Goal: Task Accomplishment & Management: Complete application form

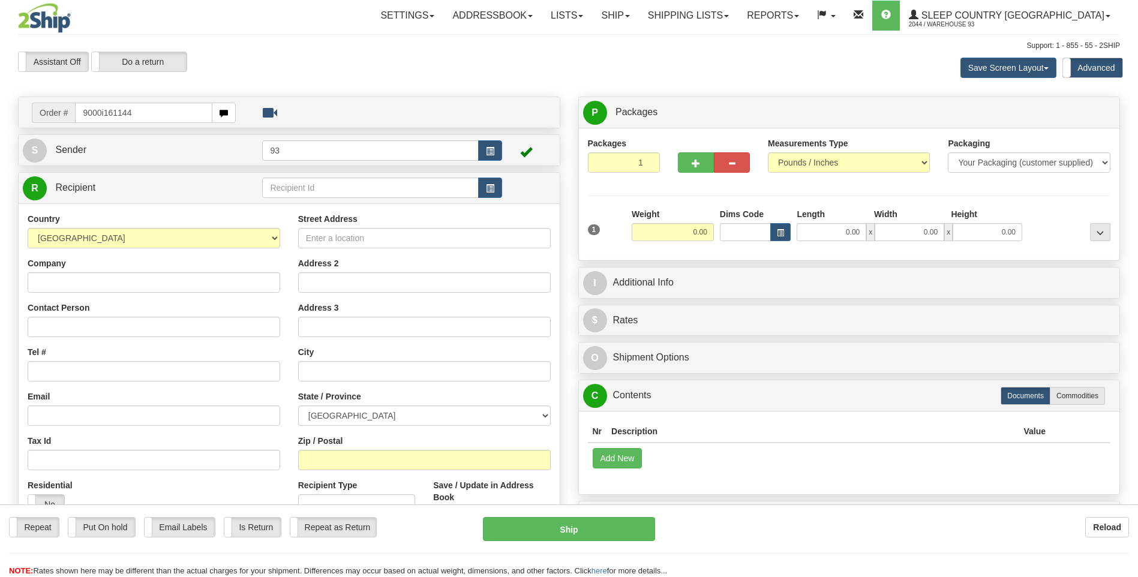
type input "9000i161144"
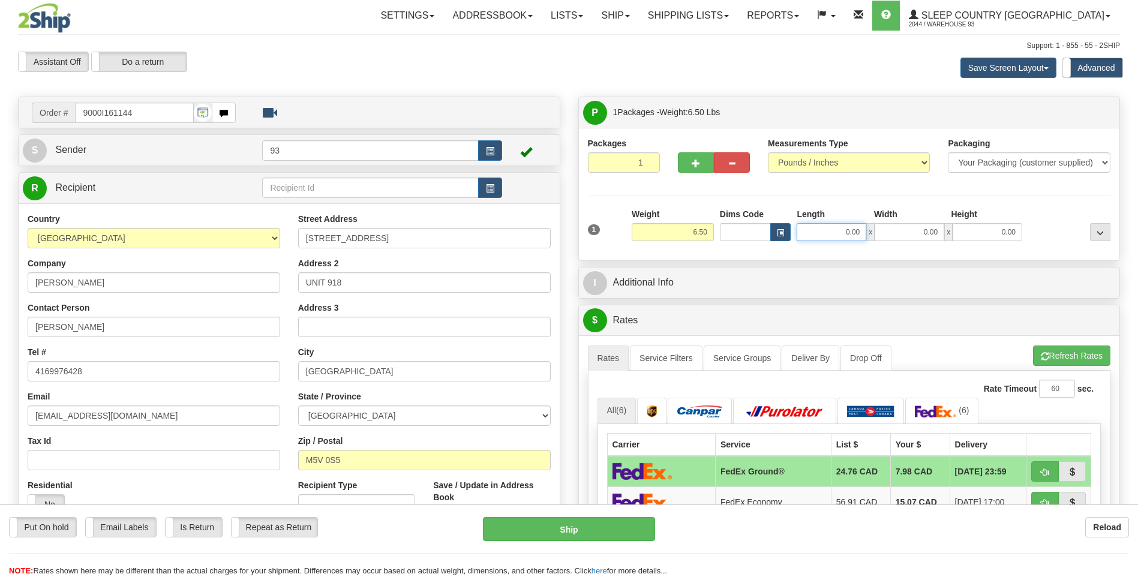
drag, startPoint x: 845, startPoint y: 235, endPoint x: 911, endPoint y: 222, distance: 67.8
click at [909, 227] on div "0.00 x 0.00 x 0.00" at bounding box center [910, 232] width 226 height 18
type input "8.00"
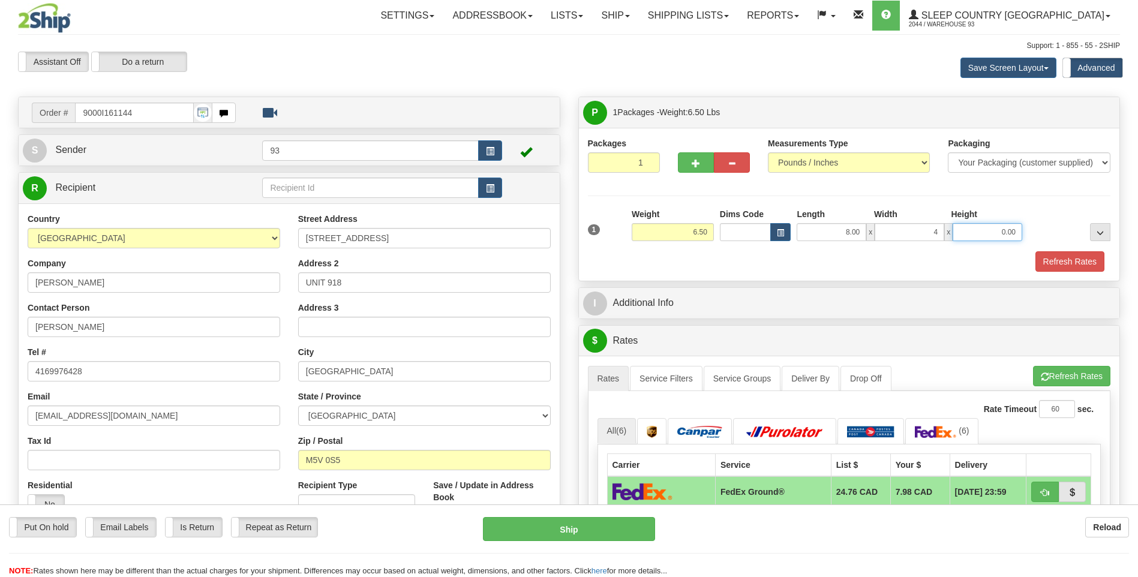
type input "4.00"
drag, startPoint x: 917, startPoint y: 237, endPoint x: 981, endPoint y: 220, distance: 66.5
click at [981, 220] on div "Length Width Height 8.00 x 4.00 x 4.00" at bounding box center [910, 224] width 232 height 33
type input "8.00"
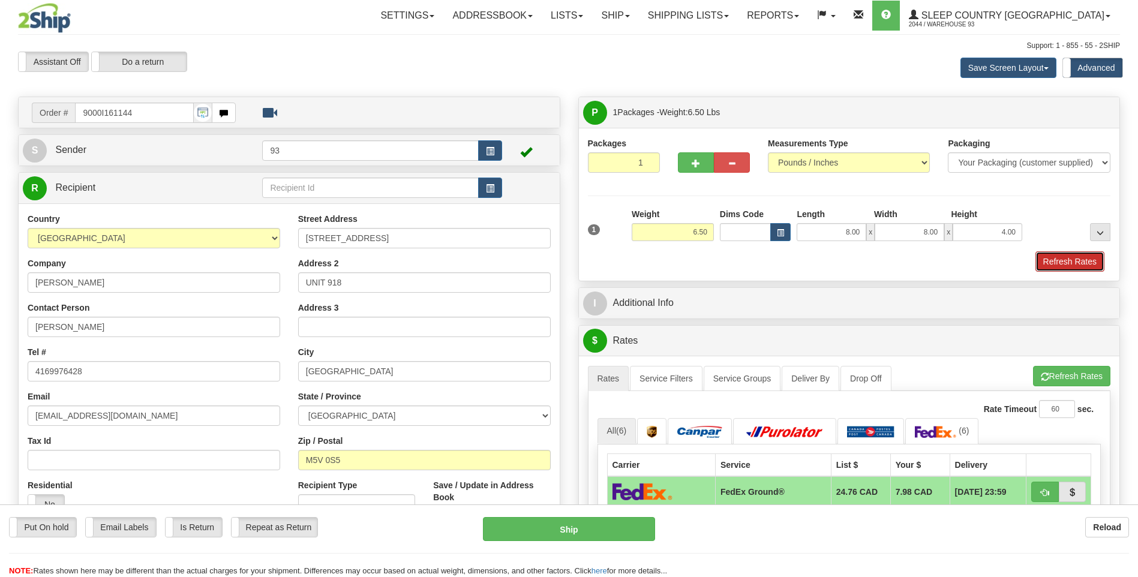
click at [1068, 266] on button "Refresh Rates" at bounding box center [1069, 261] width 69 height 20
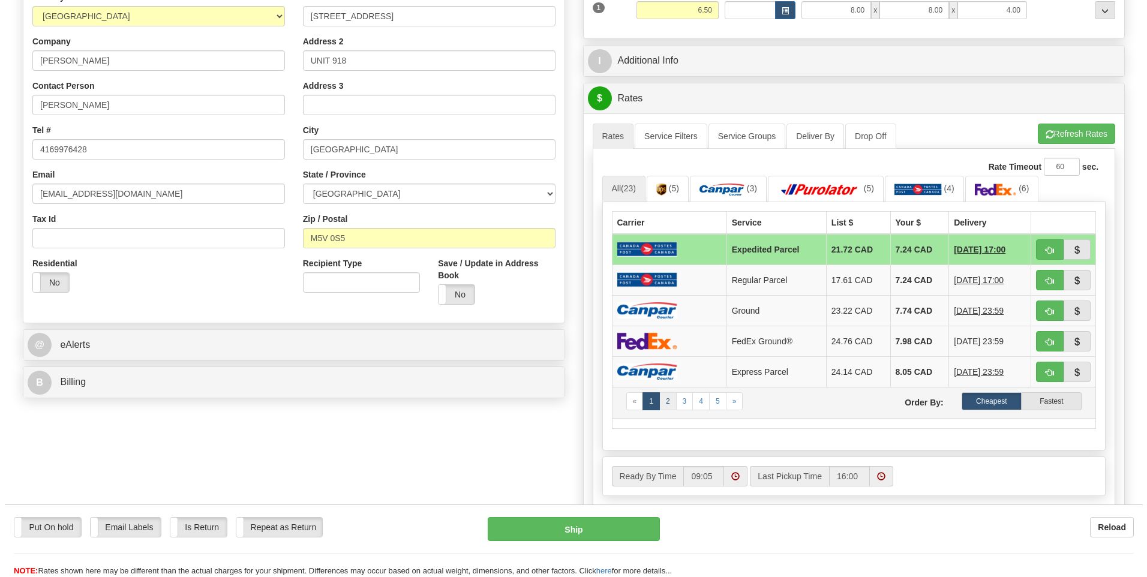
scroll to position [240, 0]
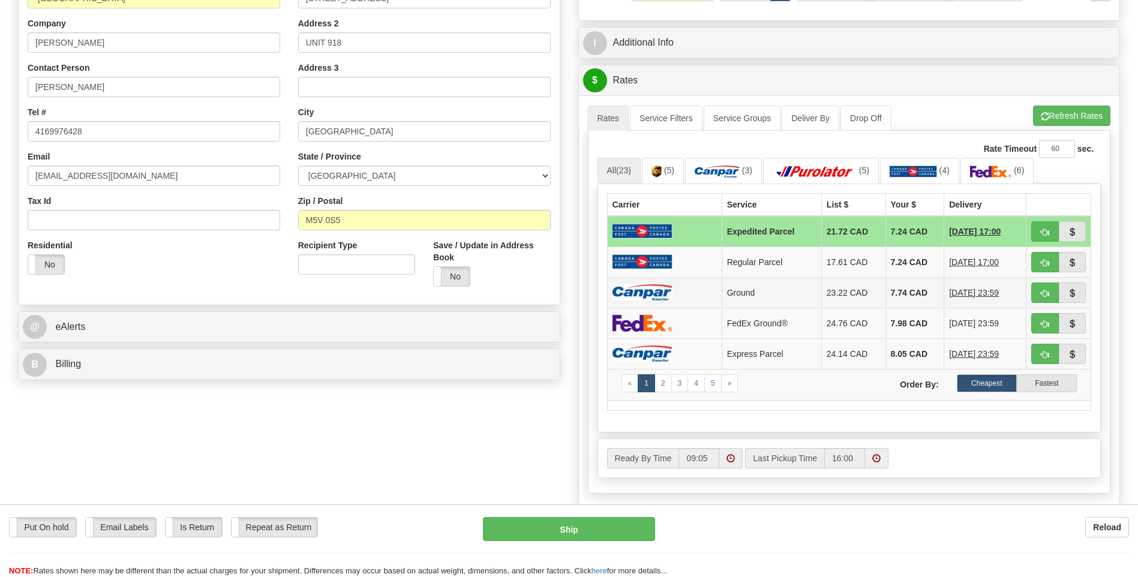
click at [648, 282] on td at bounding box center [664, 292] width 115 height 31
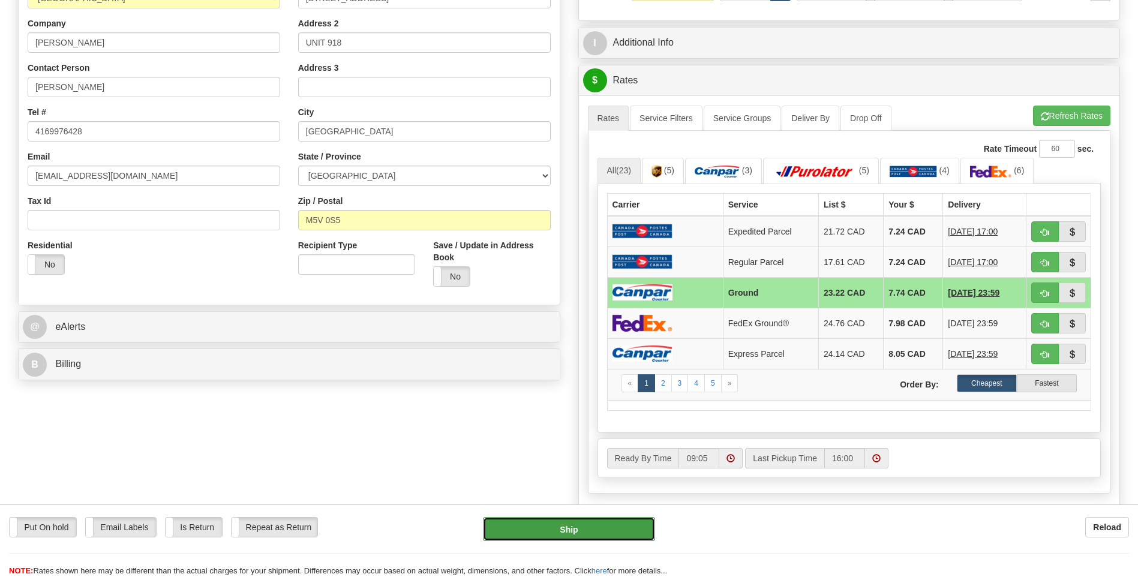
click at [568, 527] on button "Ship" at bounding box center [569, 529] width 172 height 24
type input "1"
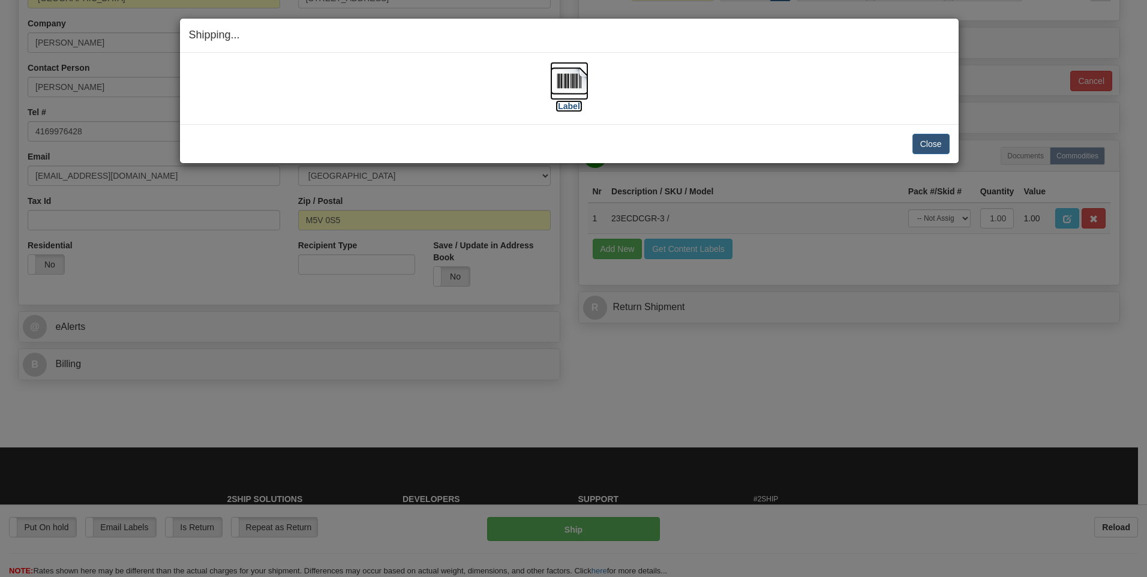
click at [563, 75] on img at bounding box center [569, 81] width 38 height 38
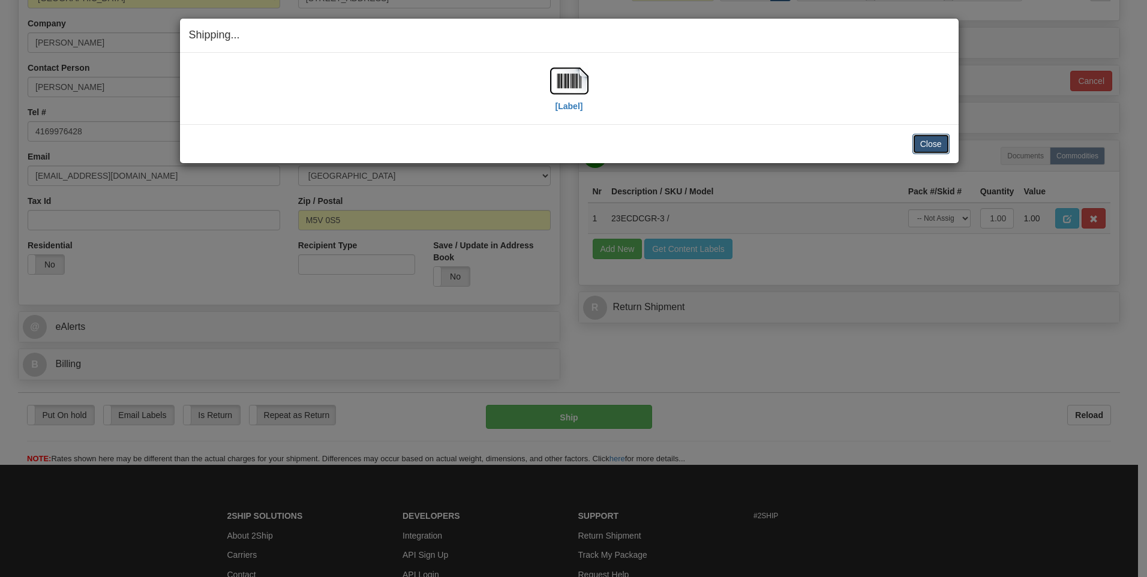
click at [918, 142] on button "Close" at bounding box center [930, 144] width 37 height 20
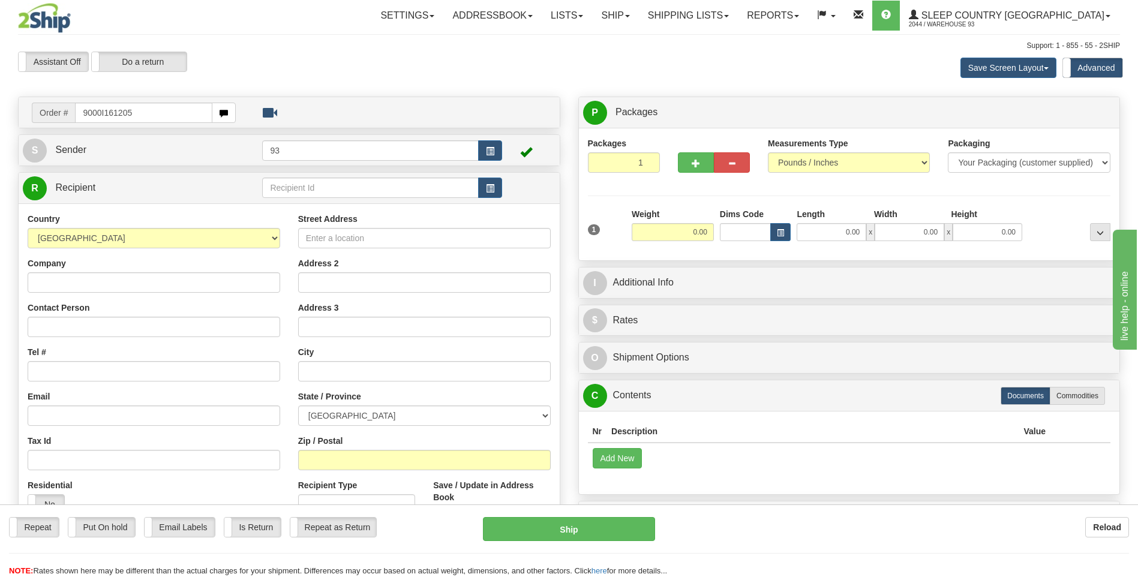
type input "9000I161205"
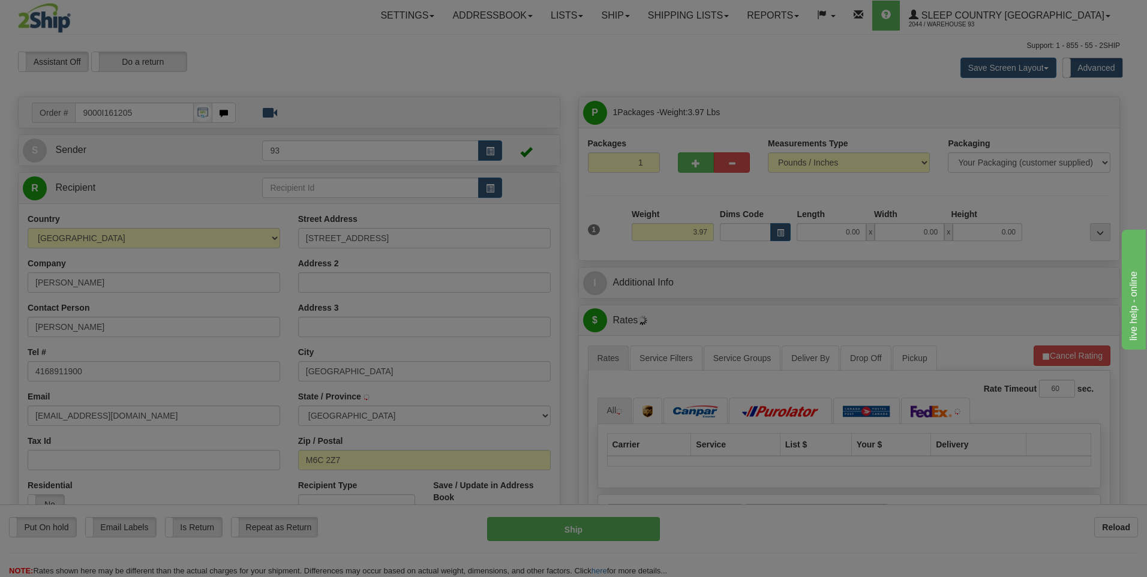
type input "YORK"
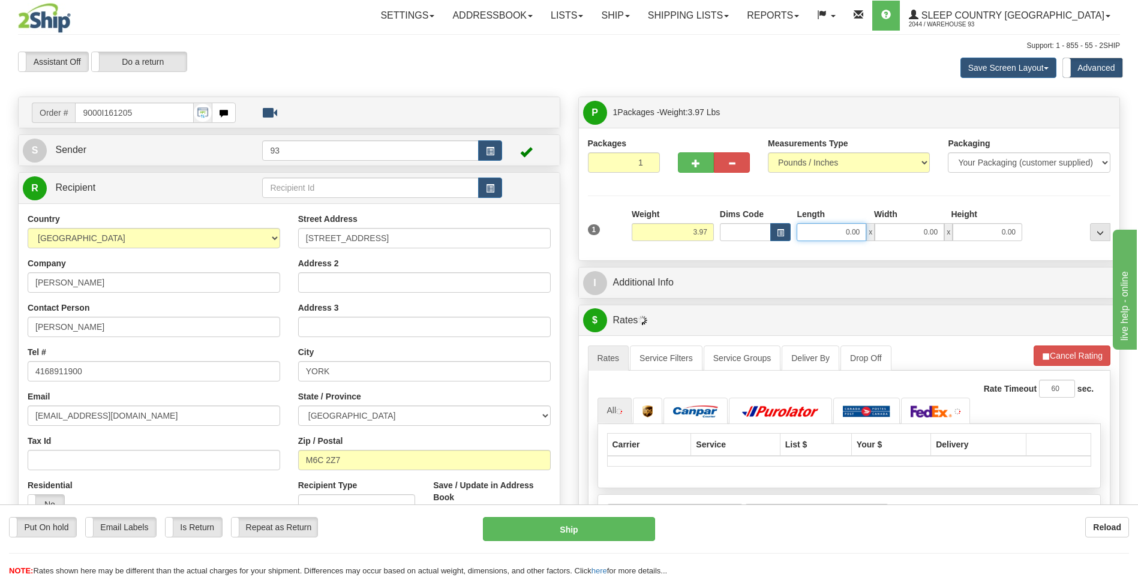
drag, startPoint x: 841, startPoint y: 235, endPoint x: 981, endPoint y: 238, distance: 140.4
click at [969, 235] on div "0.00 x 0.00 x 0.00" at bounding box center [910, 232] width 226 height 18
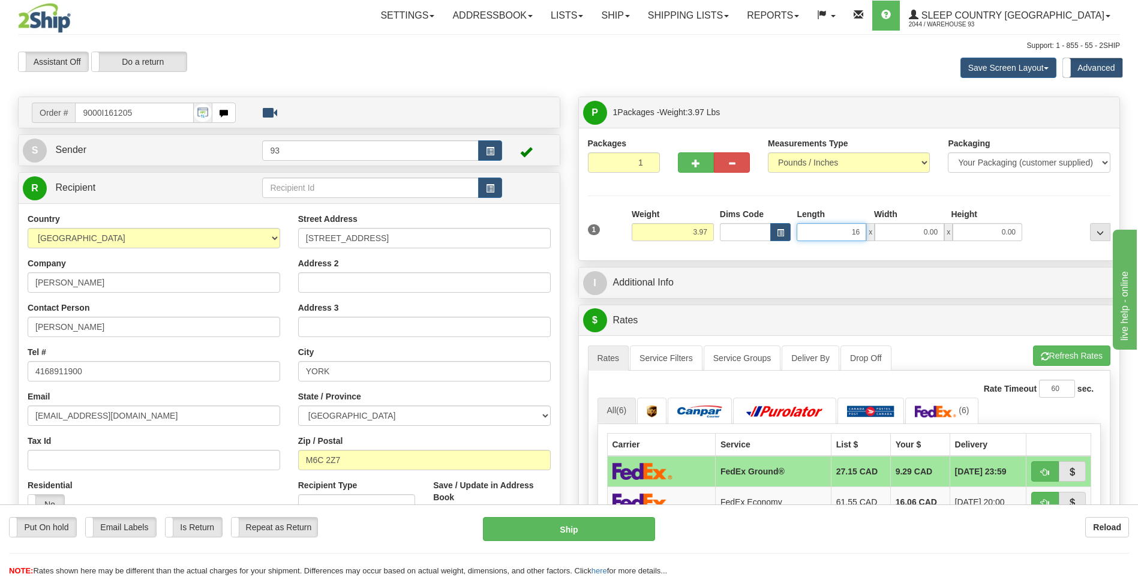
type input "16.00"
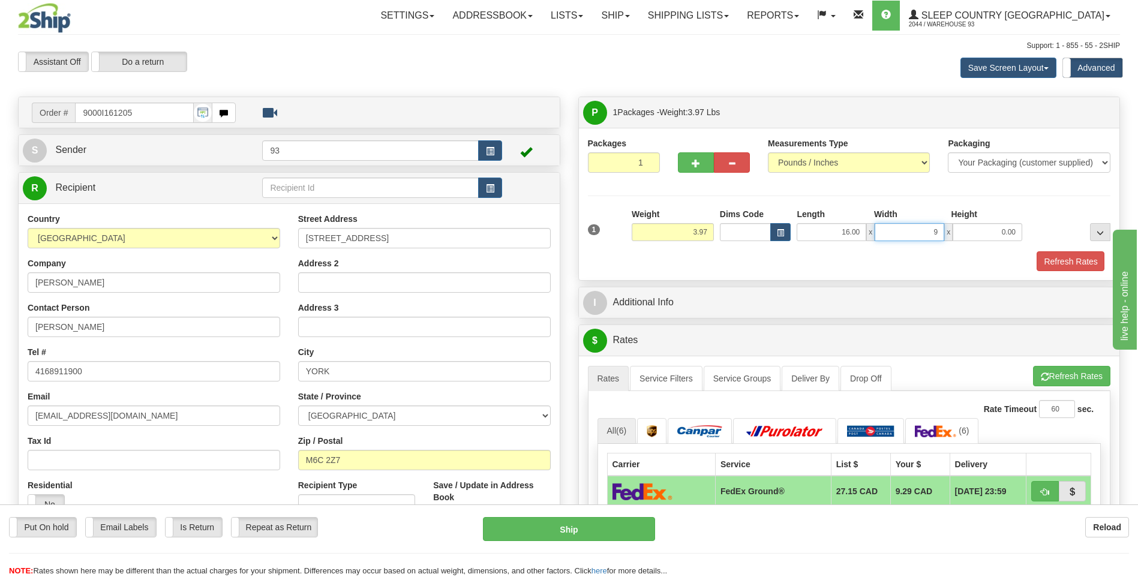
type input "9.00"
click at [1091, 259] on button "Refresh Rates" at bounding box center [1069, 261] width 69 height 20
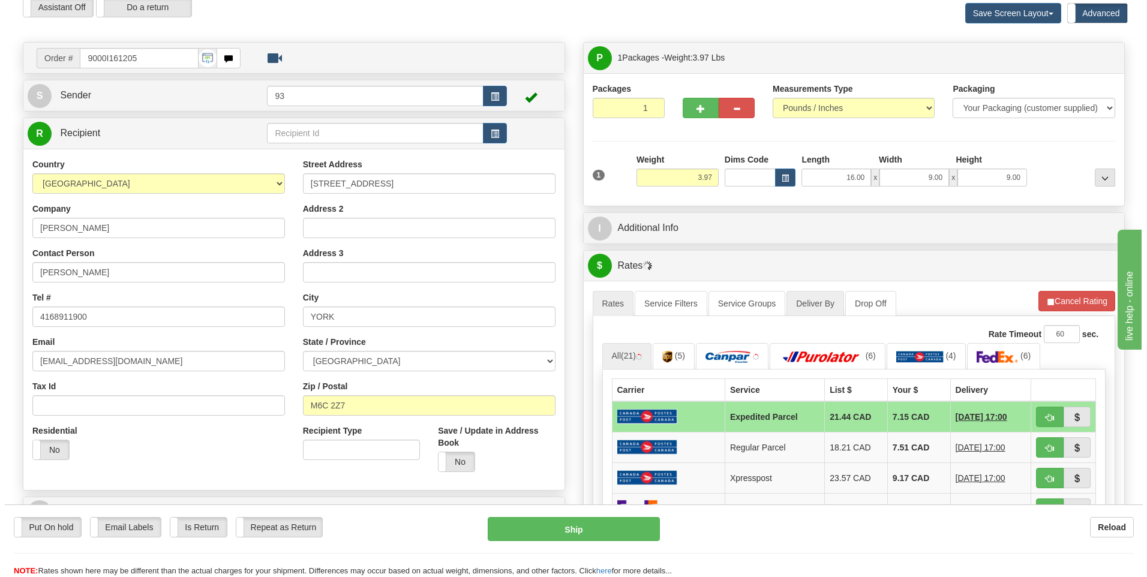
scroll to position [120, 0]
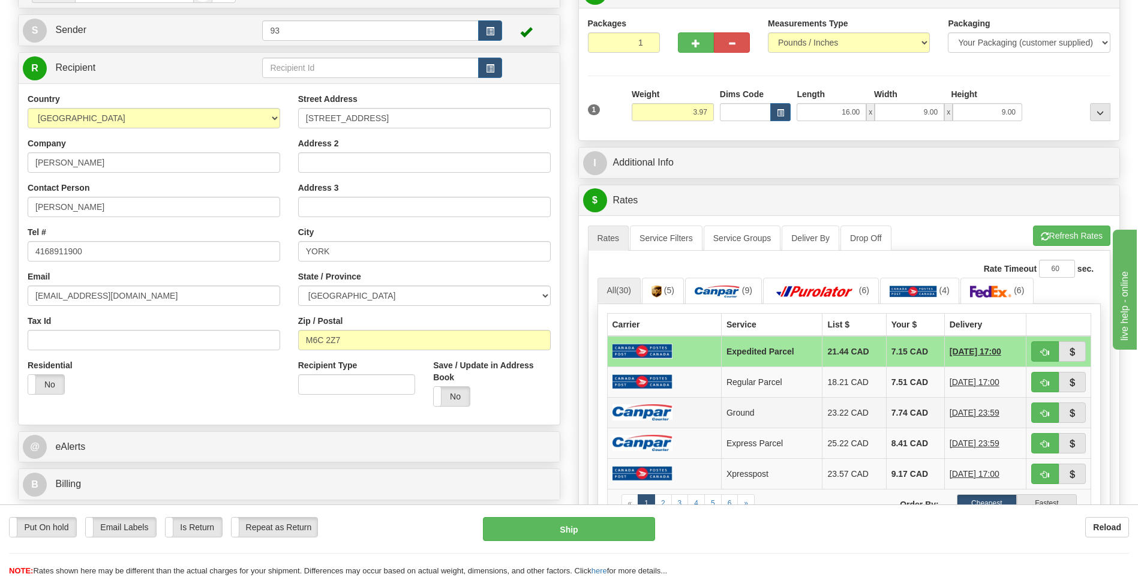
click at [663, 411] on img at bounding box center [642, 412] width 60 height 16
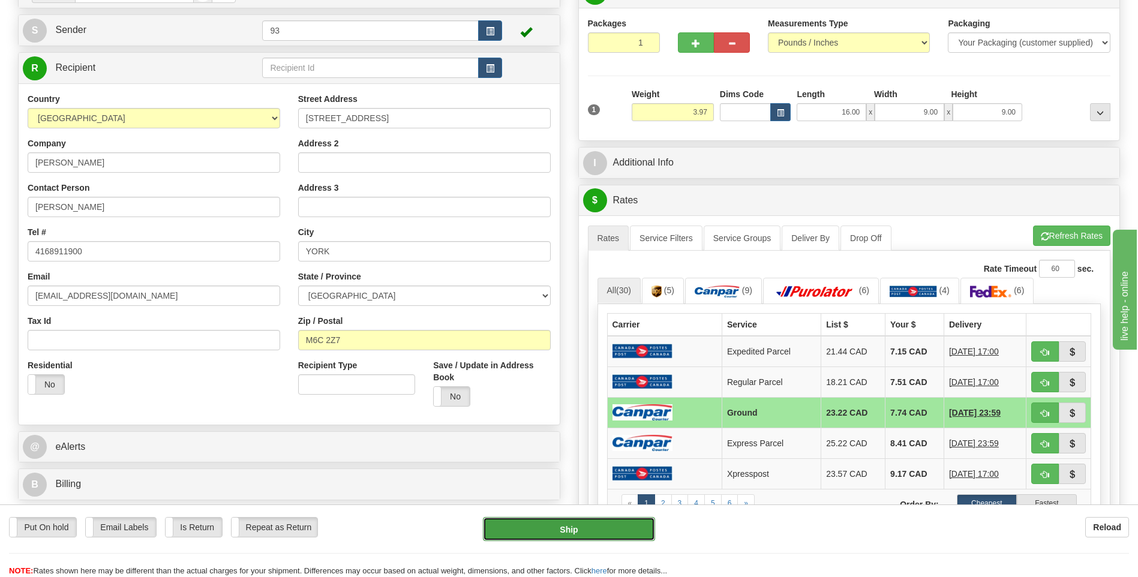
click at [593, 531] on button "Ship" at bounding box center [569, 529] width 172 height 24
type input "1"
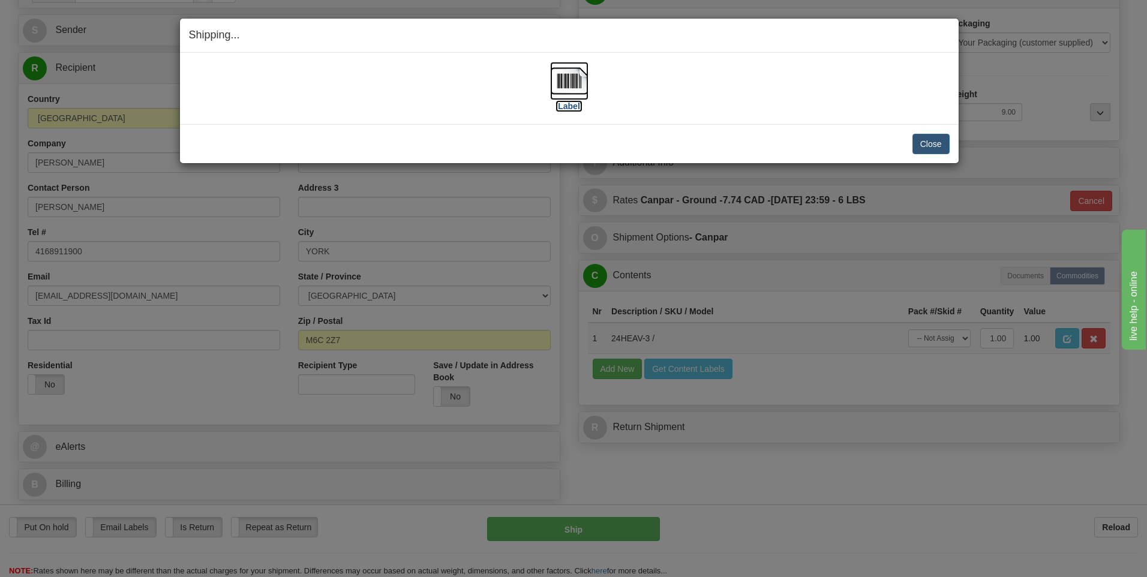
click at [567, 76] on img at bounding box center [569, 81] width 38 height 38
click at [928, 144] on button "Close" at bounding box center [930, 144] width 37 height 20
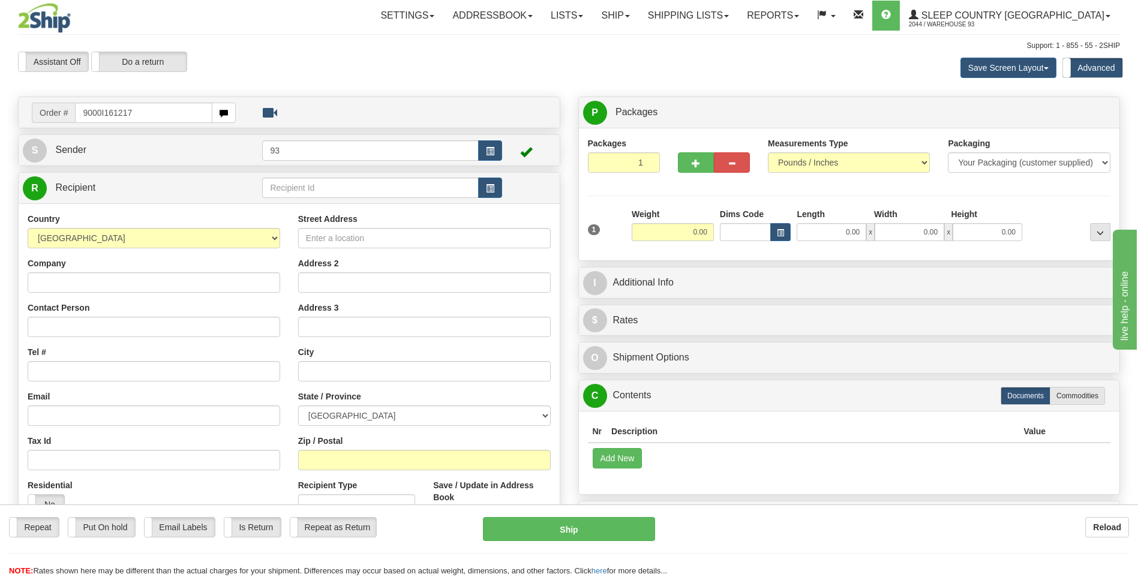
type input "9000I161217"
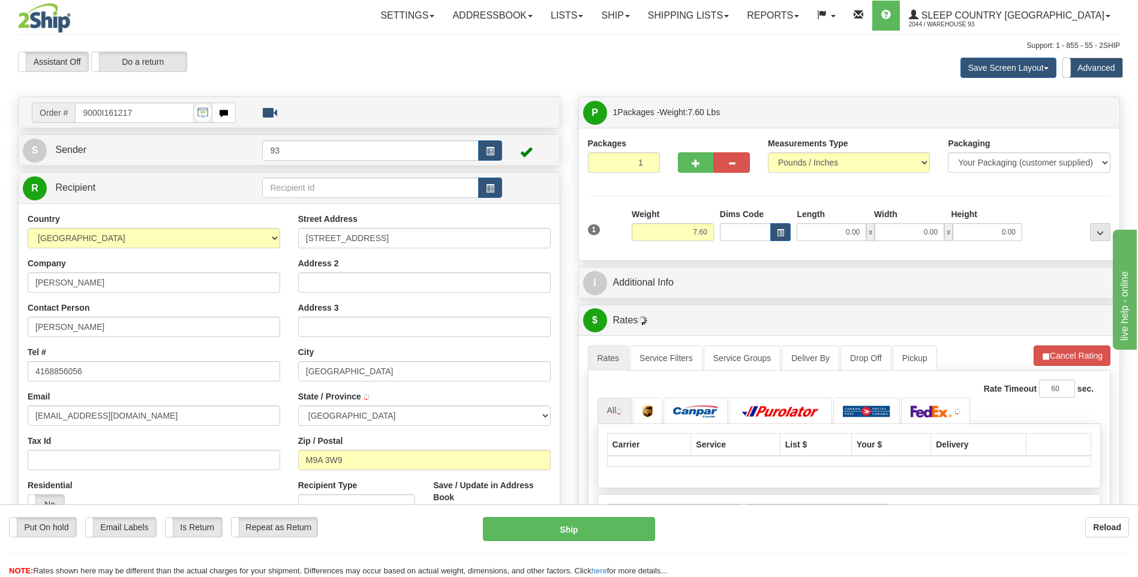
type input "ETOBICOKE"
drag, startPoint x: 835, startPoint y: 229, endPoint x: 977, endPoint y: 233, distance: 142.2
click at [947, 229] on div "0.00 x 0.00 x 0.00" at bounding box center [910, 232] width 226 height 18
type input "16.00"
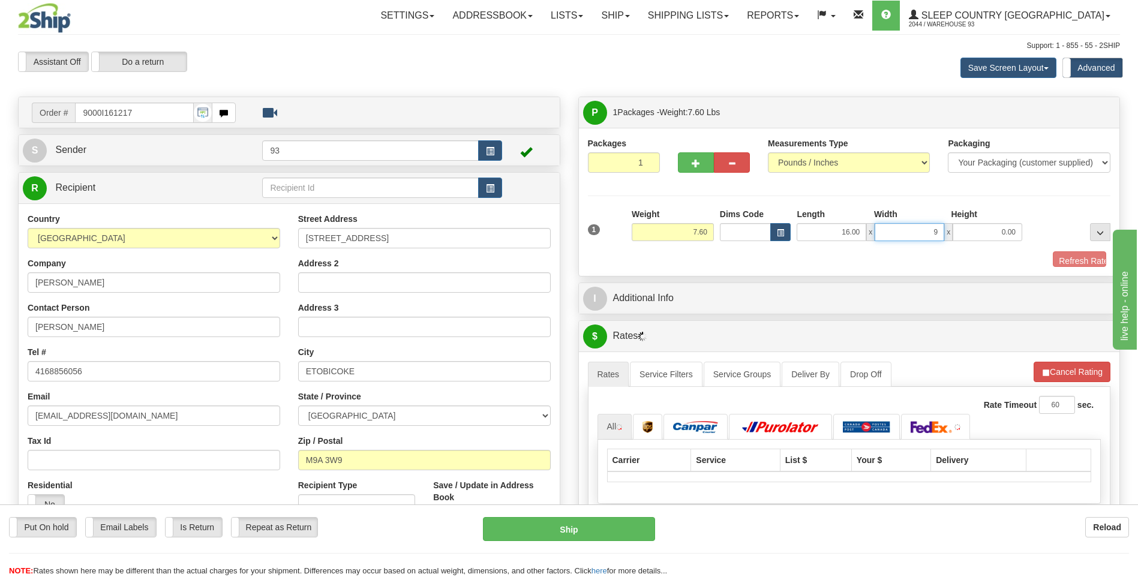
type input "9.00"
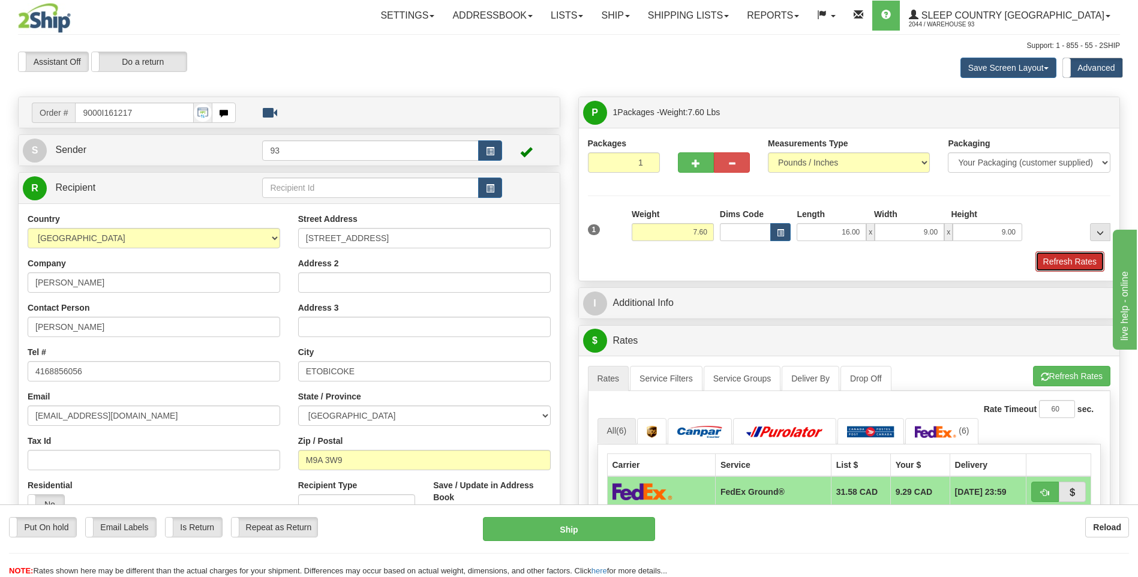
drag, startPoint x: 1073, startPoint y: 253, endPoint x: 1067, endPoint y: 261, distance: 9.5
click at [1073, 253] on button "Refresh Rates" at bounding box center [1069, 261] width 69 height 20
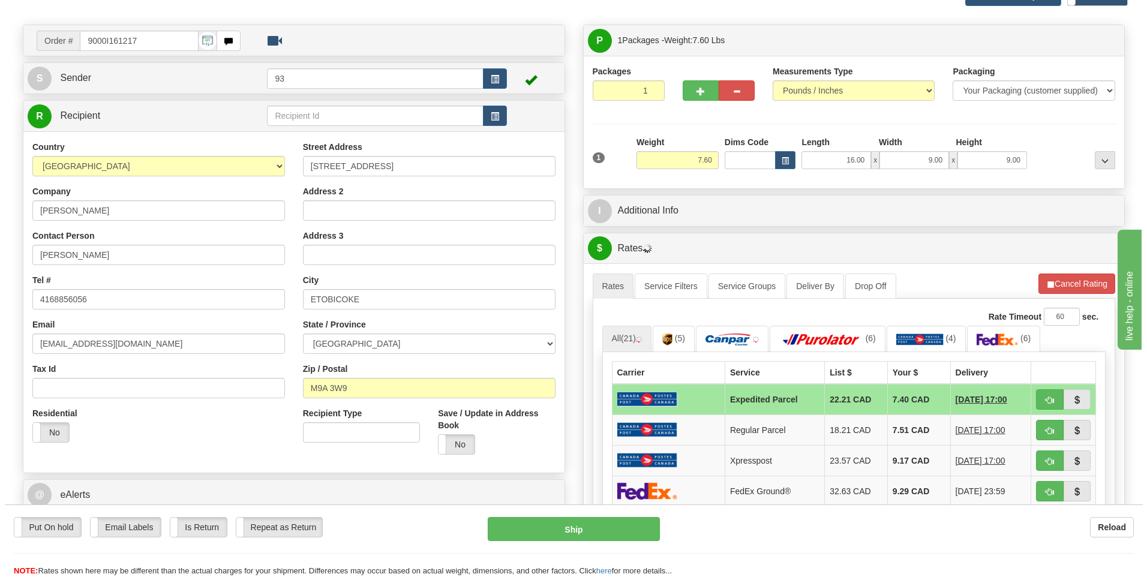
scroll to position [240, 0]
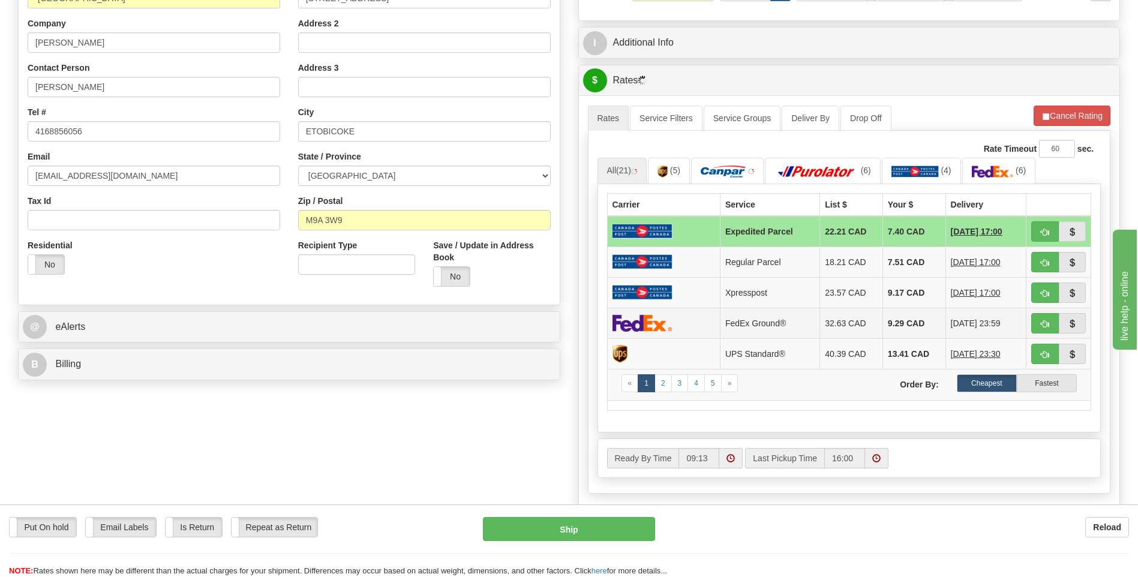
click at [632, 317] on img at bounding box center [642, 322] width 60 height 17
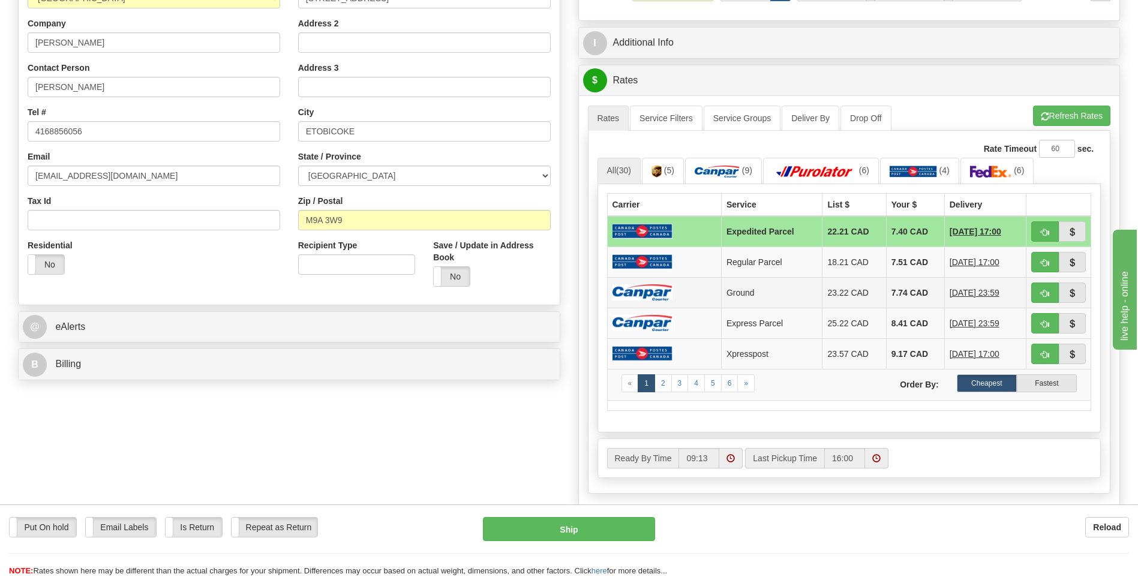
click at [625, 291] on img at bounding box center [642, 292] width 60 height 16
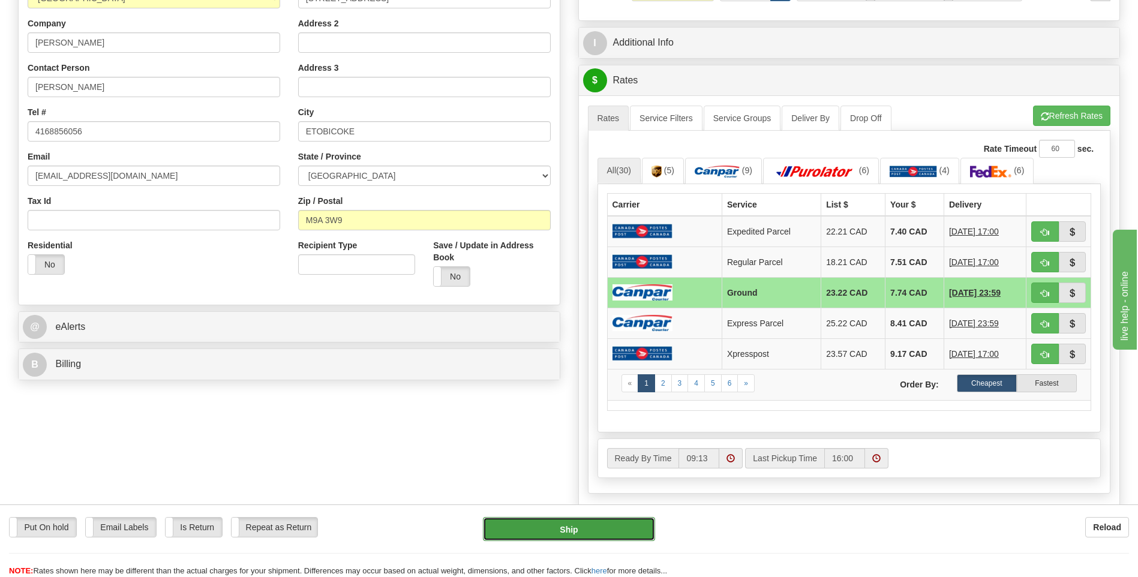
click at [621, 524] on button "Ship" at bounding box center [569, 529] width 172 height 24
type input "1"
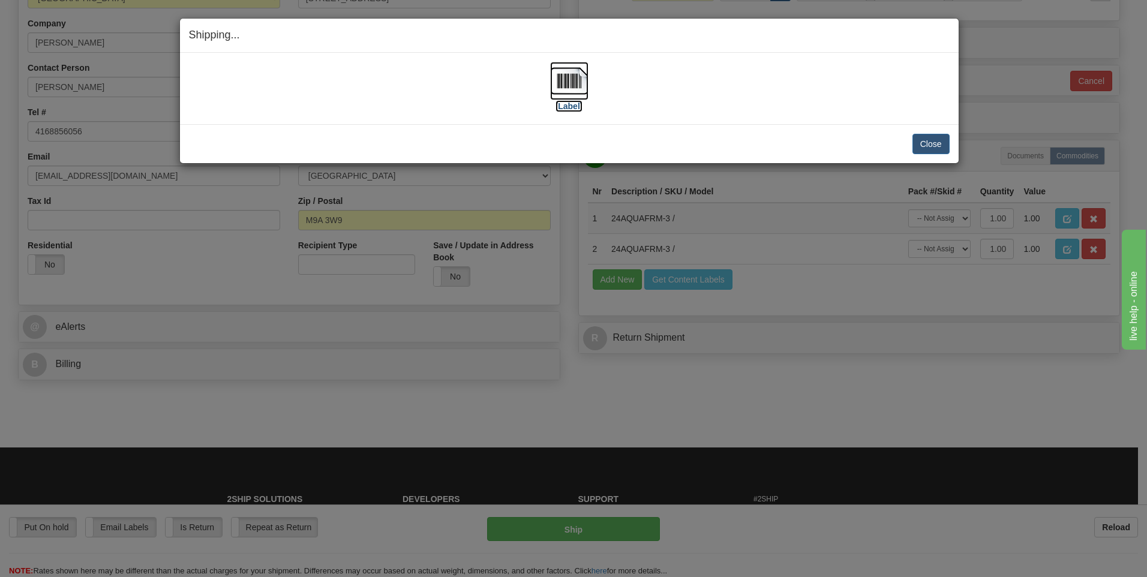
click at [567, 82] on img at bounding box center [569, 81] width 38 height 38
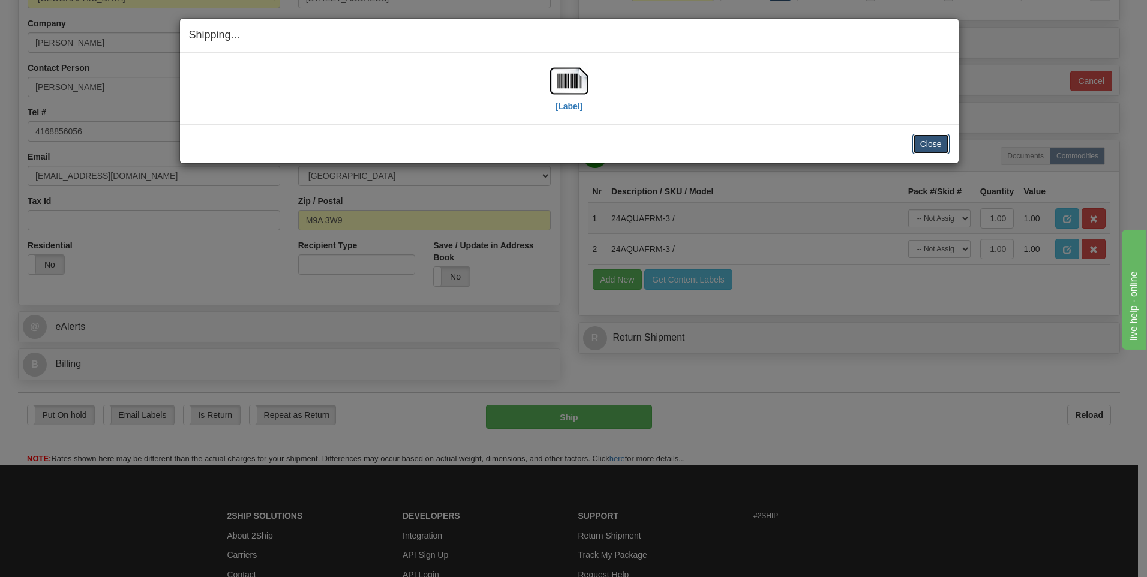
click at [935, 143] on button "Close" at bounding box center [930, 144] width 37 height 20
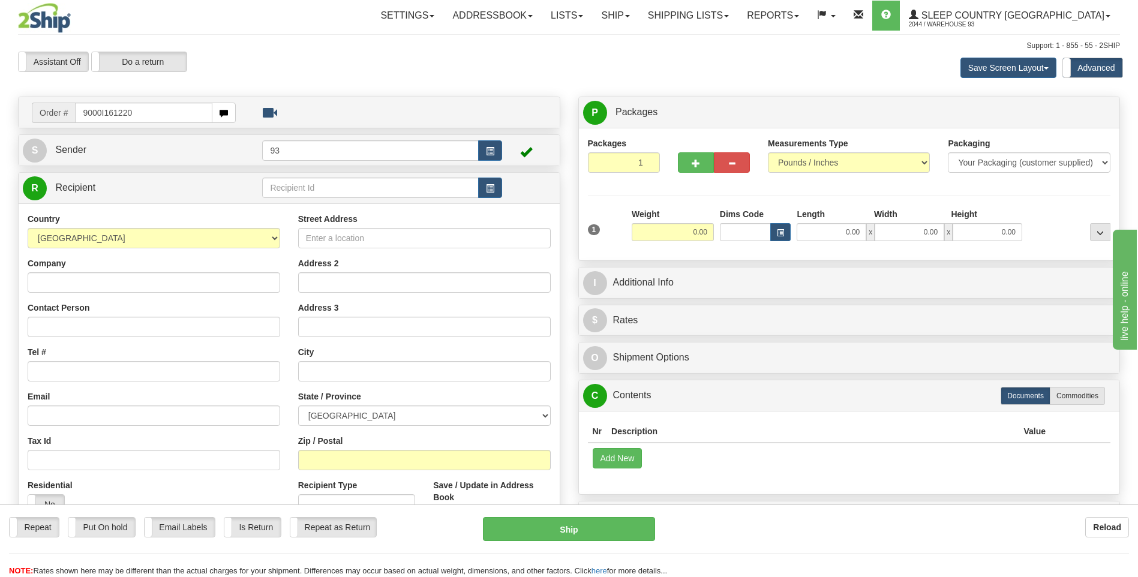
type input "9000I161220"
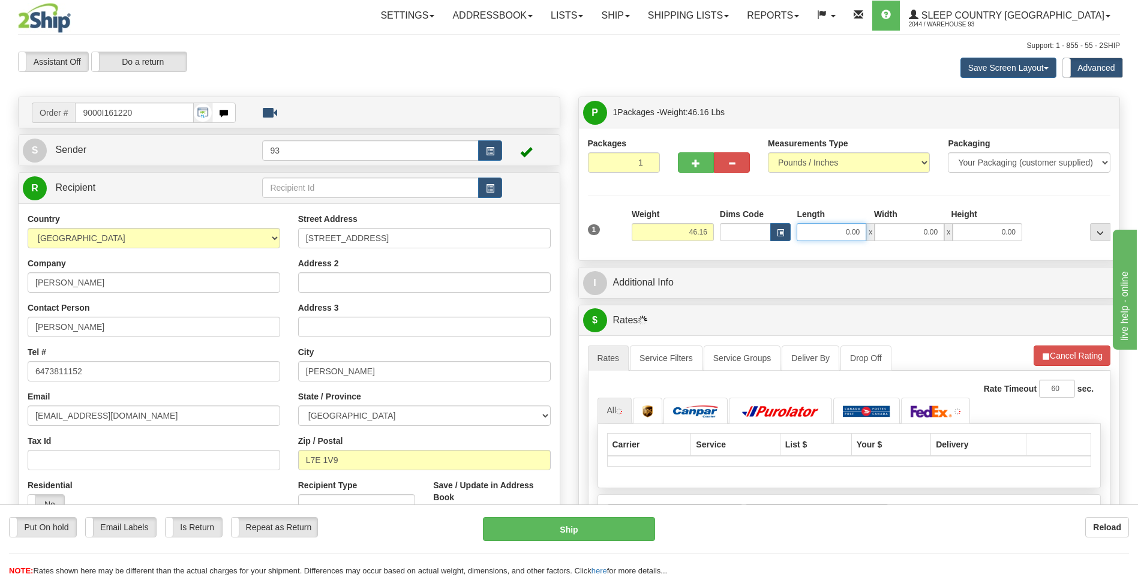
drag, startPoint x: 837, startPoint y: 232, endPoint x: 932, endPoint y: 226, distance: 94.4
click at [930, 226] on div "0.00 x 0.00 x 0.00" at bounding box center [910, 232] width 226 height 18
type input "40.00"
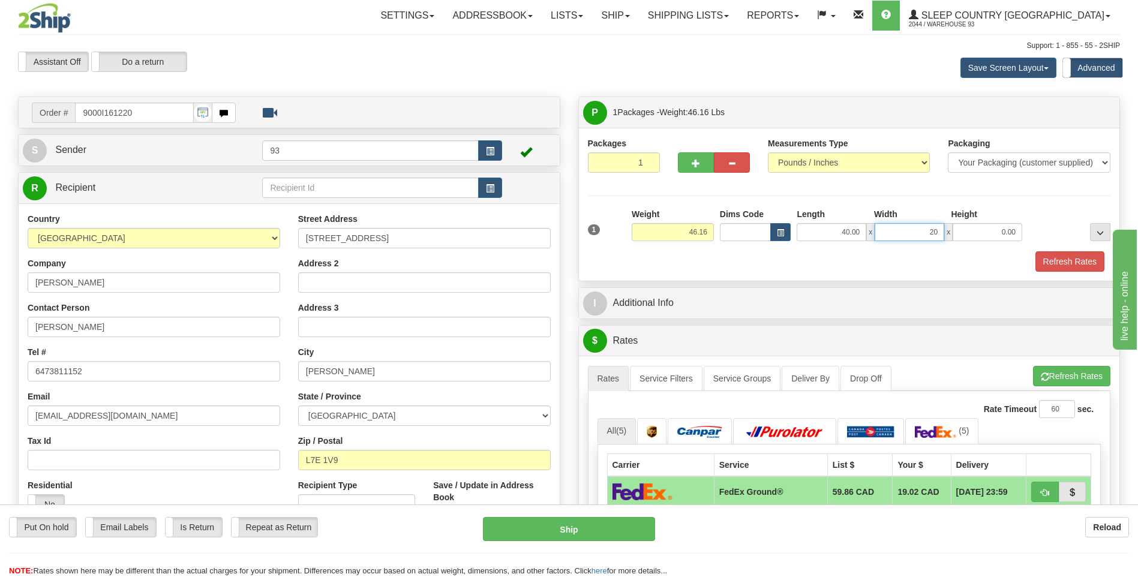
type input "20.00"
click at [1068, 263] on button "Refresh Rates" at bounding box center [1069, 261] width 69 height 20
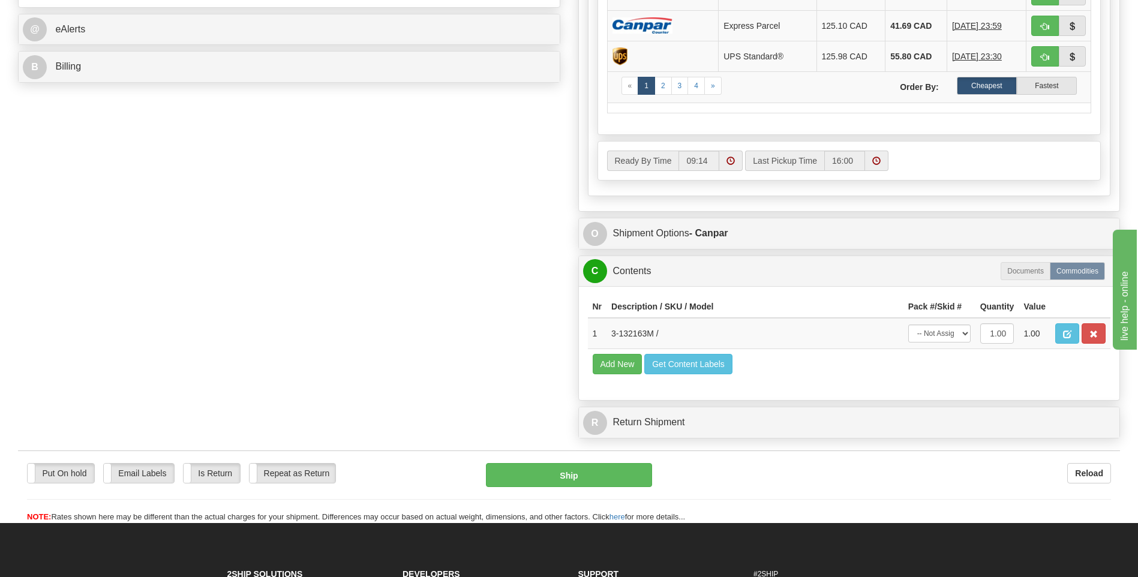
scroll to position [540, 0]
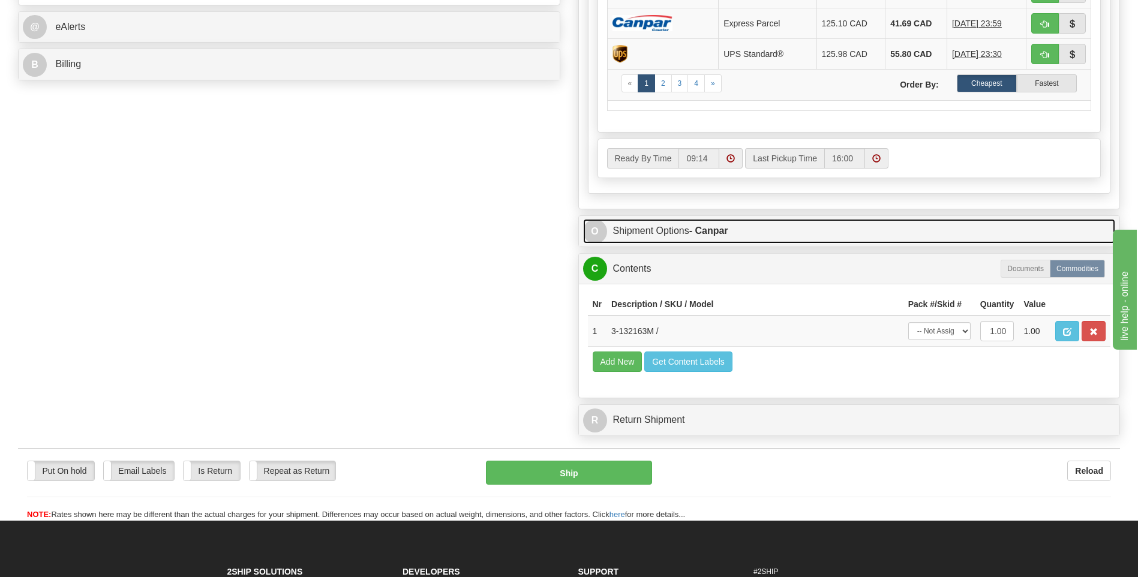
click at [596, 225] on span "O" at bounding box center [595, 232] width 24 height 24
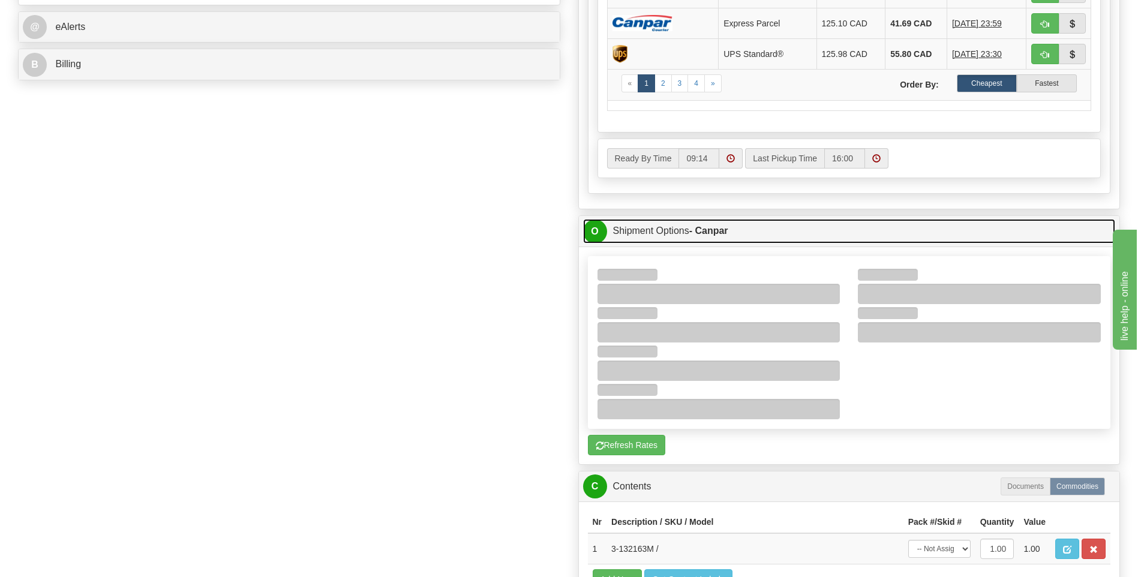
click at [592, 228] on span "O" at bounding box center [595, 232] width 24 height 24
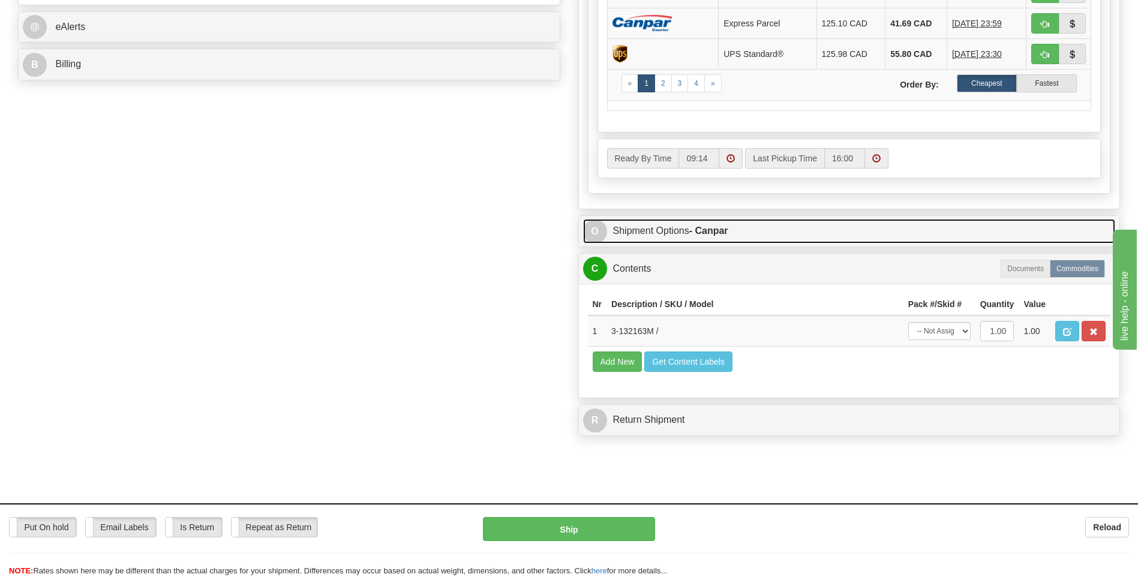
click at [594, 233] on span "O" at bounding box center [595, 232] width 24 height 24
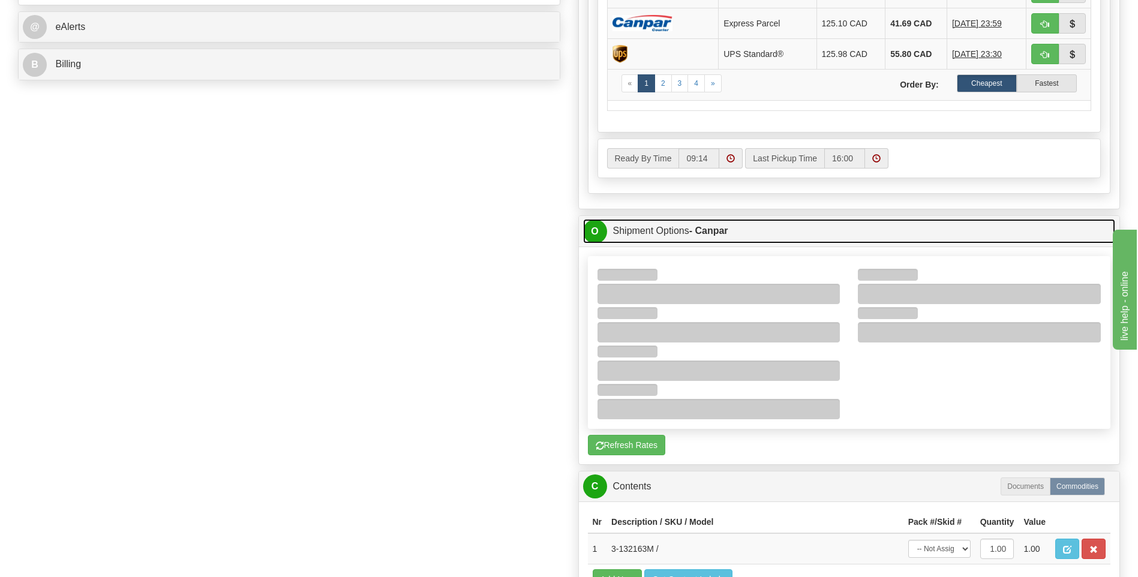
click at [594, 233] on span "O" at bounding box center [595, 232] width 24 height 24
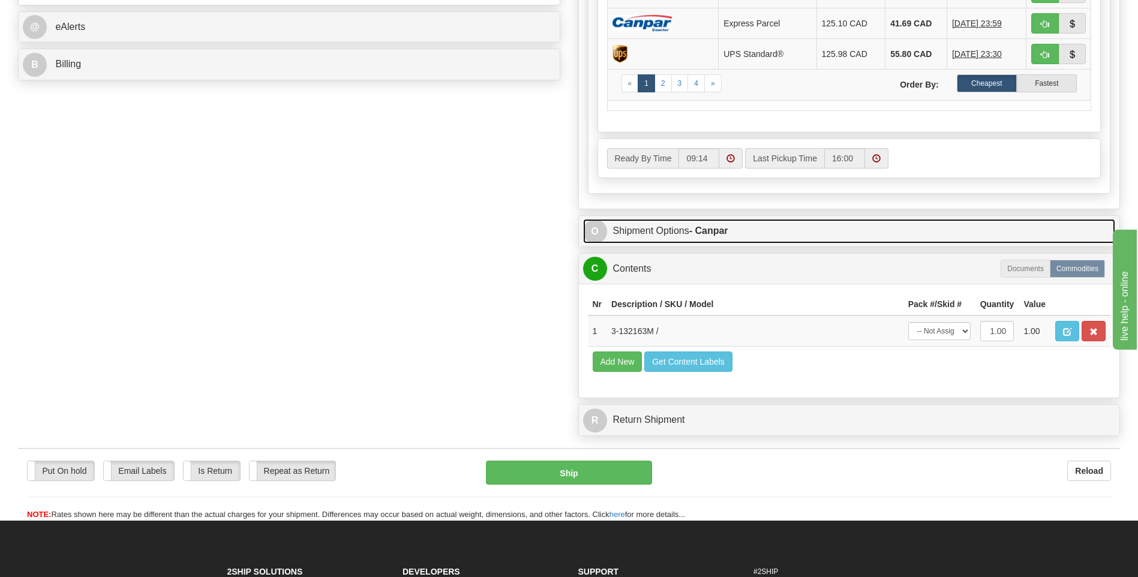
scroll to position [420, 0]
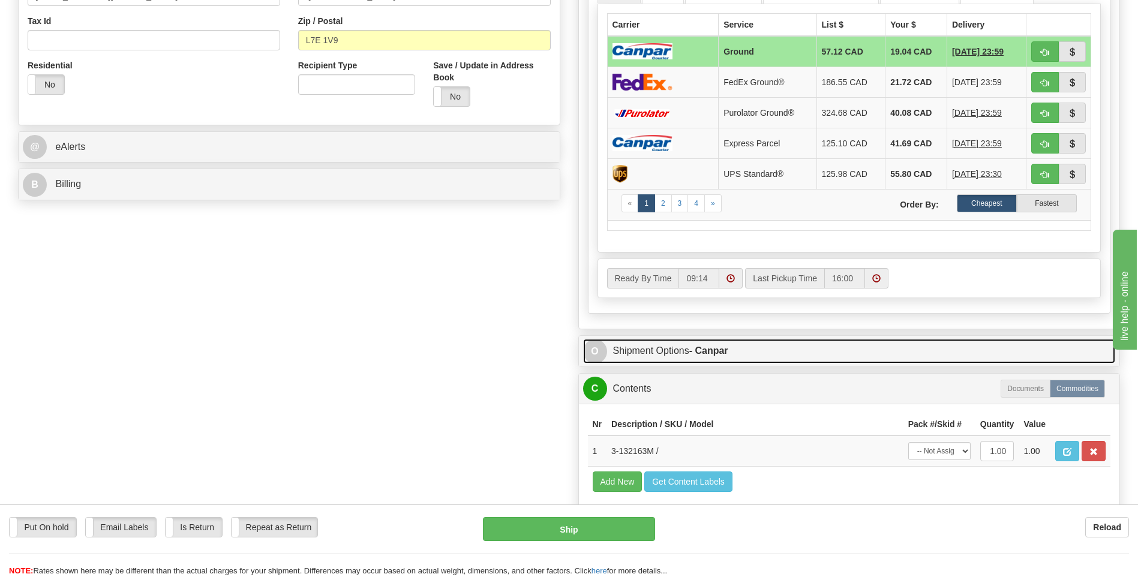
click at [596, 358] on span "O" at bounding box center [595, 352] width 24 height 24
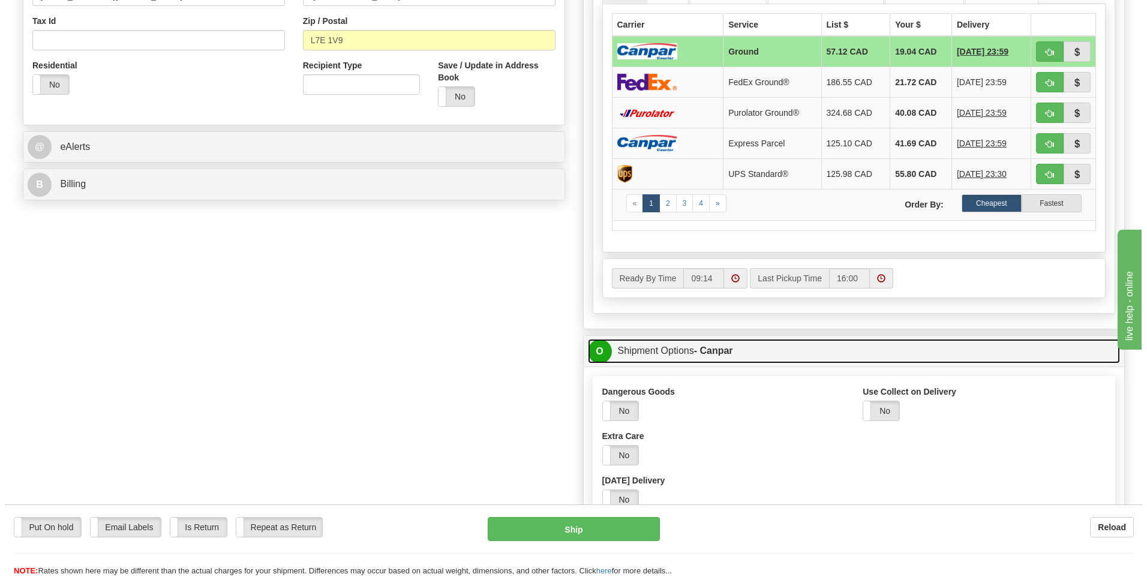
scroll to position [540, 0]
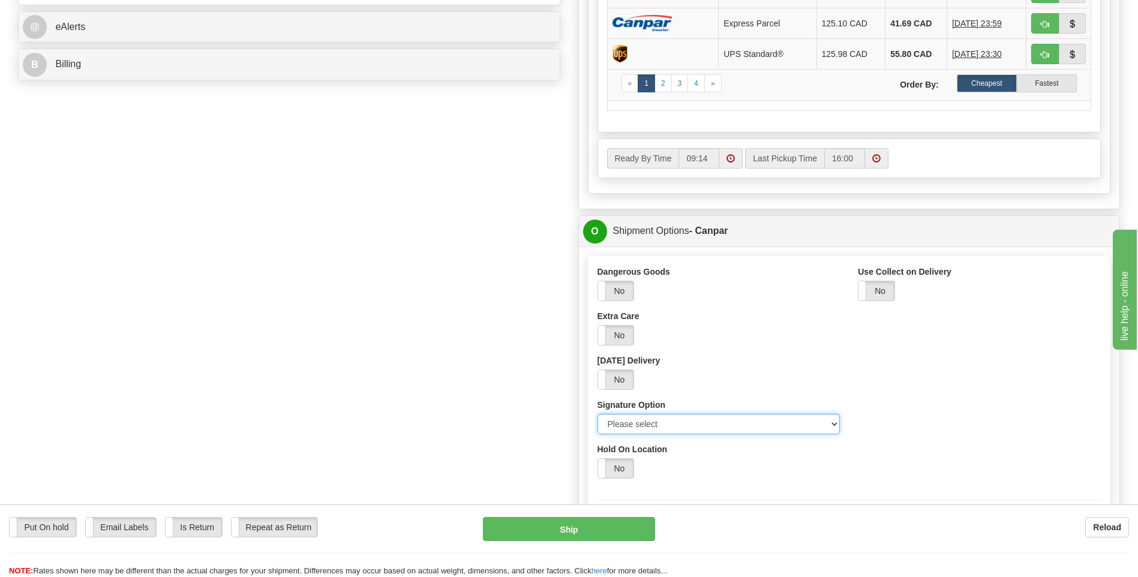
click at [830, 421] on select "Please select No Signature Required Signature Required Adult Signature" at bounding box center [718, 424] width 243 height 20
select select "2"
click at [597, 414] on select "Please select No Signature Required Signature Required Adult Signature" at bounding box center [718, 424] width 243 height 20
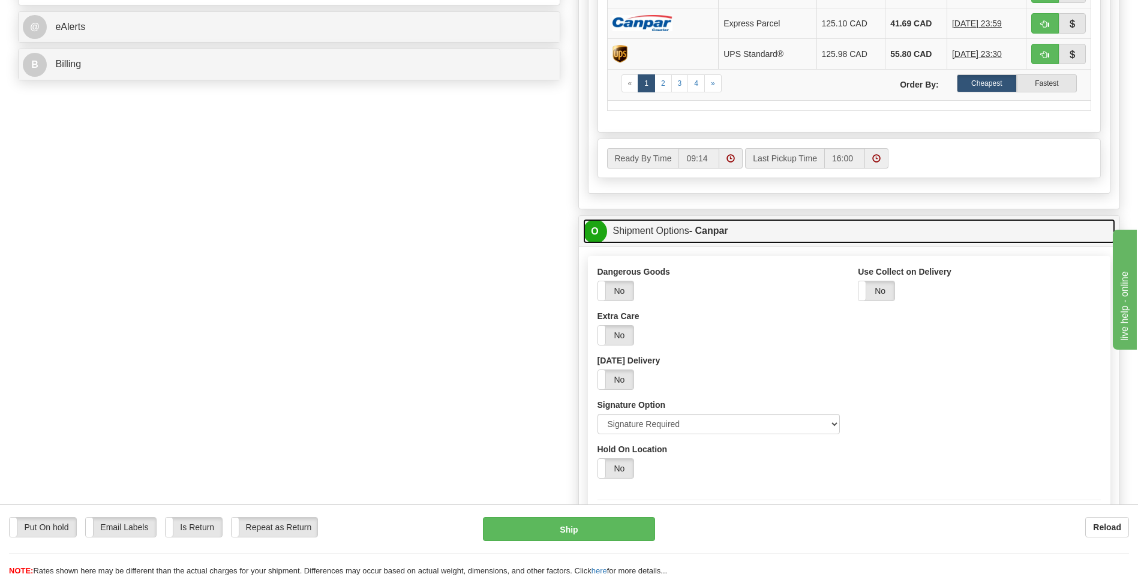
click at [594, 232] on span "O" at bounding box center [595, 232] width 24 height 24
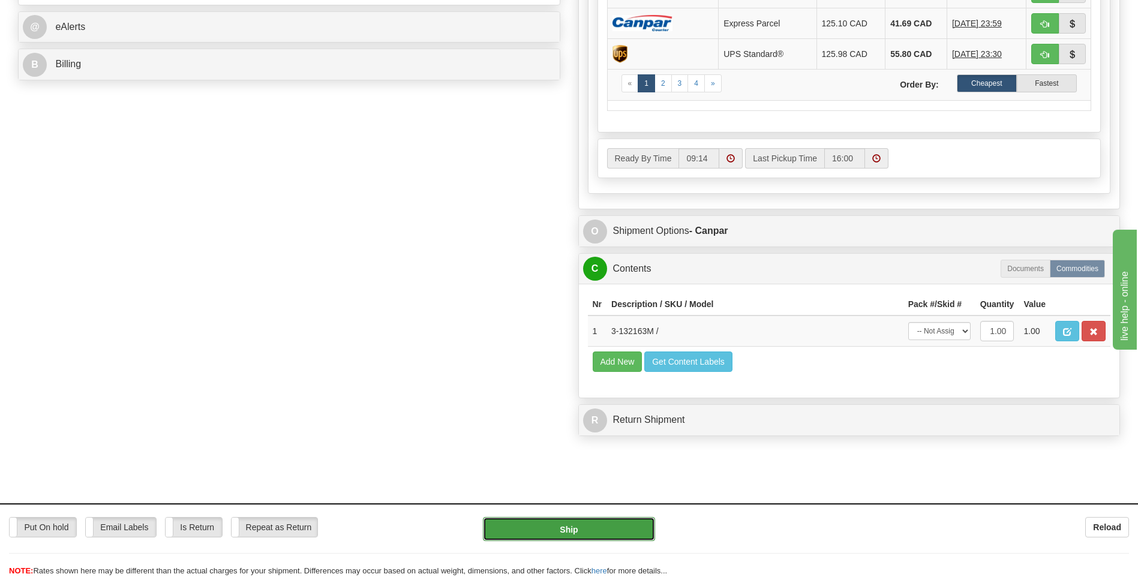
click at [621, 525] on button "Ship" at bounding box center [569, 529] width 172 height 24
type input "1"
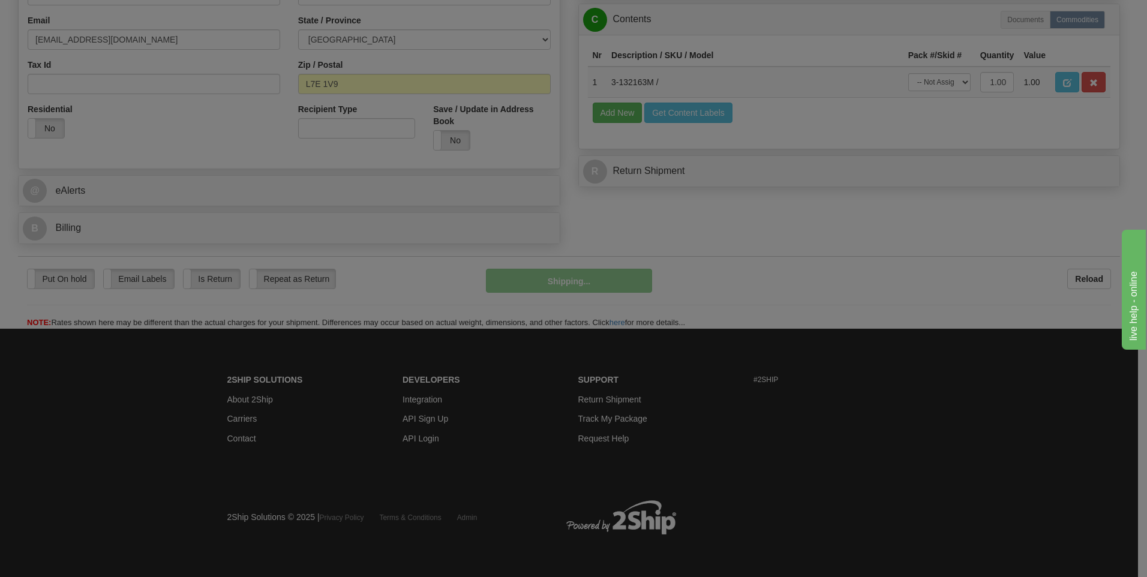
scroll to position [377, 0]
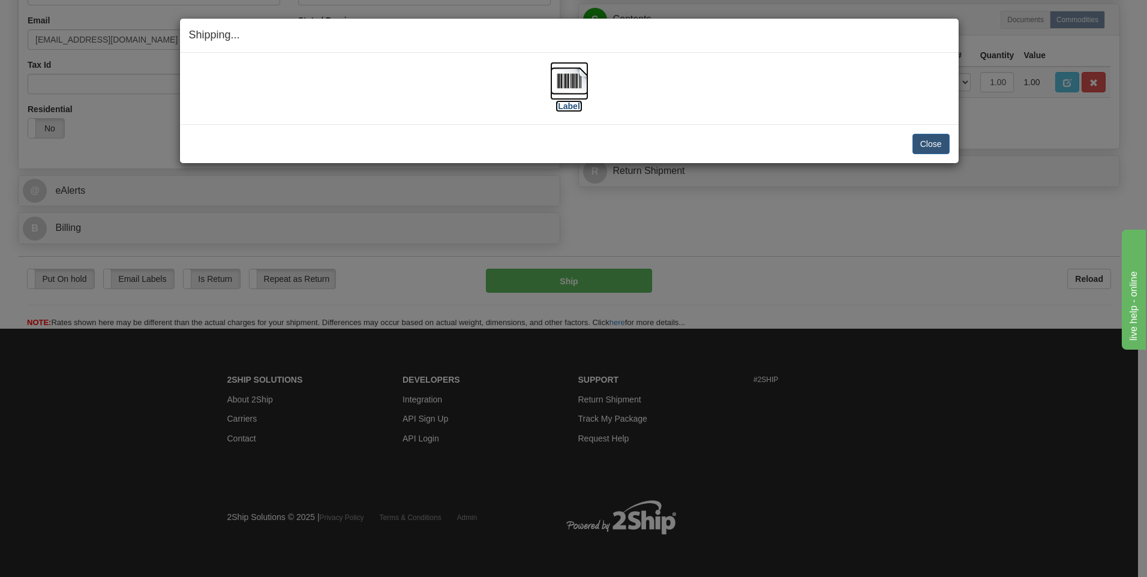
click at [567, 75] on img at bounding box center [569, 81] width 38 height 38
click at [926, 148] on button "Close" at bounding box center [930, 144] width 37 height 20
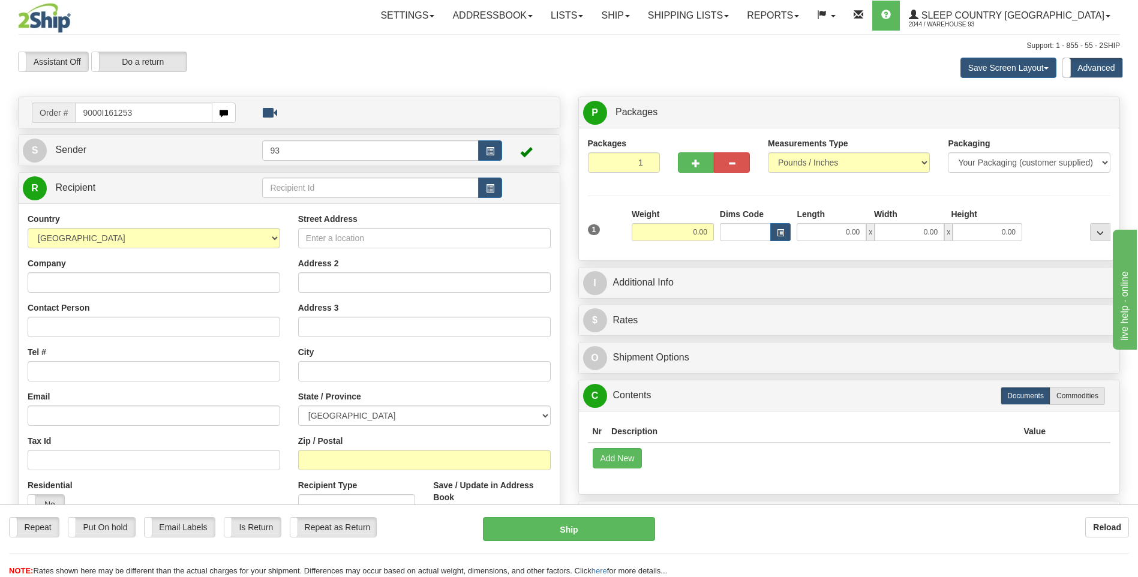
type input "9000I161253"
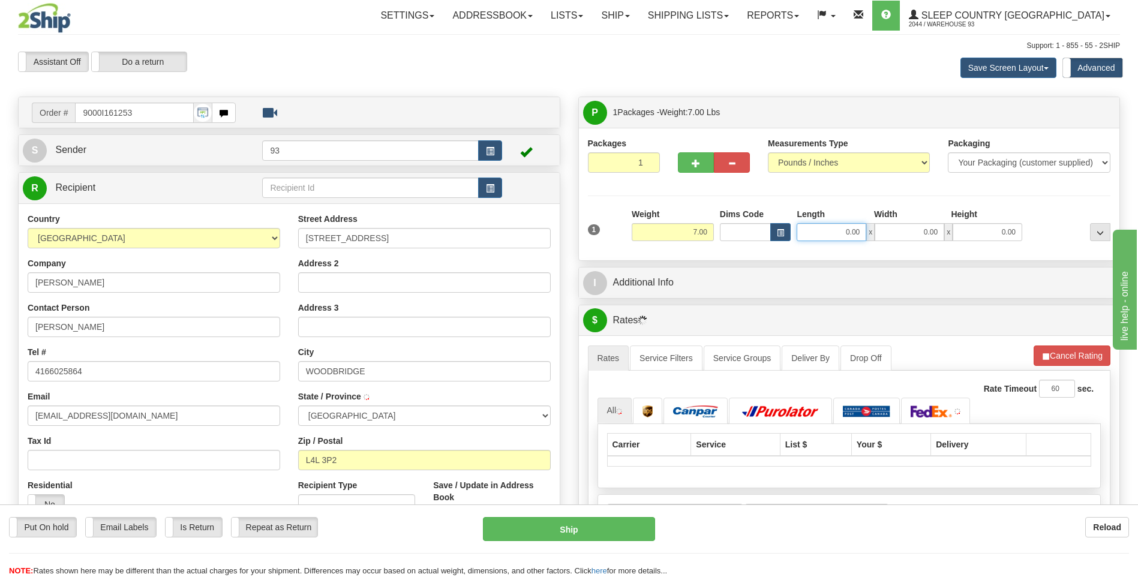
drag, startPoint x: 846, startPoint y: 232, endPoint x: 915, endPoint y: 229, distance: 68.5
click at [913, 229] on div "0.00 x 0.00 x 0.00" at bounding box center [910, 232] width 226 height 18
type input "26.00"
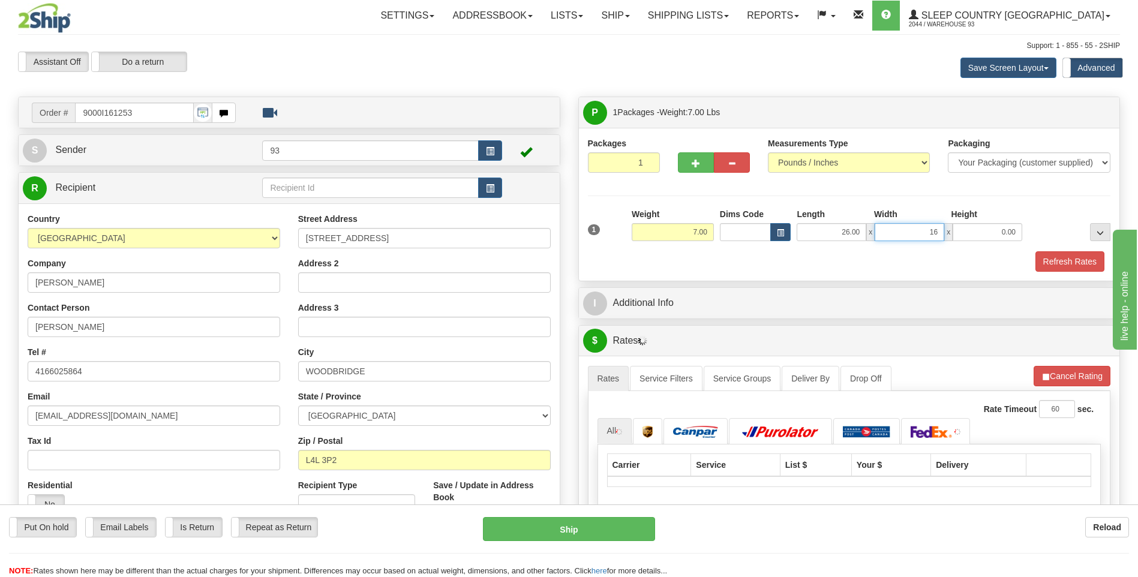
type input "16.00"
type input "12.00"
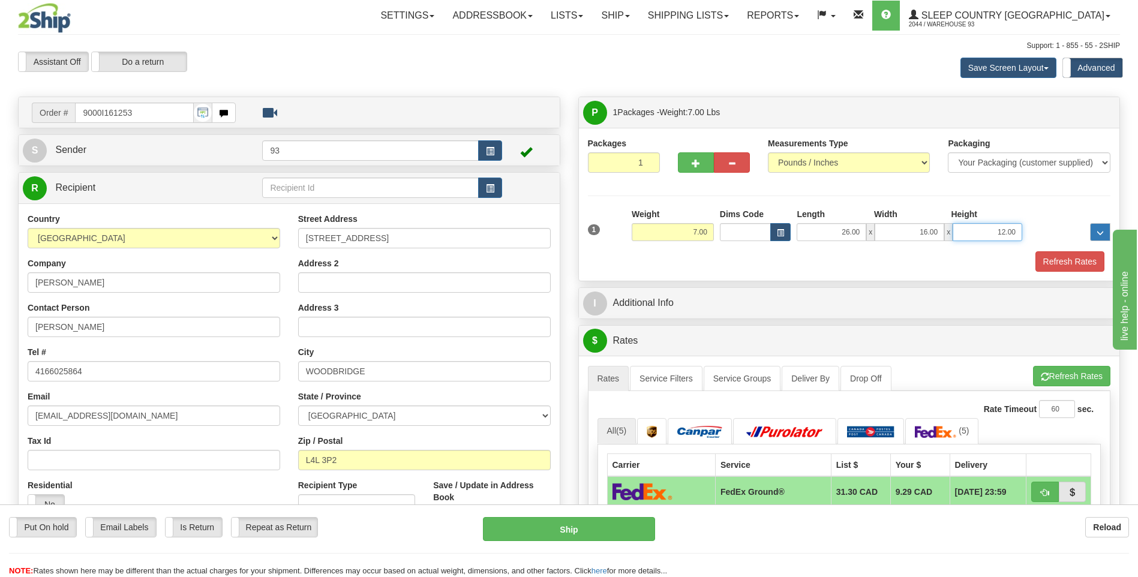
drag, startPoint x: 987, startPoint y: 230, endPoint x: 1091, endPoint y: 233, distance: 103.8
click at [1090, 232] on div "1 Weight 7.00 Dims Code x x" at bounding box center [849, 229] width 529 height 43
type input "6.00"
click at [1076, 259] on button "Refresh Rates" at bounding box center [1069, 261] width 69 height 20
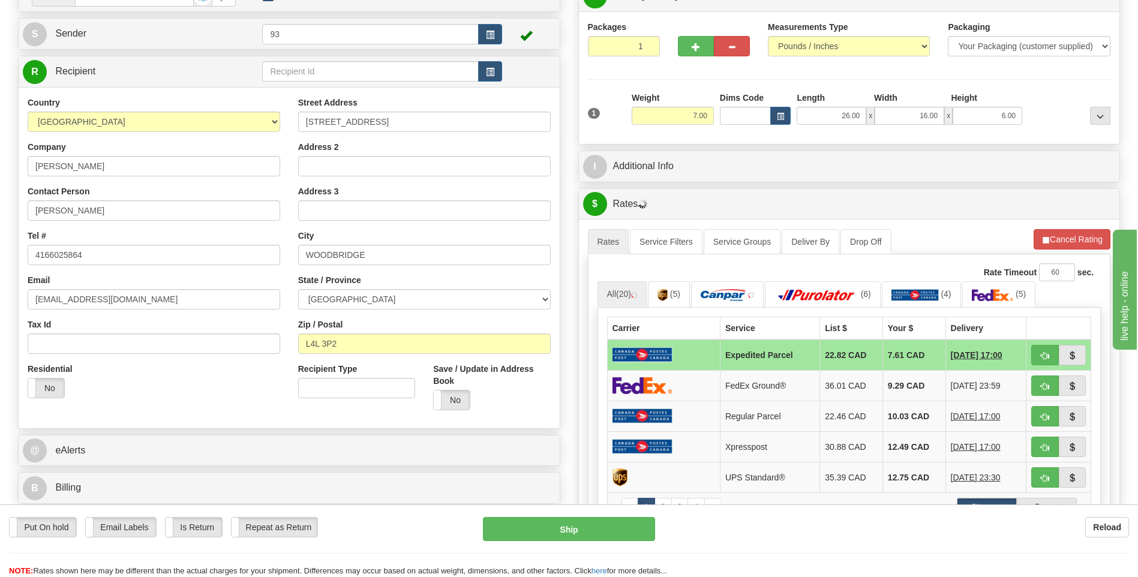
scroll to position [120, 0]
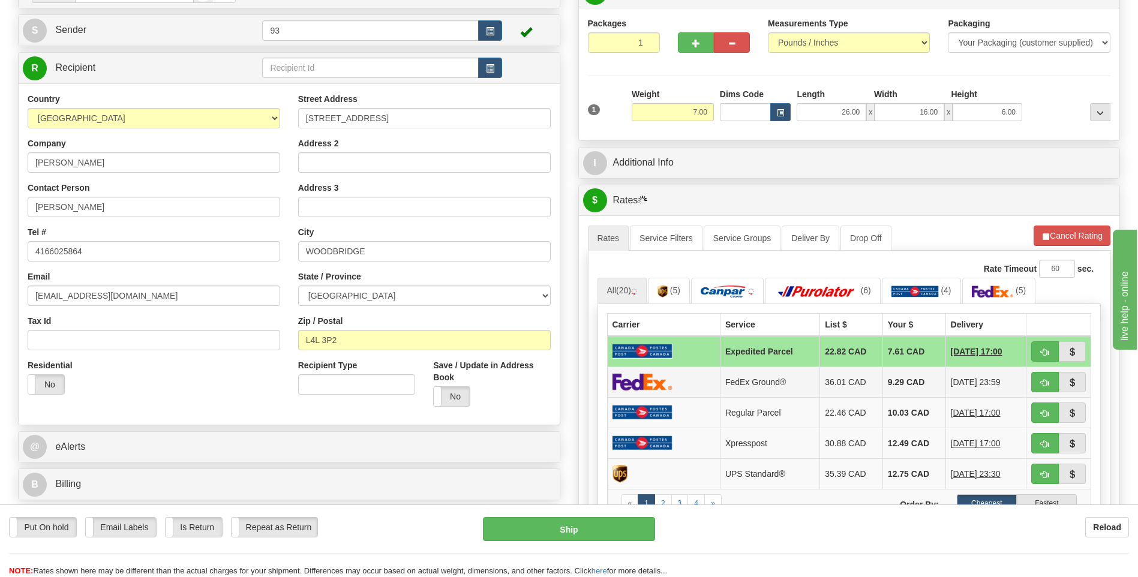
click at [672, 382] on td at bounding box center [663, 382] width 113 height 31
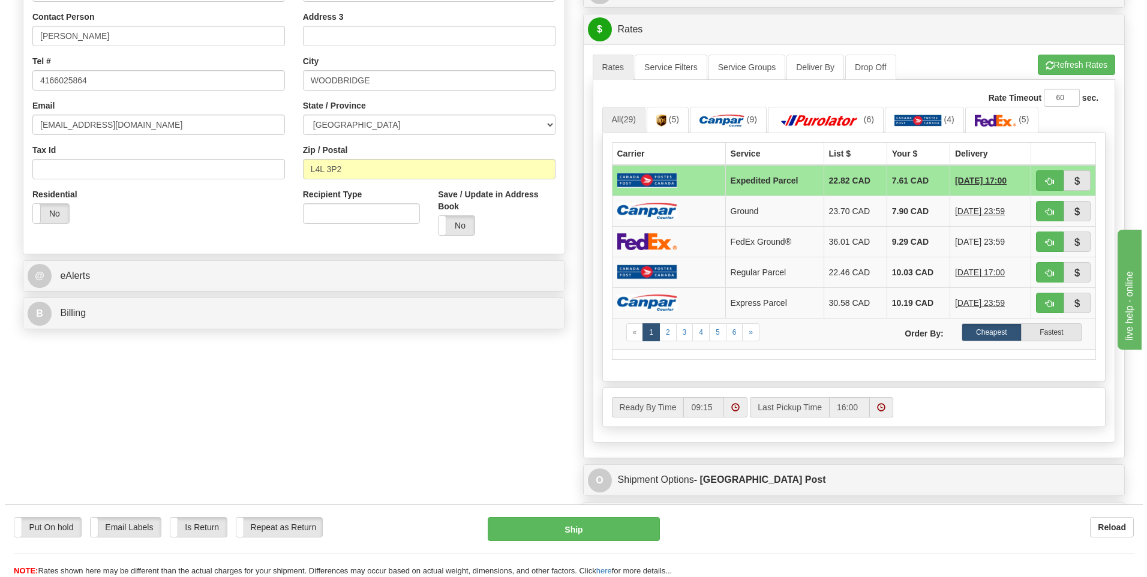
scroll to position [300, 0]
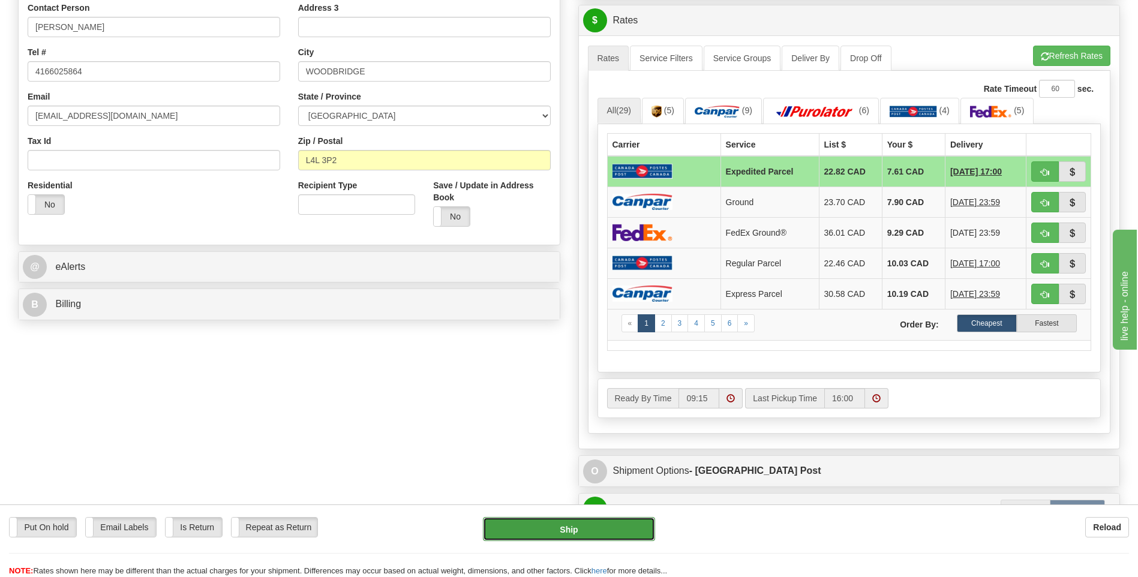
click at [560, 535] on button "Ship" at bounding box center [569, 529] width 172 height 24
type input "DOM.EP"
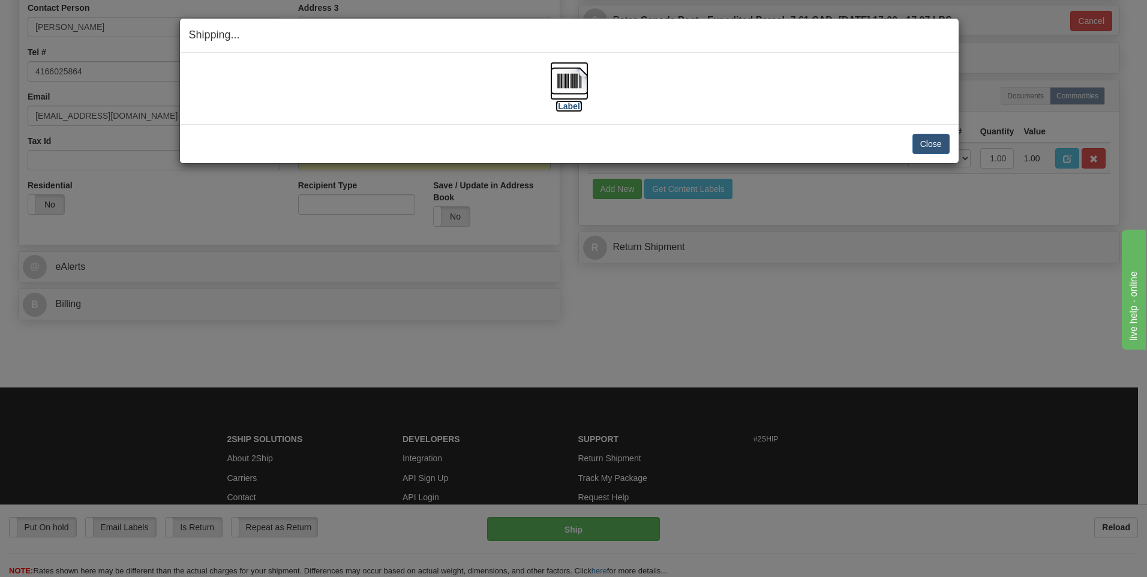
click at [576, 83] on img at bounding box center [569, 81] width 38 height 38
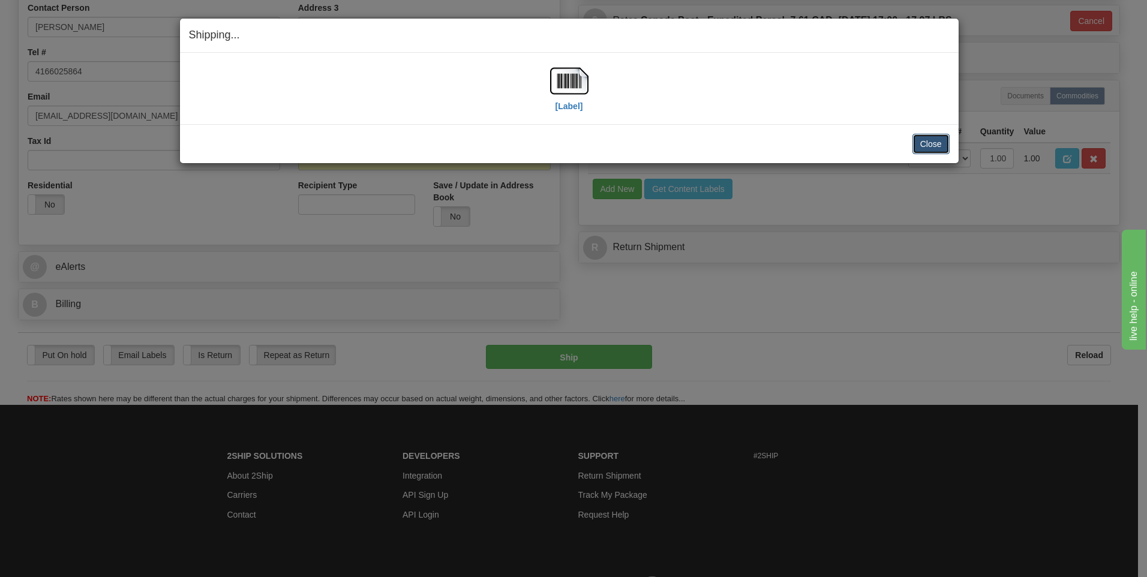
click at [935, 144] on button "Close" at bounding box center [930, 144] width 37 height 20
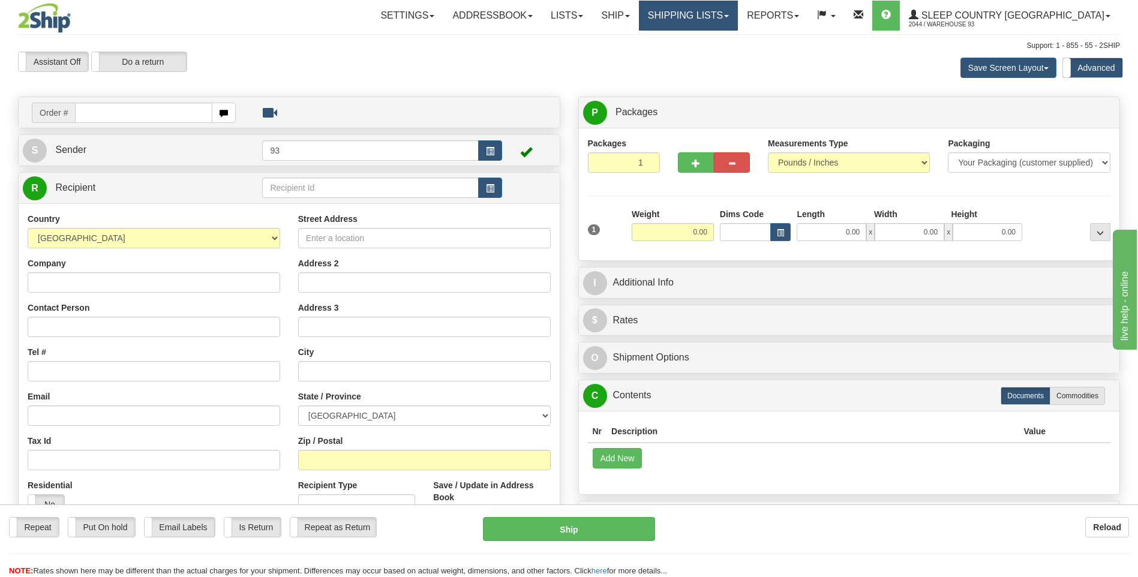
click at [738, 19] on link "Shipping lists" at bounding box center [688, 16] width 99 height 30
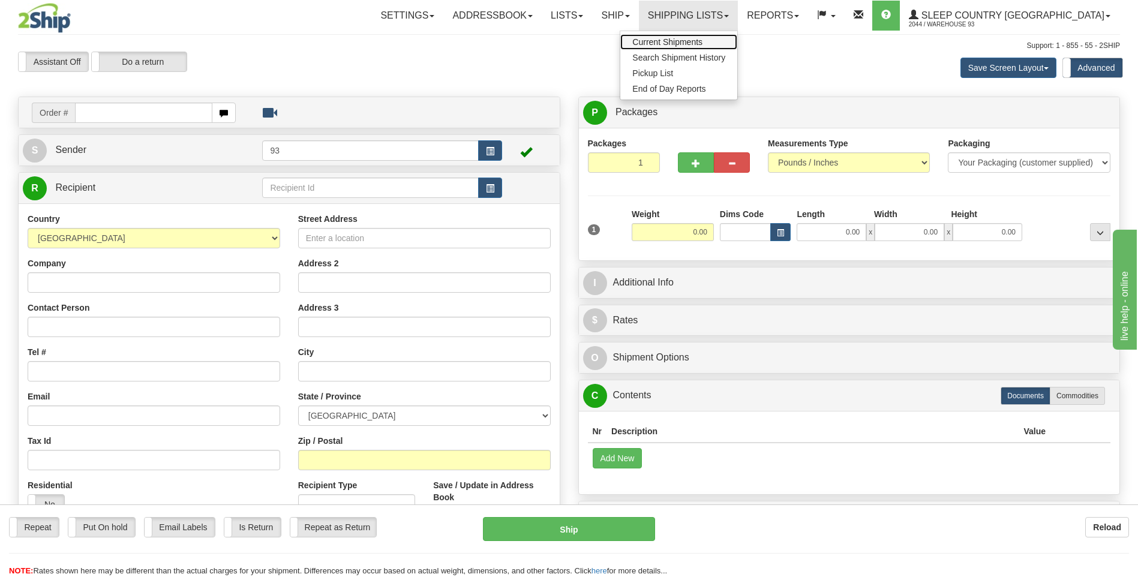
click at [702, 39] on span "Current Shipments" at bounding box center [667, 42] width 70 height 10
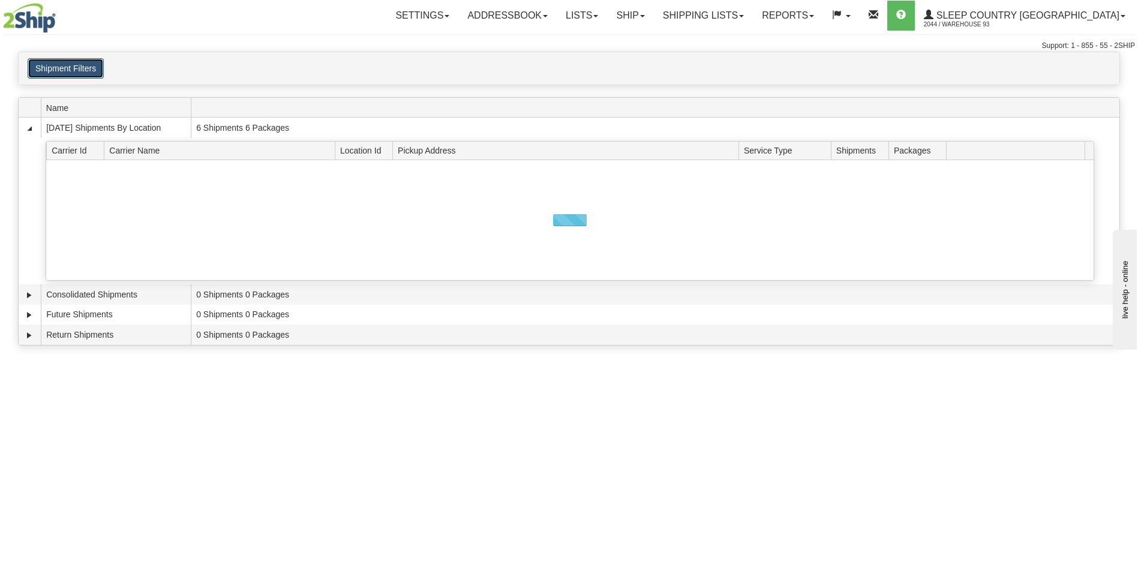
click at [64, 67] on button "Shipment Filters" at bounding box center [66, 68] width 76 height 20
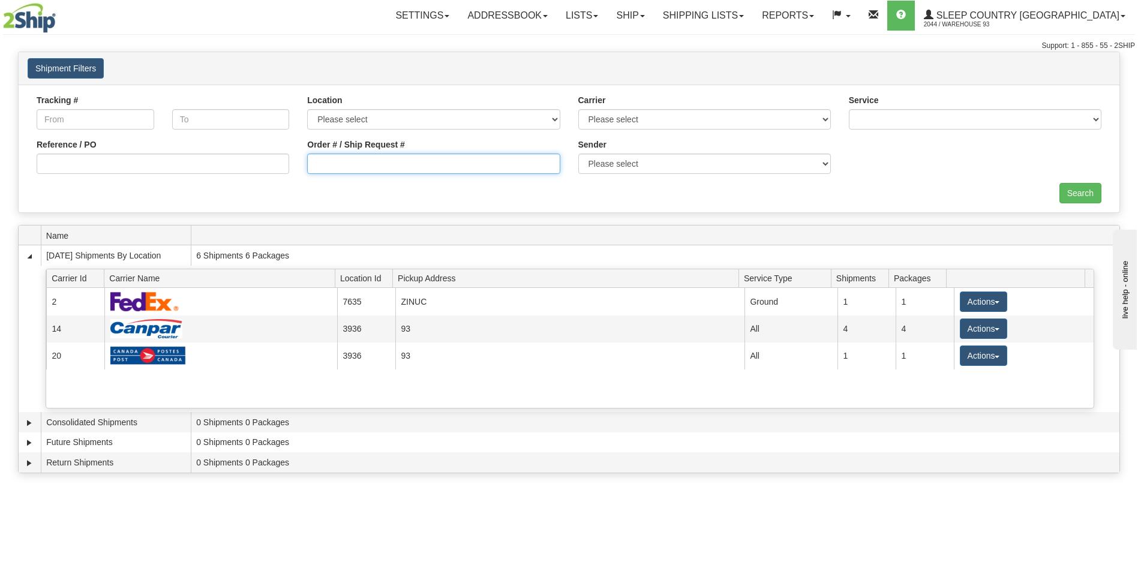
click at [397, 165] on input "Order # / Ship Request #" at bounding box center [433, 164] width 253 height 20
type input "9000I161253"
click at [1084, 196] on input "Search" at bounding box center [1080, 193] width 42 height 20
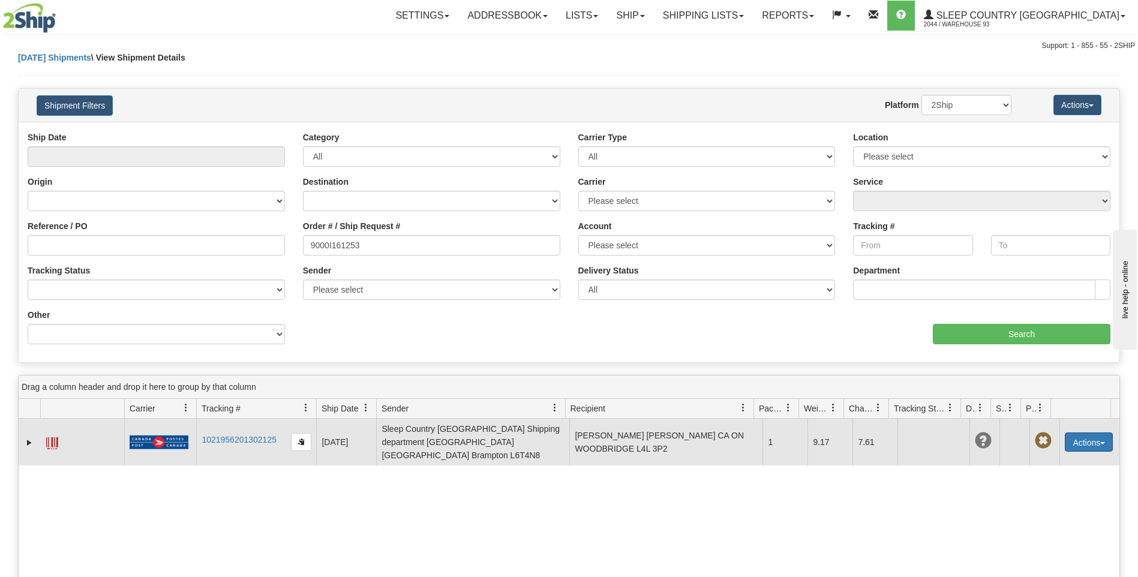
click at [1080, 436] on button "Actions" at bounding box center [1089, 442] width 48 height 19
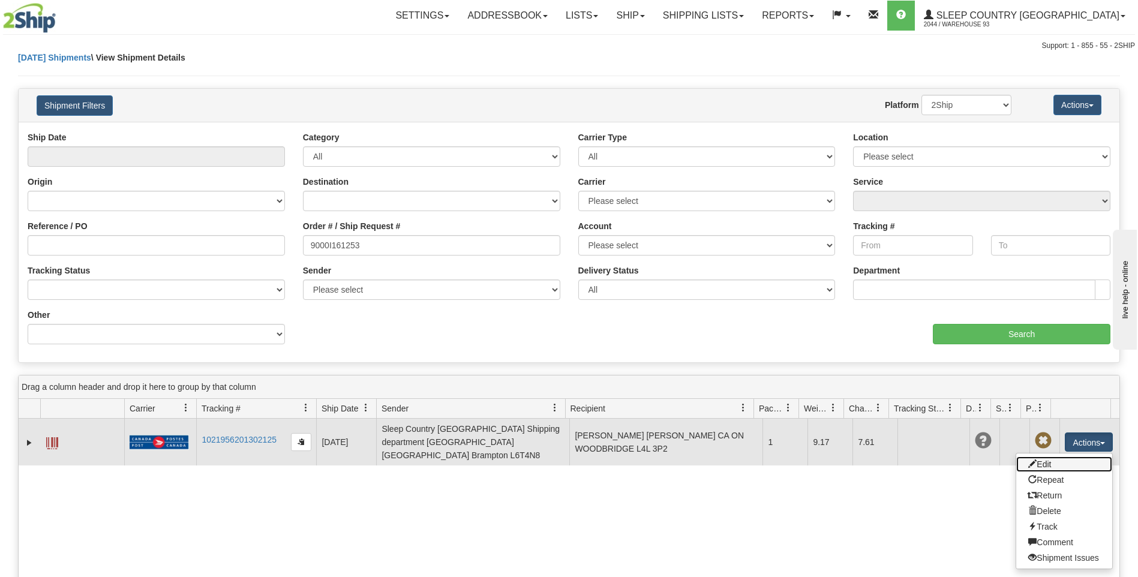
click at [1043, 461] on link "Edit" at bounding box center [1064, 465] width 96 height 16
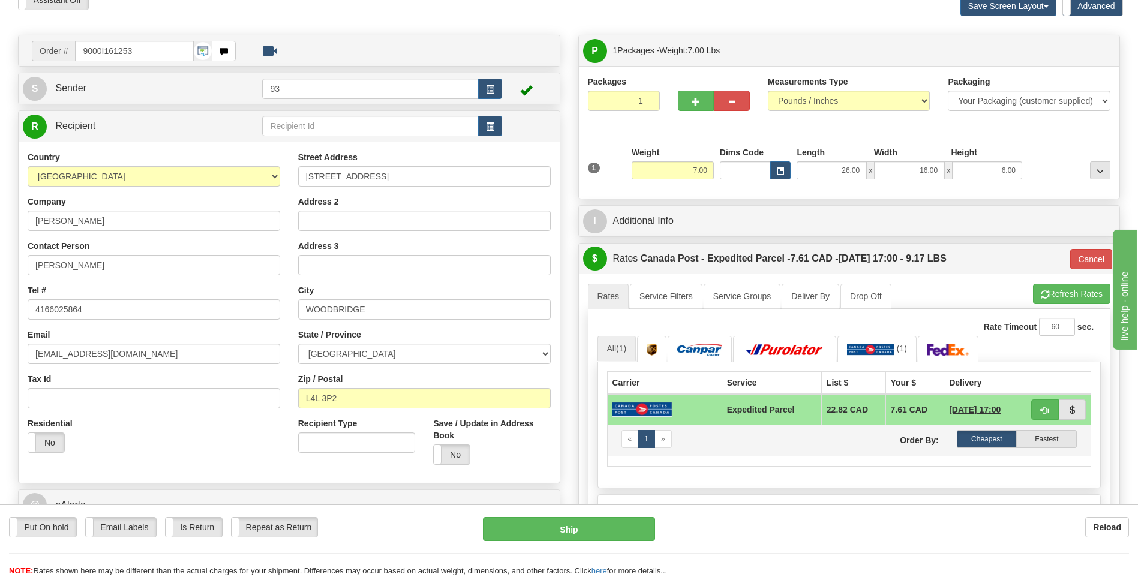
scroll to position [120, 0]
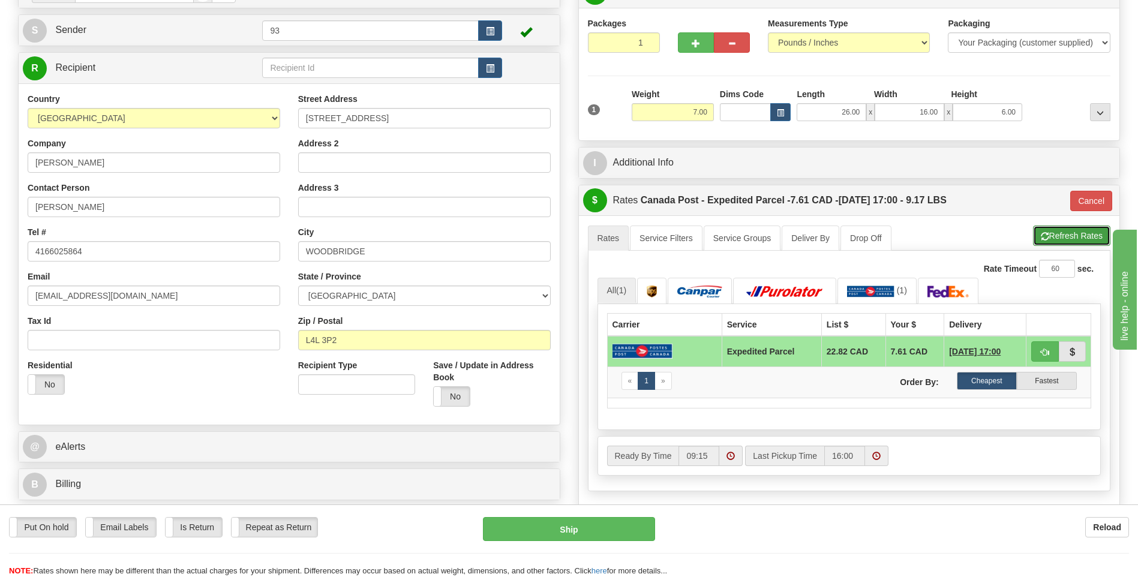
click at [1057, 229] on button "Refresh Rates" at bounding box center [1071, 236] width 77 height 20
type input "DOM.EP"
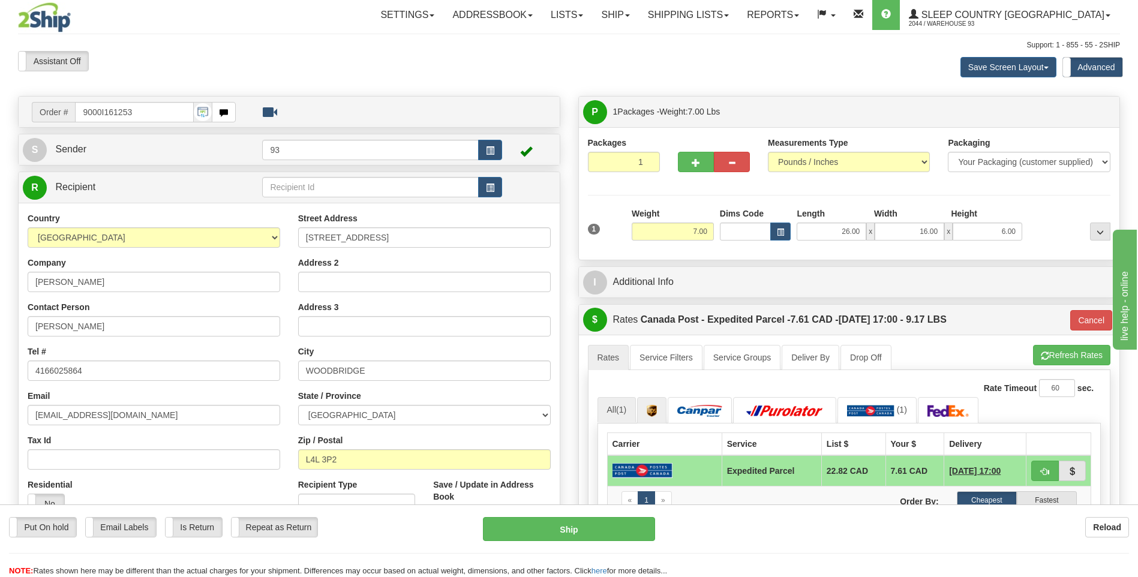
scroll to position [0, 0]
drag, startPoint x: 836, startPoint y: 236, endPoint x: 876, endPoint y: 229, distance: 41.3
click at [876, 229] on div "26.00 x 16.00 x 6.00" at bounding box center [910, 232] width 226 height 18
type input "32.00"
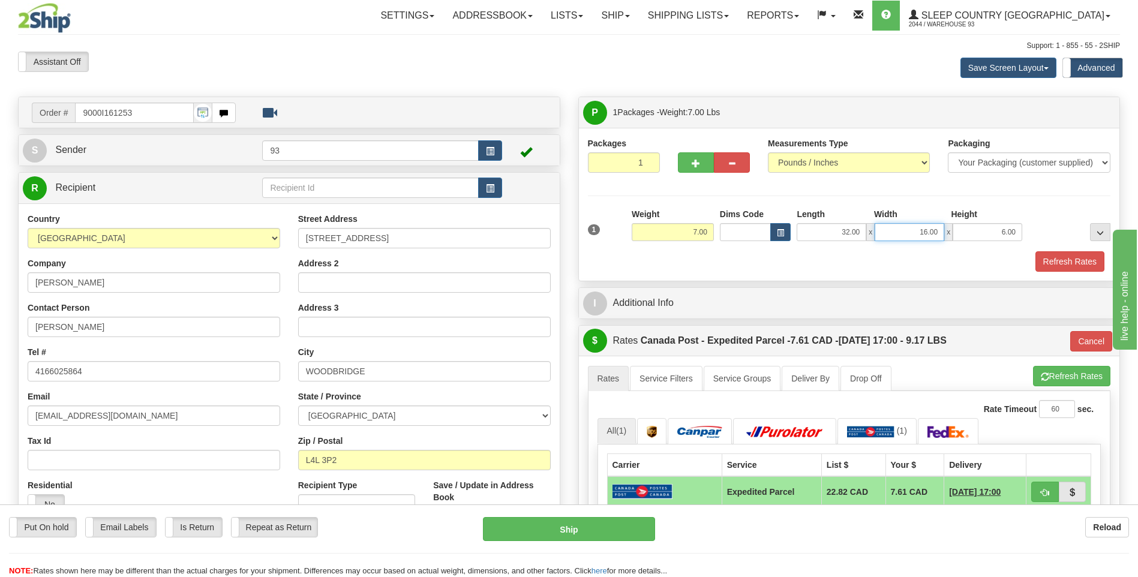
drag, startPoint x: 917, startPoint y: 231, endPoint x: 963, endPoint y: 231, distance: 46.2
click at [963, 231] on div "32.00 x 16.00 x 6.00" at bounding box center [910, 232] width 226 height 18
type input "19.00"
click at [1069, 263] on button "Refresh Rates" at bounding box center [1069, 261] width 69 height 20
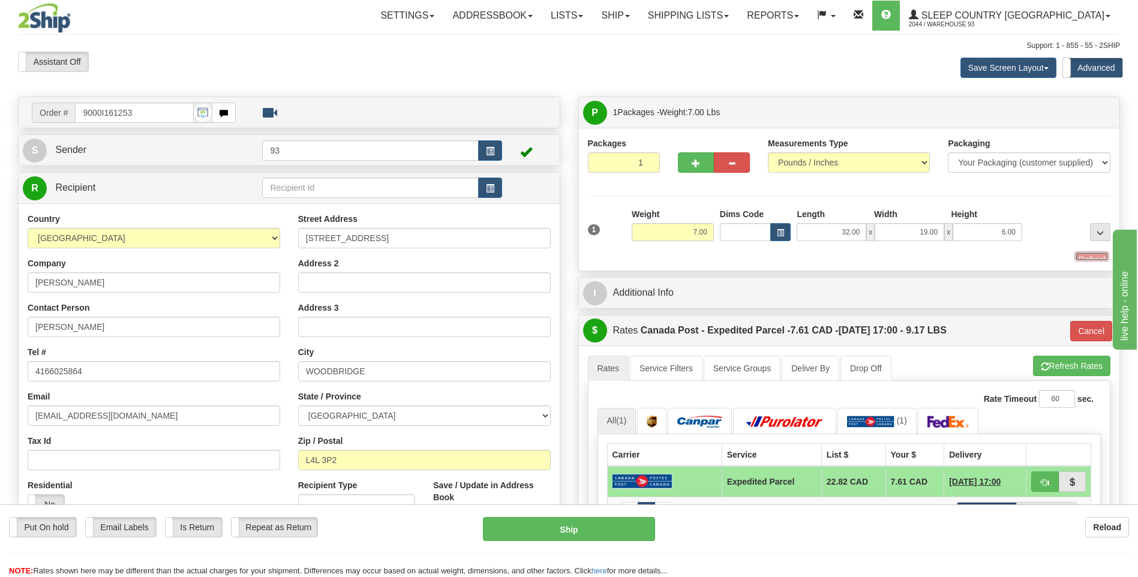
type input "DOM.EP"
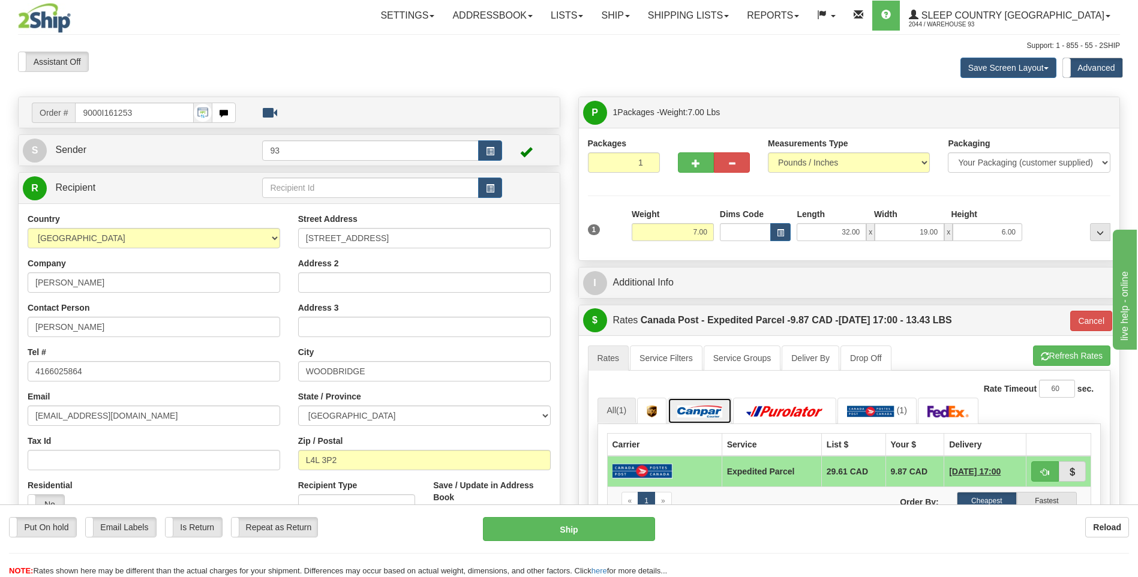
click at [690, 410] on img at bounding box center [699, 412] width 45 height 12
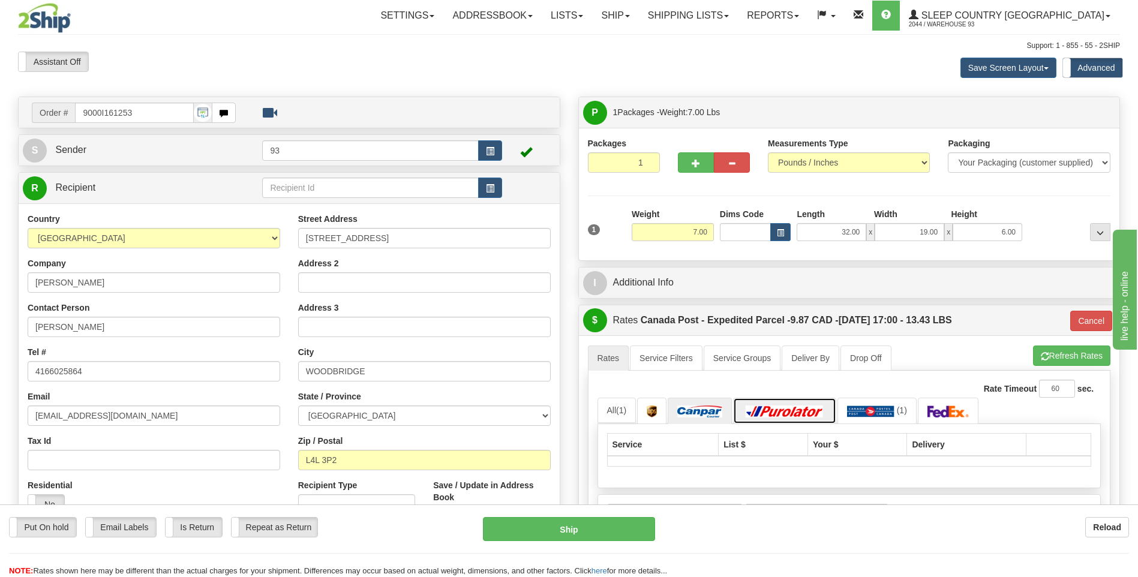
click at [762, 413] on img at bounding box center [785, 412] width 84 height 12
click at [892, 416] on img at bounding box center [870, 412] width 47 height 12
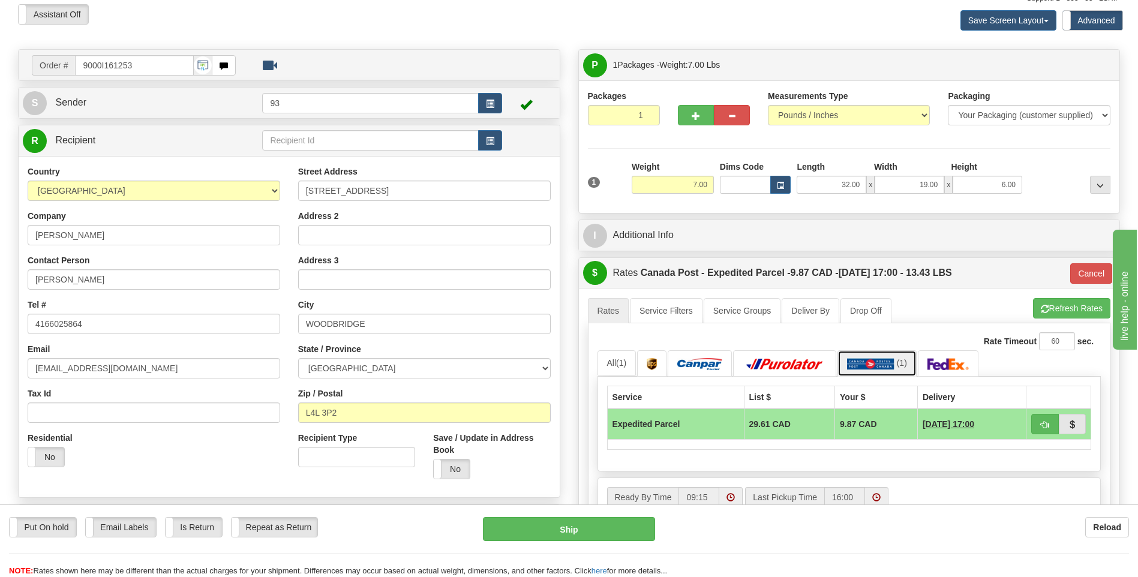
scroll to position [120, 0]
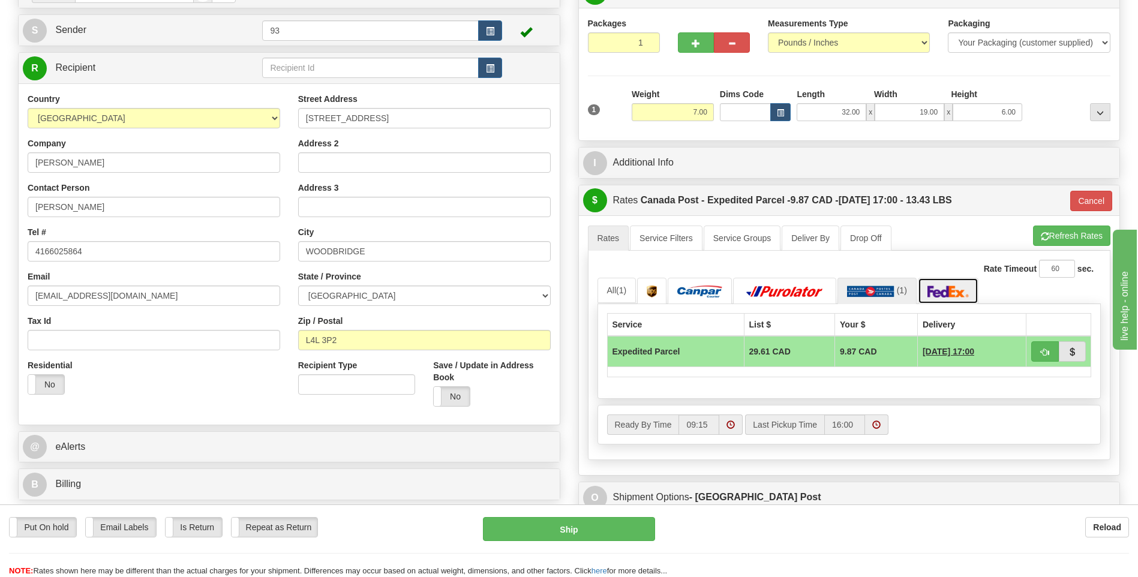
click at [968, 289] on img at bounding box center [948, 292] width 42 height 12
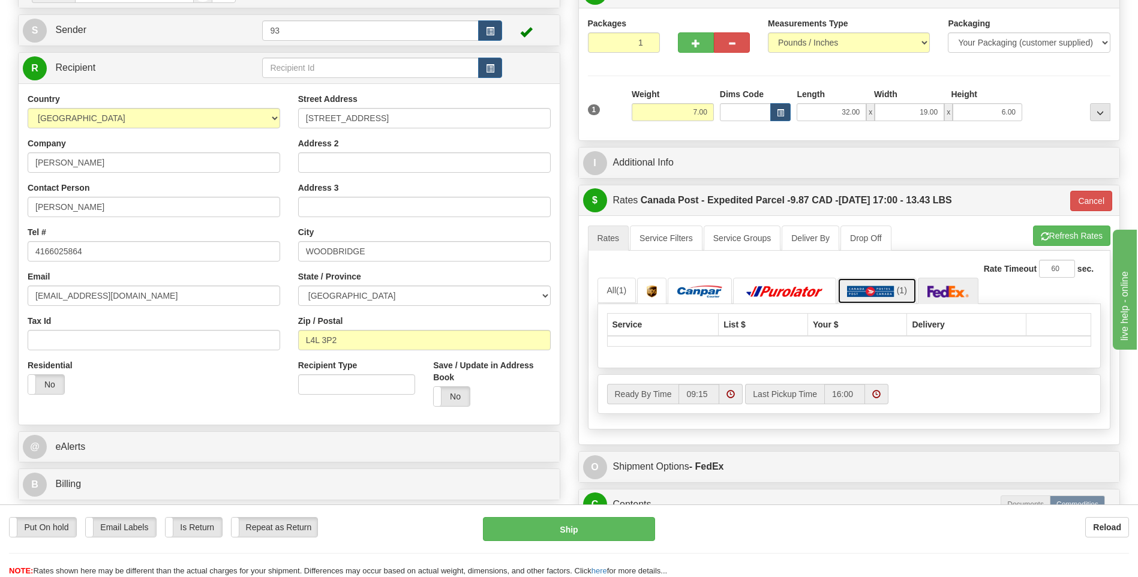
click at [882, 289] on img at bounding box center [870, 292] width 47 height 12
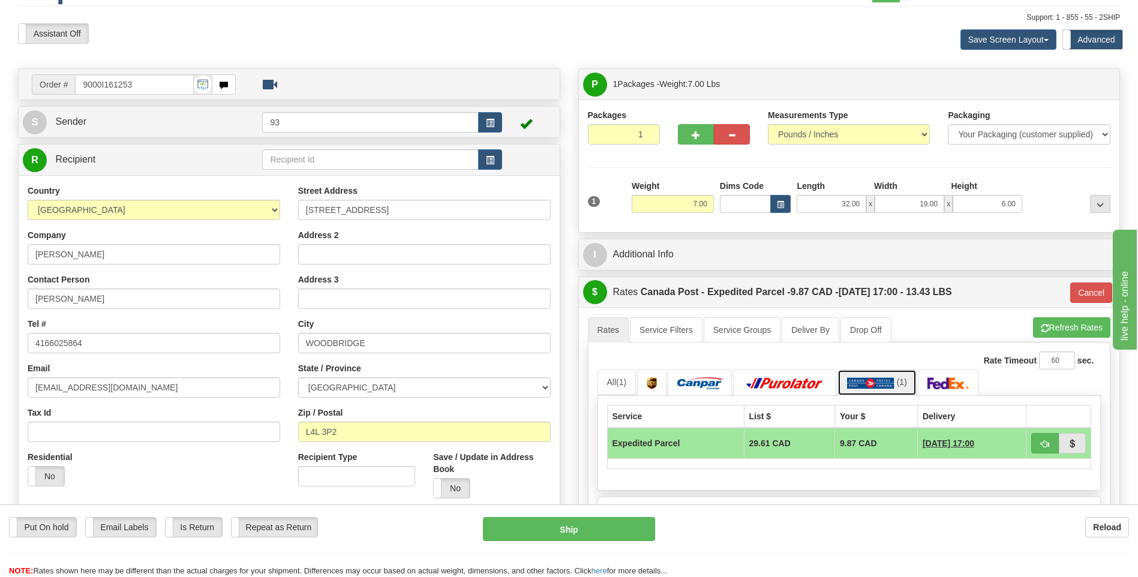
scroll to position [0, 0]
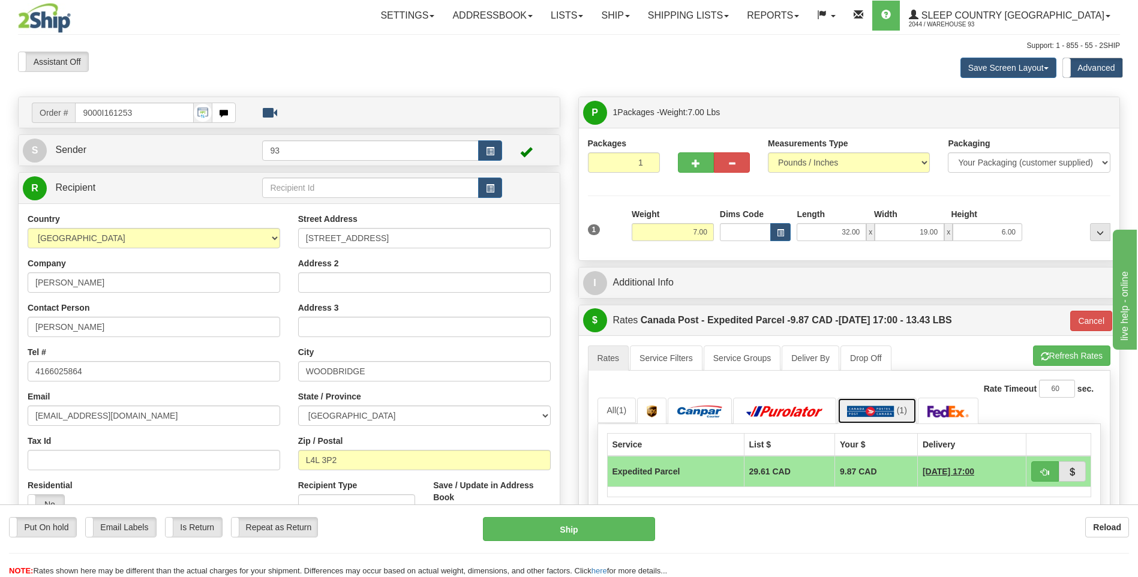
click at [900, 416] on link "(1)" at bounding box center [876, 411] width 79 height 26
click at [899, 416] on link "(1)" at bounding box center [876, 411] width 79 height 26
click at [1098, 327] on button "Cancel" at bounding box center [1091, 321] width 42 height 20
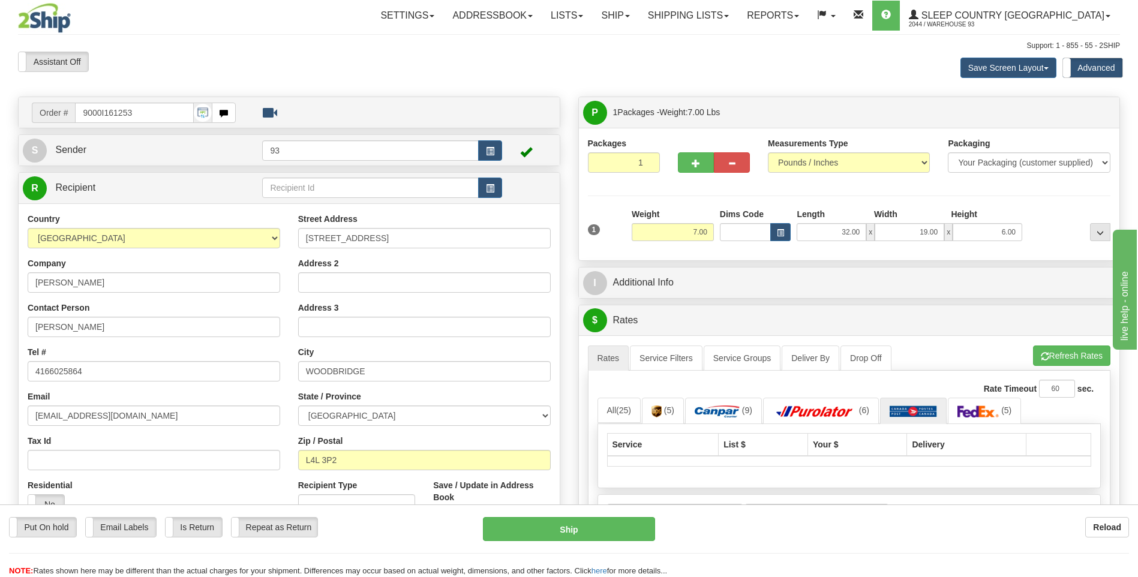
scroll to position [60, 0]
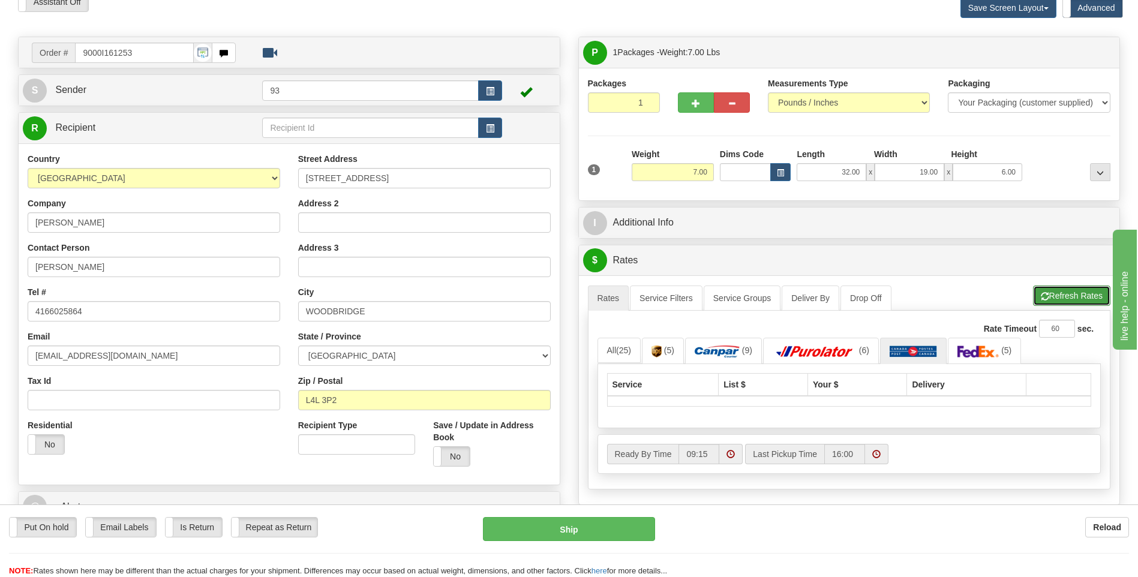
click at [1057, 300] on button "Refresh Rates" at bounding box center [1071, 296] width 77 height 20
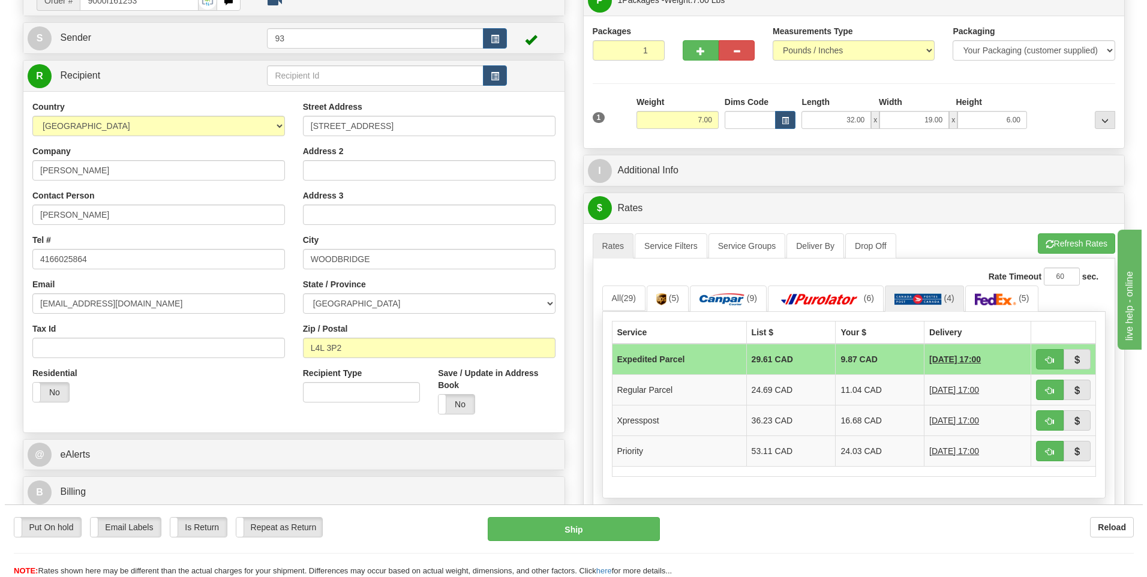
scroll to position [120, 0]
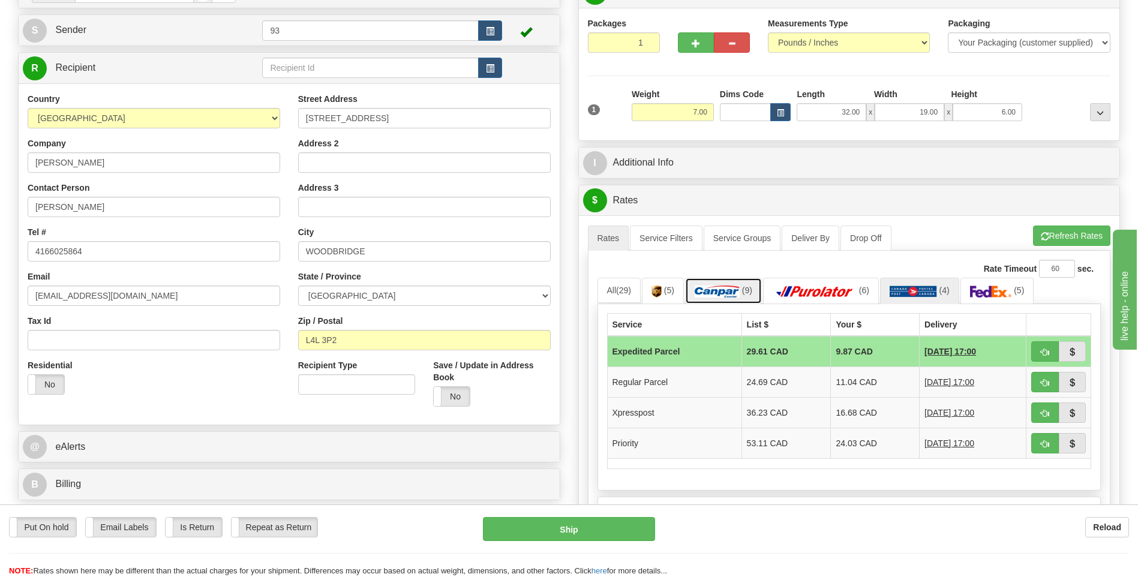
click at [736, 286] on img at bounding box center [717, 292] width 45 height 12
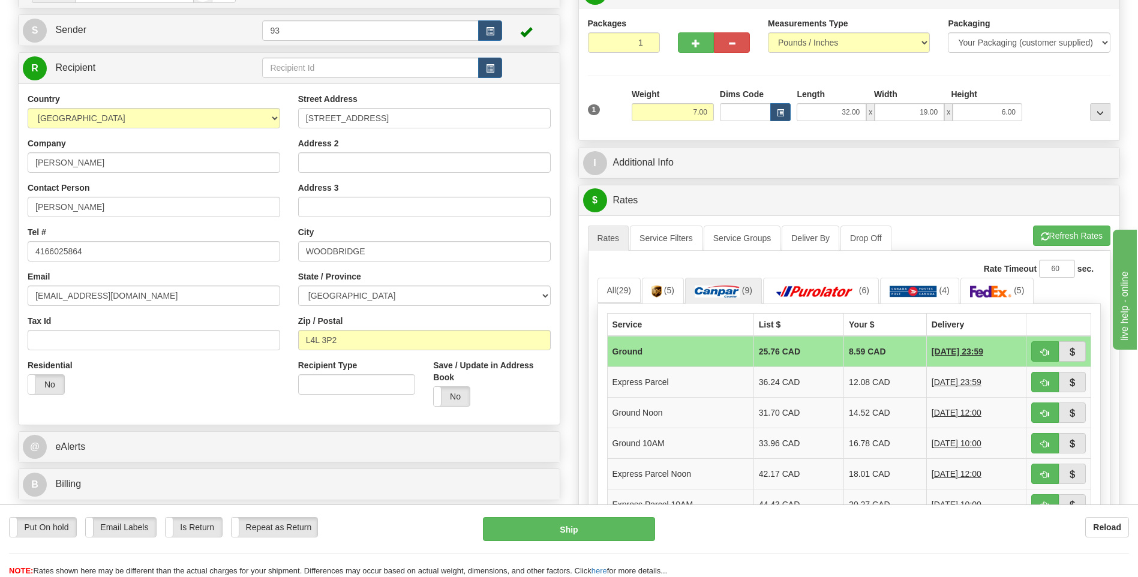
click at [792, 350] on td "25.76 CAD" at bounding box center [798, 351] width 90 height 31
click at [579, 525] on button "Ship" at bounding box center [569, 529] width 172 height 24
type input "1"
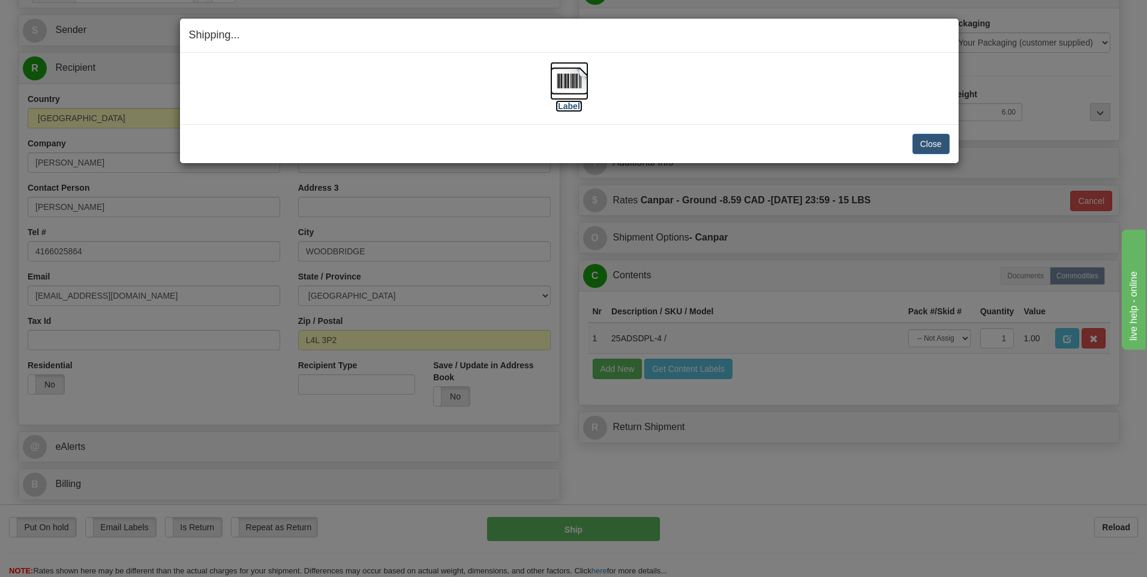
click at [567, 74] on img at bounding box center [569, 81] width 38 height 38
click at [919, 155] on div "Close Cancel Cancel Shipment and Quit Pickup Quit Pickup ONLY" at bounding box center [569, 143] width 779 height 39
click at [928, 146] on button "Close" at bounding box center [930, 144] width 37 height 20
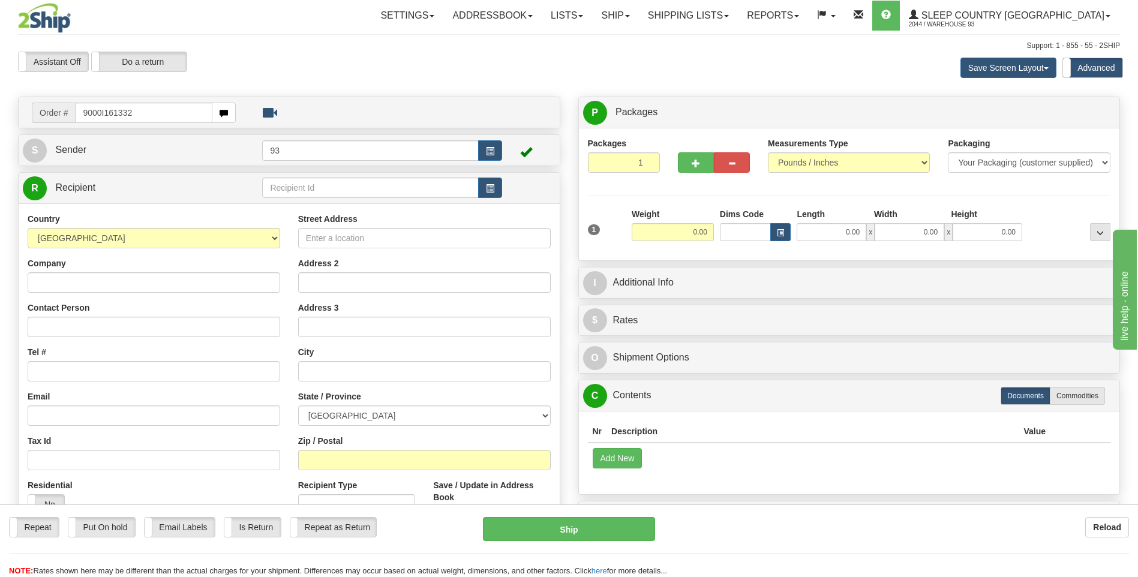
type input "9000I161332"
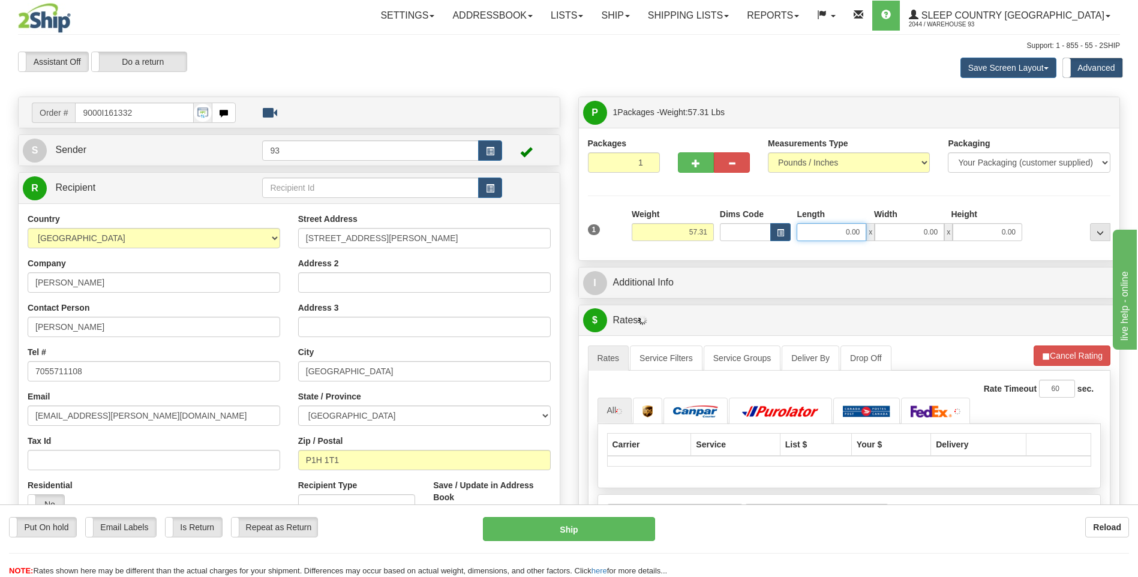
drag, startPoint x: 845, startPoint y: 233, endPoint x: 955, endPoint y: 225, distance: 110.7
click at [944, 223] on div "0.00 x 0.00 x 0.00" at bounding box center [910, 232] width 226 height 18
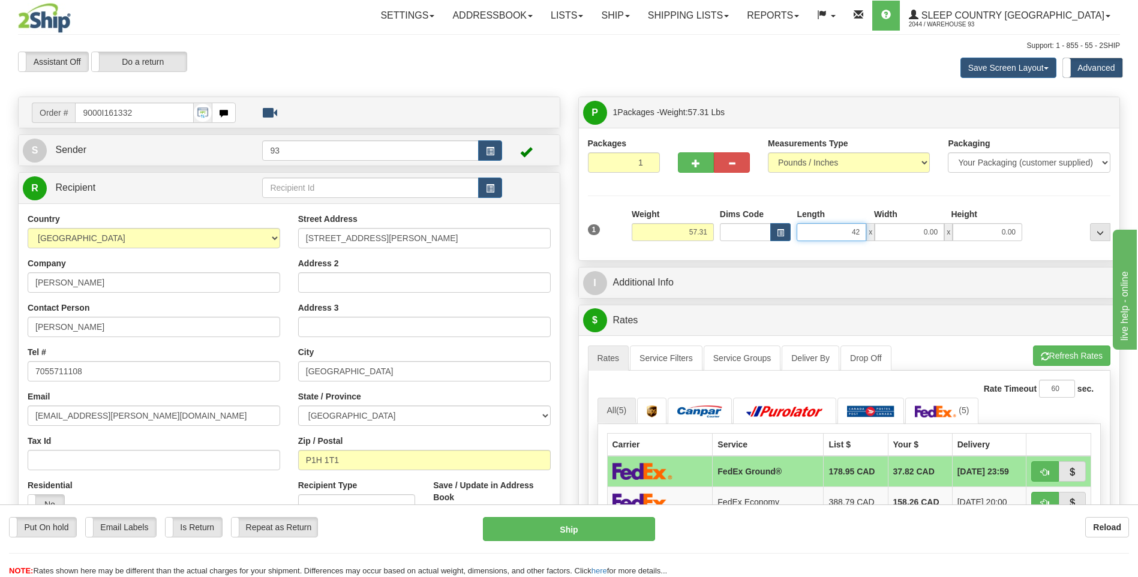
type input "42.00"
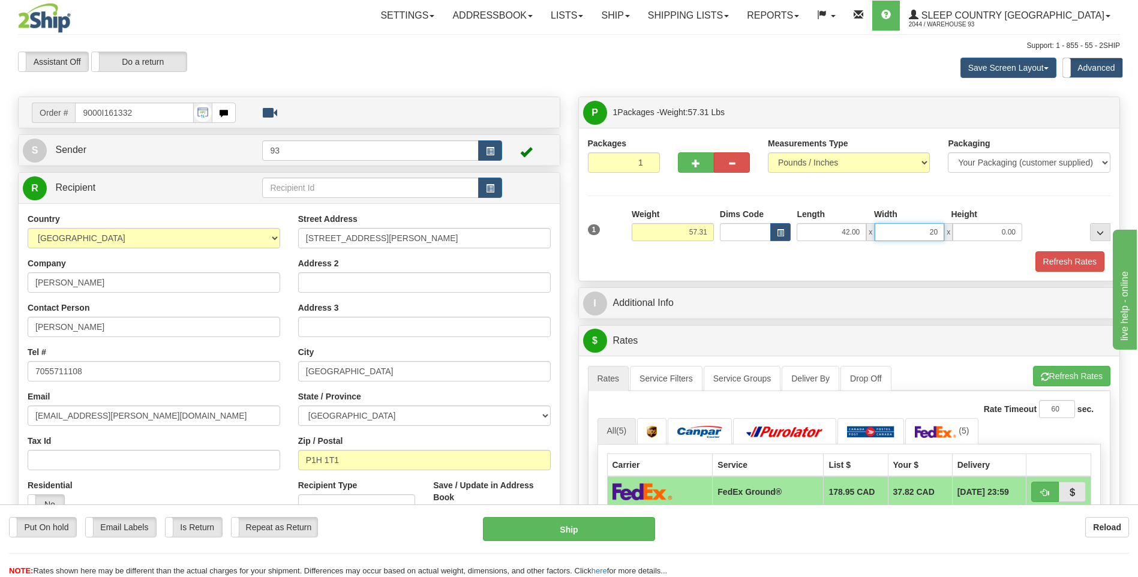
type input "20.00"
click at [1085, 261] on button "Refresh Rates" at bounding box center [1069, 261] width 69 height 20
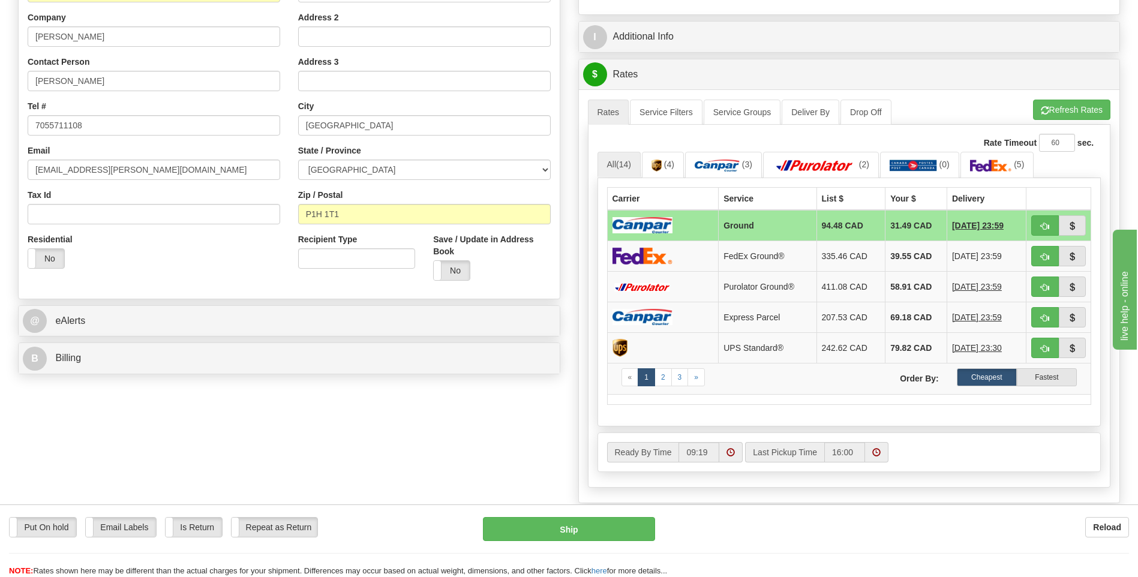
scroll to position [360, 0]
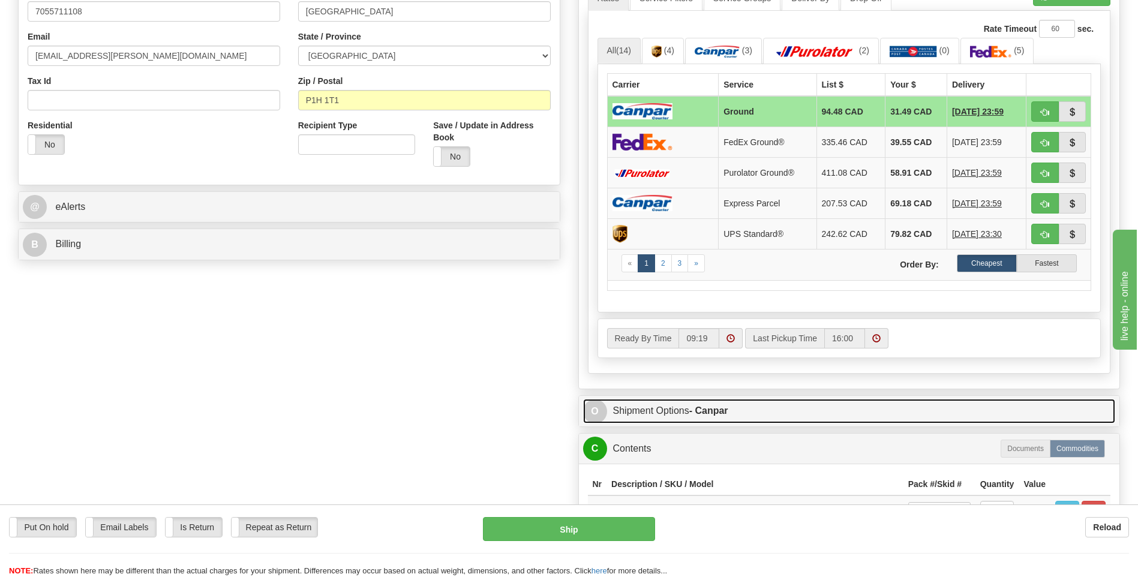
click at [590, 411] on span "O" at bounding box center [595, 412] width 24 height 24
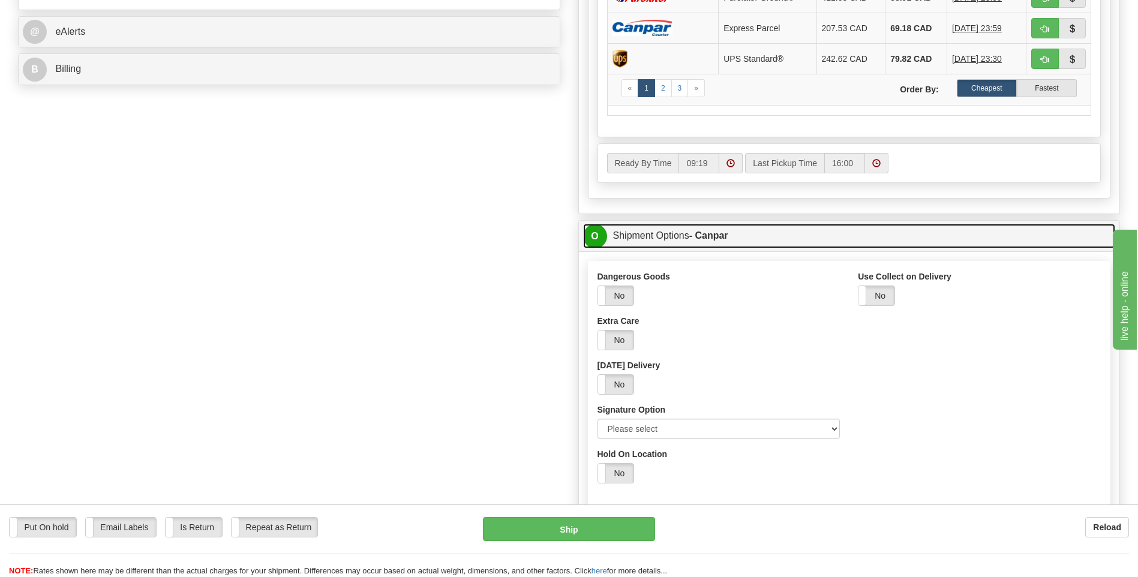
scroll to position [540, 0]
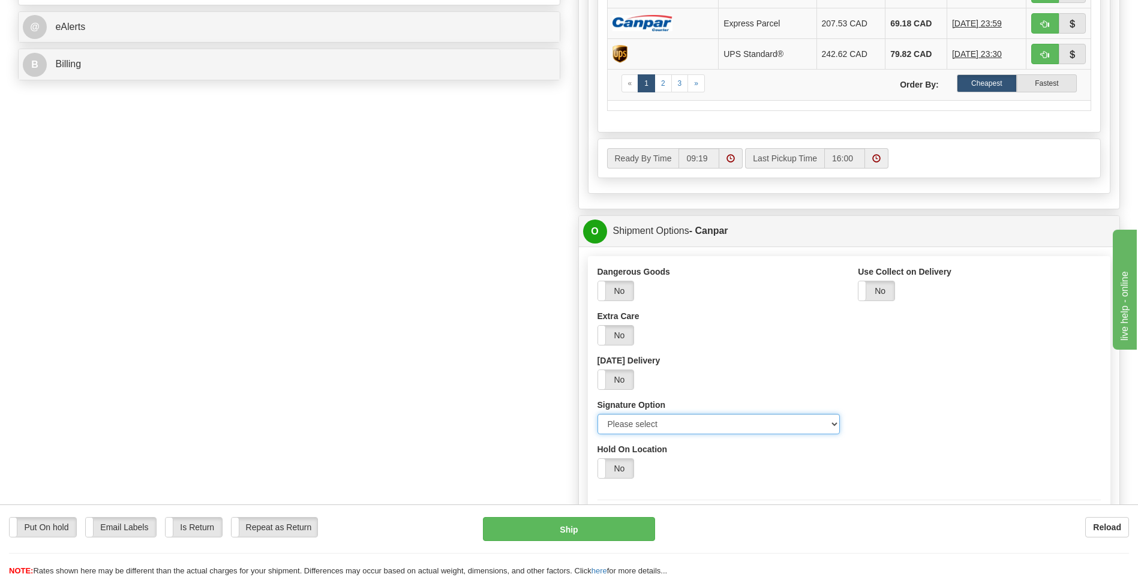
click at [831, 422] on select "Please select No Signature Required Signature Required Adult Signature" at bounding box center [718, 424] width 243 height 20
select select "2"
click at [597, 414] on select "Please select No Signature Required Signature Required Adult Signature" at bounding box center [718, 424] width 243 height 20
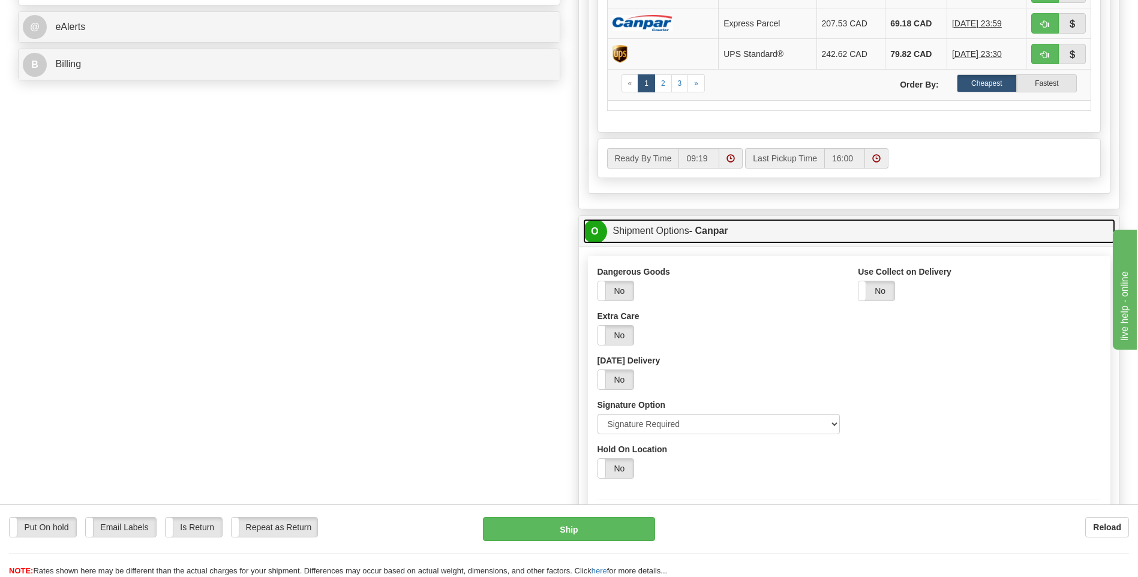
click at [594, 226] on span "O" at bounding box center [595, 232] width 24 height 24
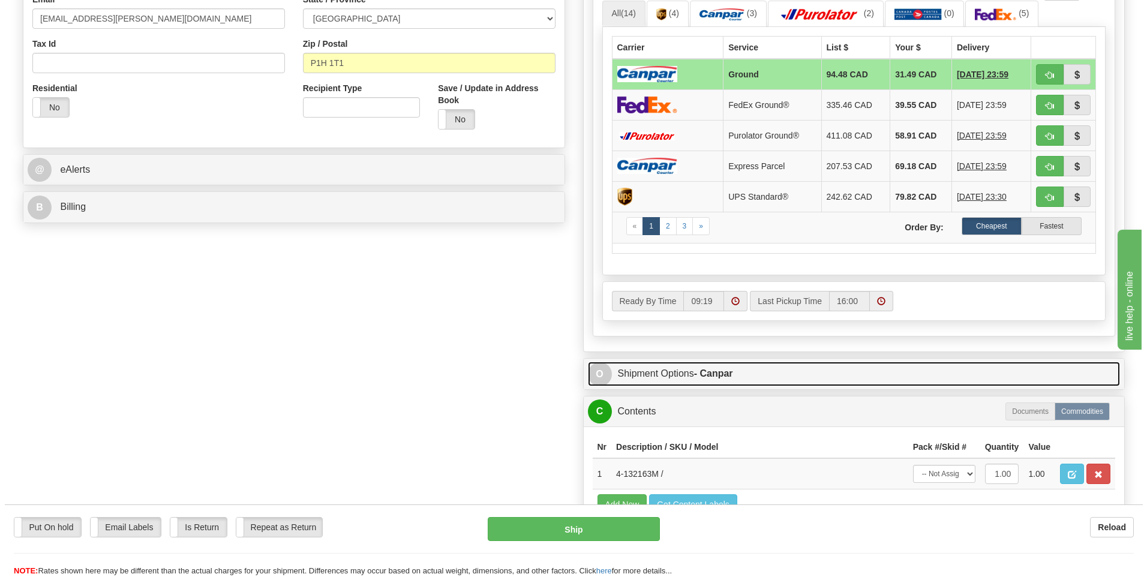
scroll to position [360, 0]
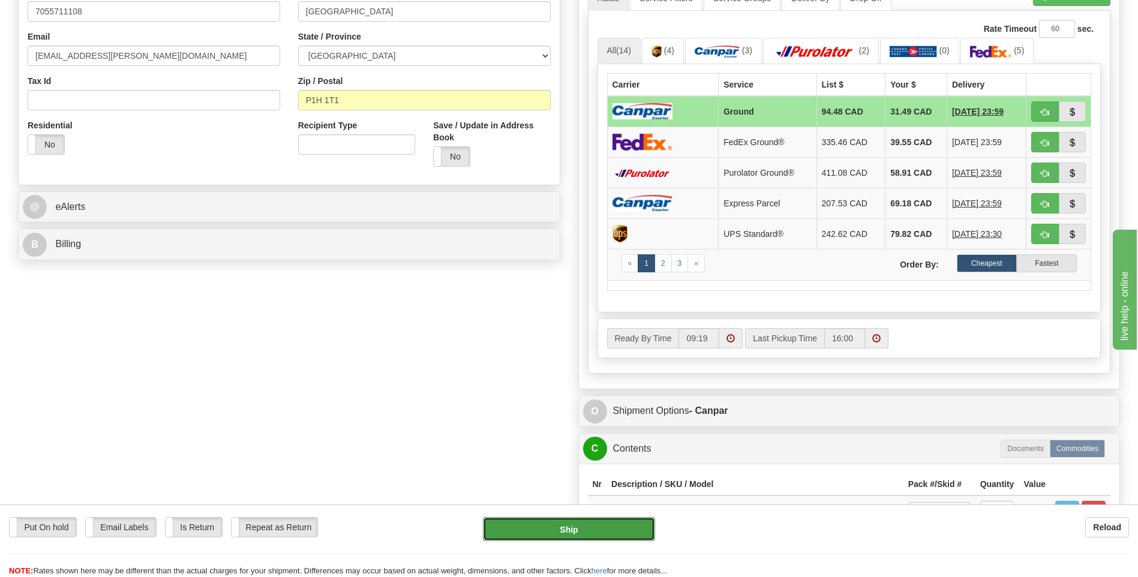
click at [626, 530] on button "Ship" at bounding box center [569, 529] width 172 height 24
type input "1"
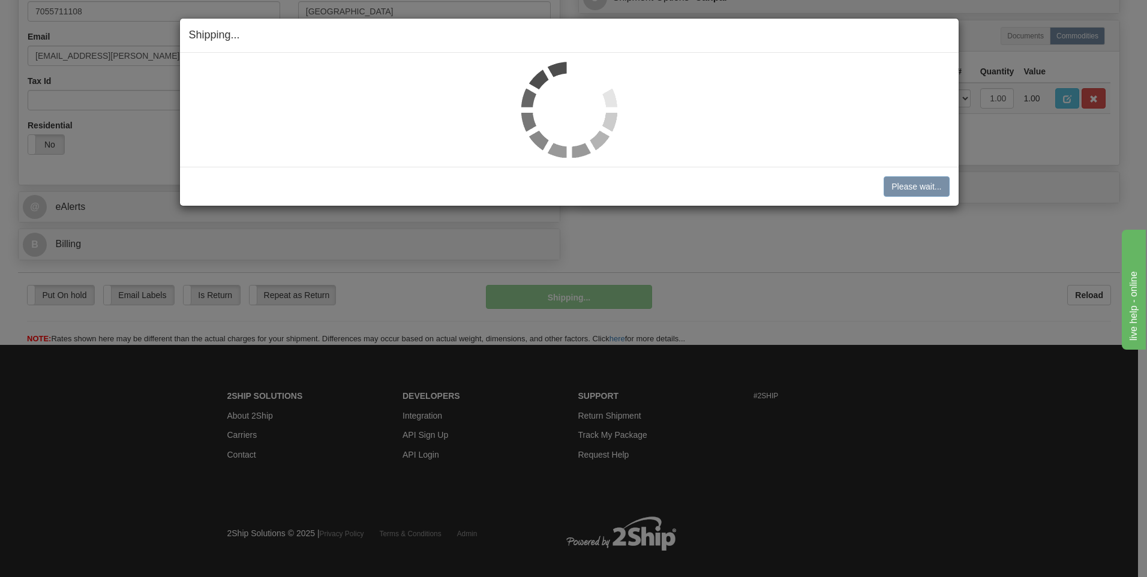
scroll to position [359, 0]
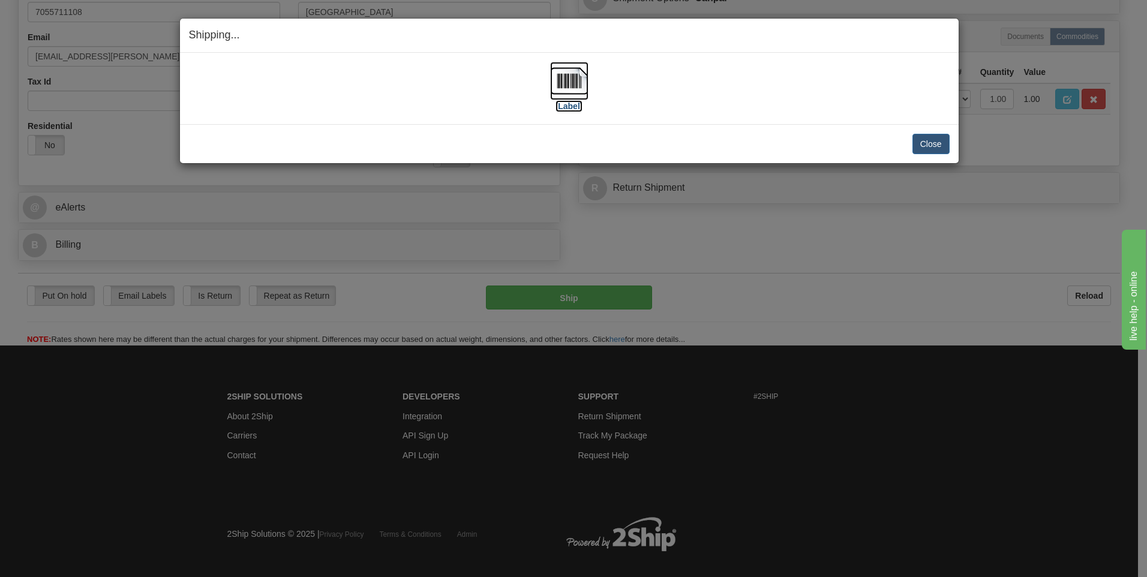
click at [575, 69] on img at bounding box center [569, 81] width 38 height 38
click at [936, 140] on button "Close" at bounding box center [930, 144] width 37 height 20
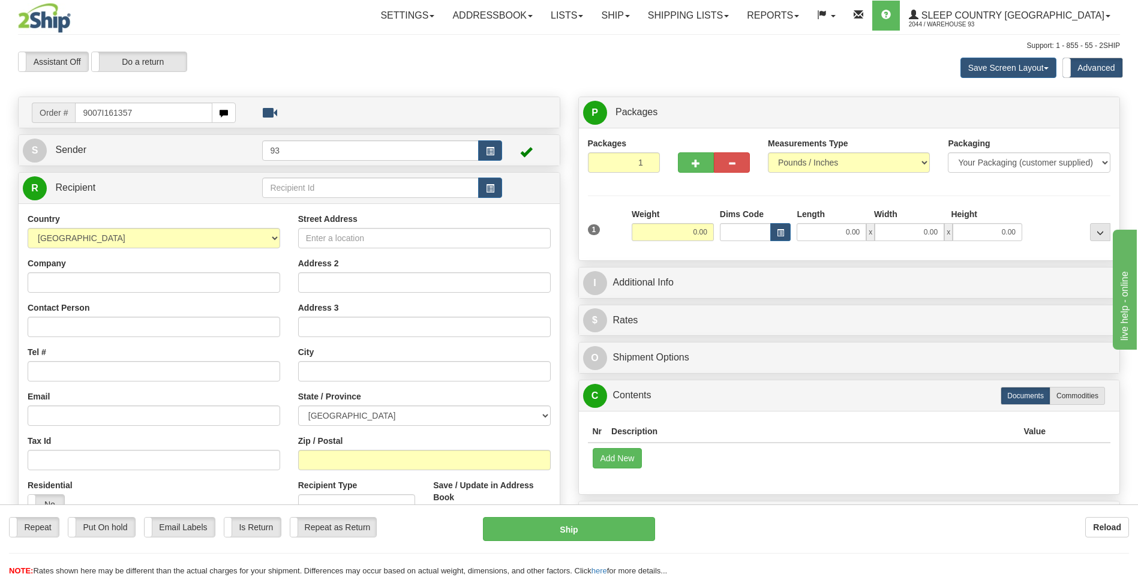
type input "9007I161357"
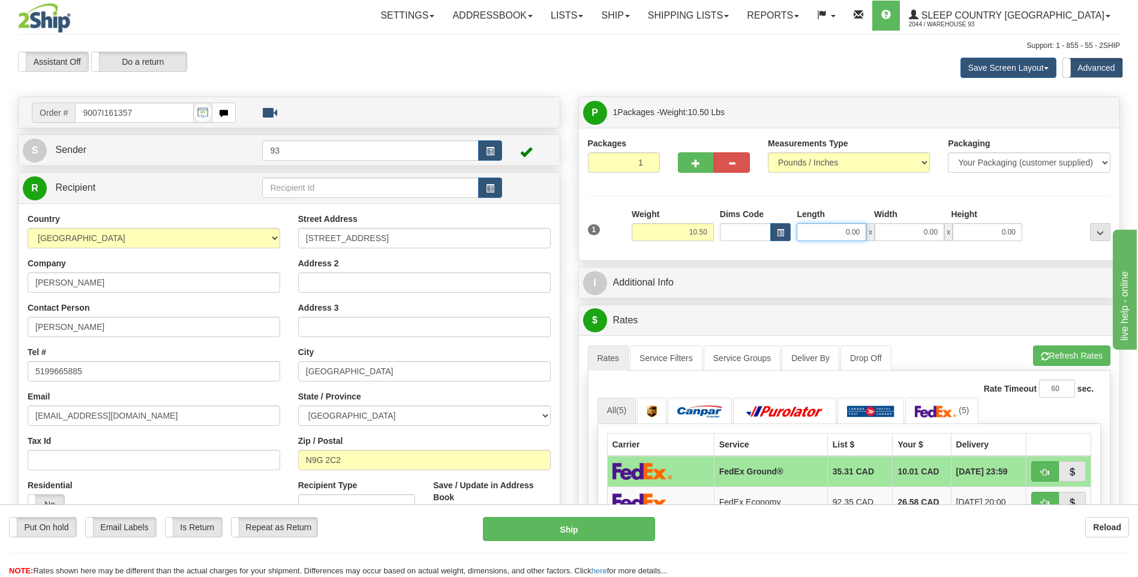
drag, startPoint x: 843, startPoint y: 235, endPoint x: 930, endPoint y: 223, distance: 88.4
click at [930, 223] on div "0.00 x 0.00 x 0.00" at bounding box center [910, 232] width 226 height 18
type input "10.00"
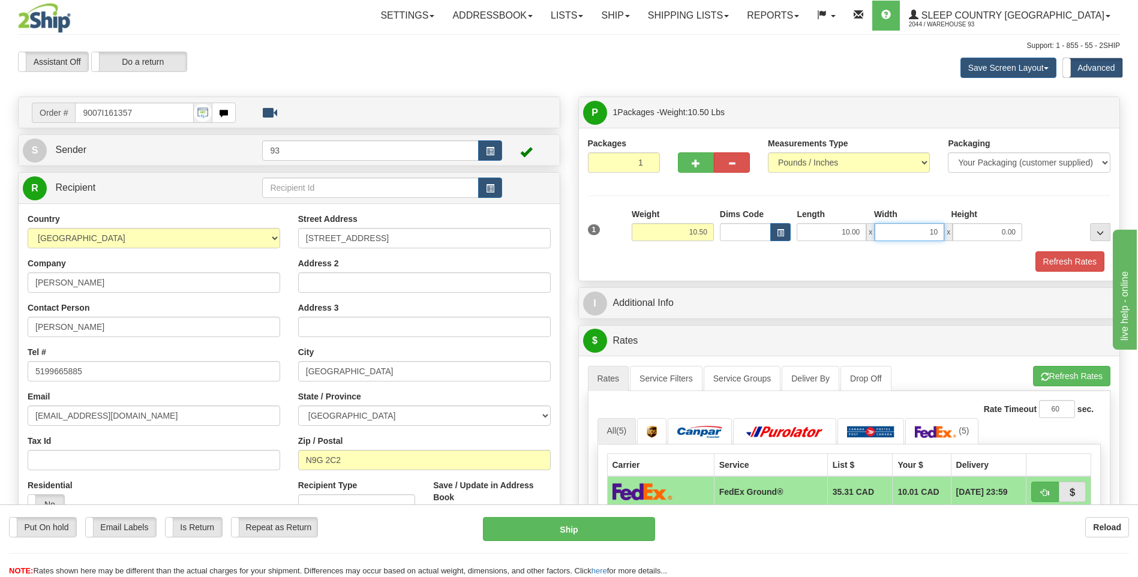
type input "10.00"
type input "4.00"
click at [1055, 269] on button "Refresh Rates" at bounding box center [1069, 261] width 69 height 20
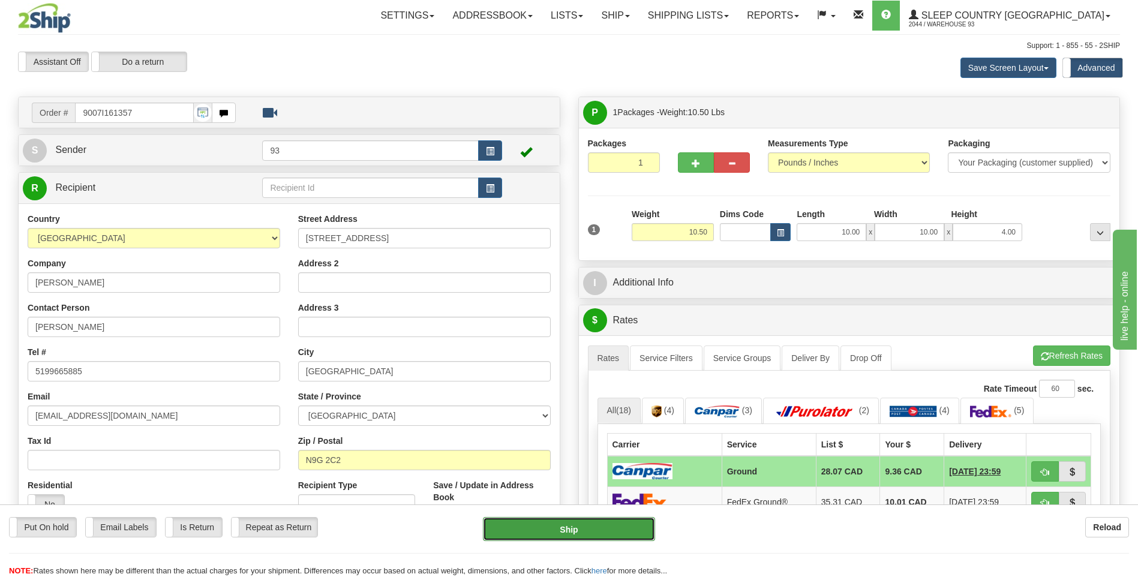
click at [587, 523] on button "Ship" at bounding box center [569, 529] width 172 height 24
type input "1"
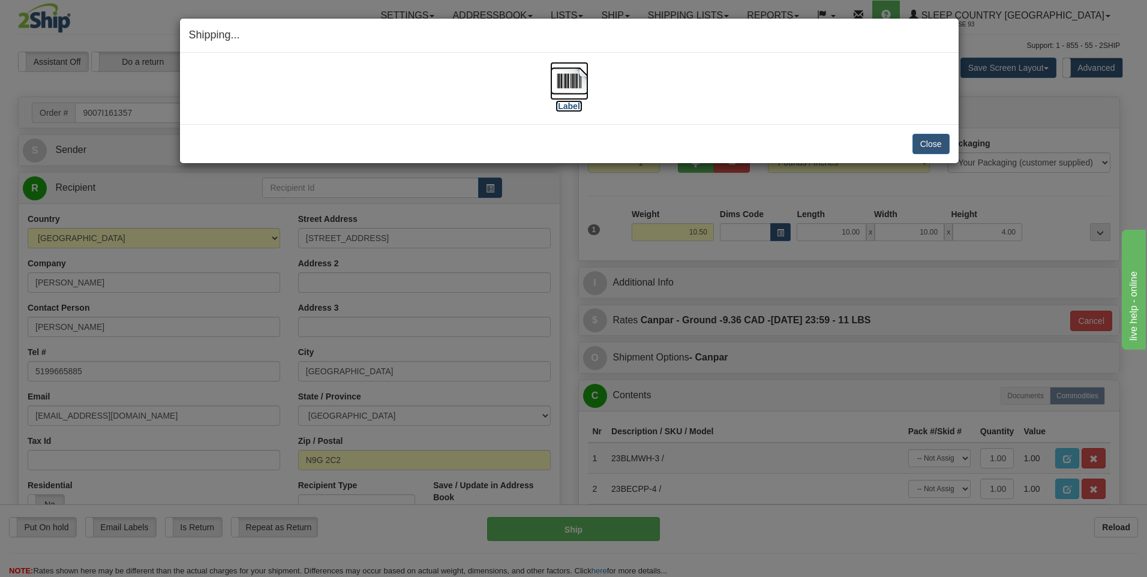
click at [578, 84] on img at bounding box center [569, 81] width 38 height 38
click at [924, 141] on button "Close" at bounding box center [930, 144] width 37 height 20
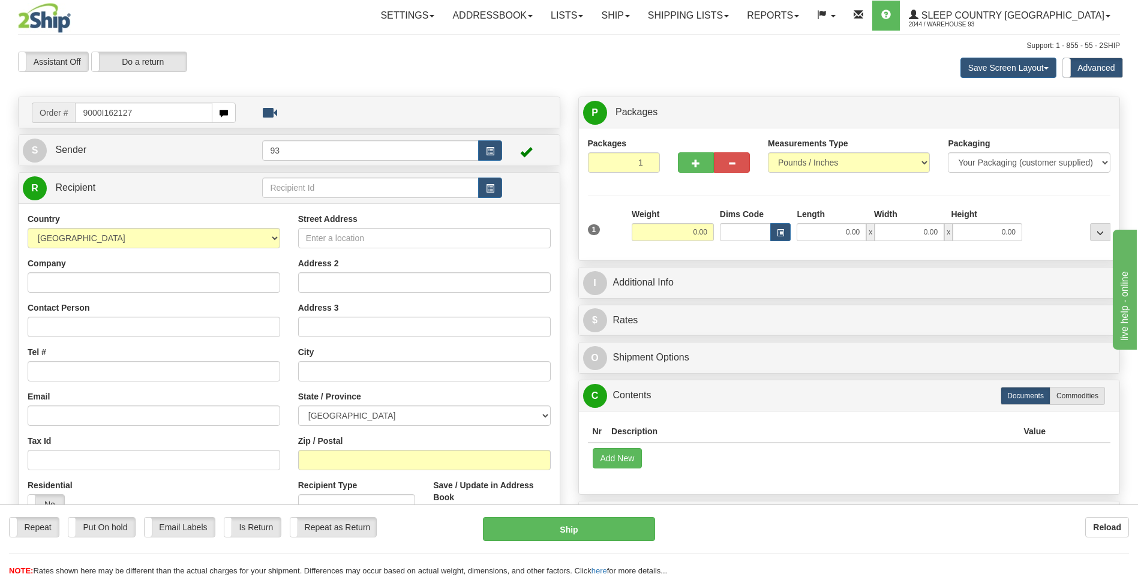
type input "9000I162127"
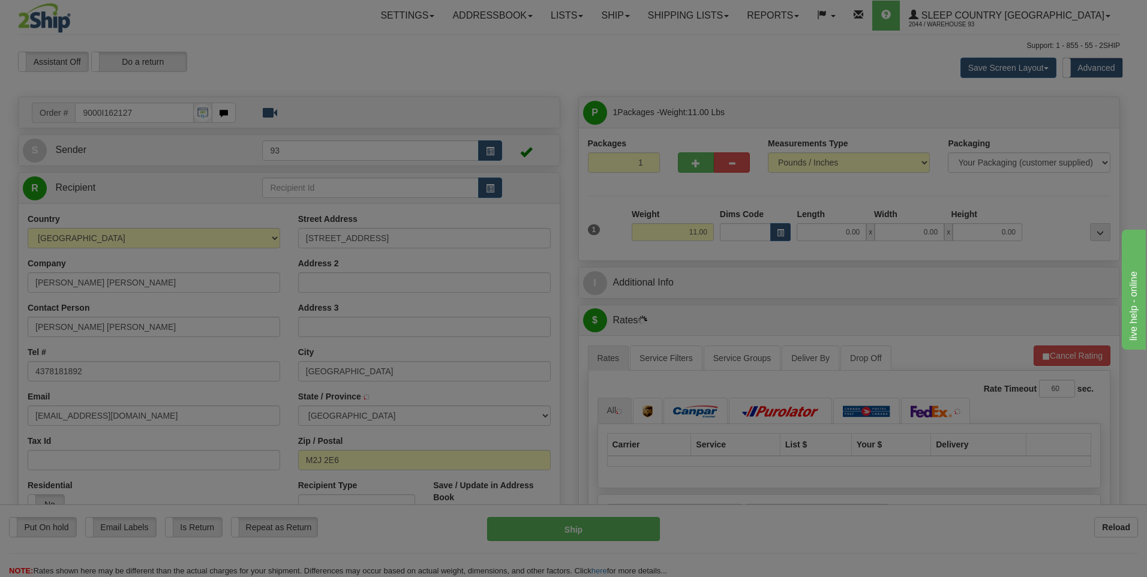
type input "NORTH YORK"
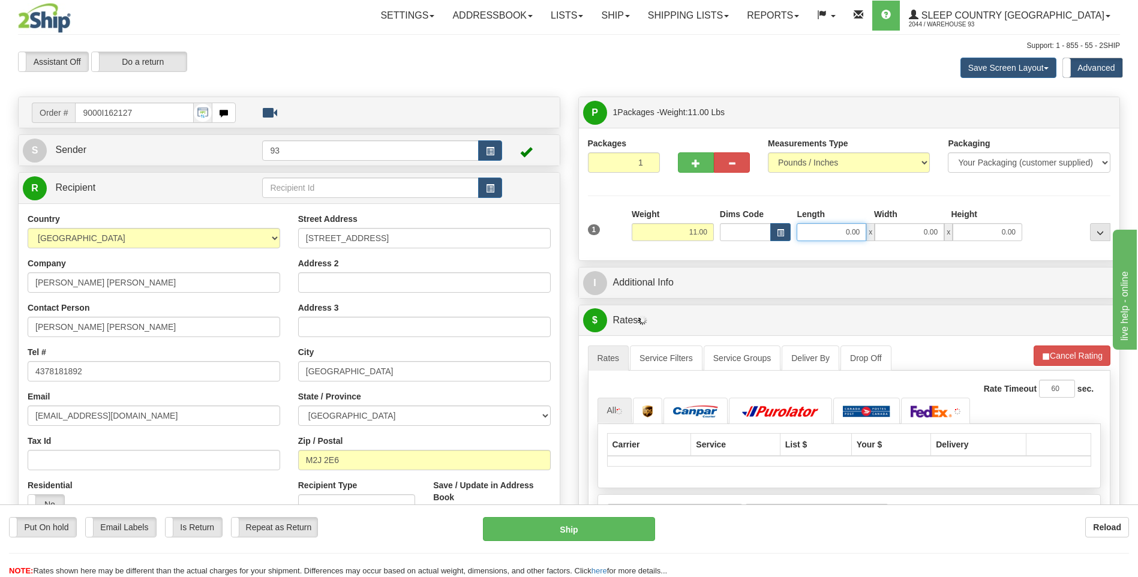
drag, startPoint x: 876, startPoint y: 220, endPoint x: 932, endPoint y: 208, distance: 56.5
click at [925, 208] on div "Length Width Height 0.00 x 0.00 x 0.00" at bounding box center [910, 224] width 232 height 33
type input "18.00"
type input "9.00"
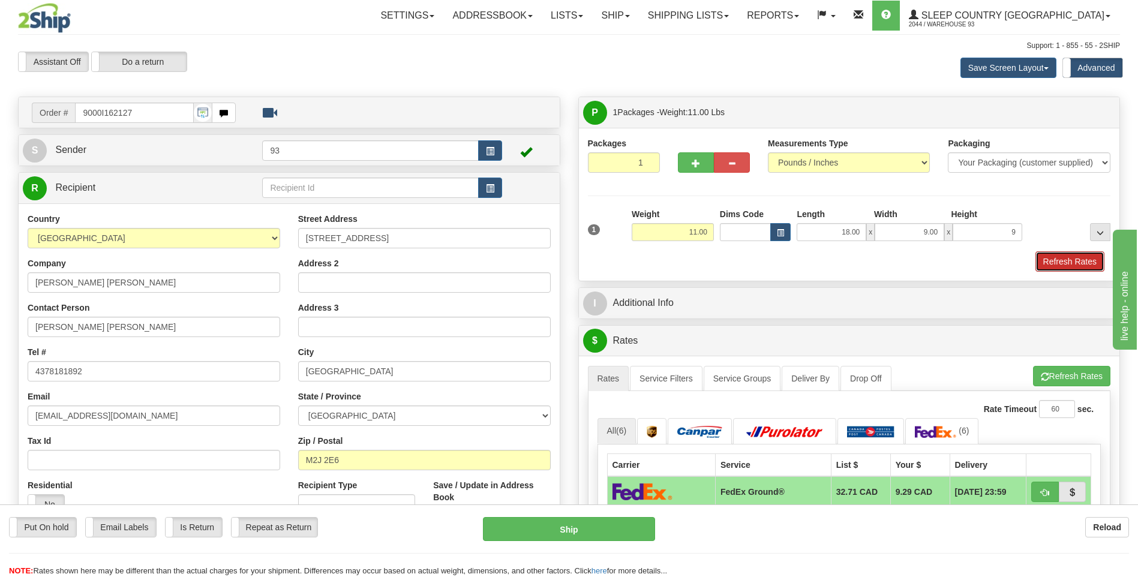
type input "9.00"
click at [1084, 259] on button "Refresh Rates" at bounding box center [1069, 261] width 69 height 20
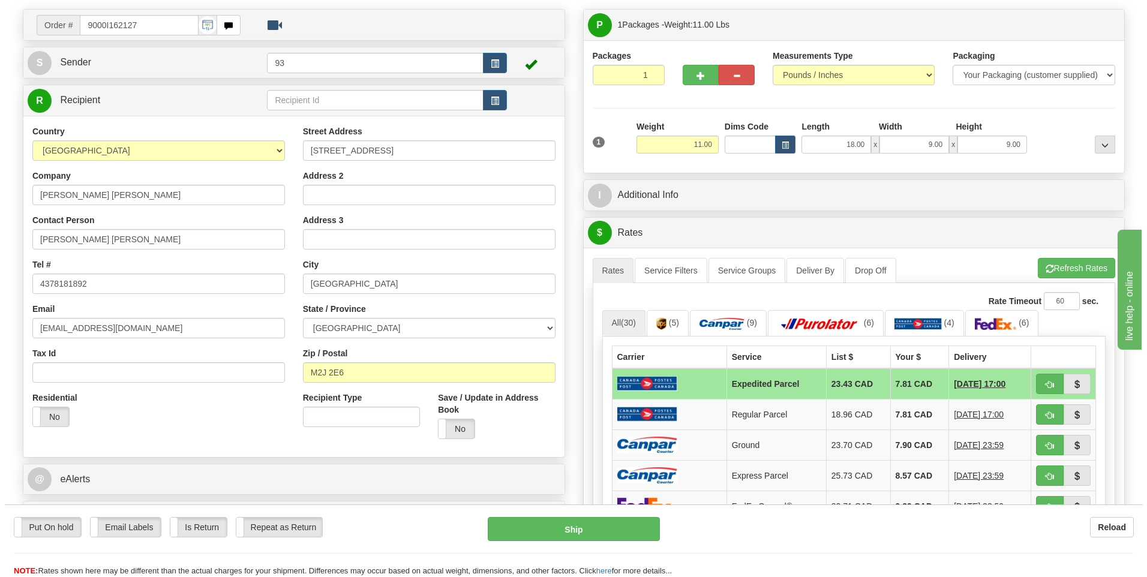
scroll to position [180, 0]
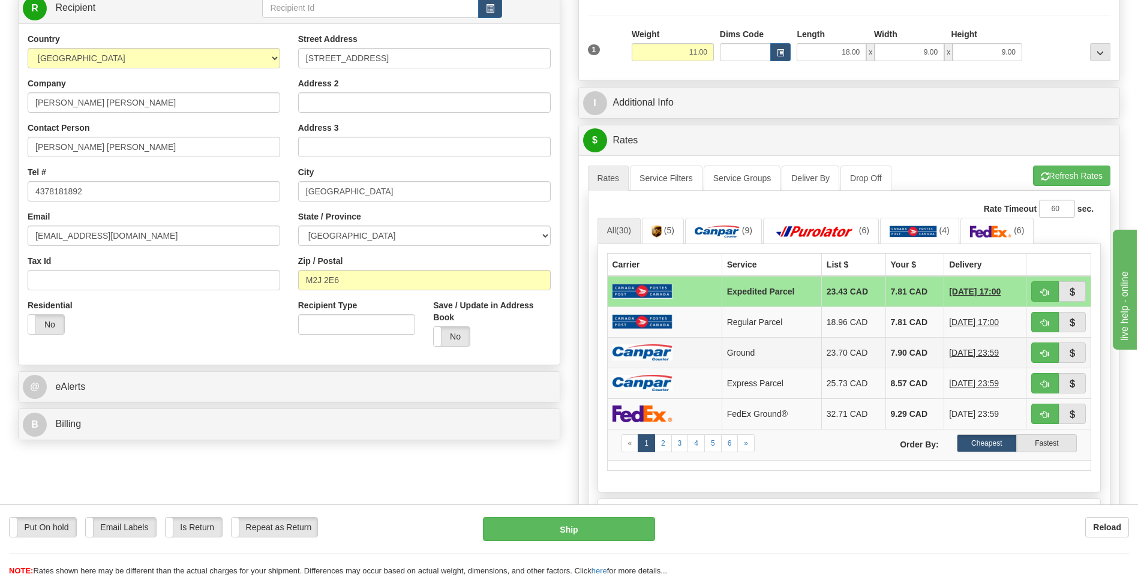
click at [656, 359] on img at bounding box center [642, 352] width 60 height 16
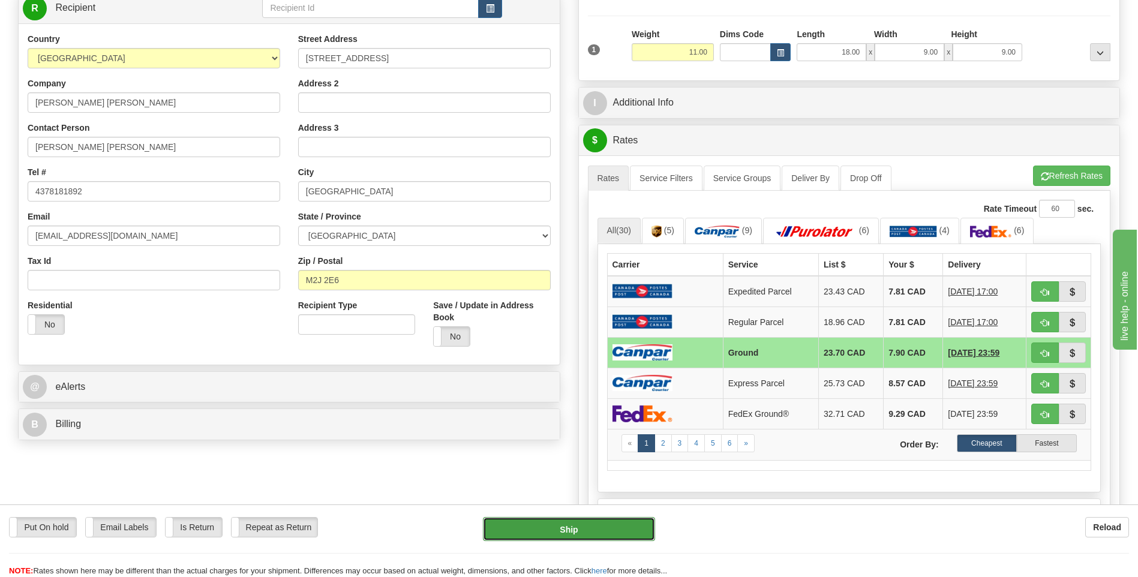
click at [614, 527] on button "Ship" at bounding box center [569, 529] width 172 height 24
type input "1"
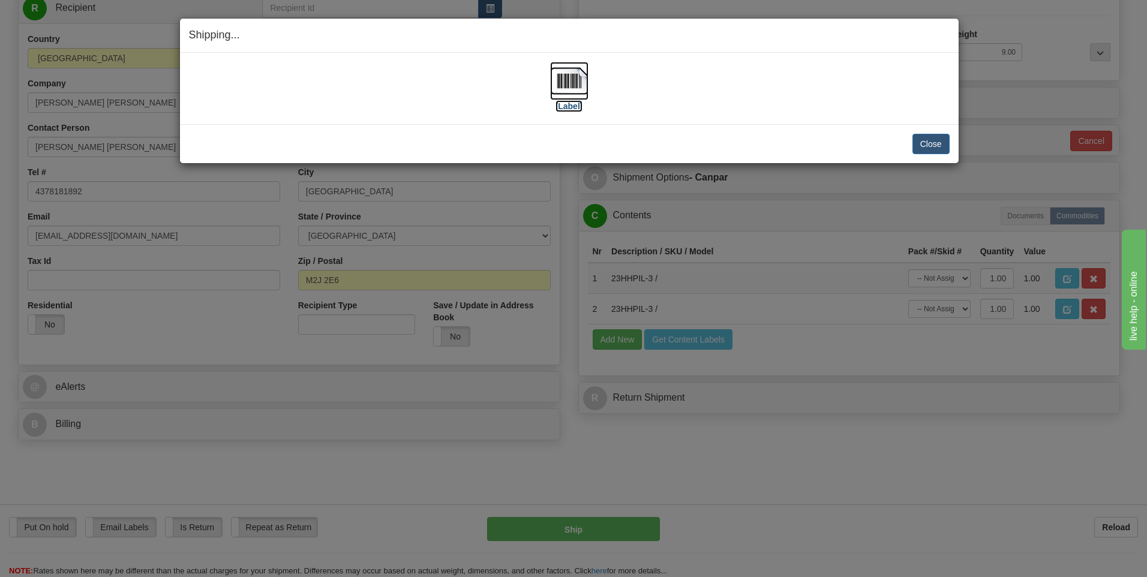
click at [579, 76] on img at bounding box center [569, 81] width 38 height 38
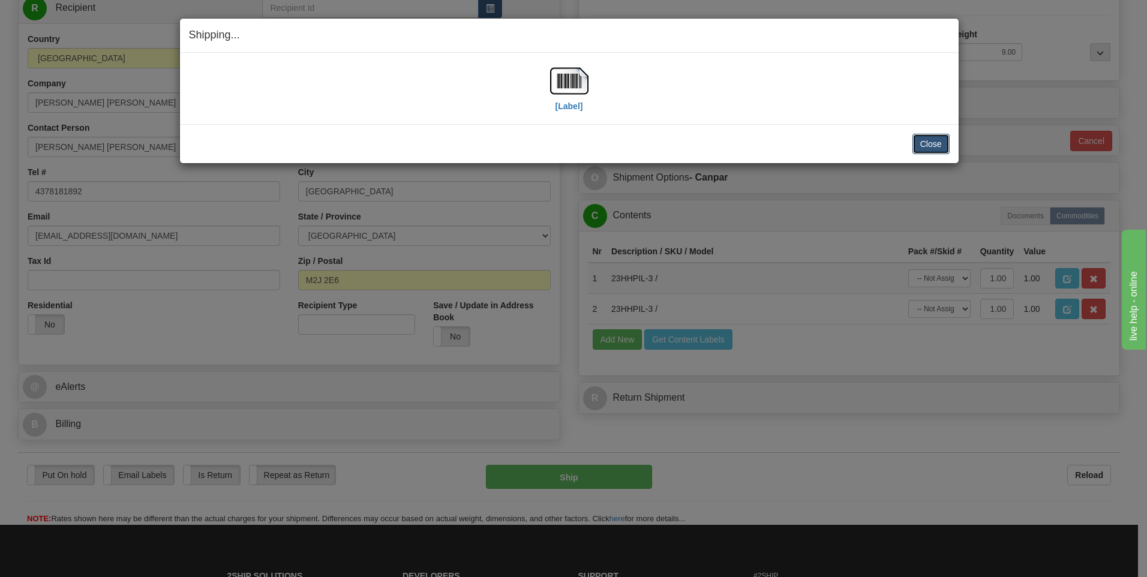
click at [930, 149] on button "Close" at bounding box center [930, 144] width 37 height 20
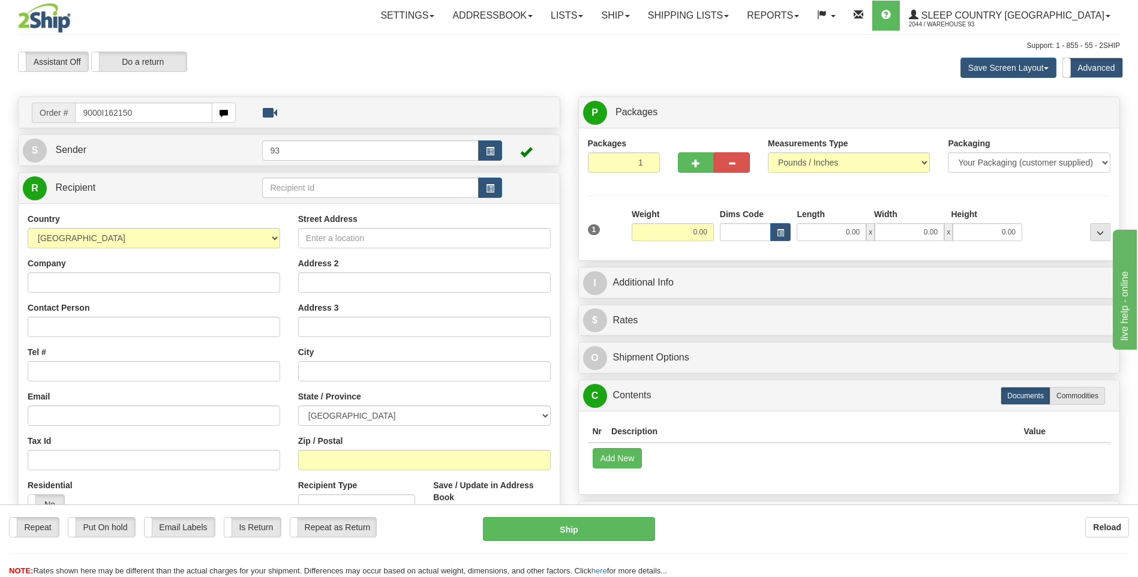
type input "9000I162150"
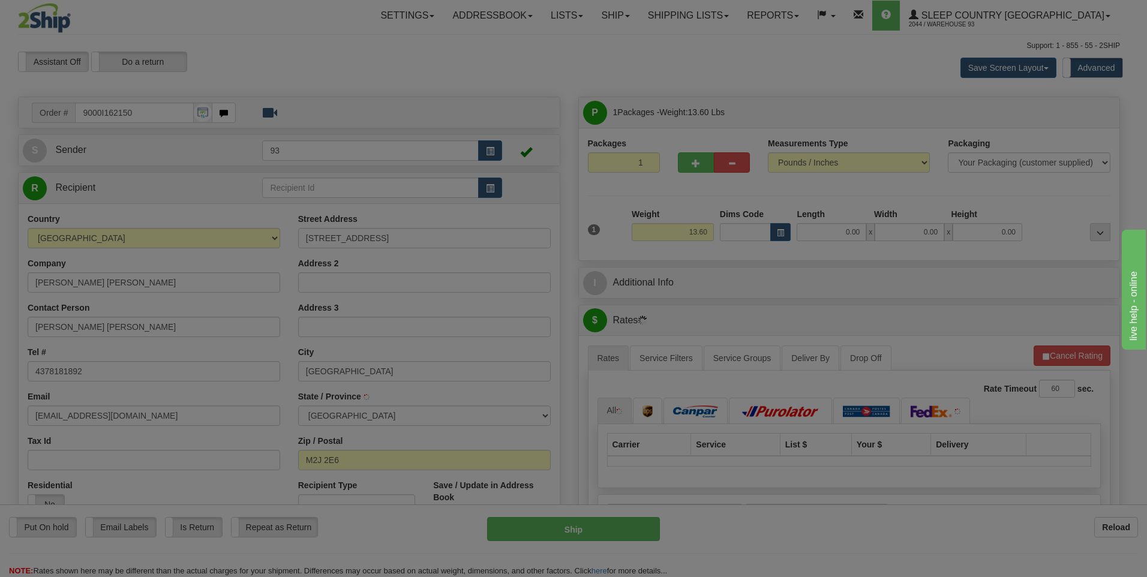
type input "NORTH YORK"
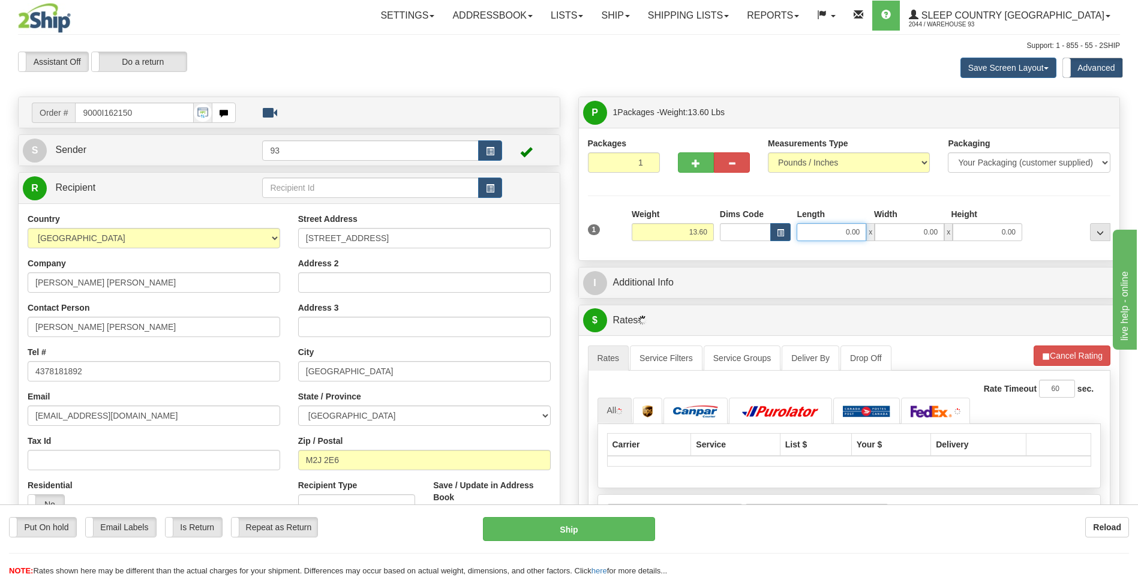
drag, startPoint x: 864, startPoint y: 234, endPoint x: 937, endPoint y: 231, distance: 73.2
click at [932, 230] on div "0.00 x 0.00 x 0.00" at bounding box center [910, 232] width 226 height 18
type input "19.00"
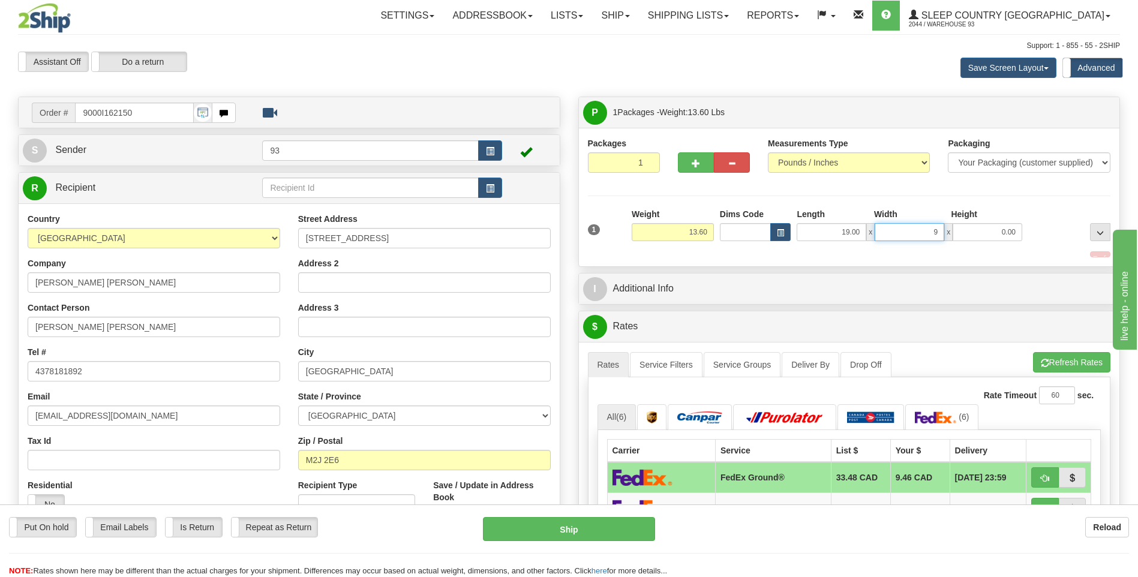
type input "9.00"
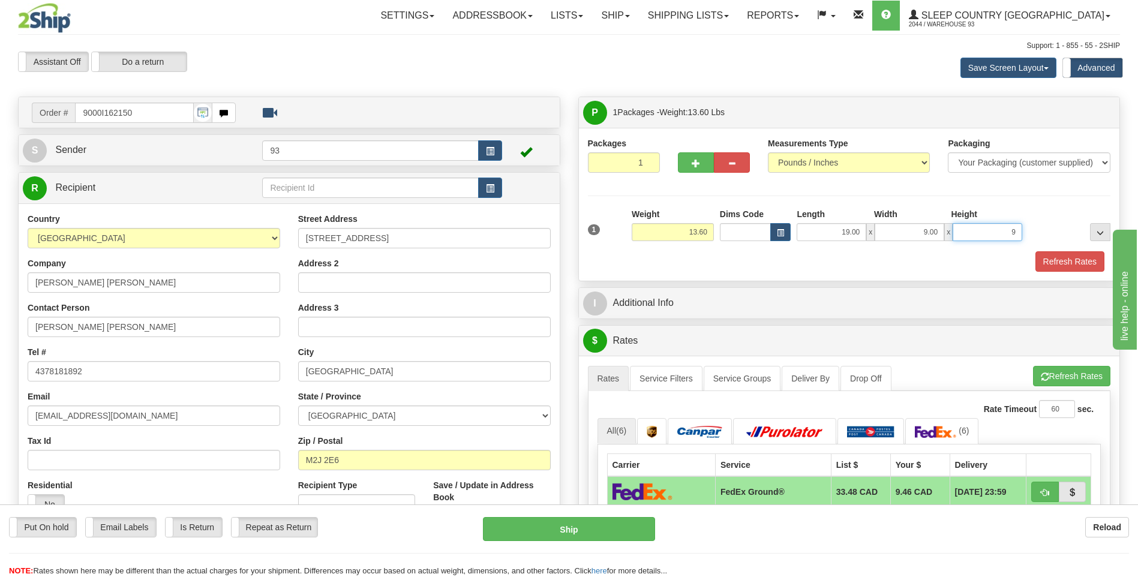
type input "9"
type input "9.00"
click at [1062, 265] on button "Refresh Rates" at bounding box center [1069, 261] width 69 height 20
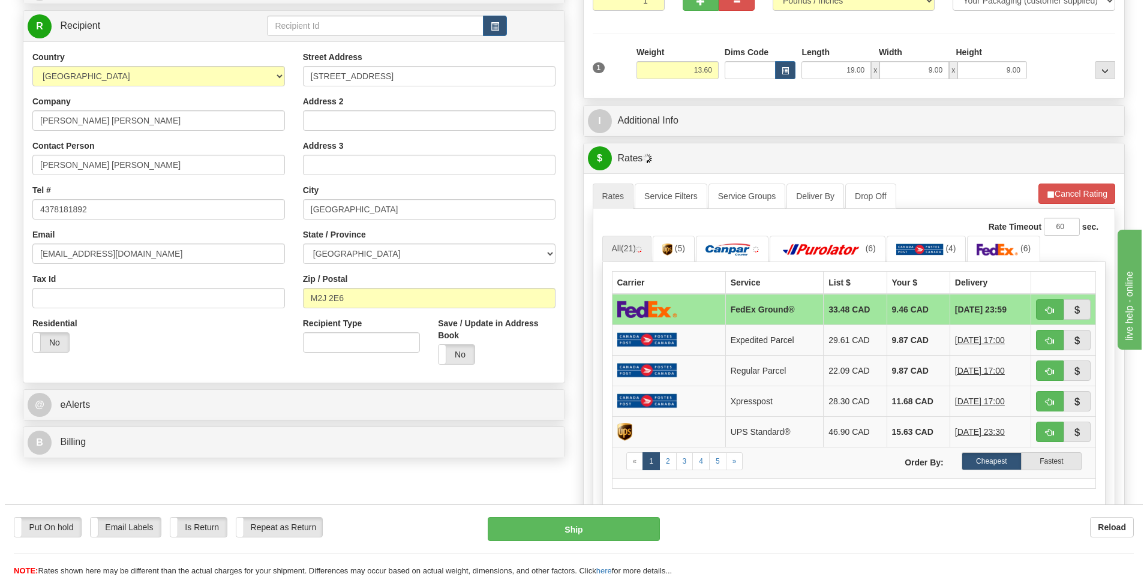
scroll to position [180, 0]
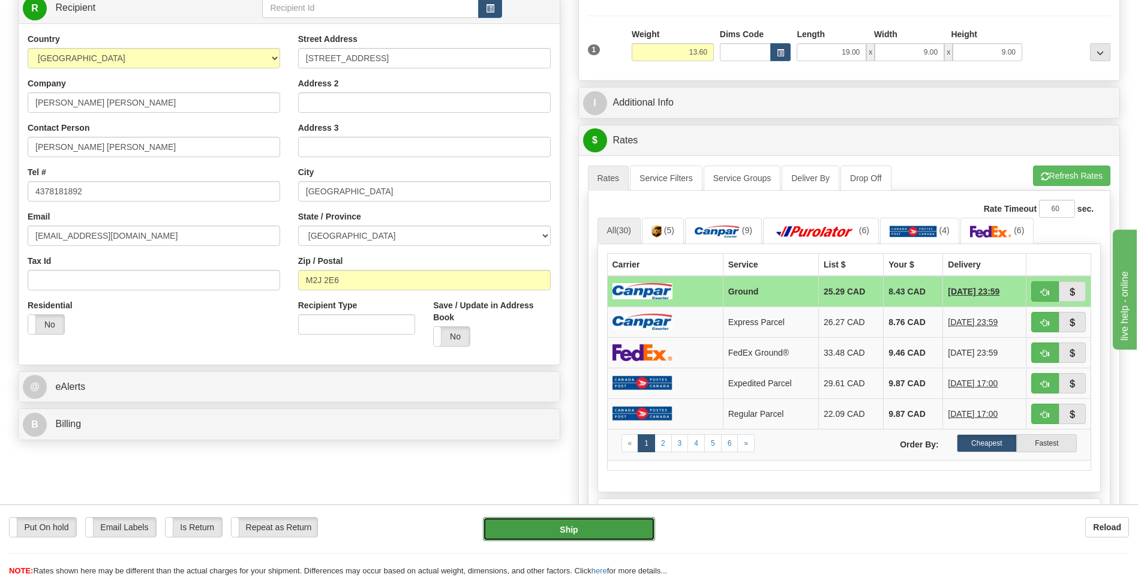
drag, startPoint x: 579, startPoint y: 523, endPoint x: 577, endPoint y: 517, distance: 6.5
click at [577, 517] on button "Ship" at bounding box center [569, 529] width 172 height 24
type input "1"
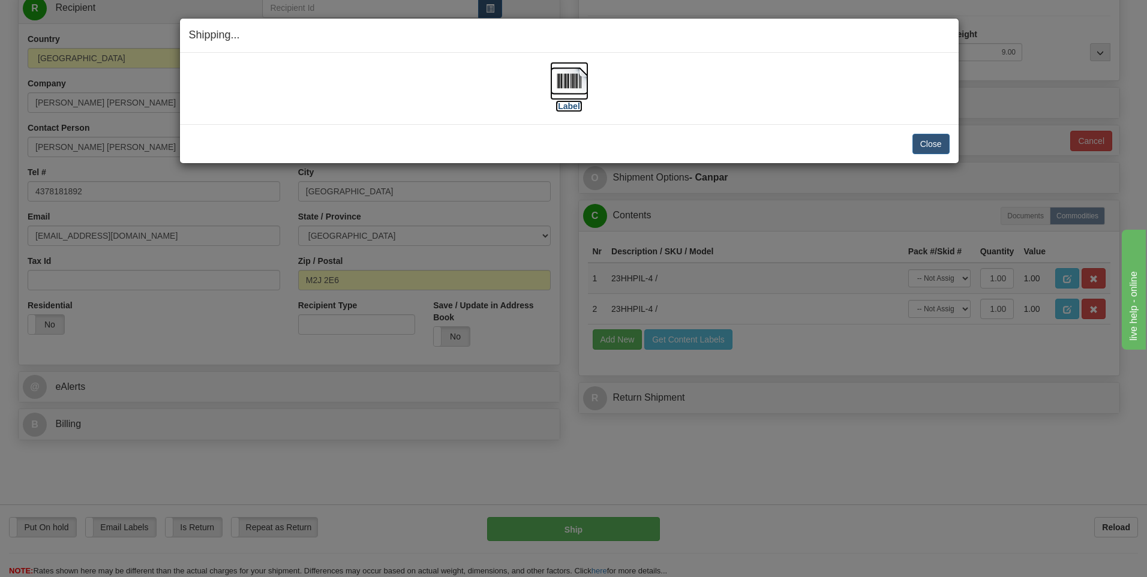
click at [567, 78] on img at bounding box center [569, 81] width 38 height 38
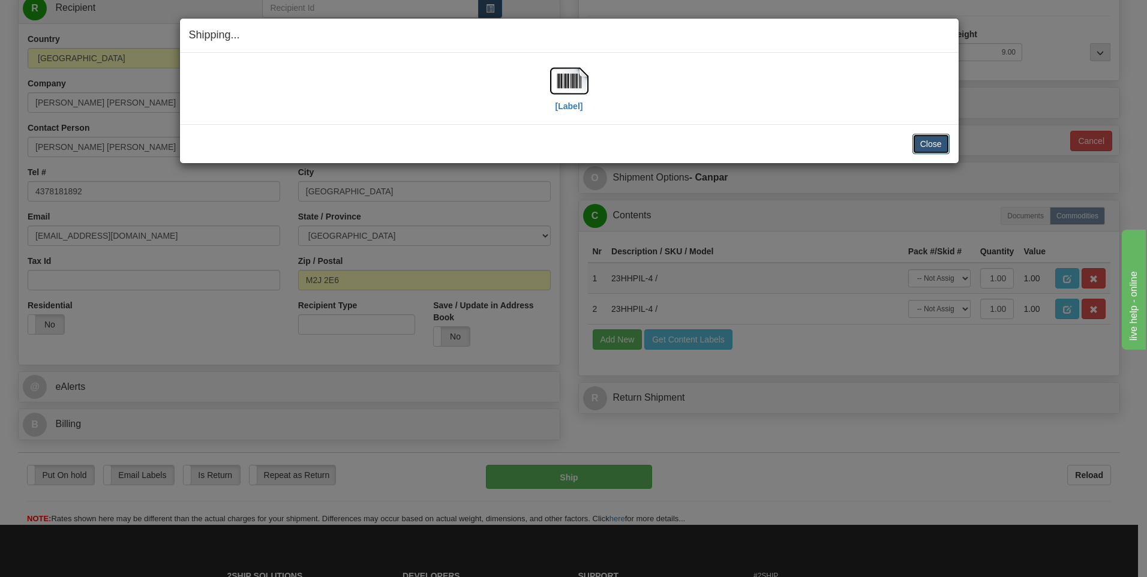
click at [938, 143] on button "Close" at bounding box center [930, 144] width 37 height 20
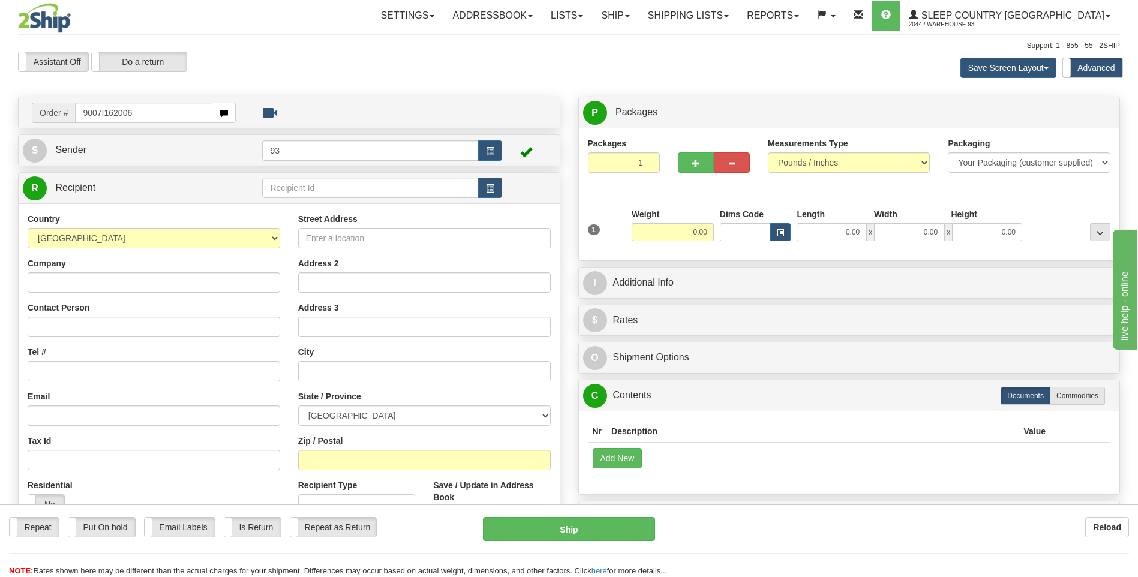
type input "9007I162006"
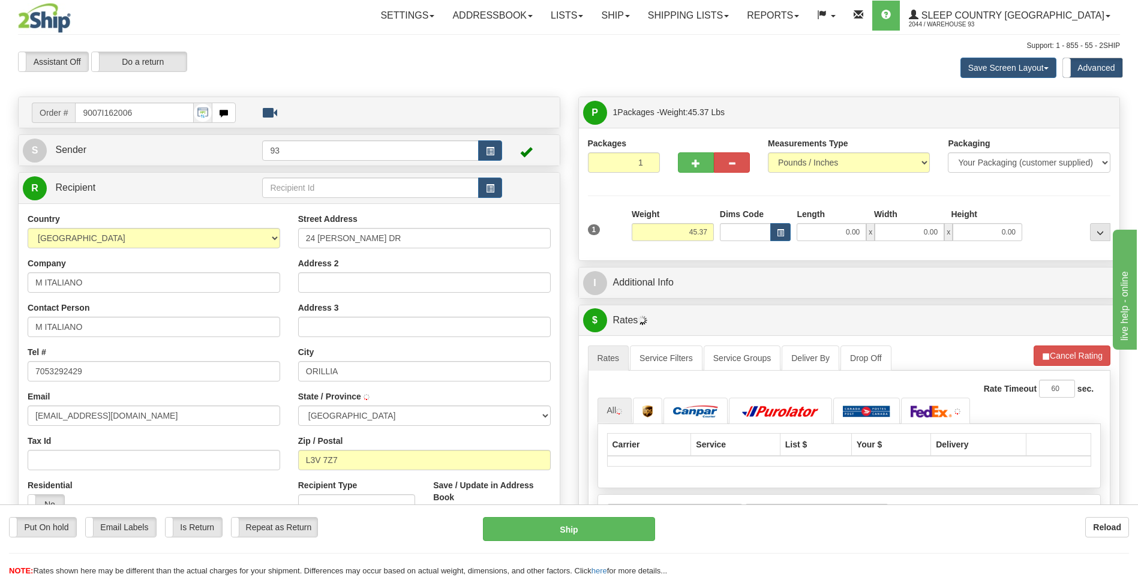
type input "ORO-MEDONTE"
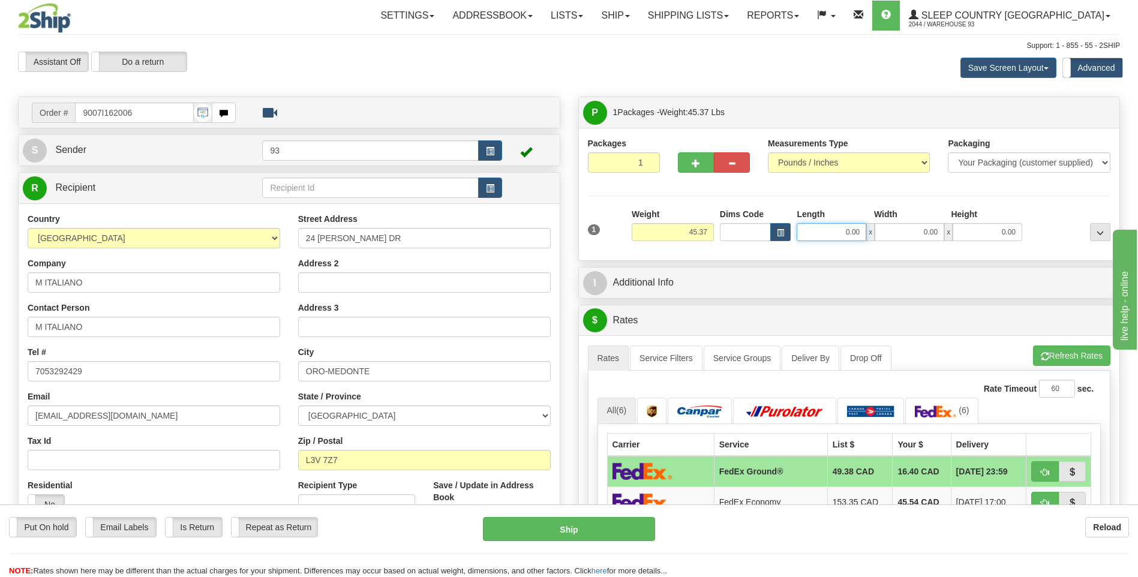
drag, startPoint x: 843, startPoint y: 234, endPoint x: 918, endPoint y: 227, distance: 74.7
click at [904, 226] on div "0.00 x 0.00 x 0.00" at bounding box center [910, 232] width 226 height 18
type input "12.00"
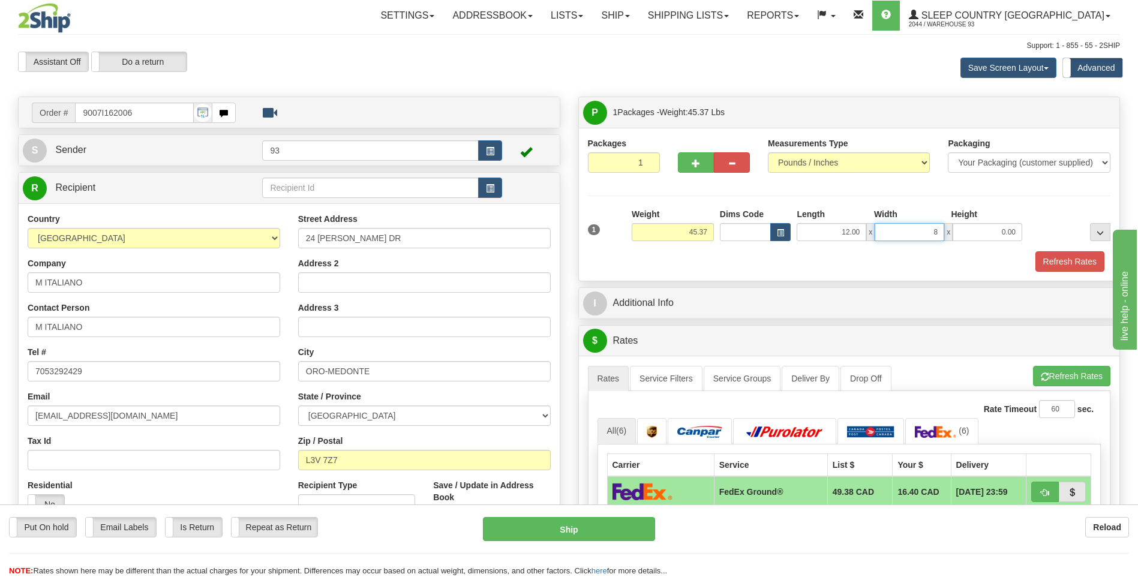
type input "8.00"
type input "4"
type input "4.00"
click at [1077, 256] on button "Refresh Rates" at bounding box center [1069, 261] width 69 height 20
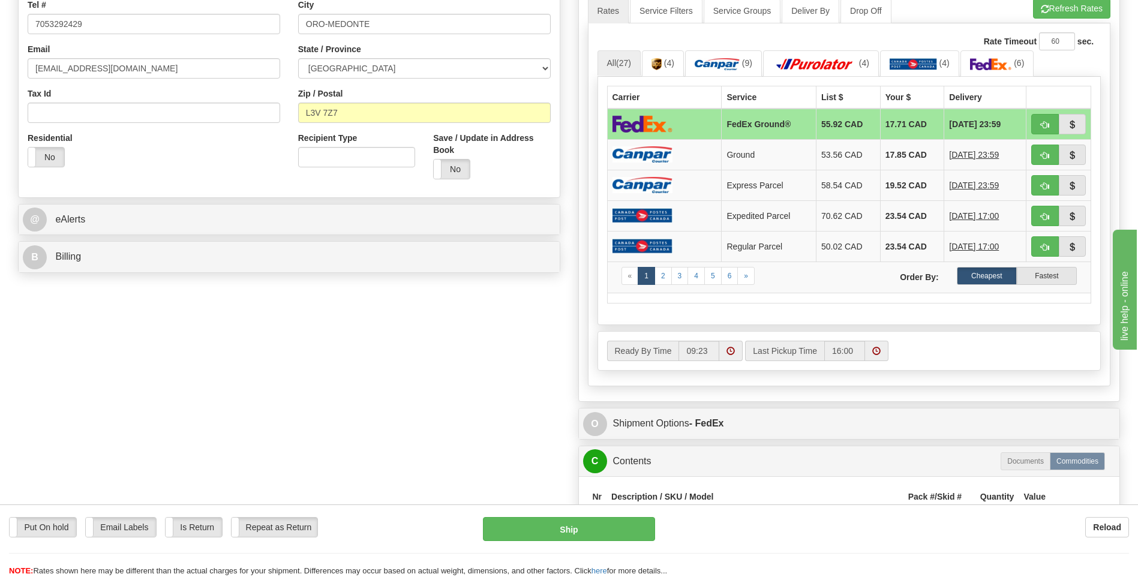
scroll to position [360, 0]
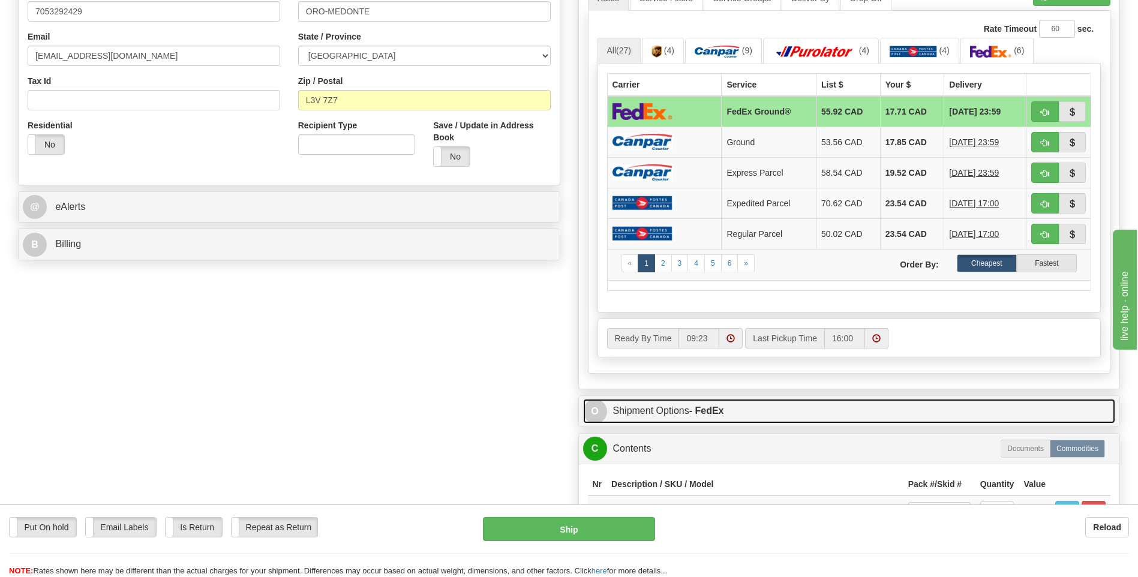
click at [598, 407] on span "O" at bounding box center [595, 412] width 24 height 24
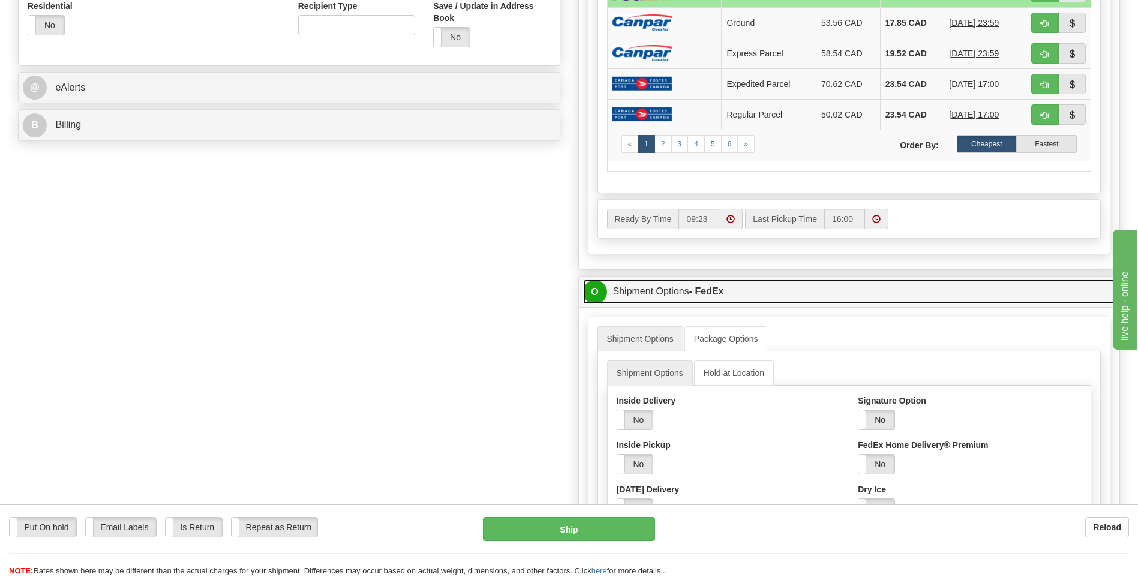
scroll to position [480, 0]
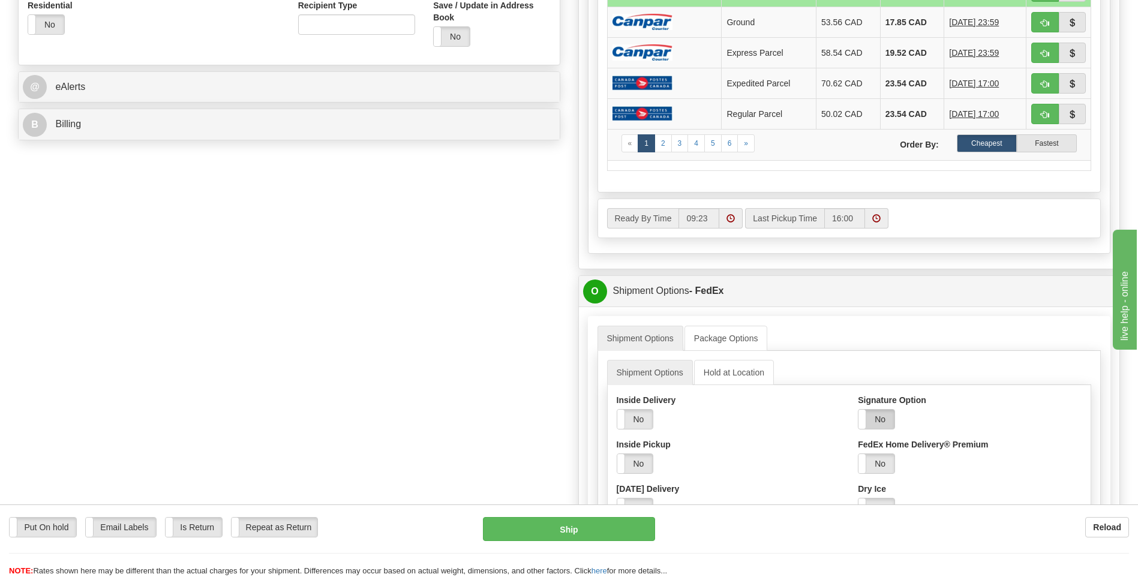
click at [882, 421] on label "No" at bounding box center [876, 419] width 36 height 19
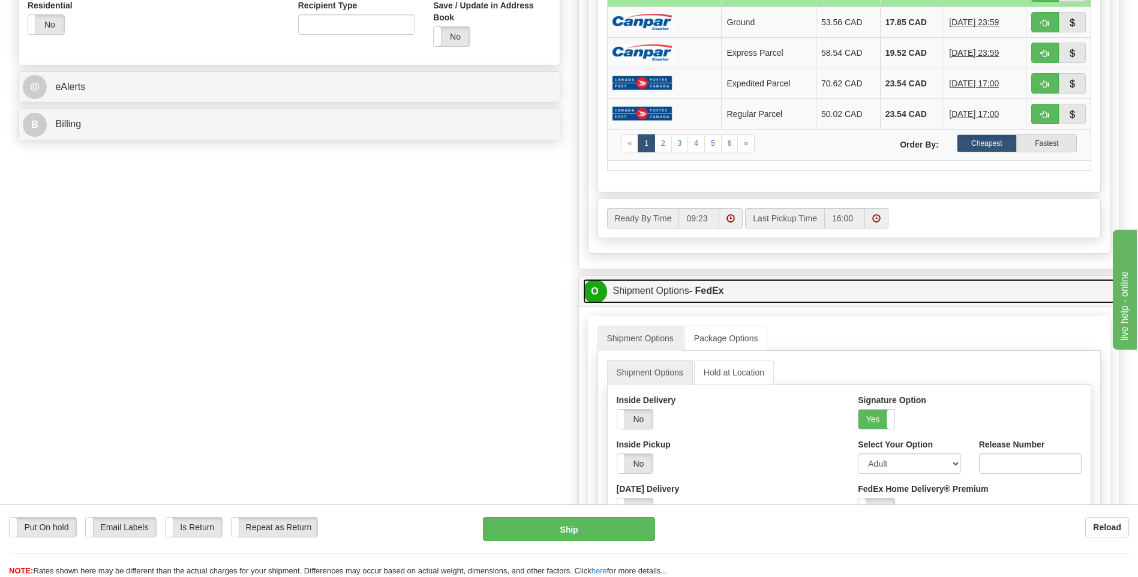
click at [591, 289] on span "O" at bounding box center [595, 292] width 24 height 24
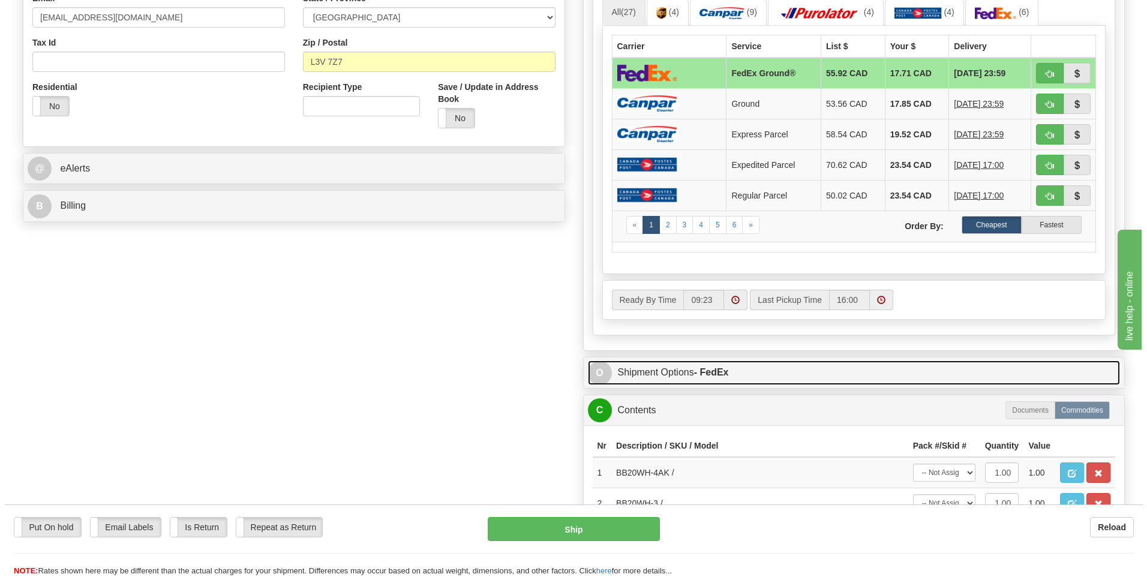
scroll to position [300, 0]
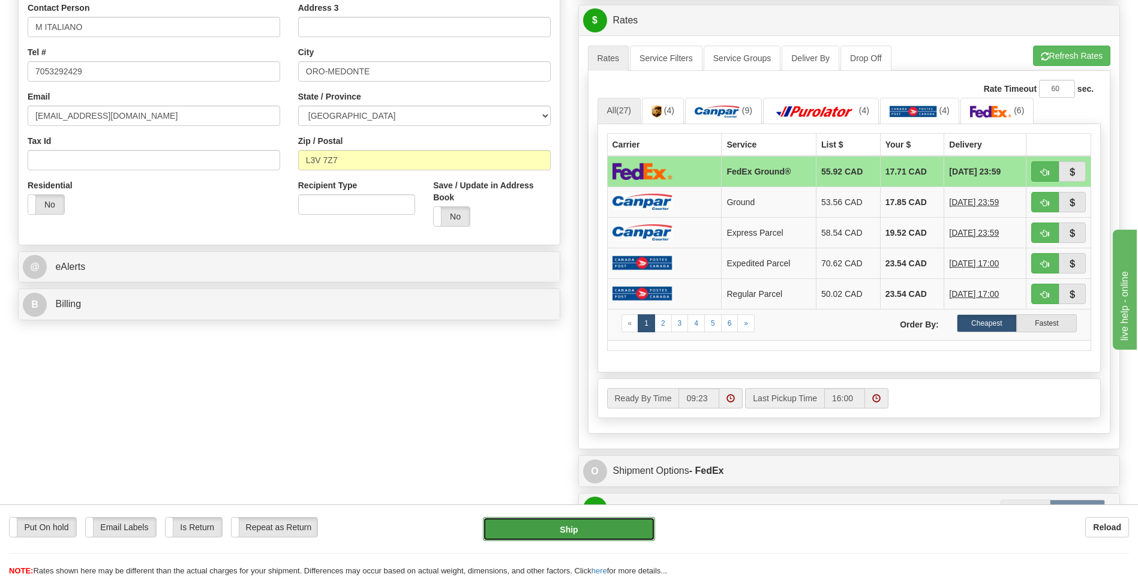
click at [588, 533] on button "Ship" at bounding box center [569, 529] width 172 height 24
type input "92"
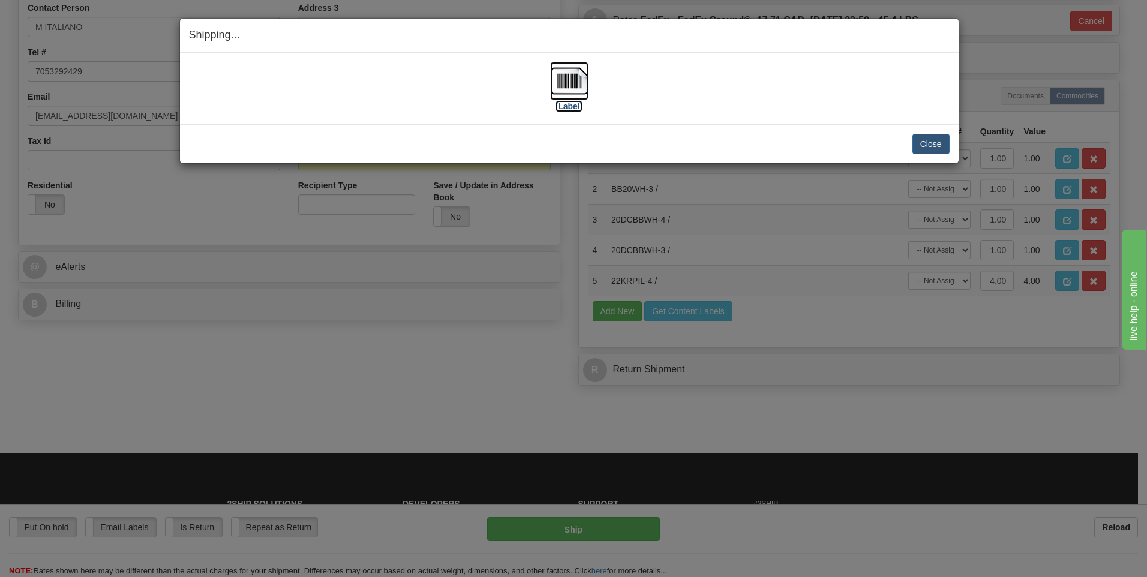
click at [575, 84] on img at bounding box center [569, 81] width 38 height 38
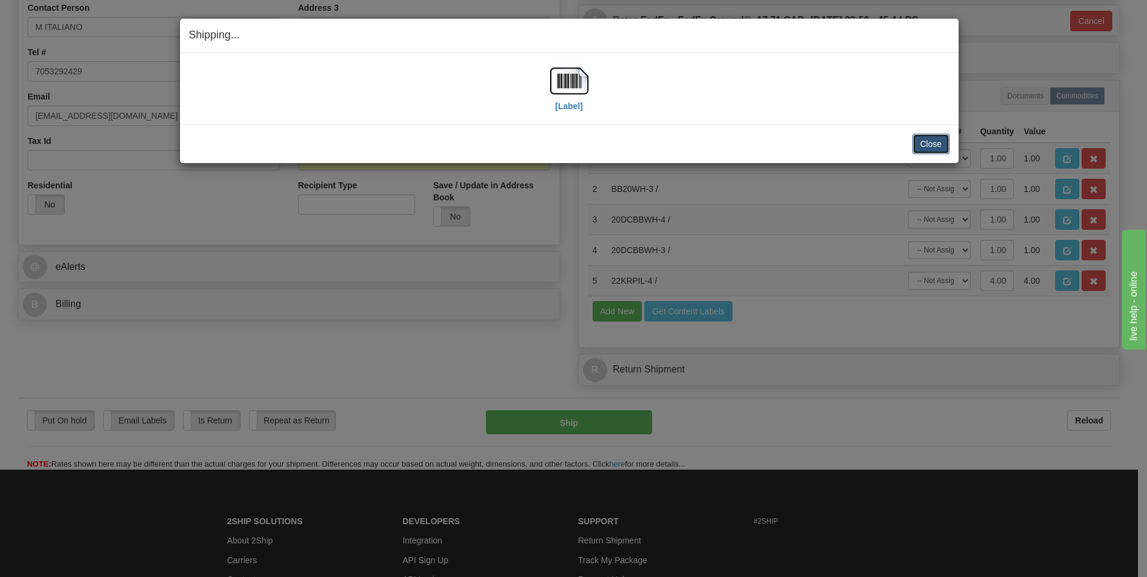
click at [927, 148] on button "Close" at bounding box center [930, 144] width 37 height 20
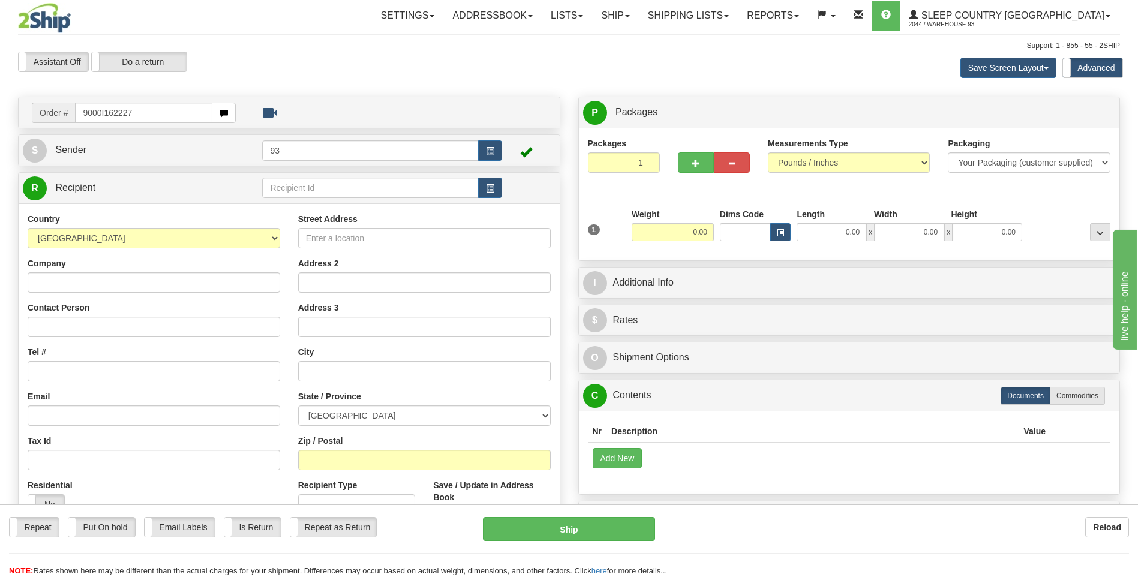
type input "9000I162227"
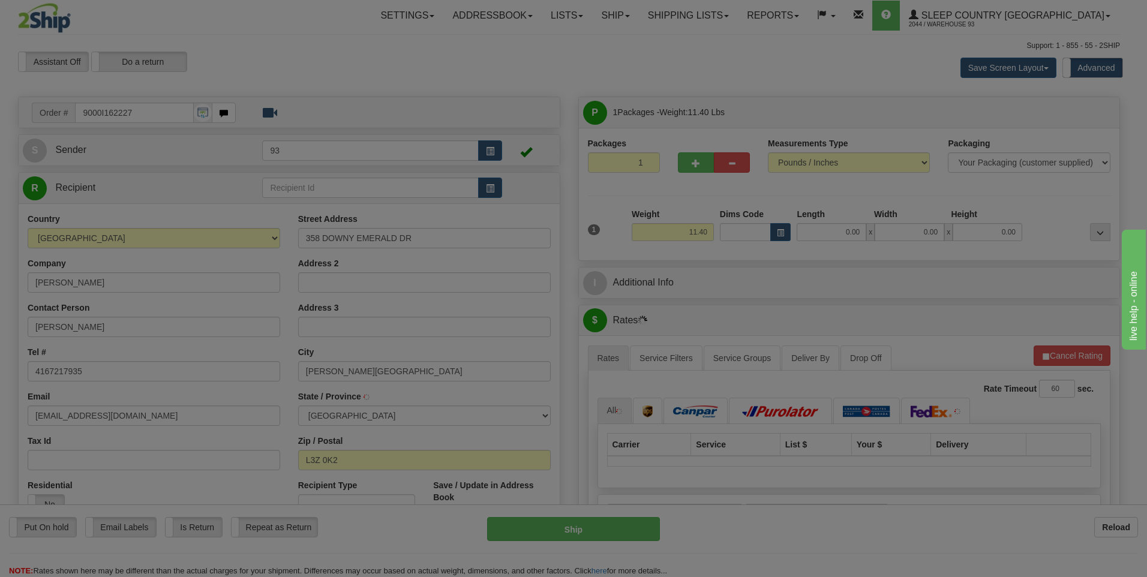
type input "BRADFORD"
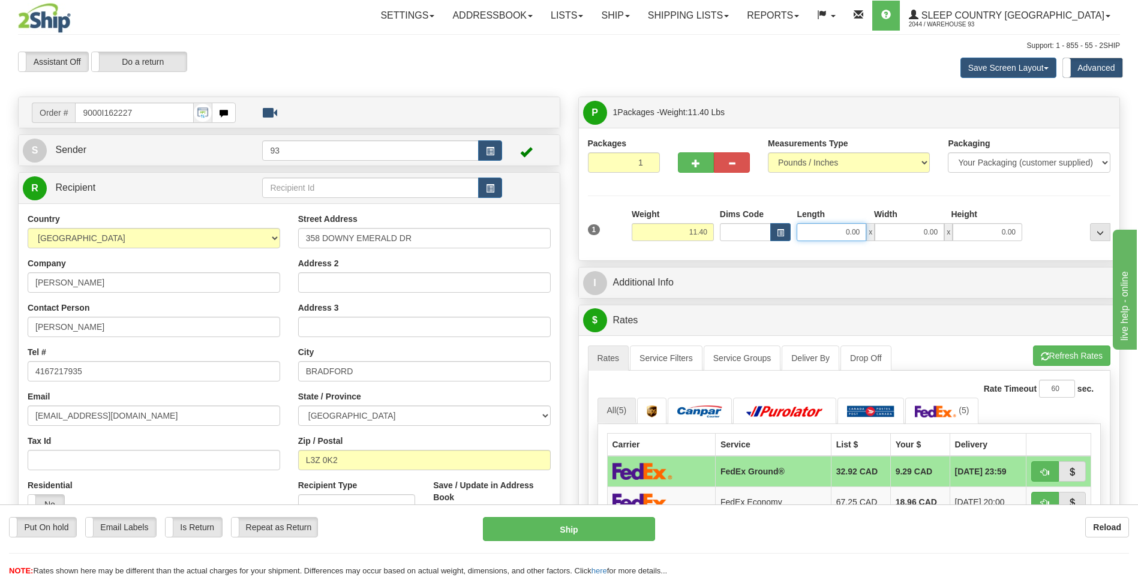
drag, startPoint x: 848, startPoint y: 234, endPoint x: 934, endPoint y: 227, distance: 86.6
click at [934, 227] on div "0.00 x 0.00 x 0.00" at bounding box center [910, 232] width 226 height 18
type input "16.00"
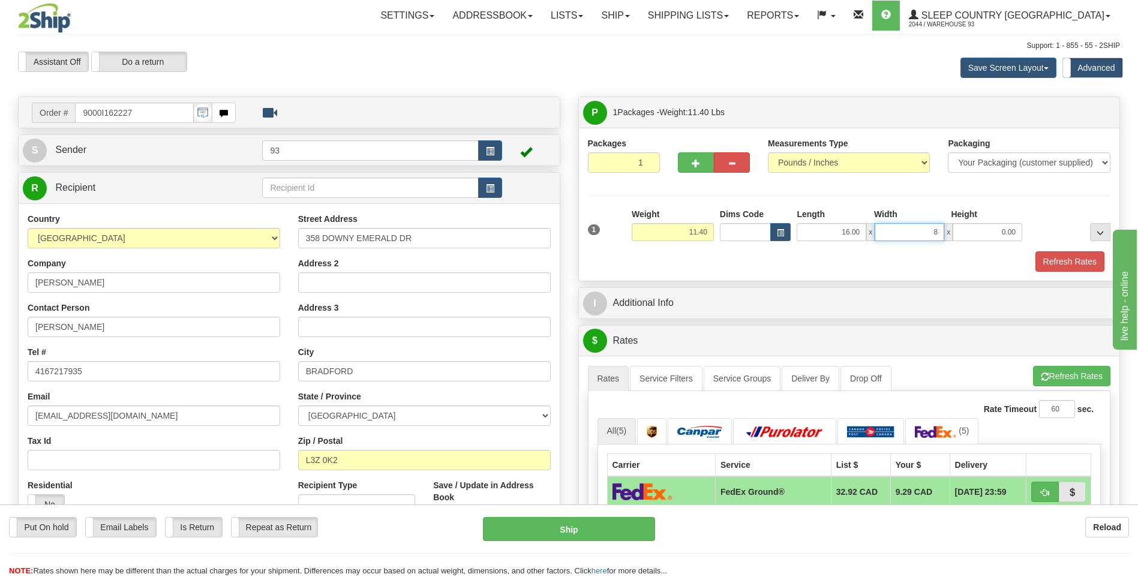
type input "8.00"
click at [1073, 261] on button "Refresh Rates" at bounding box center [1069, 261] width 69 height 20
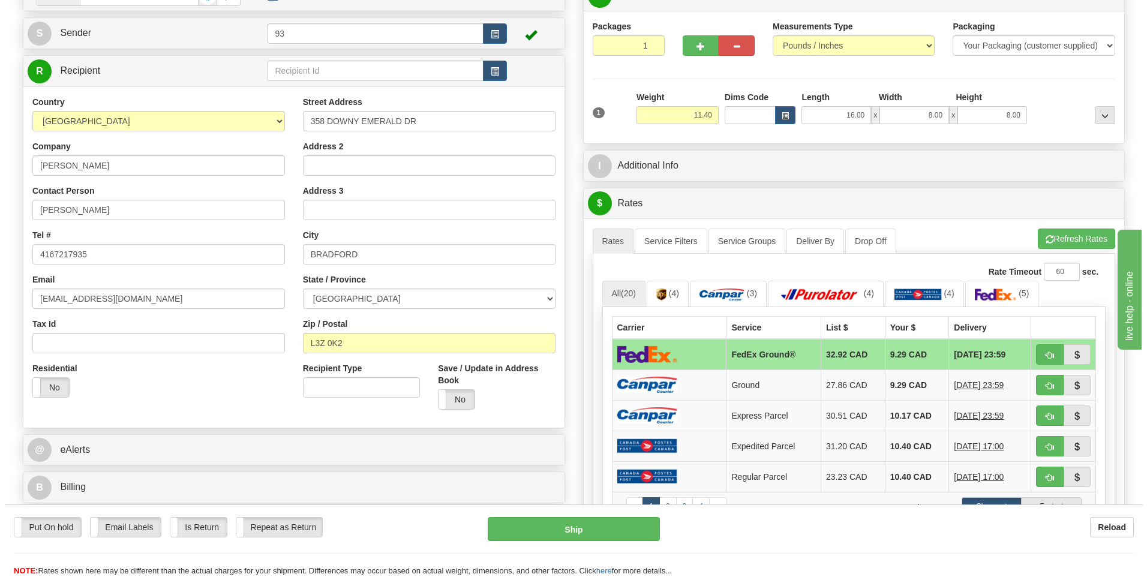
scroll to position [120, 0]
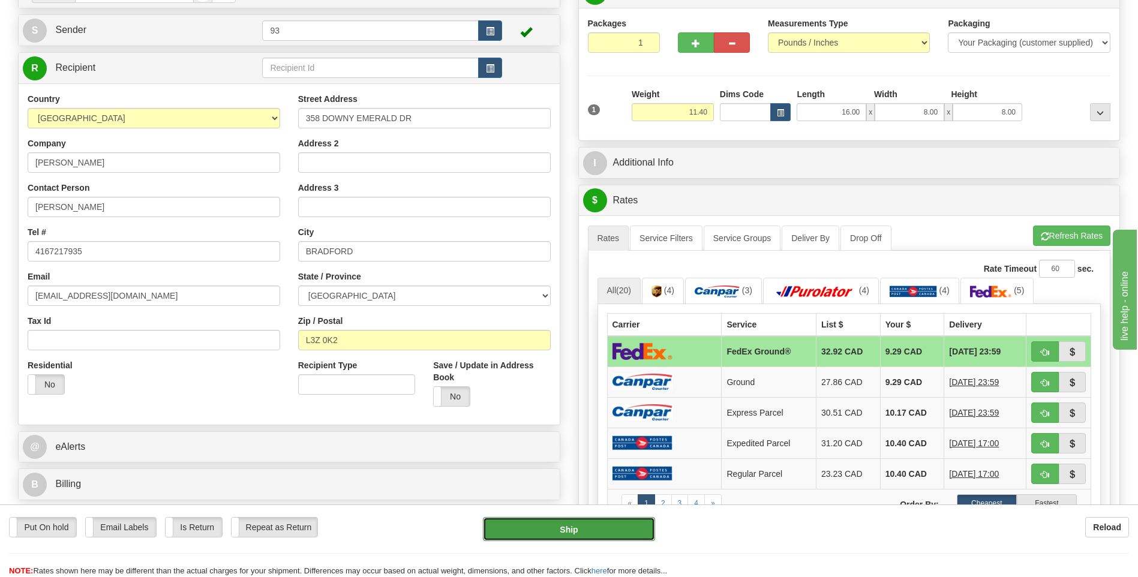
click at [580, 528] on button "Ship" at bounding box center [569, 529] width 172 height 24
type input "92"
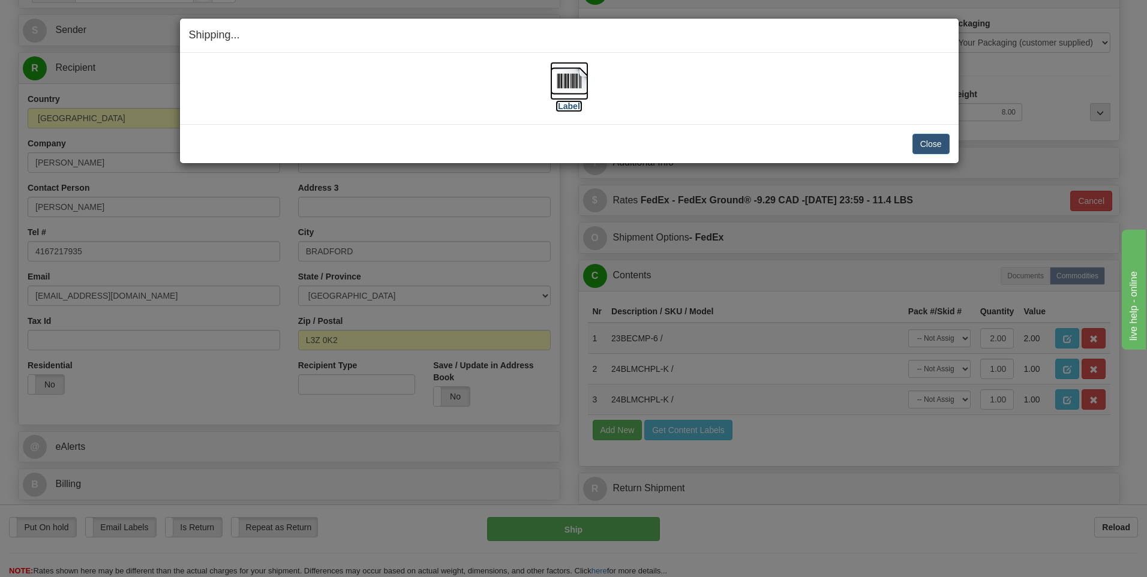
click at [578, 79] on img at bounding box center [569, 81] width 38 height 38
click at [929, 142] on button "Close" at bounding box center [930, 144] width 37 height 20
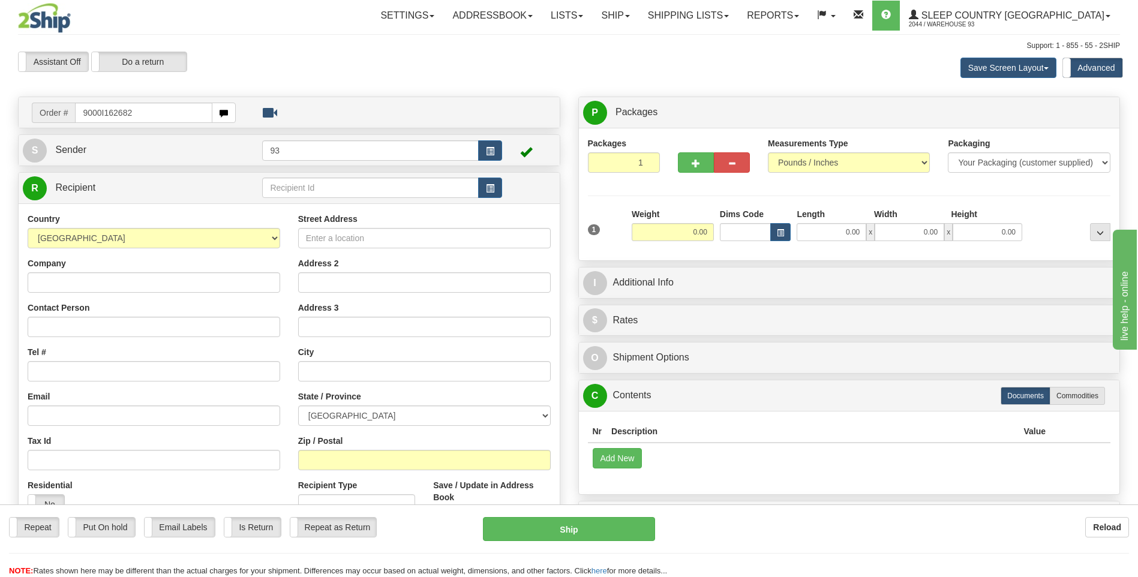
type input "9000I162682"
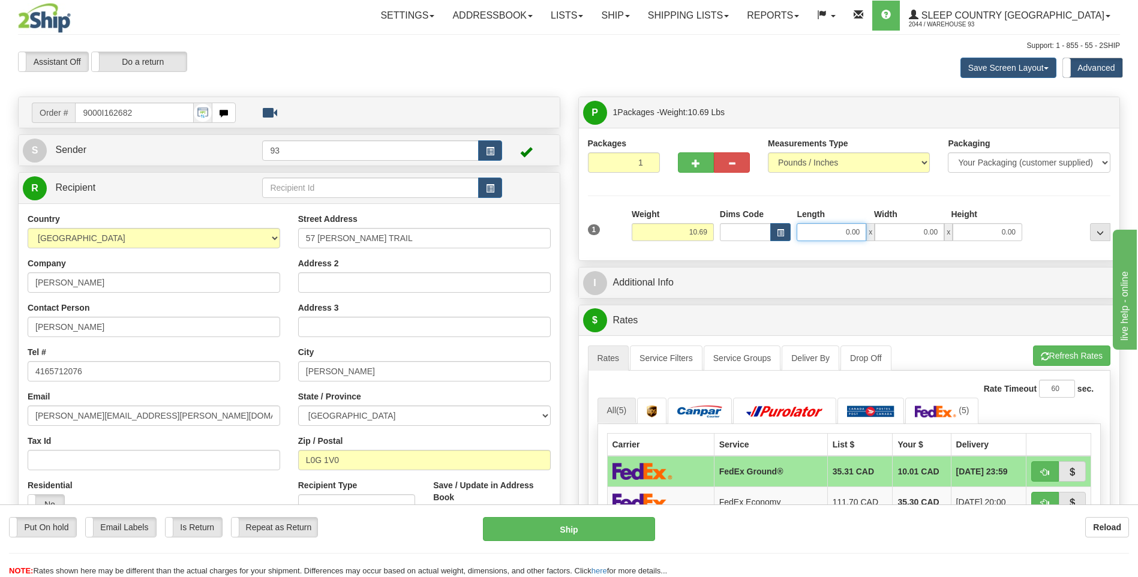
drag, startPoint x: 838, startPoint y: 232, endPoint x: 955, endPoint y: 225, distance: 117.2
click at [954, 225] on div "0.00 x 0.00 x 0.00" at bounding box center [910, 232] width 226 height 18
type input "16.00"
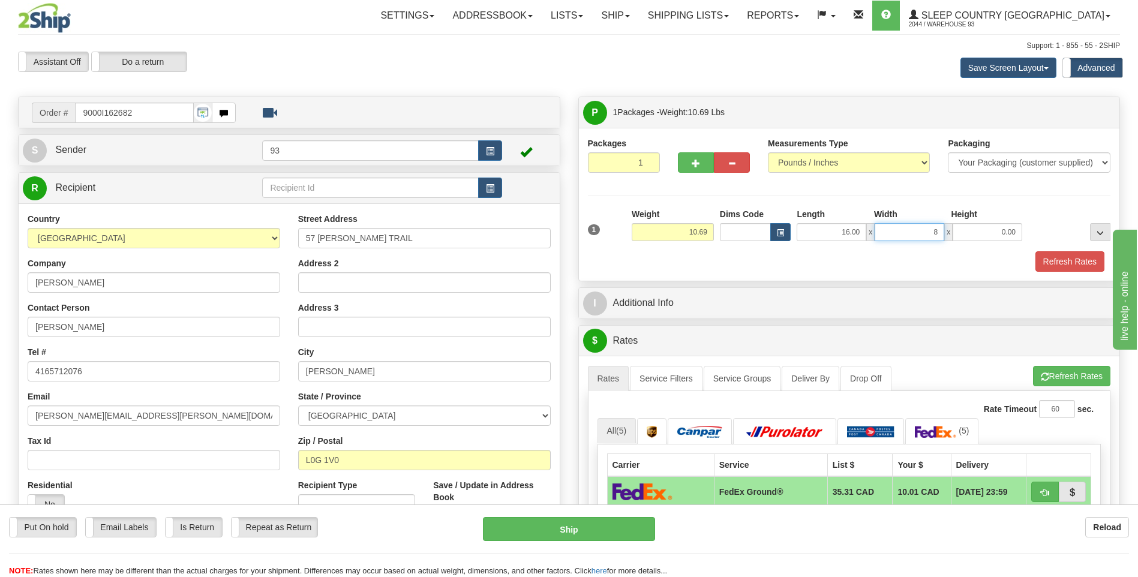
type input "8.00"
type input "4.00"
click at [1092, 267] on button "Refresh Rates" at bounding box center [1069, 261] width 69 height 20
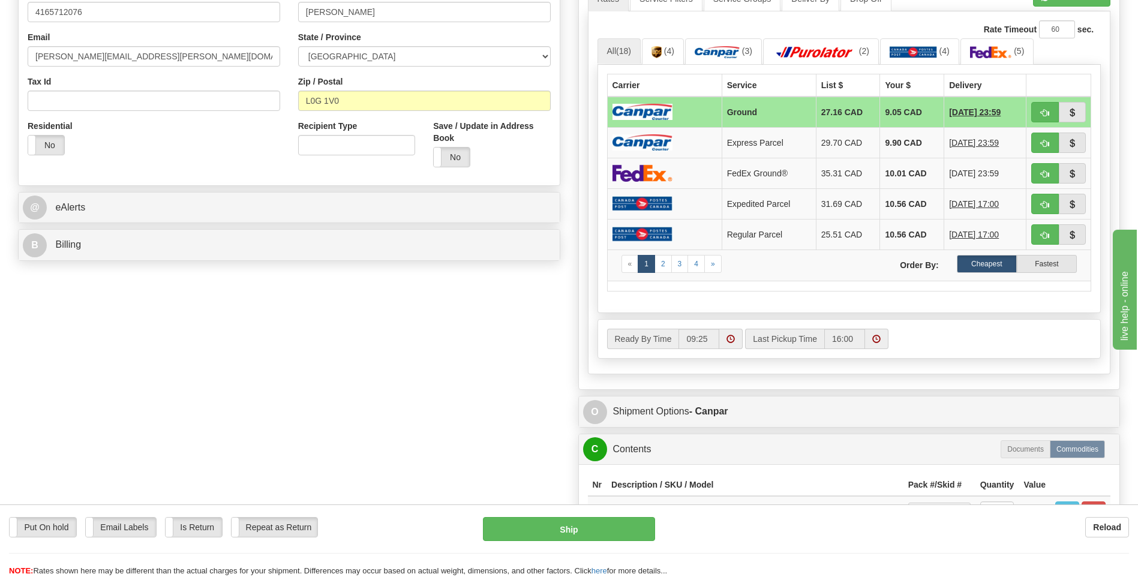
scroll to position [360, 0]
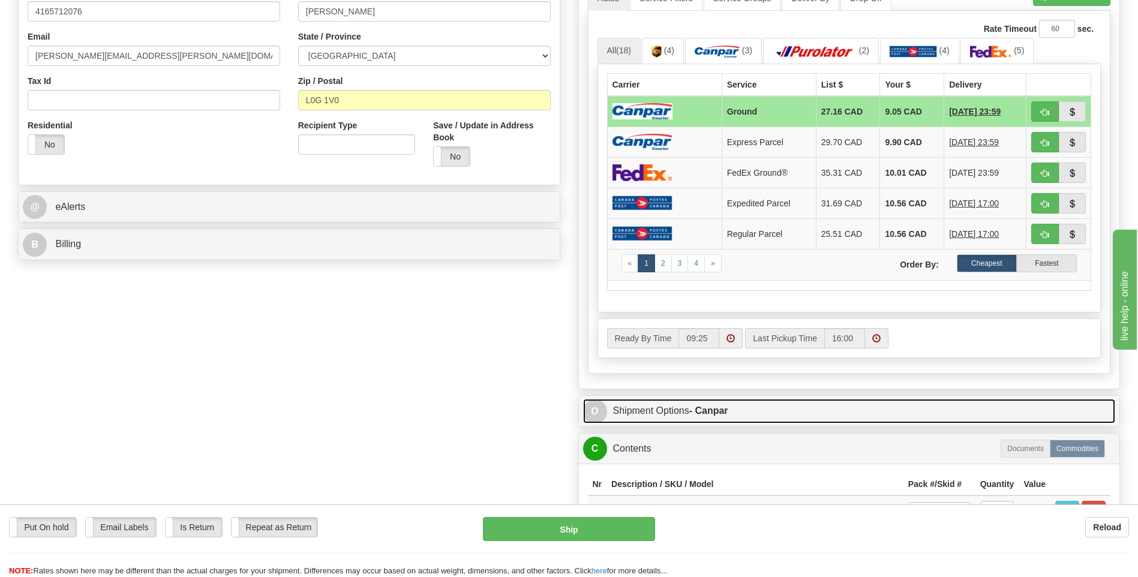
click at [600, 410] on span "O" at bounding box center [595, 412] width 24 height 24
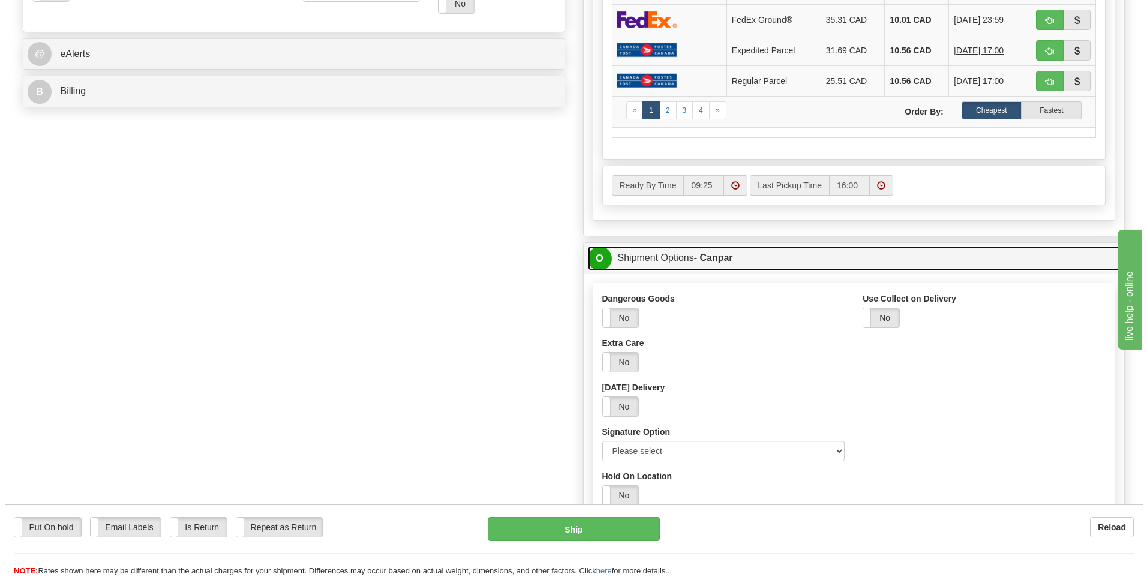
scroll to position [540, 0]
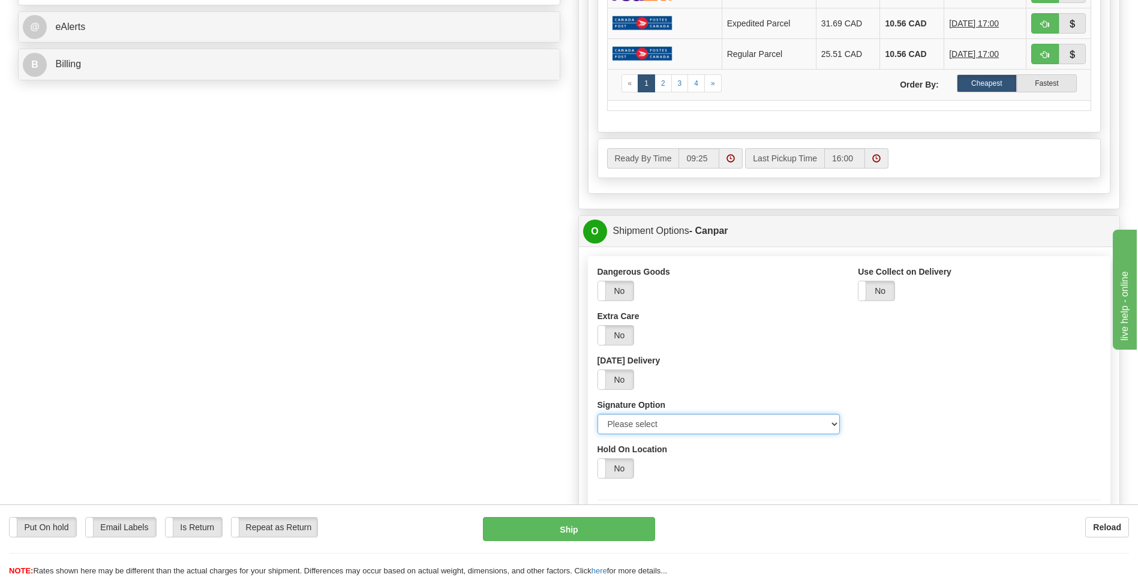
click at [832, 425] on select "Please select No Signature Required Signature Required Adult Signature" at bounding box center [718, 424] width 243 height 20
select select "2"
click at [597, 414] on select "Please select No Signature Required Signature Required Adult Signature" at bounding box center [718, 424] width 243 height 20
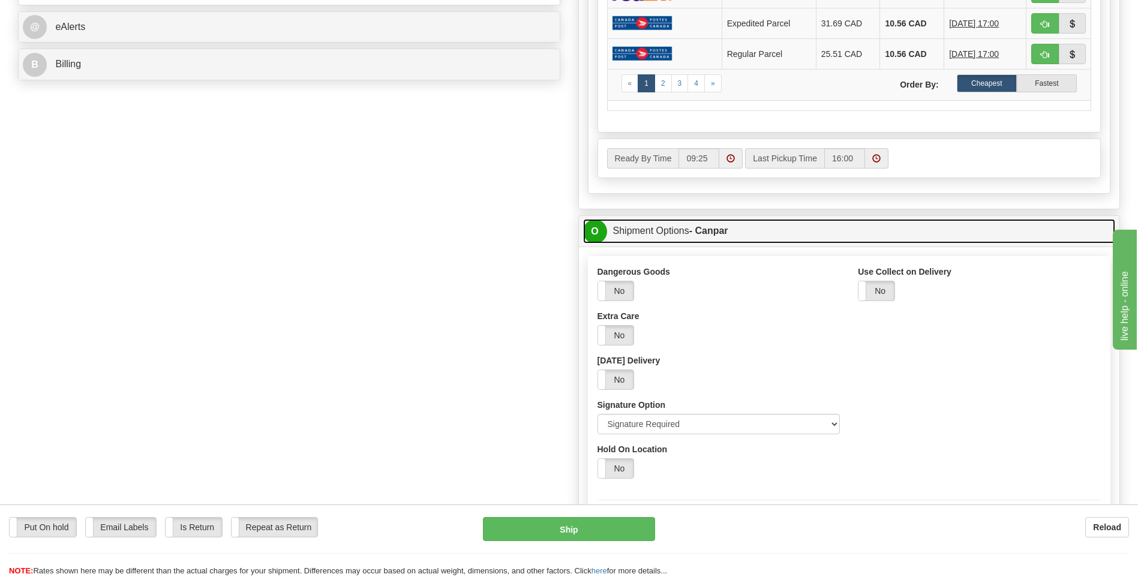
click at [590, 229] on span "O" at bounding box center [595, 232] width 24 height 24
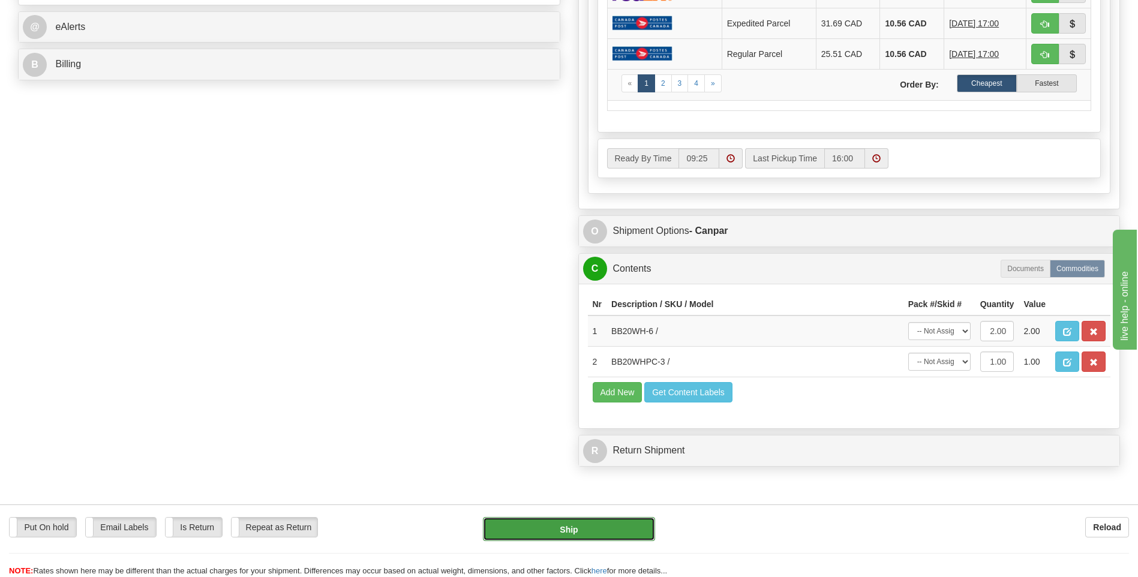
click at [568, 533] on button "Ship" at bounding box center [569, 529] width 172 height 24
type input "1"
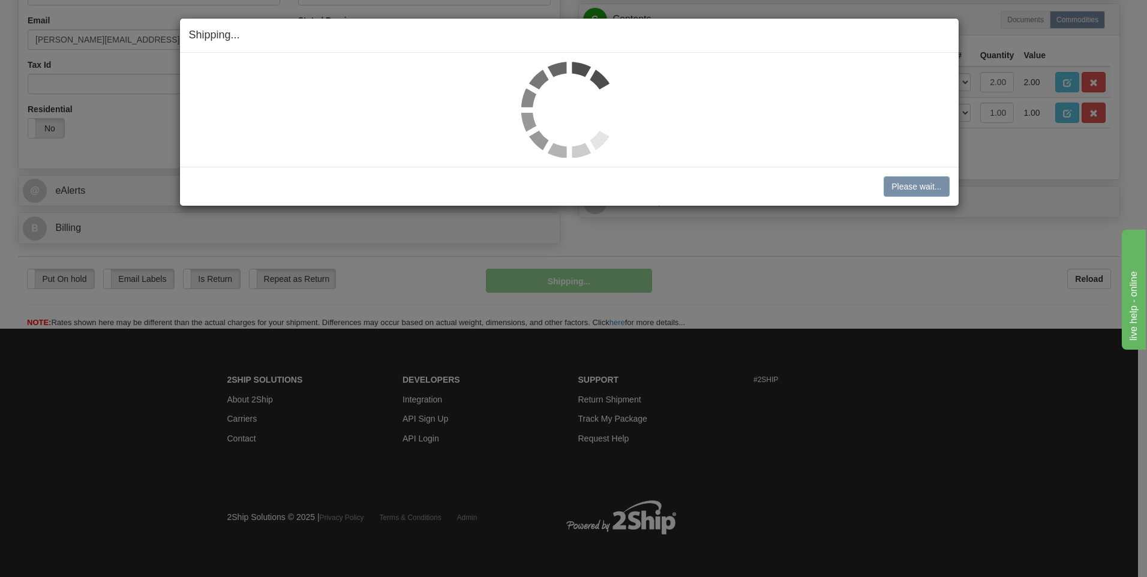
scroll to position [377, 0]
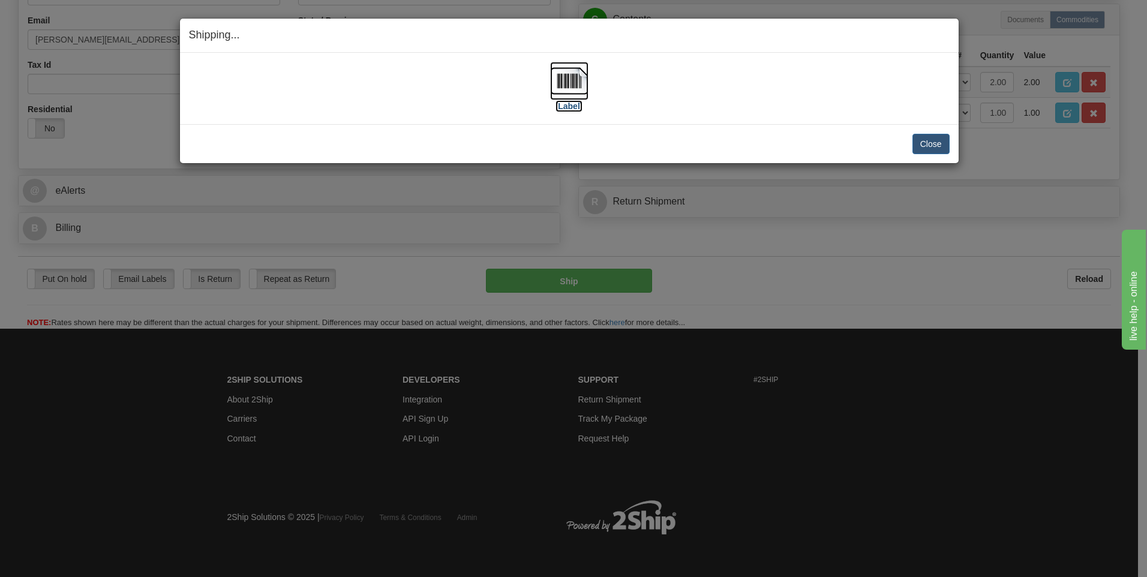
click at [569, 78] on img at bounding box center [569, 81] width 38 height 38
click at [927, 150] on button "Close" at bounding box center [930, 144] width 37 height 20
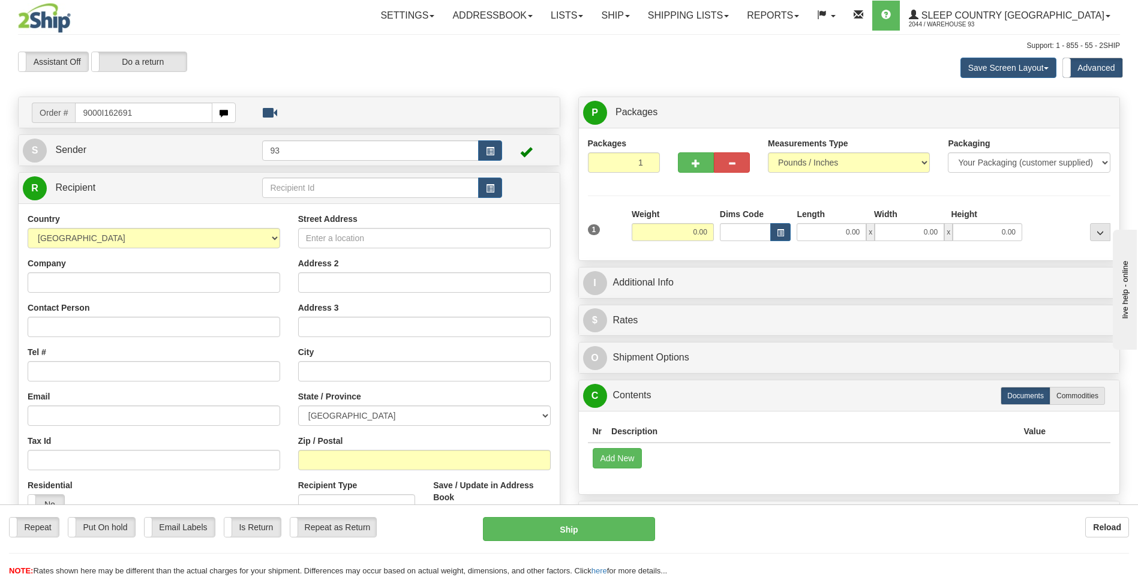
type input "9000I162691"
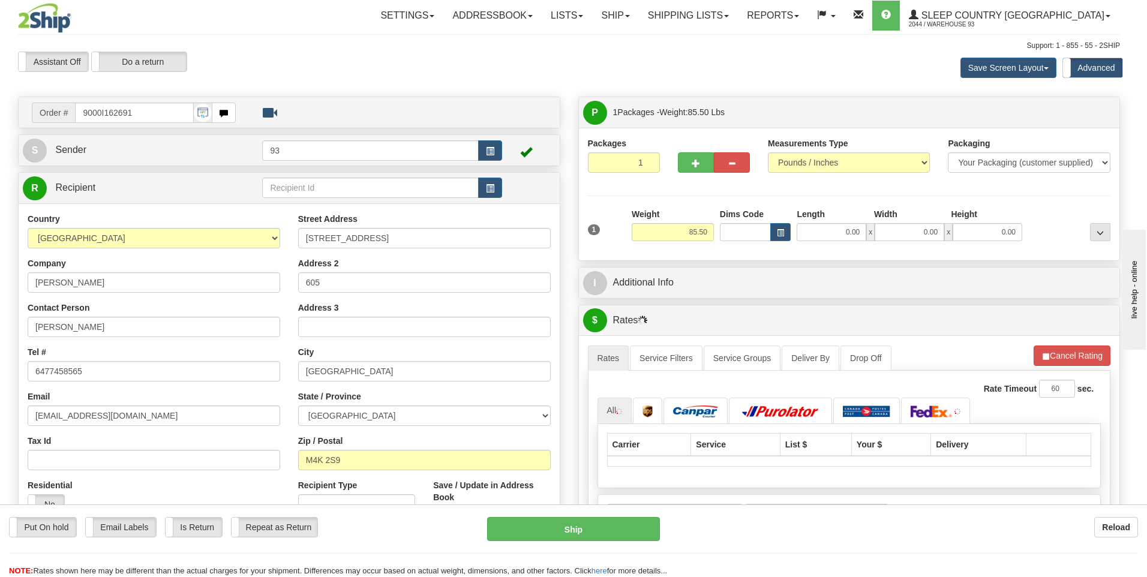
type input "[GEOGRAPHIC_DATA]"
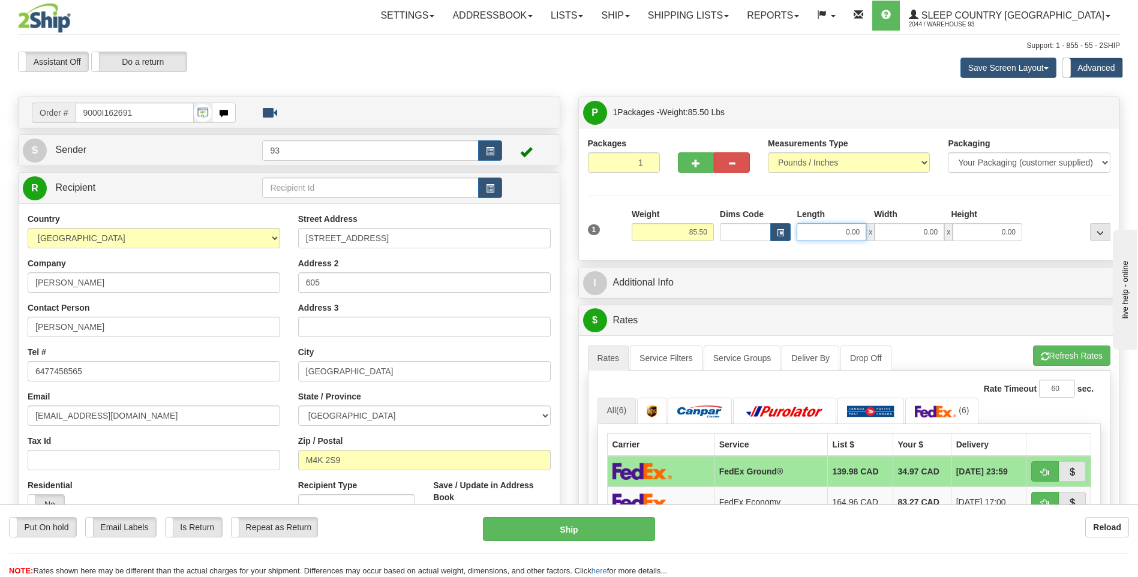
drag, startPoint x: 902, startPoint y: 226, endPoint x: 930, endPoint y: 223, distance: 27.7
click at [929, 223] on div "0.00 x 0.00 x 0.00" at bounding box center [910, 232] width 226 height 18
type input "42.00"
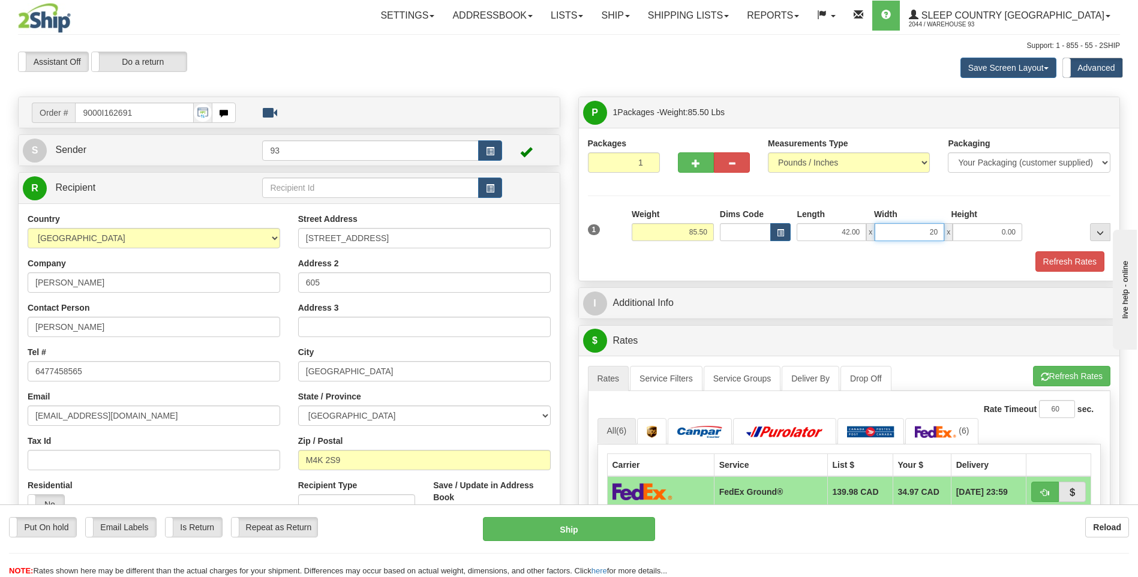
type input "20.00"
click at [1065, 258] on button "Refresh Rates" at bounding box center [1069, 261] width 69 height 20
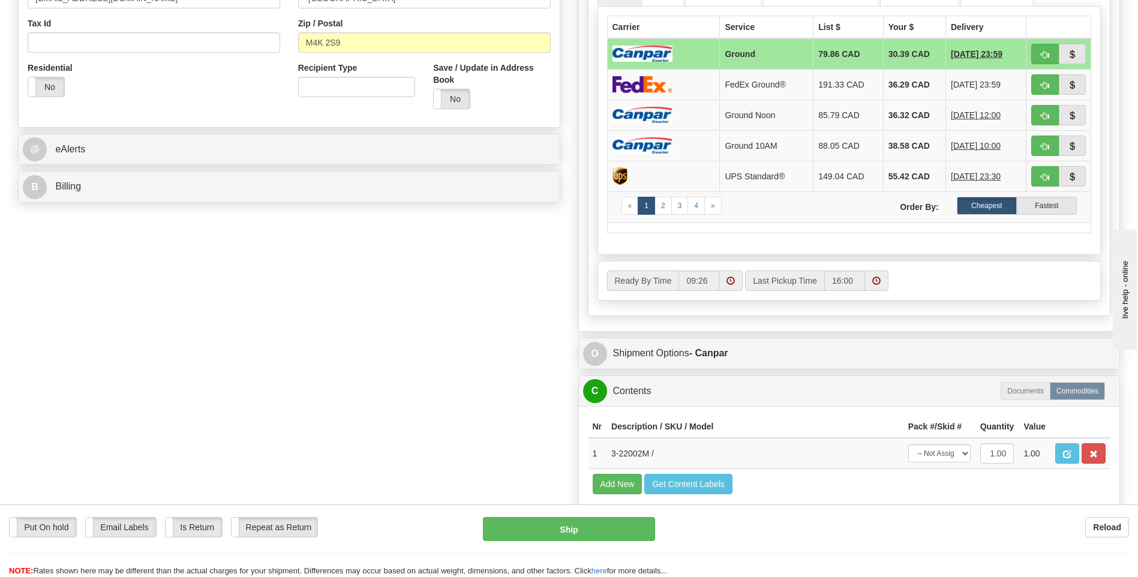
scroll to position [420, 0]
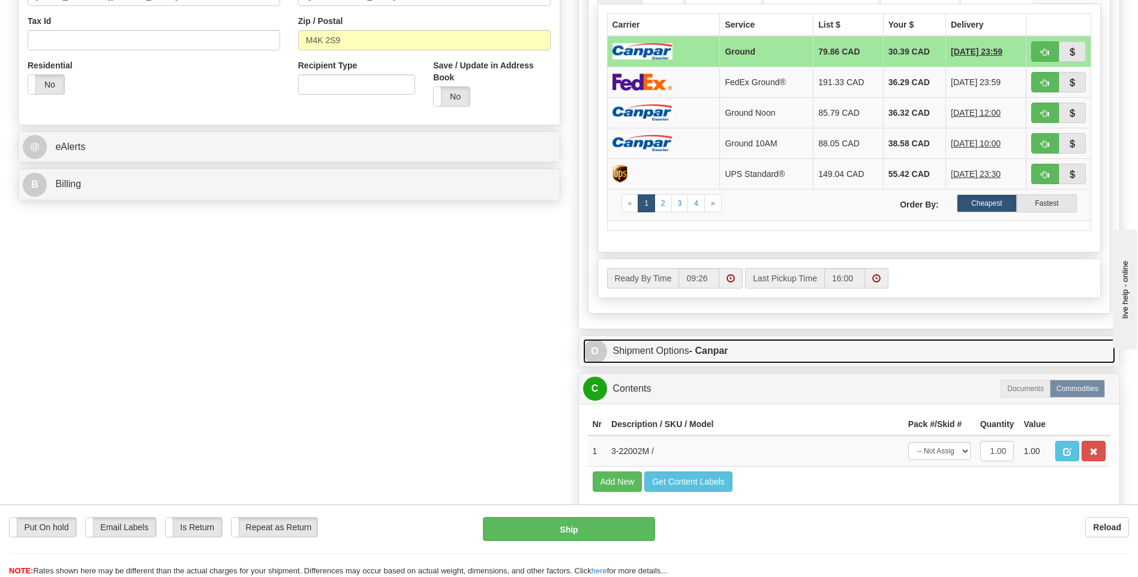
click at [598, 347] on span "O" at bounding box center [595, 352] width 24 height 24
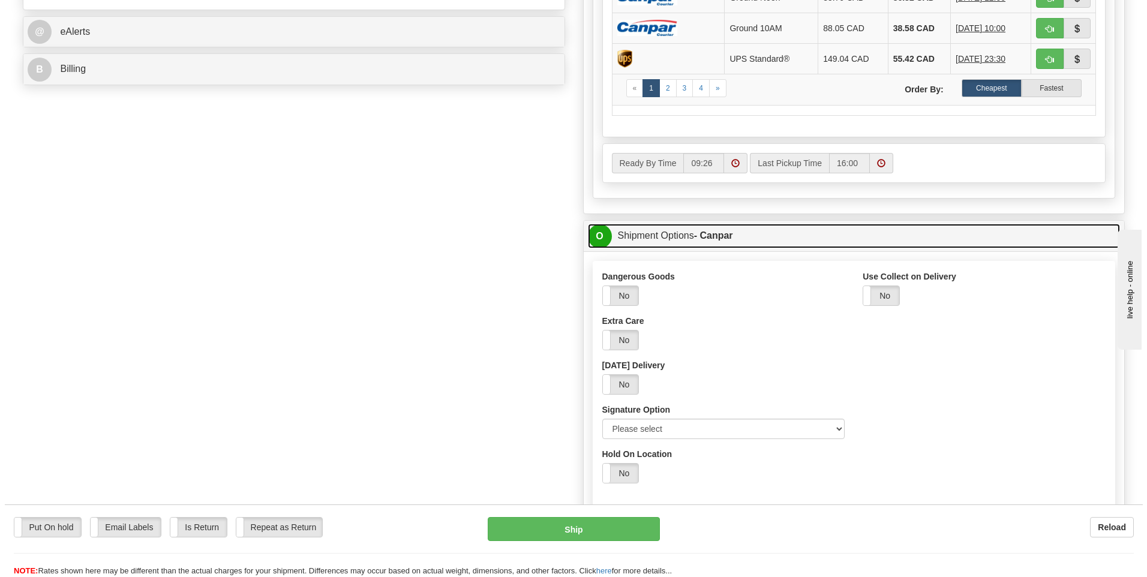
scroll to position [540, 0]
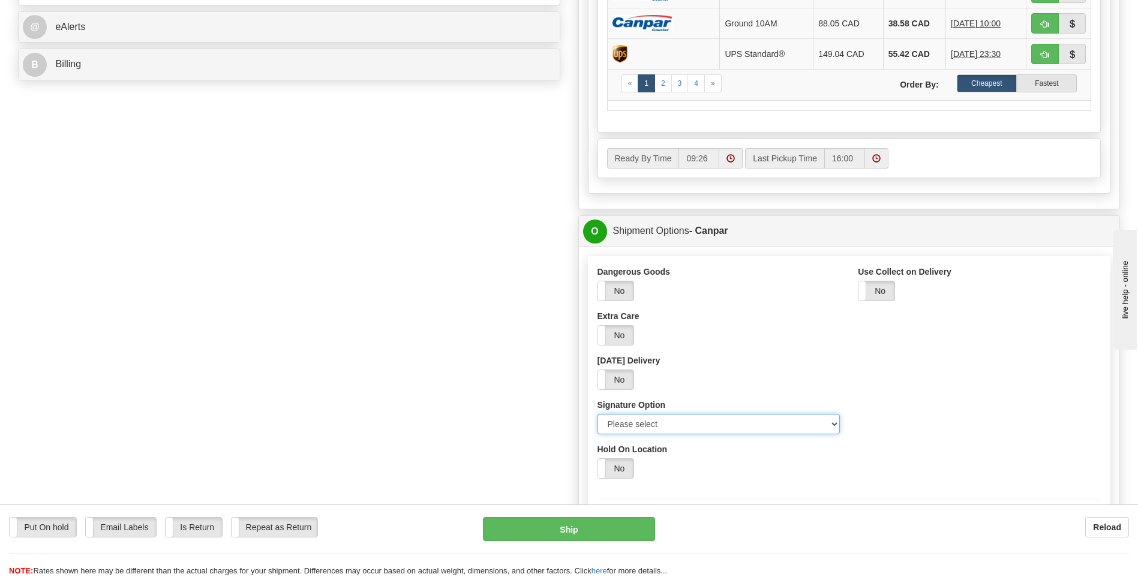
click at [831, 419] on select "Please select No Signature Required Signature Required Adult Signature" at bounding box center [718, 424] width 243 height 20
select select "2"
click at [597, 414] on select "Please select No Signature Required Signature Required Adult Signature" at bounding box center [718, 424] width 243 height 20
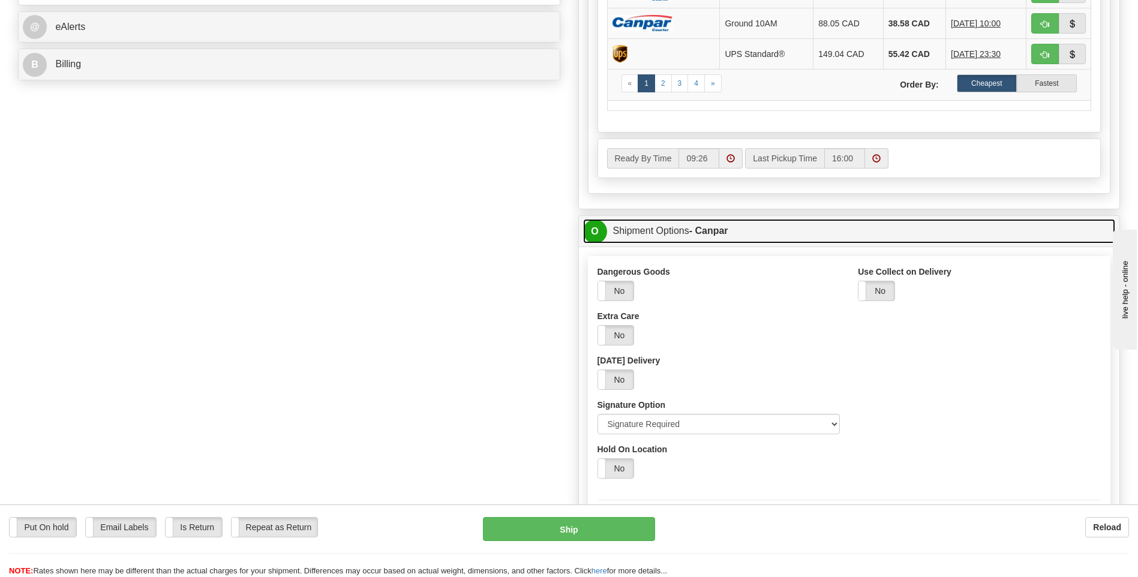
click at [585, 227] on span "O" at bounding box center [595, 232] width 24 height 24
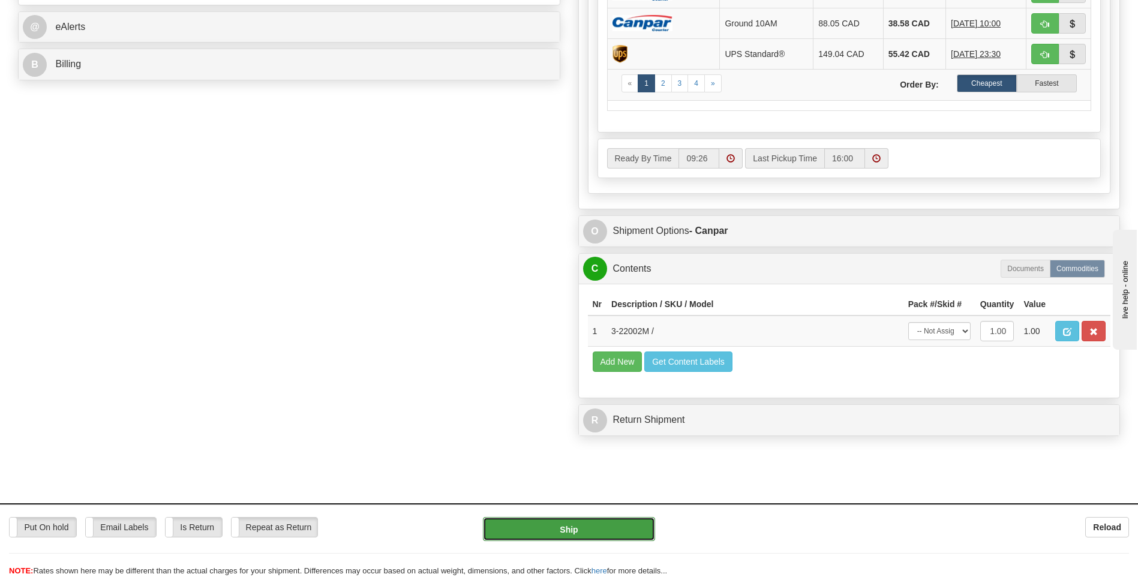
click at [589, 525] on button "Ship" at bounding box center [569, 529] width 172 height 24
type input "1"
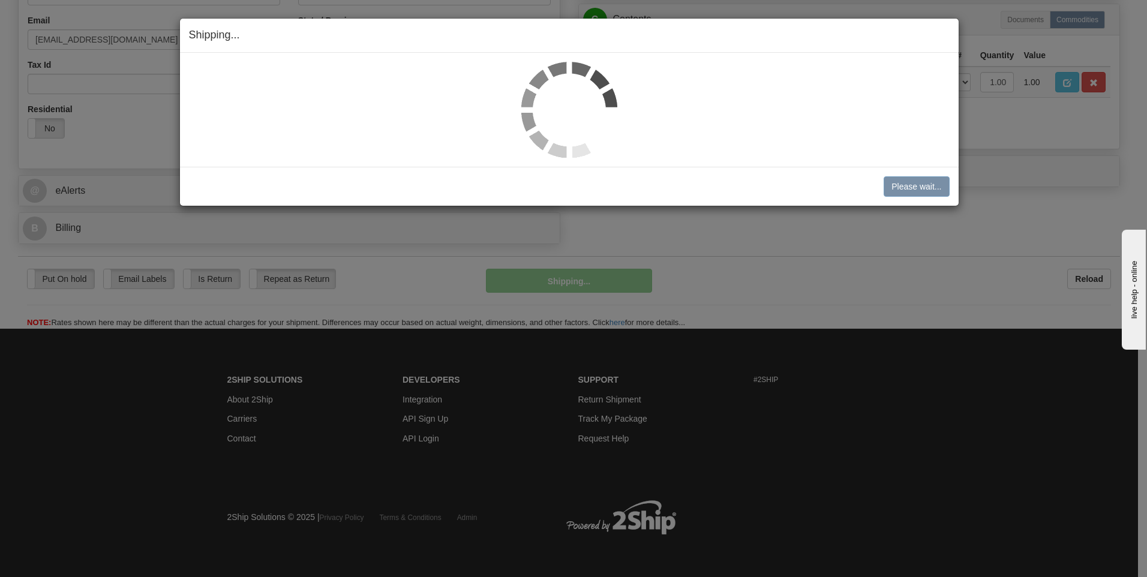
scroll to position [377, 0]
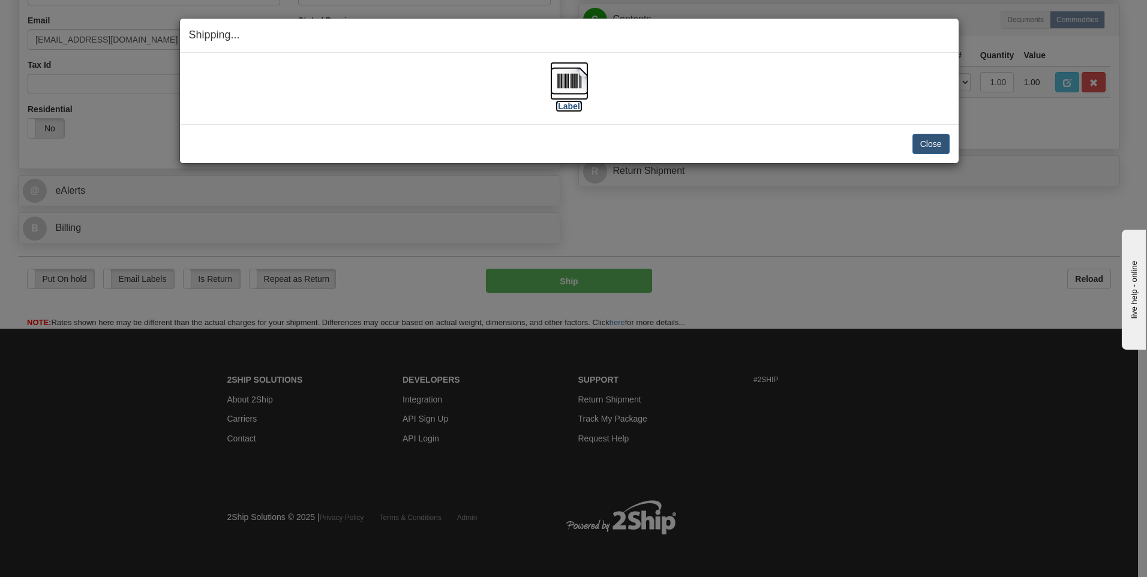
click at [573, 70] on img at bounding box center [569, 81] width 38 height 38
click at [942, 142] on button "Close" at bounding box center [930, 144] width 37 height 20
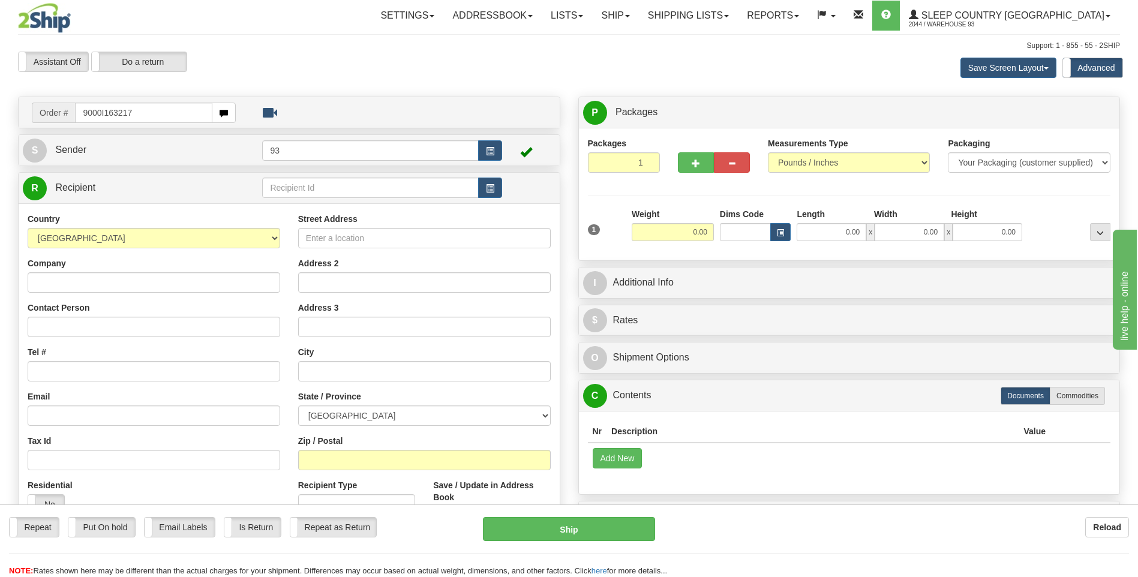
type input "9000I163217"
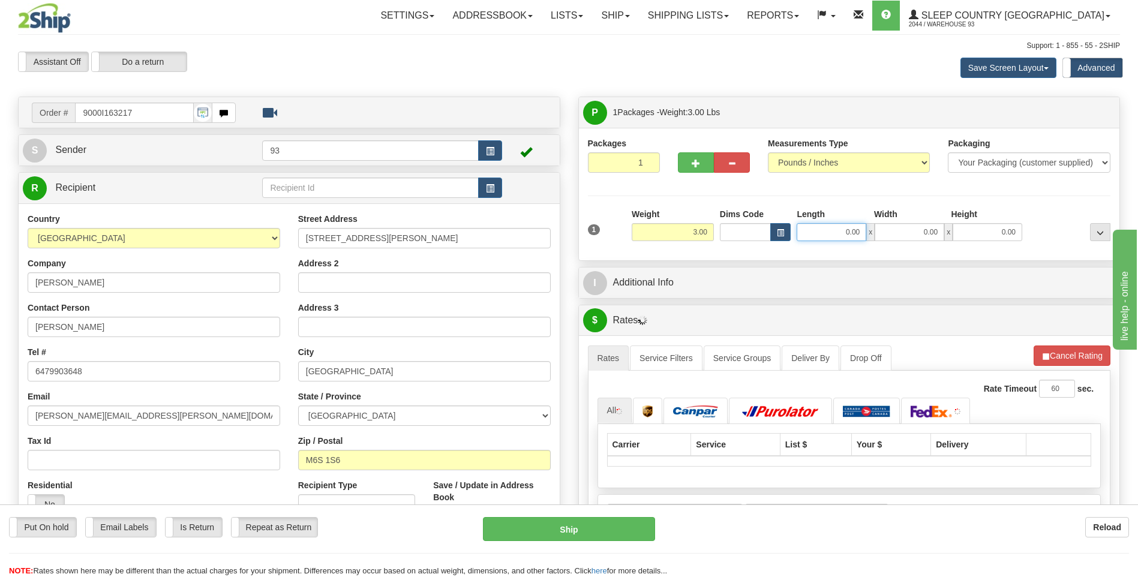
drag, startPoint x: 927, startPoint y: 230, endPoint x: 966, endPoint y: 238, distance: 39.7
click at [964, 233] on div "0.00 x 0.00 x 0.00" at bounding box center [910, 232] width 226 height 18
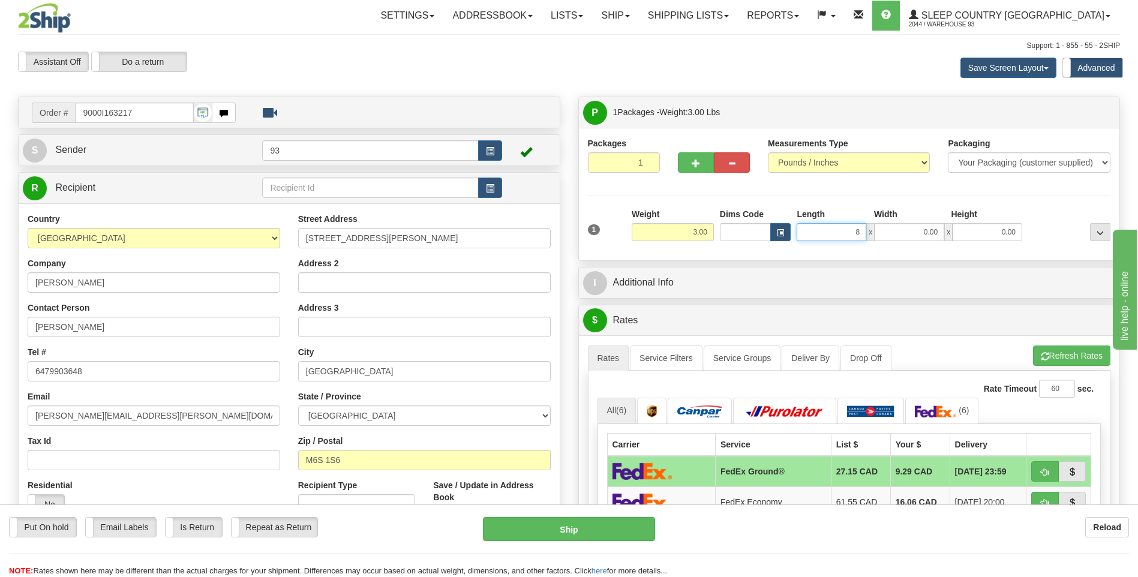
type input "8.00"
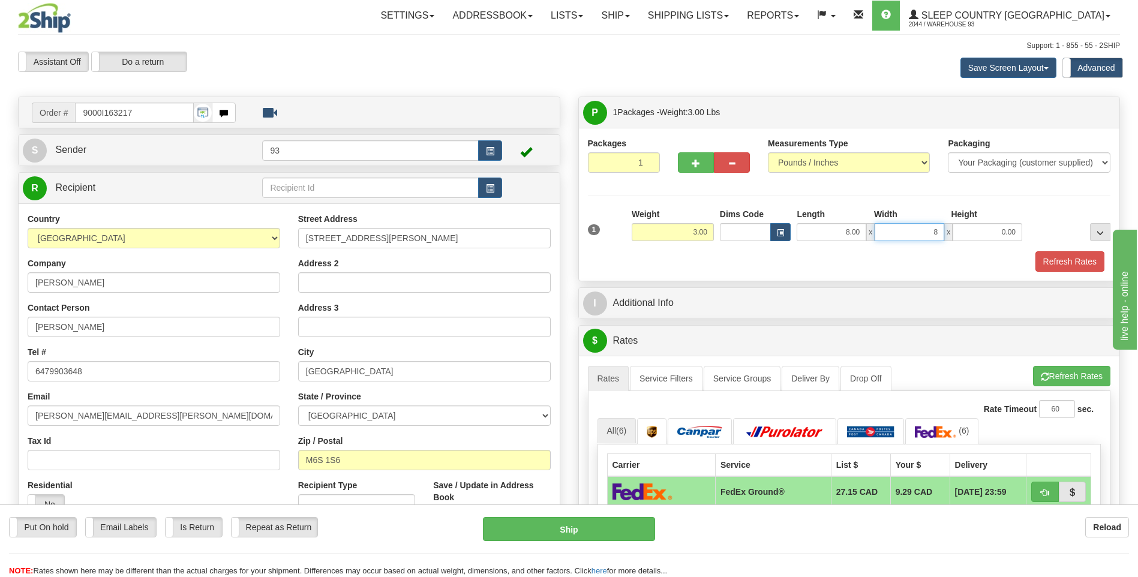
type input "8.00"
type input "4.00"
click at [1065, 257] on button "Refresh Rates" at bounding box center [1069, 261] width 69 height 20
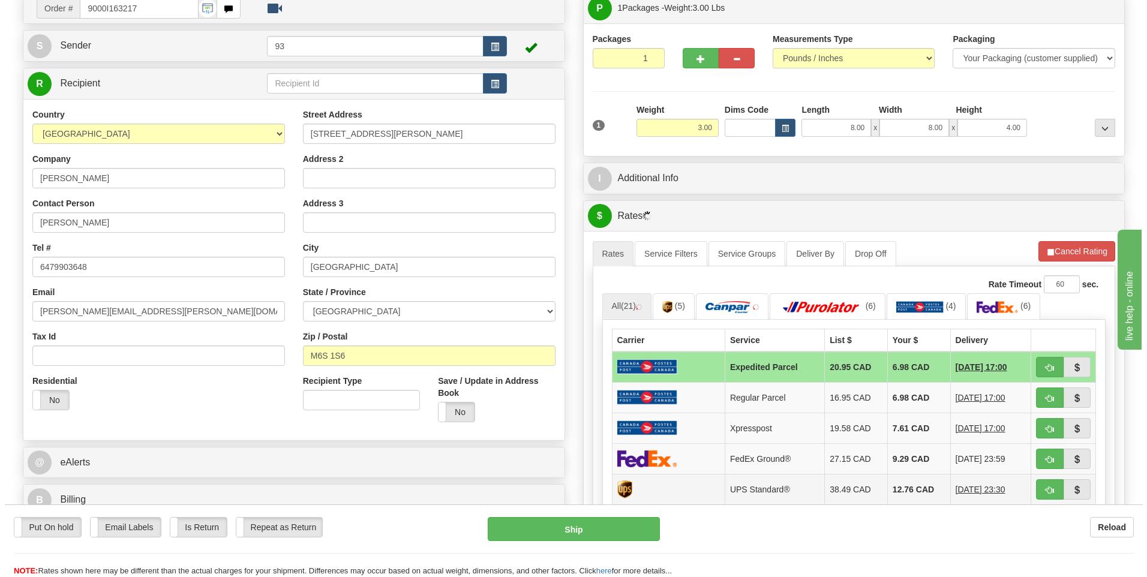
scroll to position [120, 0]
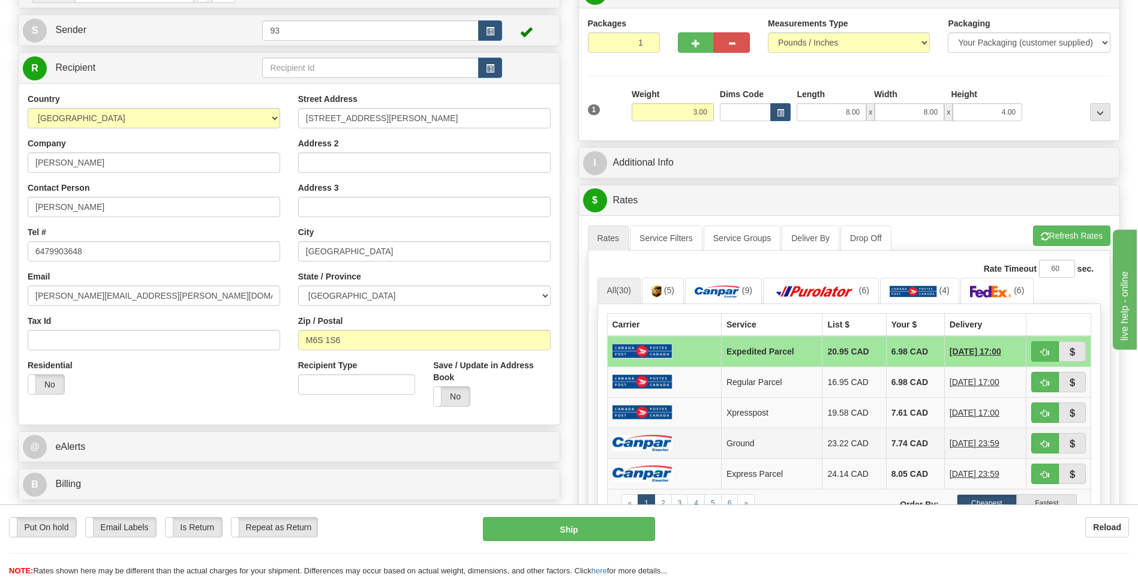
click at [641, 441] on img at bounding box center [642, 443] width 60 height 16
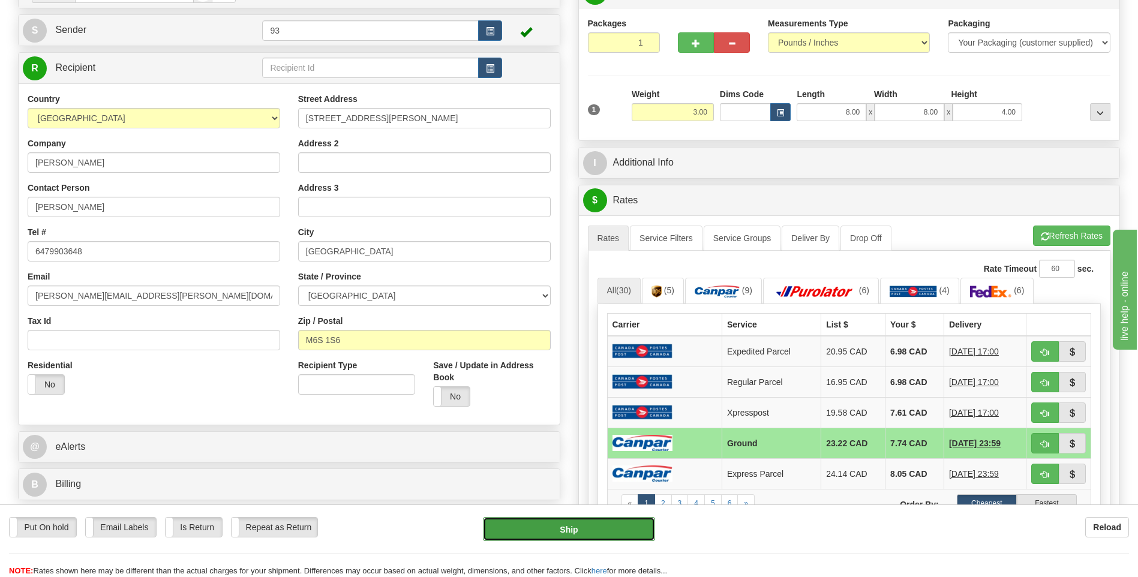
click at [620, 535] on button "Ship" at bounding box center [569, 529] width 172 height 24
type input "1"
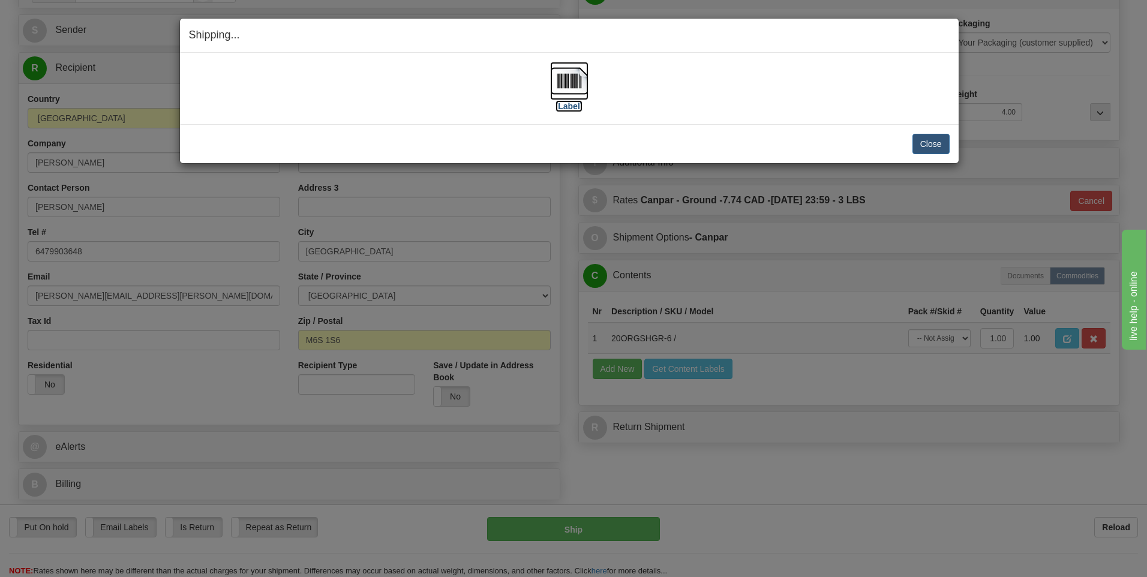
click at [574, 74] on img at bounding box center [569, 81] width 38 height 38
click at [927, 149] on button "Close" at bounding box center [930, 144] width 37 height 20
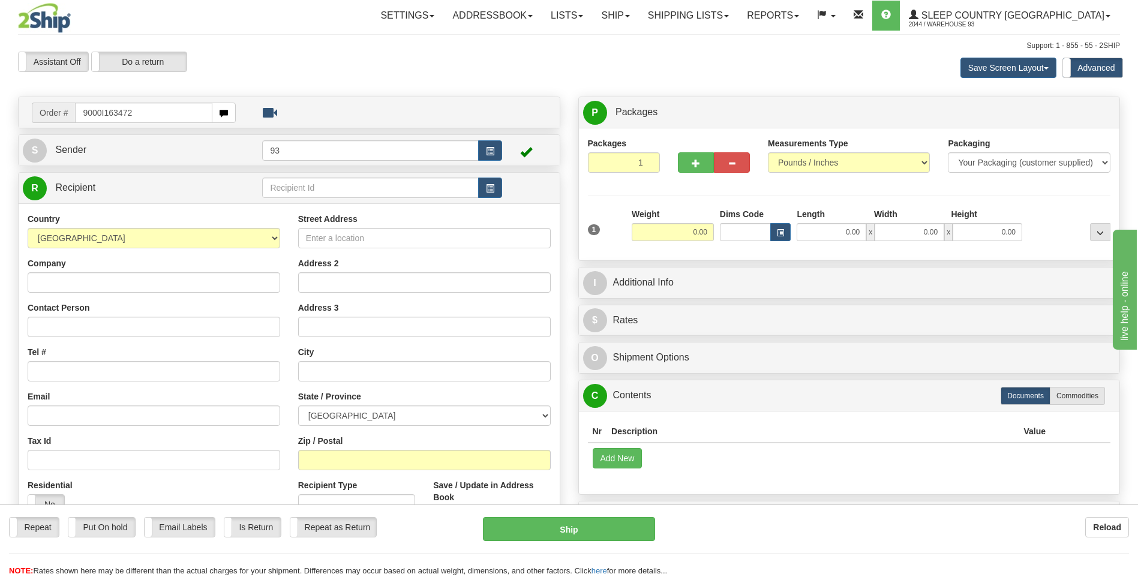
type input "9000I163472"
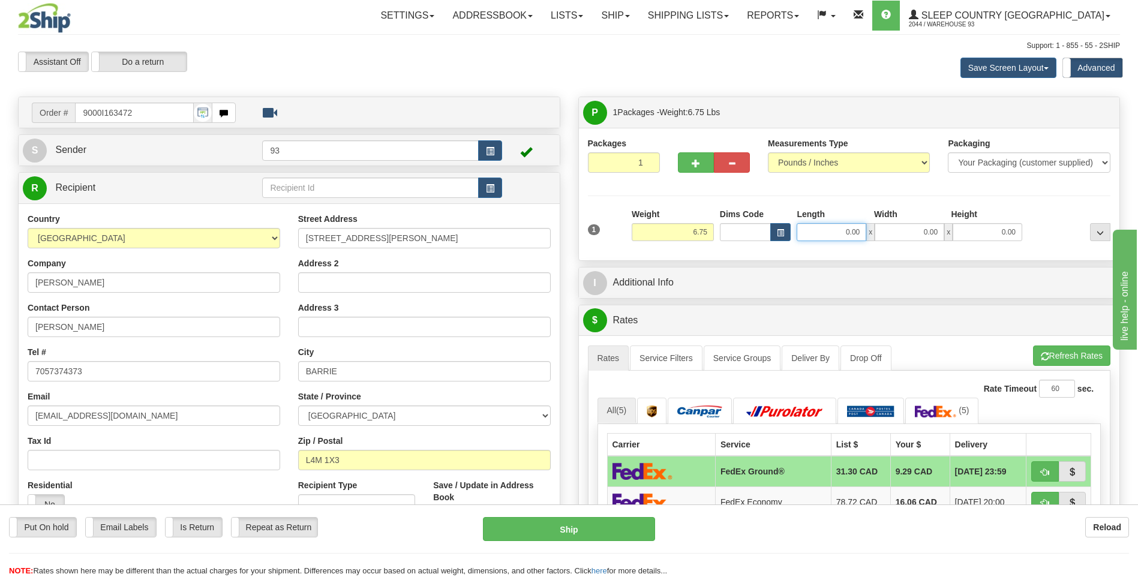
drag, startPoint x: 855, startPoint y: 231, endPoint x: 940, endPoint y: 229, distance: 84.6
click at [932, 230] on div "0.00 x 0.00 x 0.00" at bounding box center [910, 232] width 226 height 18
type input "8.00"
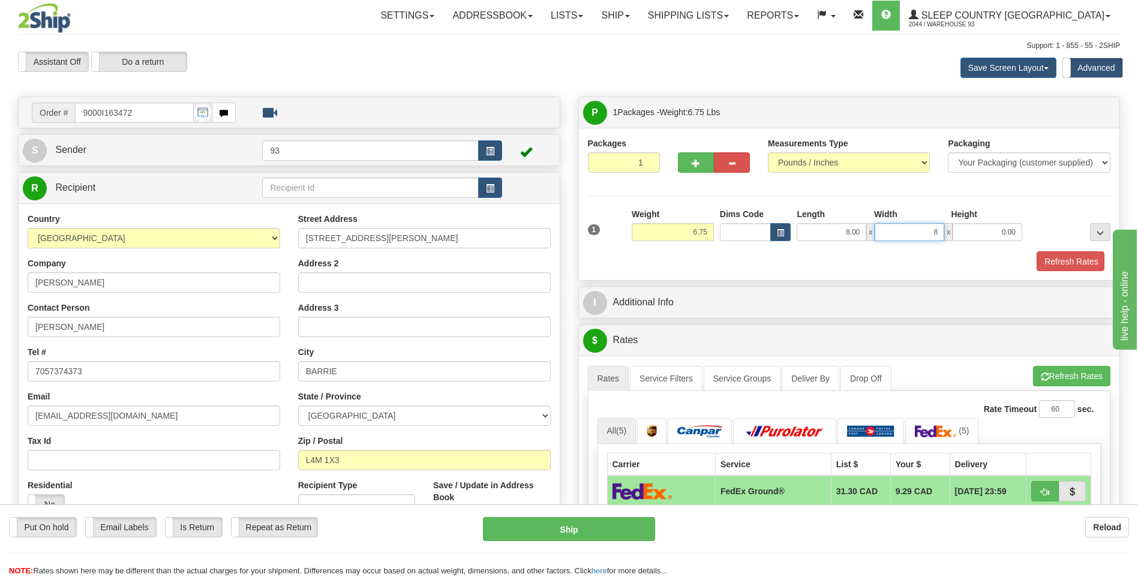
type input "8.00"
type input "2"
type input "4.00"
click at [1058, 263] on button "Refresh Rates" at bounding box center [1069, 261] width 69 height 20
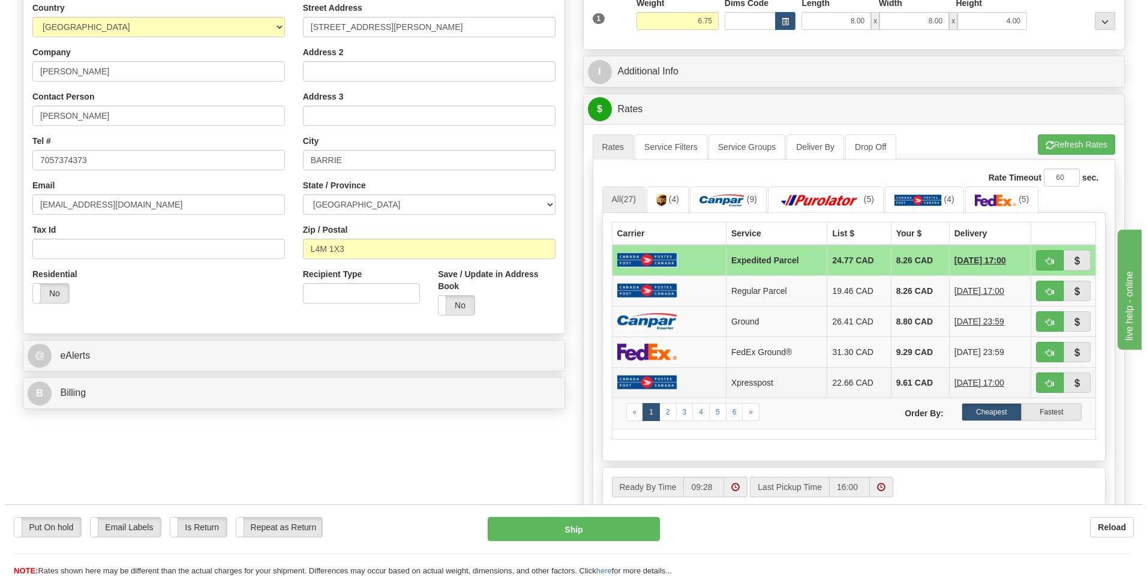
scroll to position [240, 0]
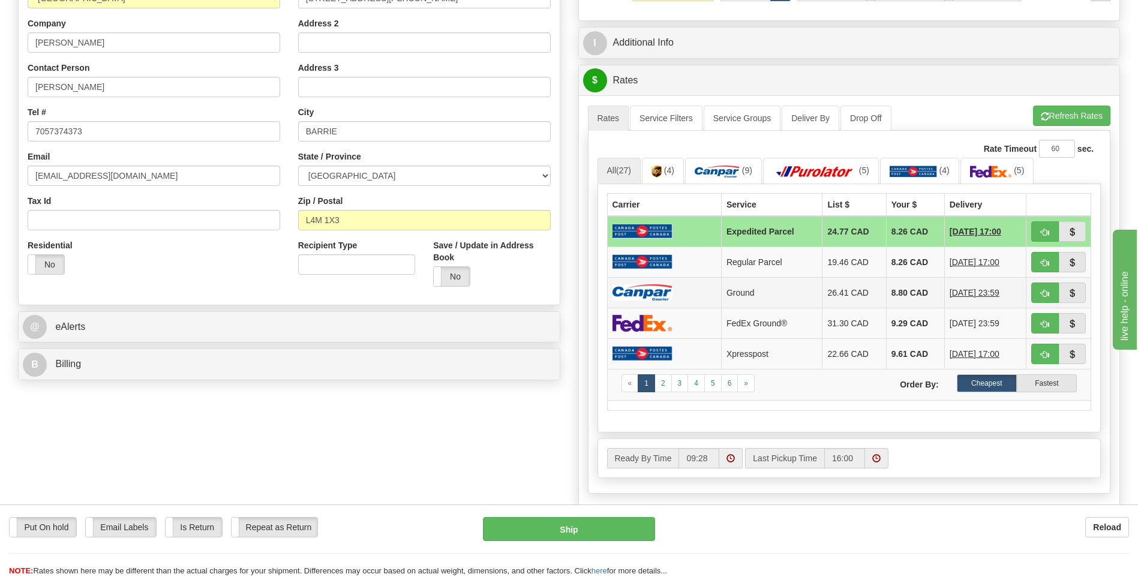
click at [641, 285] on img at bounding box center [642, 292] width 60 height 16
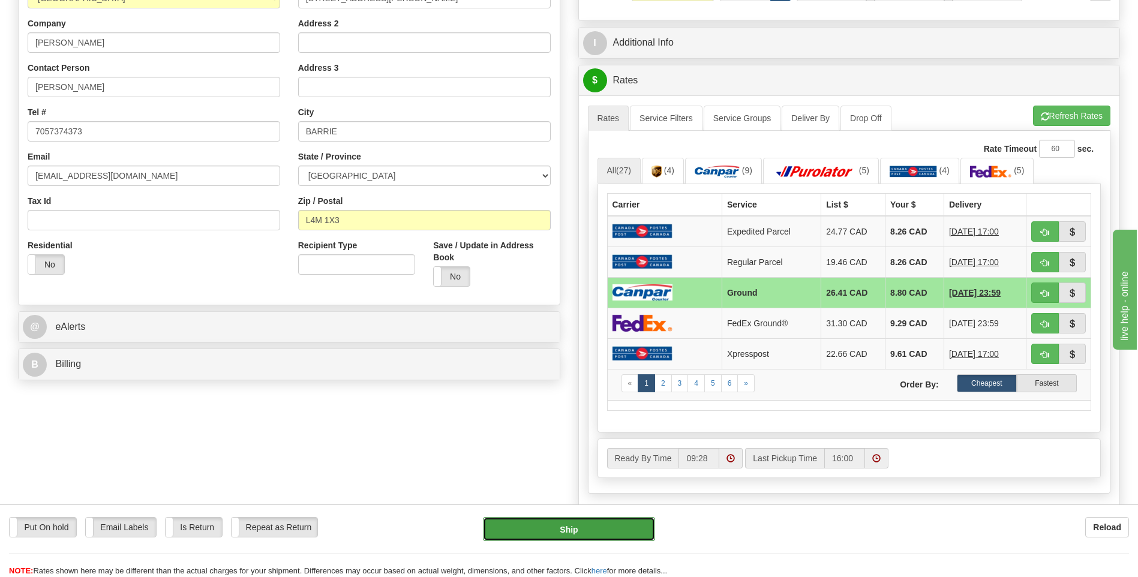
click at [591, 530] on button "Ship" at bounding box center [569, 529] width 172 height 24
type input "1"
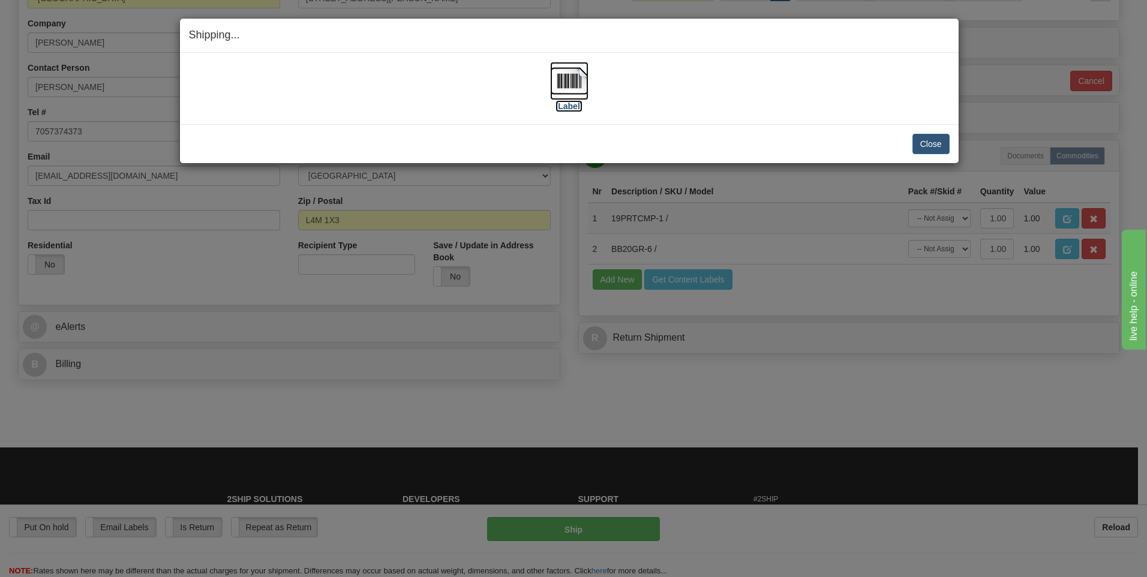
click at [555, 70] on img at bounding box center [569, 81] width 38 height 38
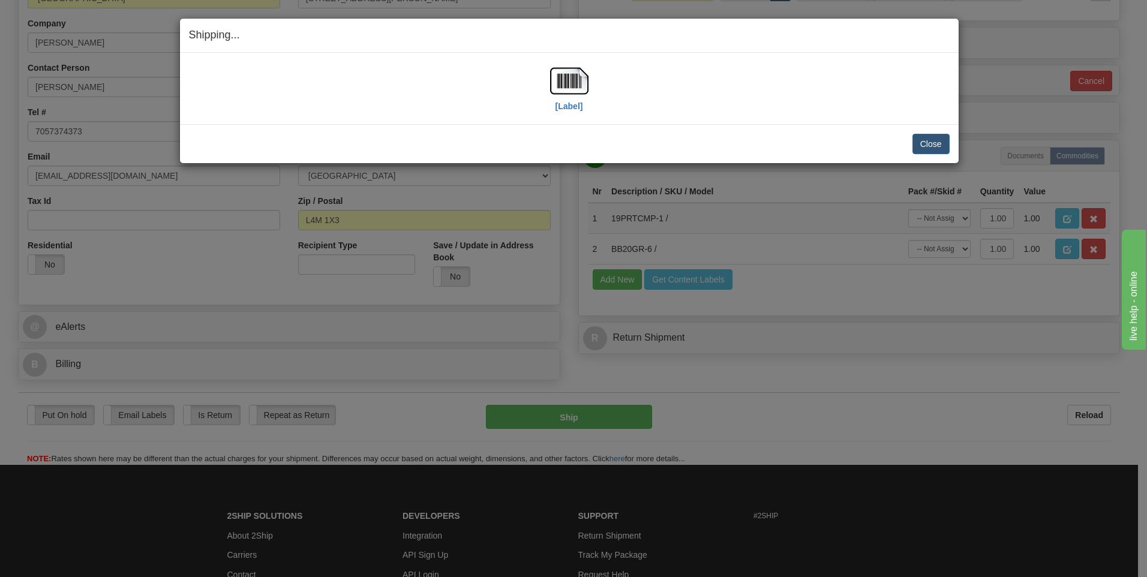
click at [950, 142] on div "Close Cancel Cancel Shipment and Quit Pickup Quit Pickup ONLY" at bounding box center [569, 143] width 779 height 39
click at [928, 142] on button "Close" at bounding box center [930, 144] width 37 height 20
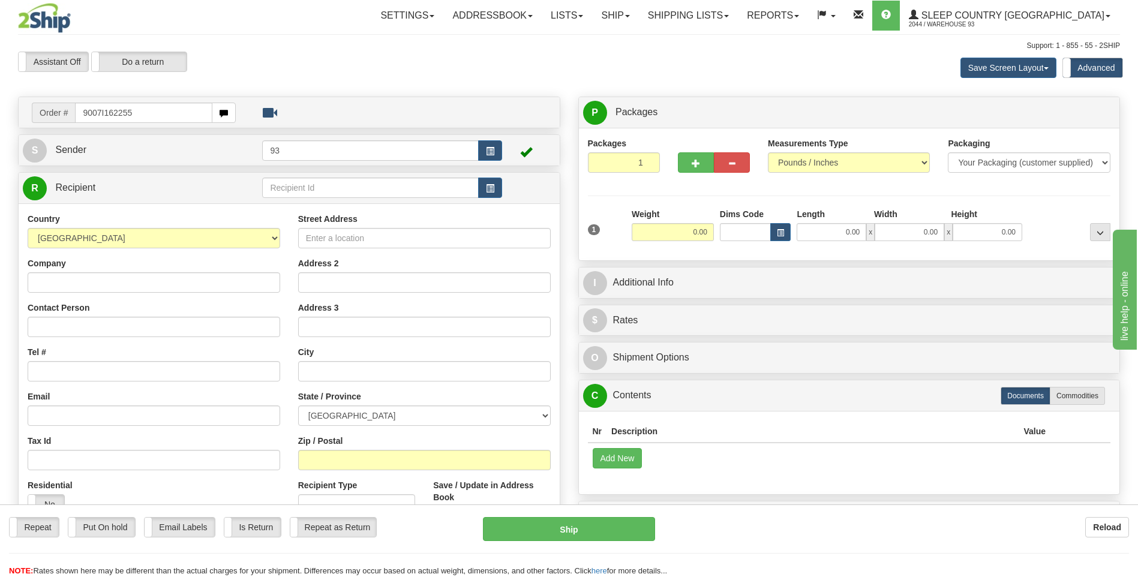
type input "9007I162255"
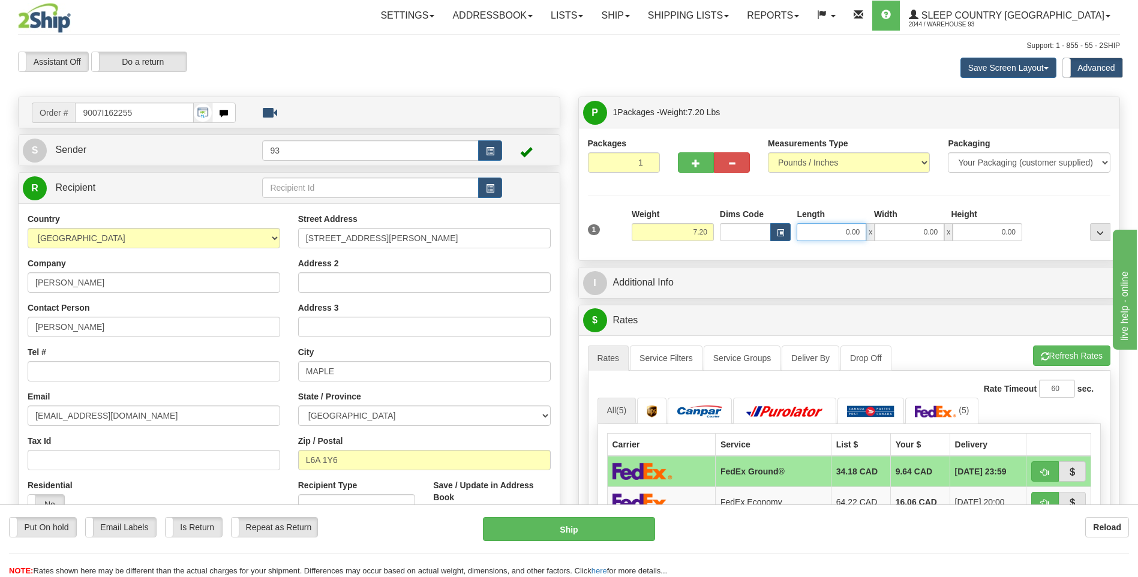
drag, startPoint x: 849, startPoint y: 236, endPoint x: 943, endPoint y: 233, distance: 93.7
click at [937, 233] on div "0.00 x 0.00 x 0.00" at bounding box center [910, 232] width 226 height 18
type input "16.00"
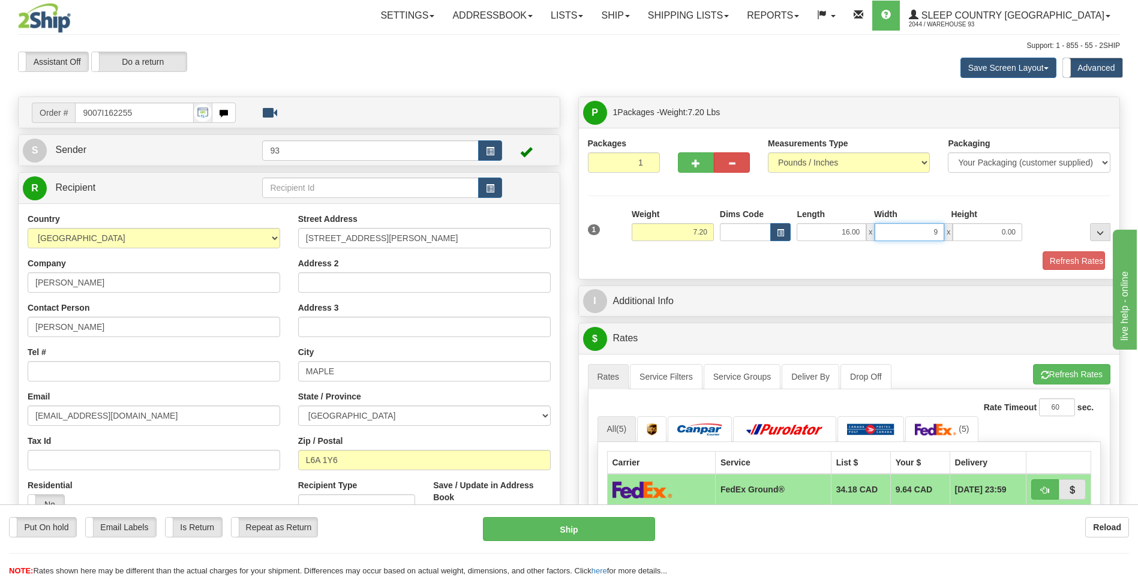
type input "9.00"
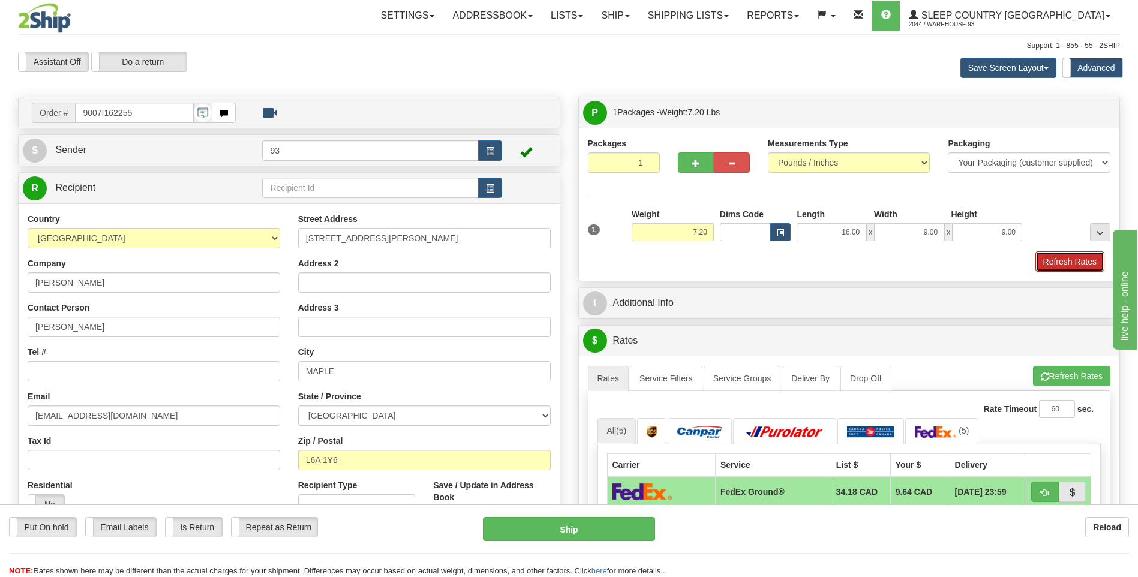
click at [1079, 260] on button "Refresh Rates" at bounding box center [1069, 261] width 69 height 20
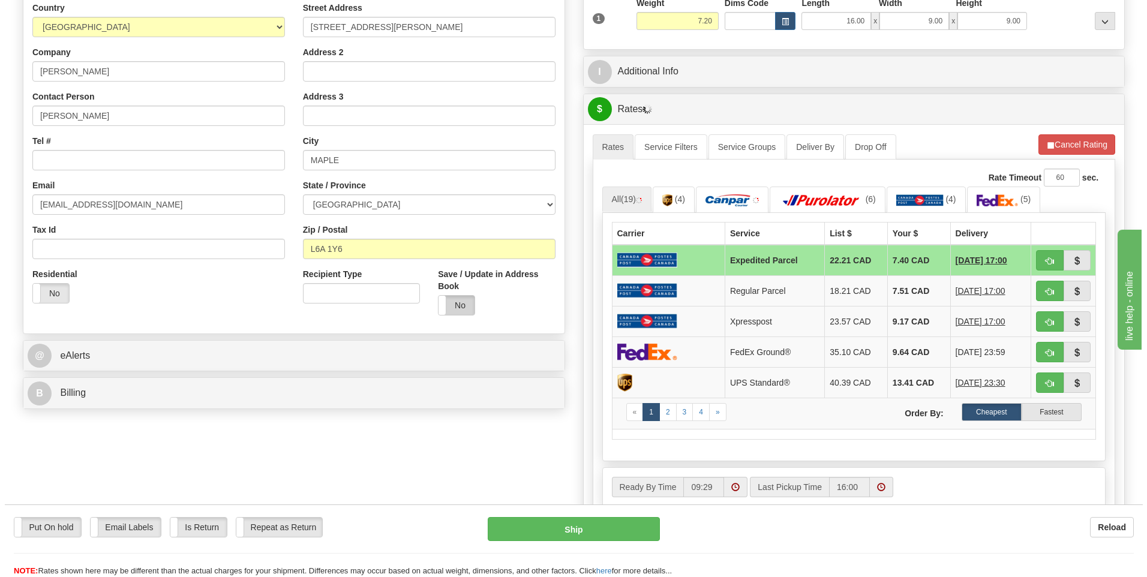
scroll to position [240, 0]
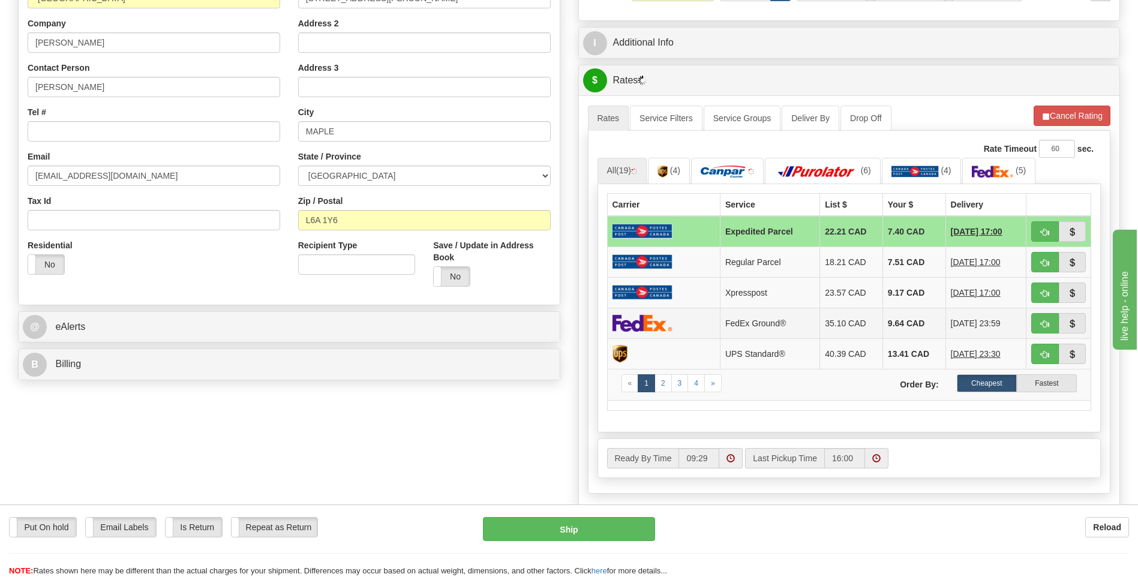
click at [662, 325] on img at bounding box center [642, 322] width 60 height 17
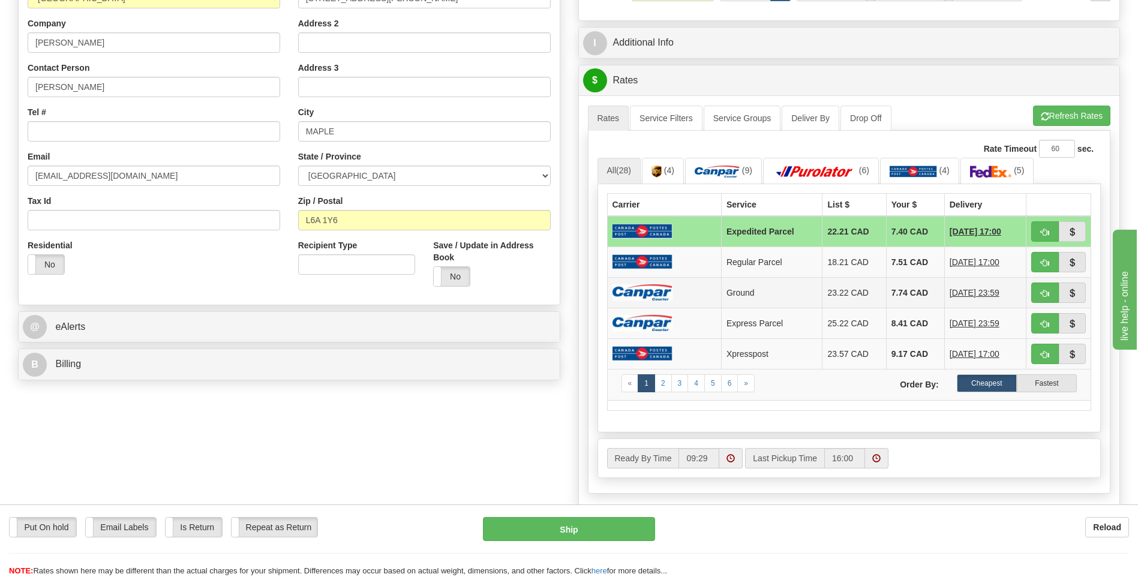
click at [661, 292] on img at bounding box center [642, 292] width 60 height 16
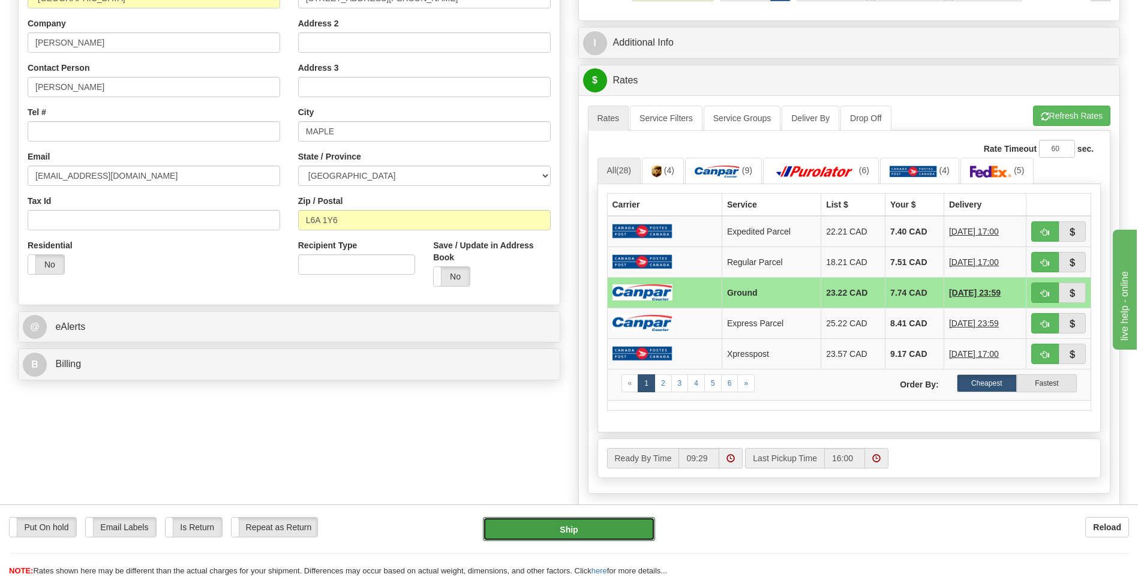
drag, startPoint x: 599, startPoint y: 528, endPoint x: 580, endPoint y: 488, distance: 44.5
click at [599, 527] on button "Ship" at bounding box center [569, 529] width 172 height 24
type input "1"
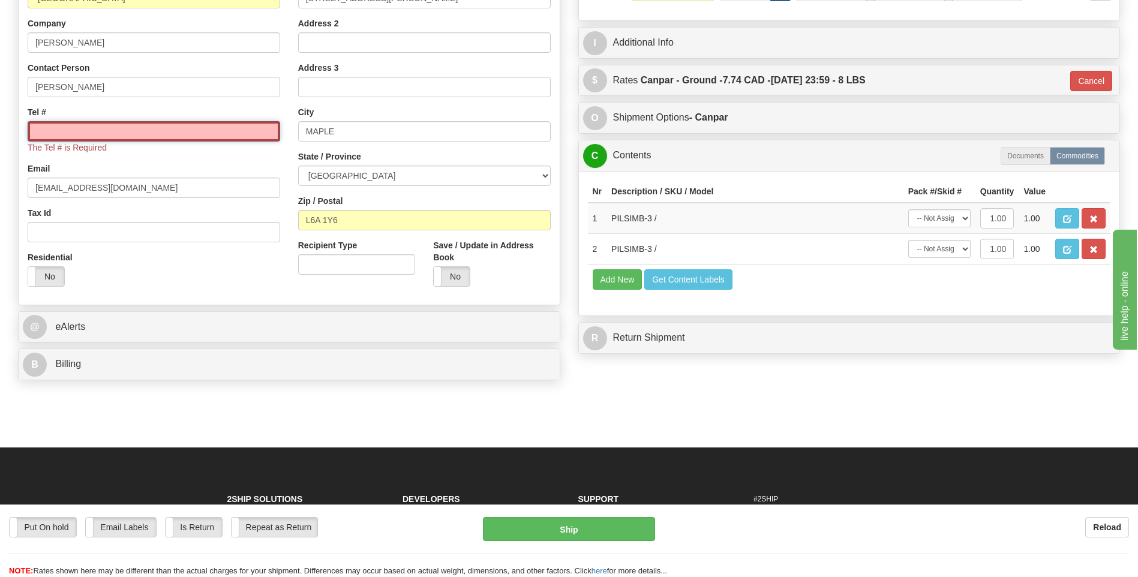
click at [180, 129] on input "Tel #" at bounding box center [154, 131] width 253 height 20
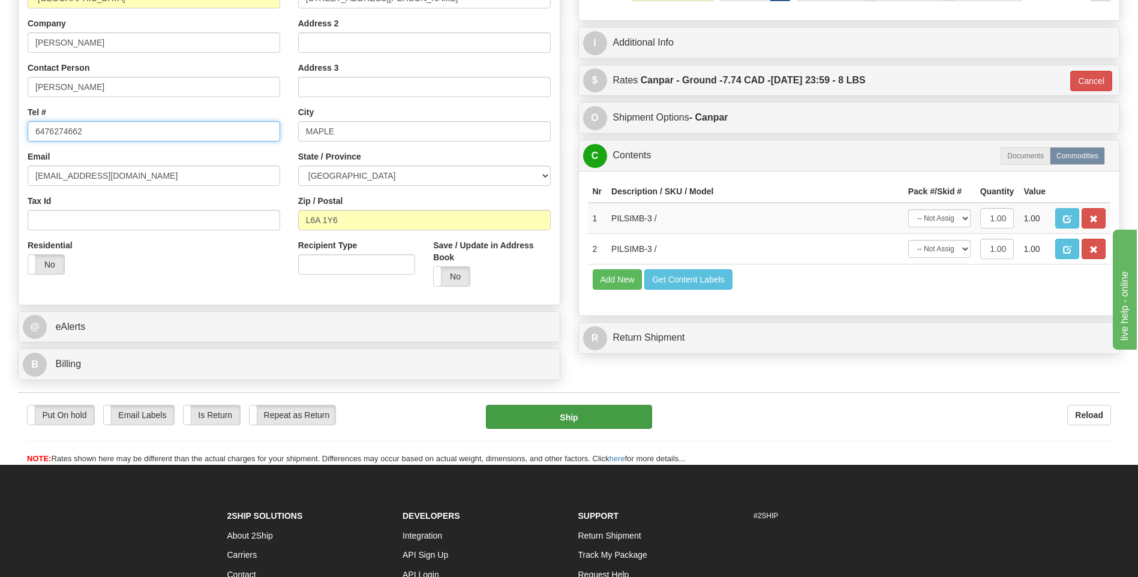
type input "6476274662"
click at [554, 421] on button "Ship" at bounding box center [569, 417] width 166 height 24
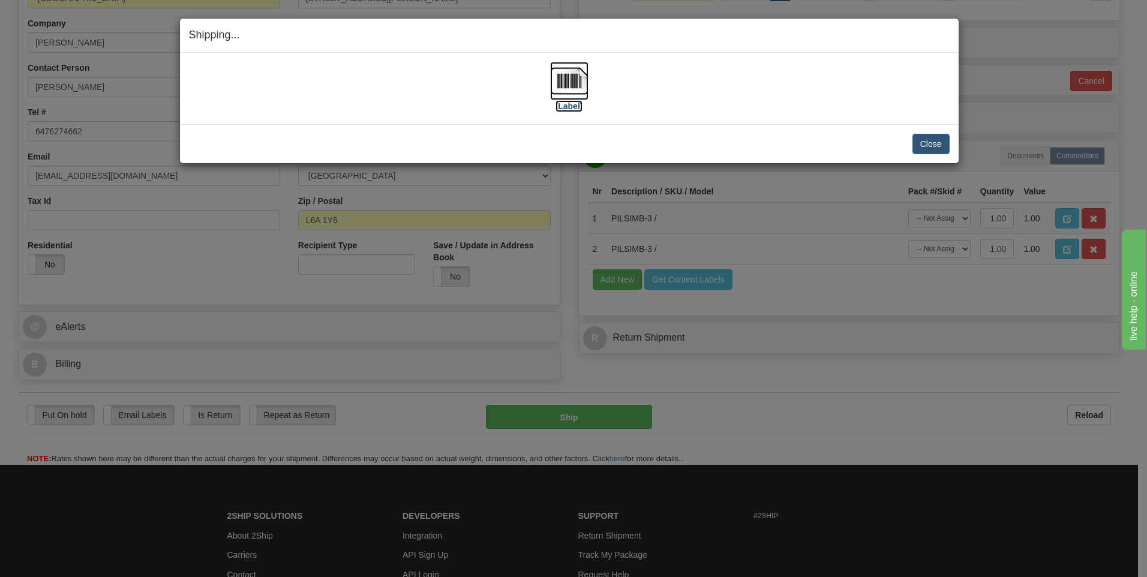
click at [572, 86] on img at bounding box center [569, 81] width 38 height 38
click at [931, 140] on button "Close" at bounding box center [930, 144] width 37 height 20
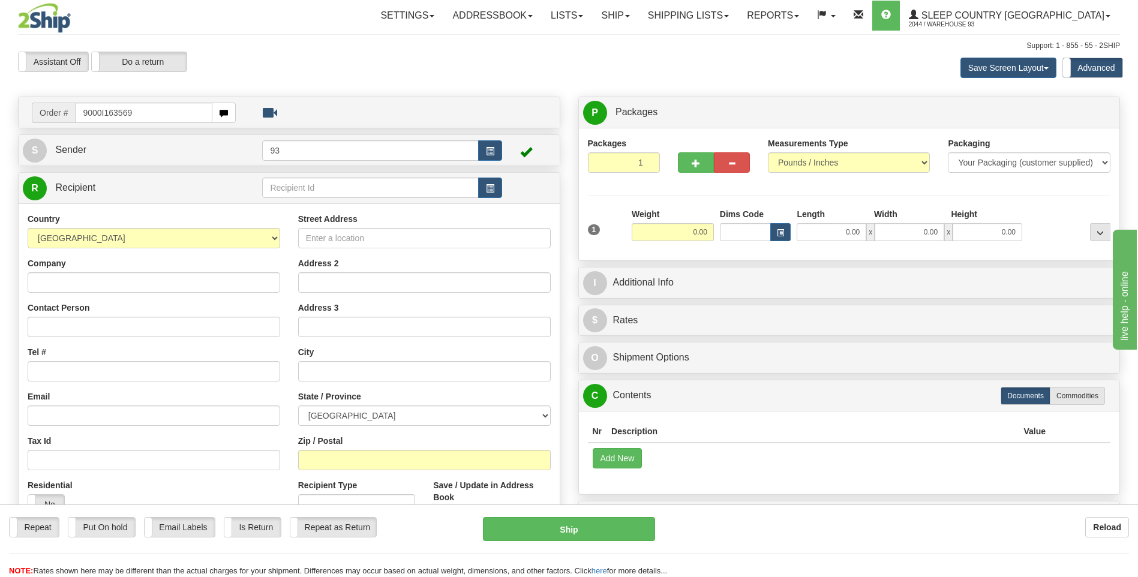
type input "9000I163569"
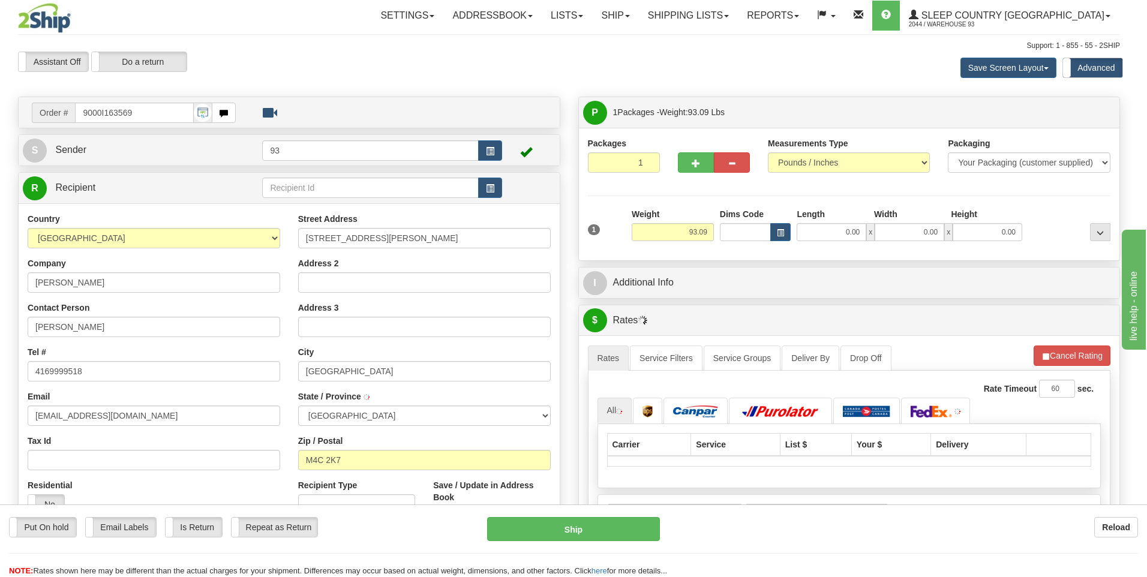
type input "EAST YORK"
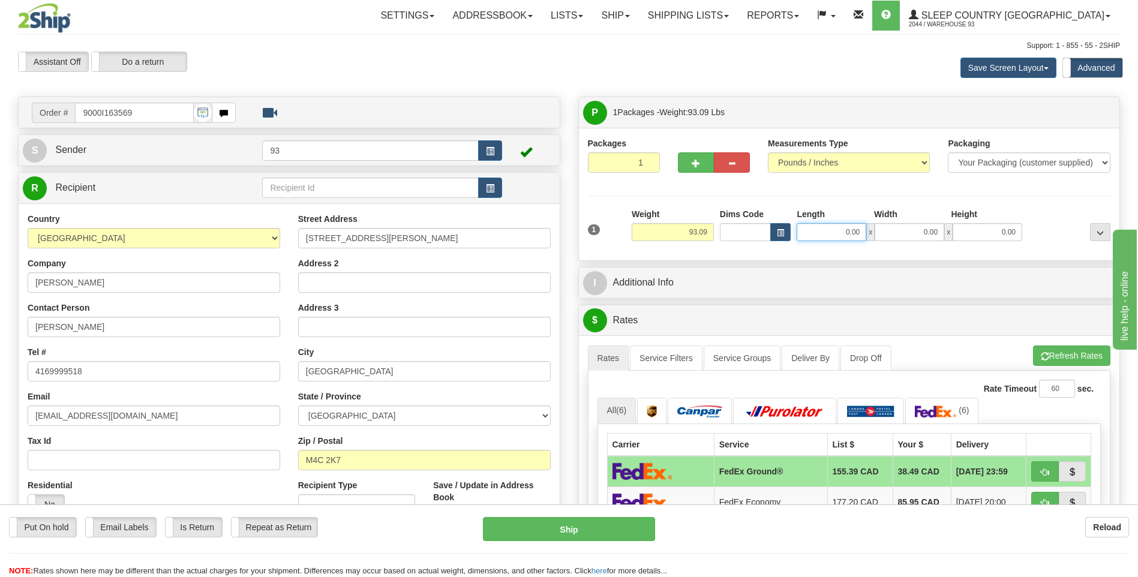
drag, startPoint x: 845, startPoint y: 233, endPoint x: 921, endPoint y: 217, distance: 77.4
click at [921, 217] on div "Length Width Height 0.00 x 0.00 x 0.00" at bounding box center [910, 224] width 232 height 33
type input "73.00"
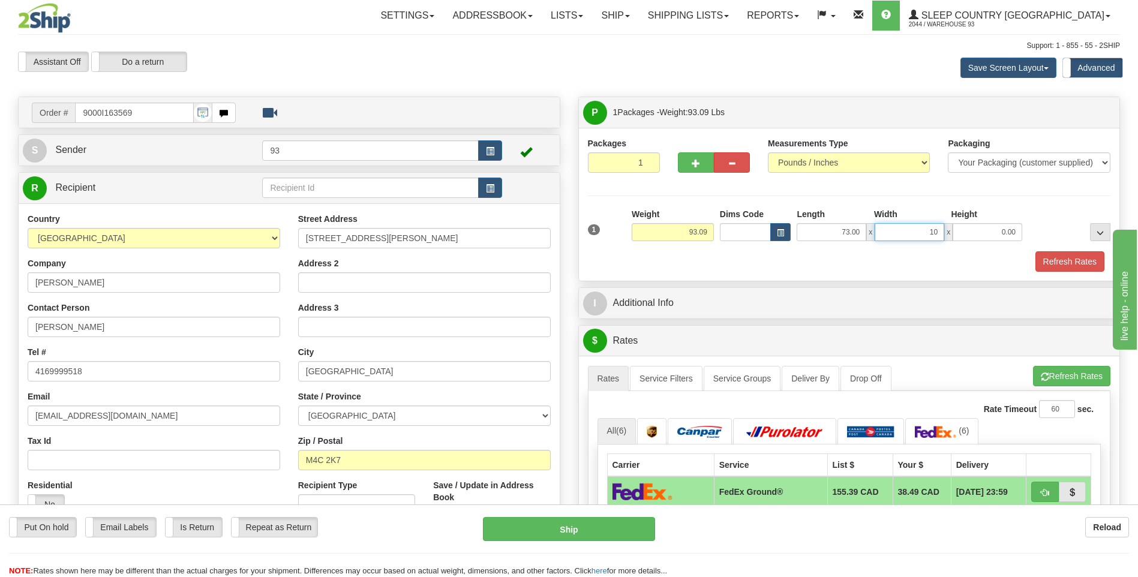
type input "10.00"
type input "6.00"
click at [693, 160] on span "button" at bounding box center [696, 164] width 8 height 8
type input "2"
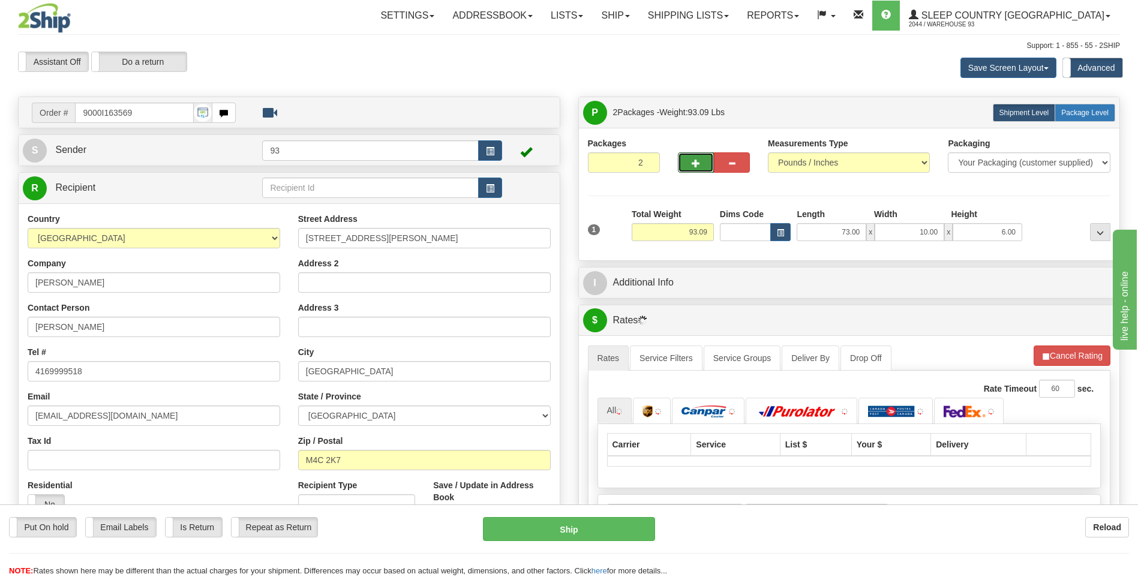
click at [1085, 109] on span "Package Level" at bounding box center [1084, 113] width 47 height 8
radio input "true"
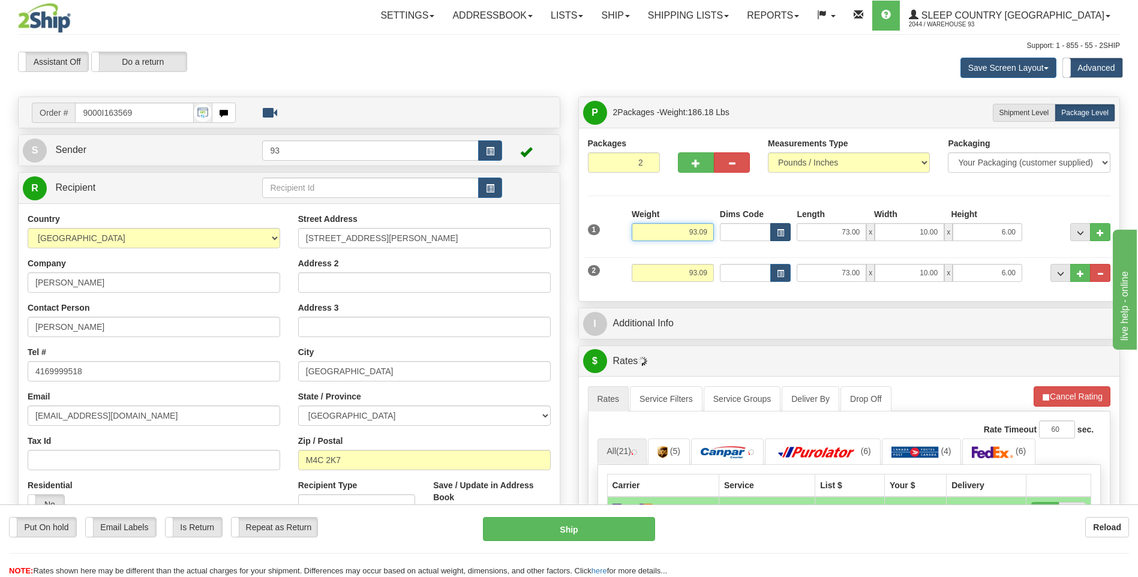
drag, startPoint x: 678, startPoint y: 238, endPoint x: 786, endPoint y: 235, distance: 108.0
click at [786, 235] on div "1 Weight 93.09 Dims Code x x" at bounding box center [849, 229] width 529 height 43
type input "53.00"
drag, startPoint x: 679, startPoint y: 275, endPoint x: 799, endPoint y: 280, distance: 120.1
click at [799, 277] on div "2 Weight 93.09 Dims Code Length Width Height" at bounding box center [849, 271] width 529 height 40
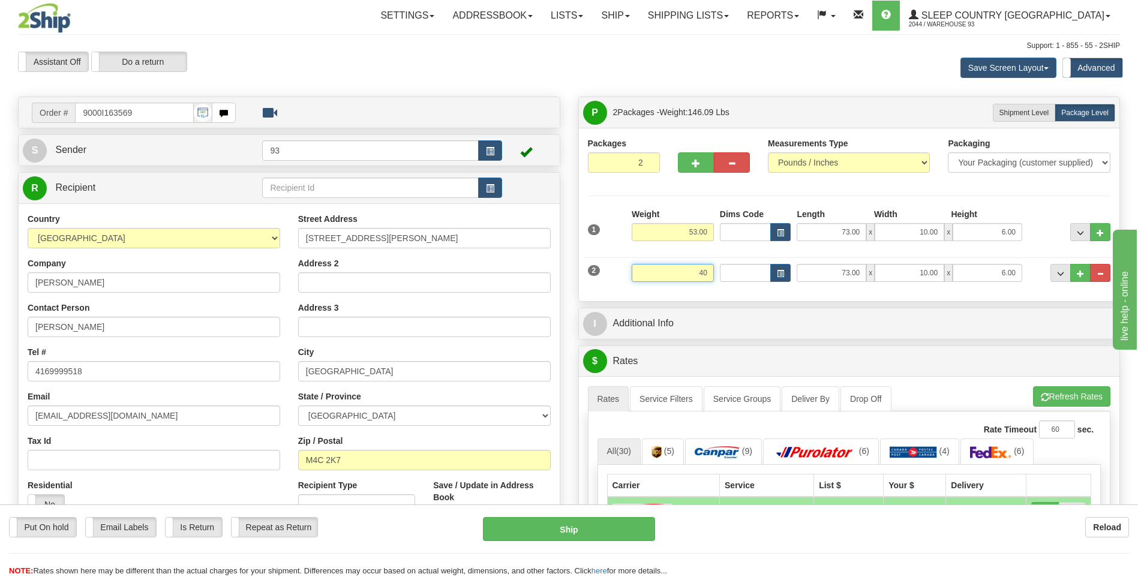
type input "40.00"
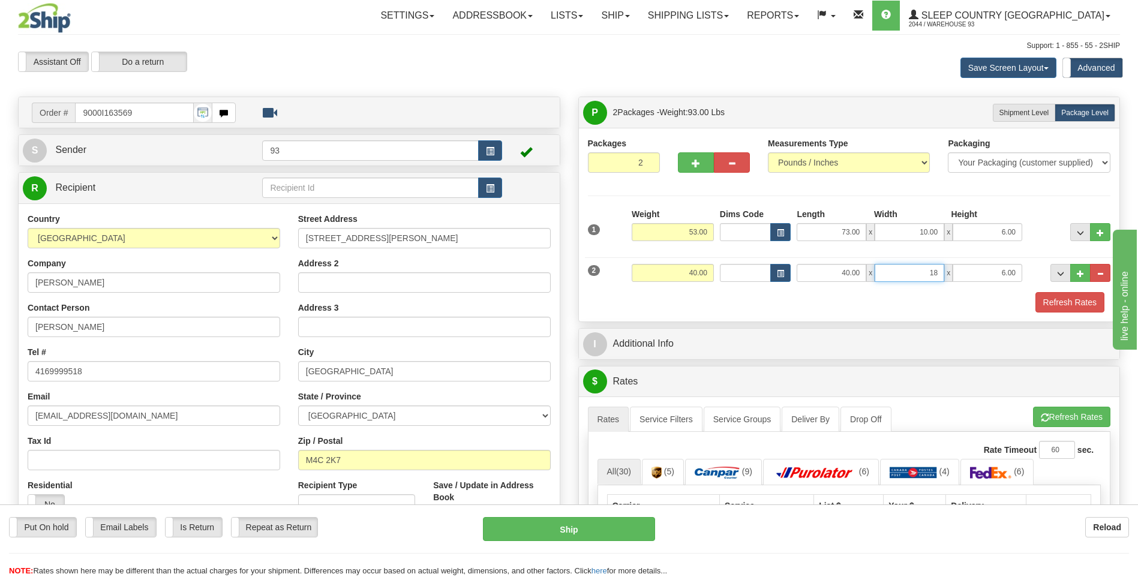
type input "18.00"
click at [1081, 305] on button "Refresh Rates" at bounding box center [1069, 302] width 69 height 20
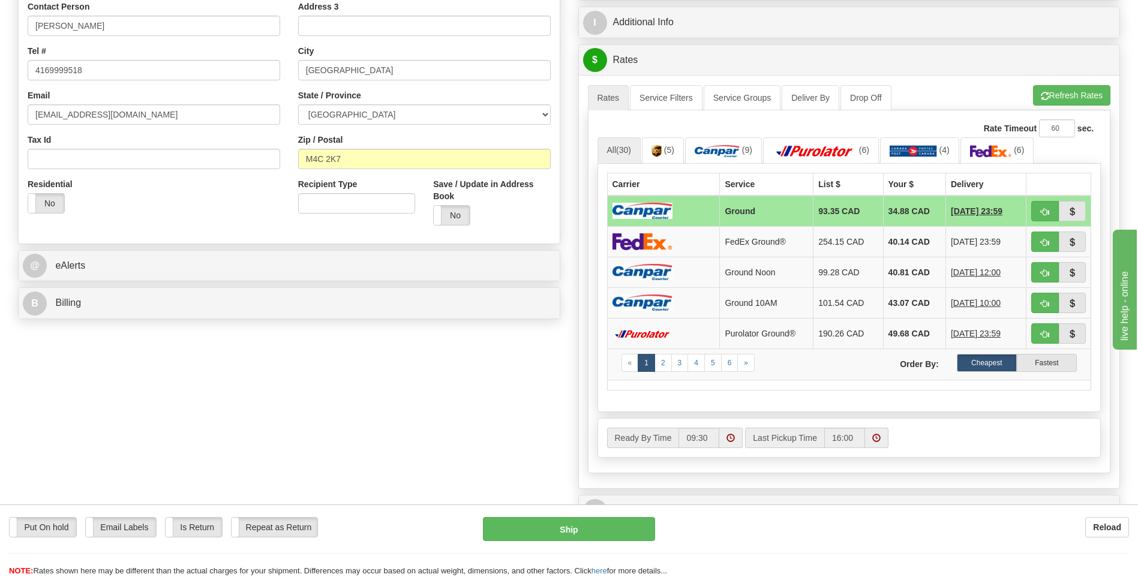
scroll to position [420, 0]
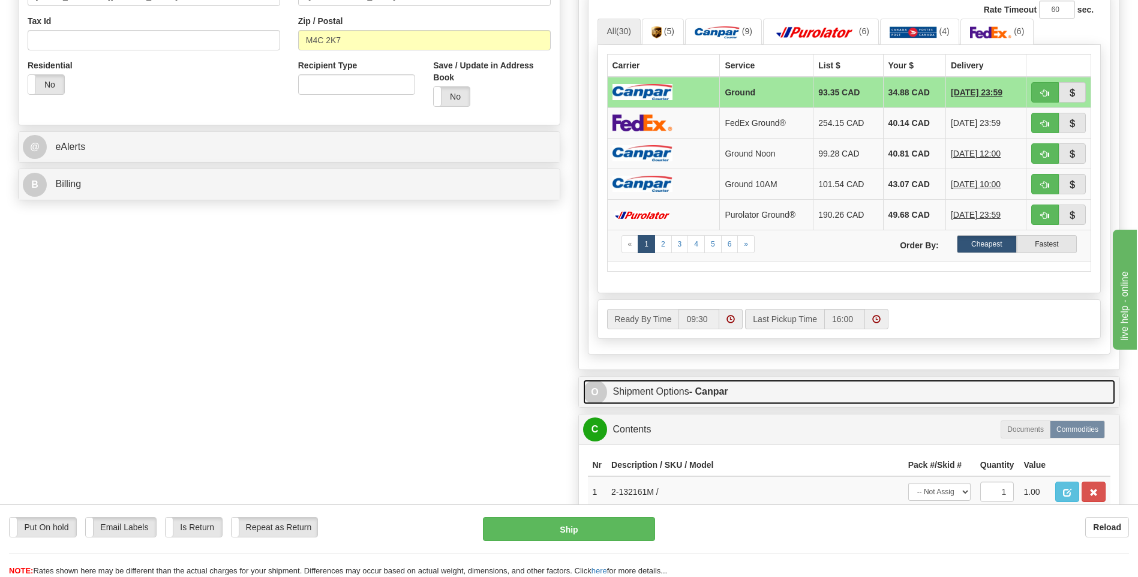
click at [590, 391] on span "O" at bounding box center [595, 392] width 24 height 24
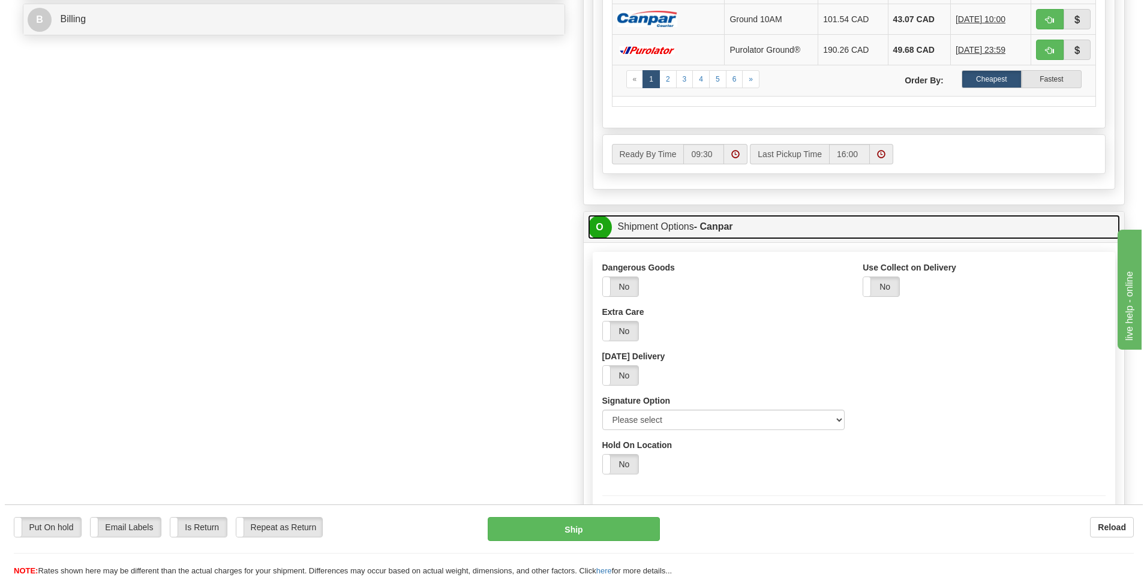
scroll to position [600, 0]
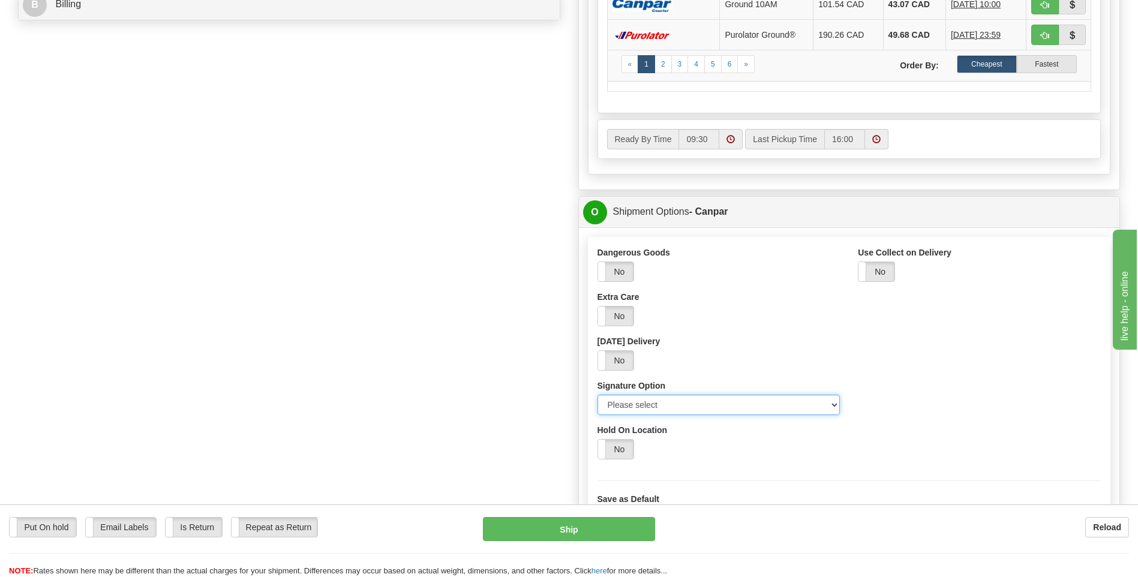
click at [829, 407] on select "Please select No Signature Required Signature Required Adult Signature" at bounding box center [718, 405] width 243 height 20
select select "2"
click at [597, 395] on select "Please select No Signature Required Signature Required Adult Signature" at bounding box center [718, 405] width 243 height 20
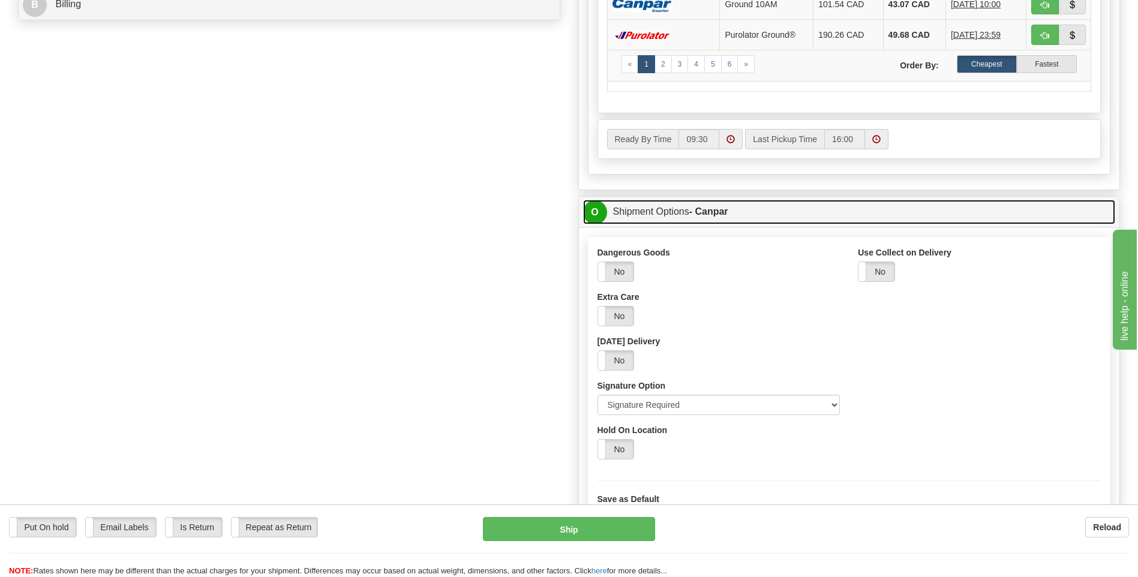
click at [593, 210] on span "O" at bounding box center [595, 212] width 24 height 24
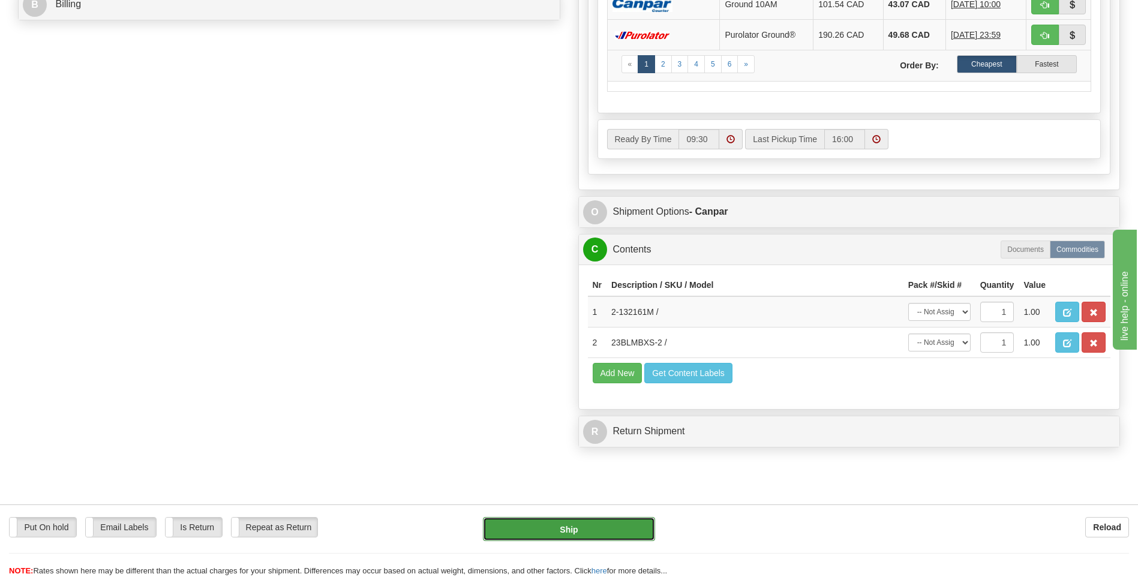
click at [530, 527] on button "Ship" at bounding box center [569, 529] width 172 height 24
type input "1"
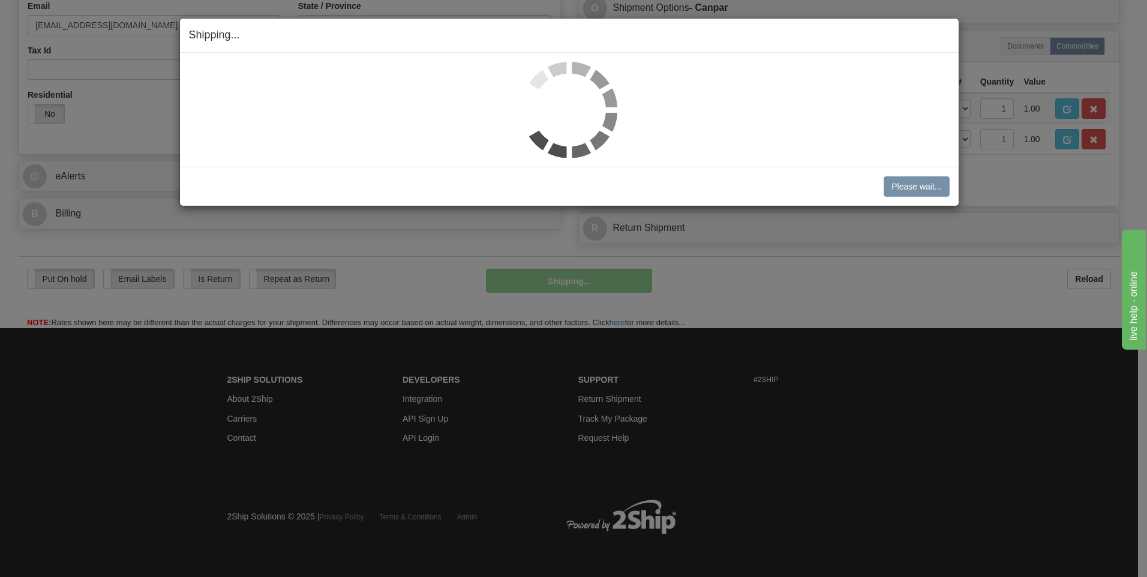
scroll to position [391, 0]
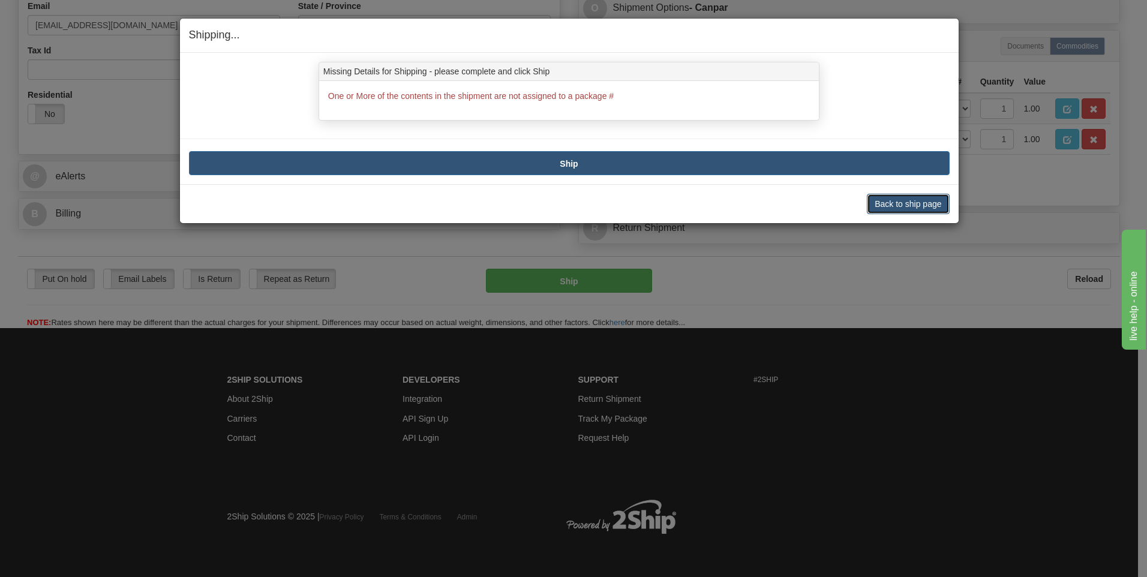
click at [894, 203] on button "Back to ship page" at bounding box center [908, 204] width 82 height 20
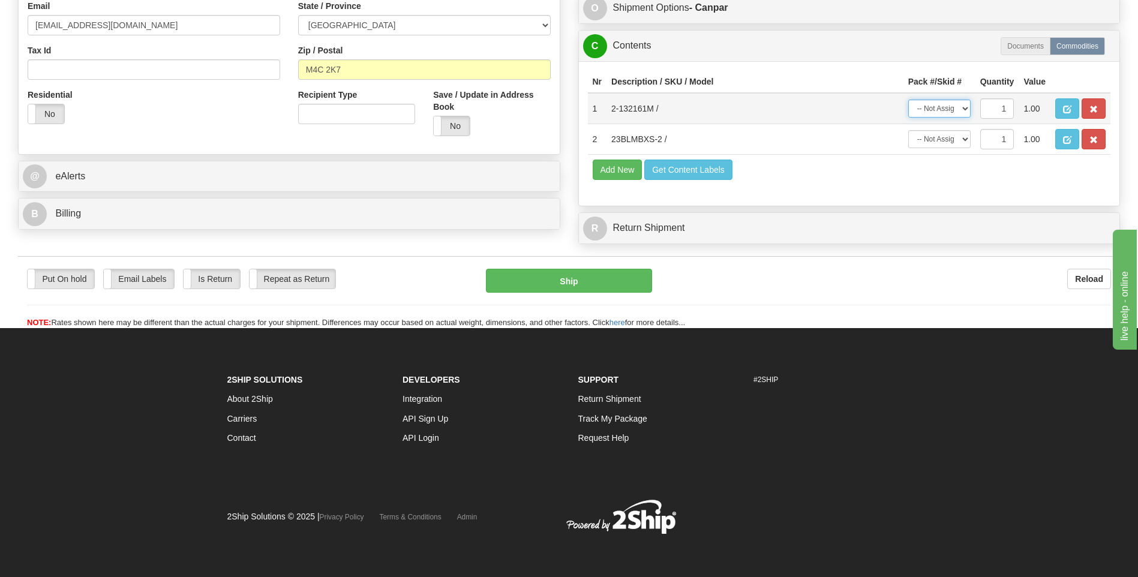
click at [961, 106] on select "-- Not Assigned -- Package 1 Package 2" at bounding box center [939, 109] width 62 height 18
select select "0"
click at [908, 100] on select "-- Not Assigned -- Package 1 Package 2" at bounding box center [939, 109] width 62 height 18
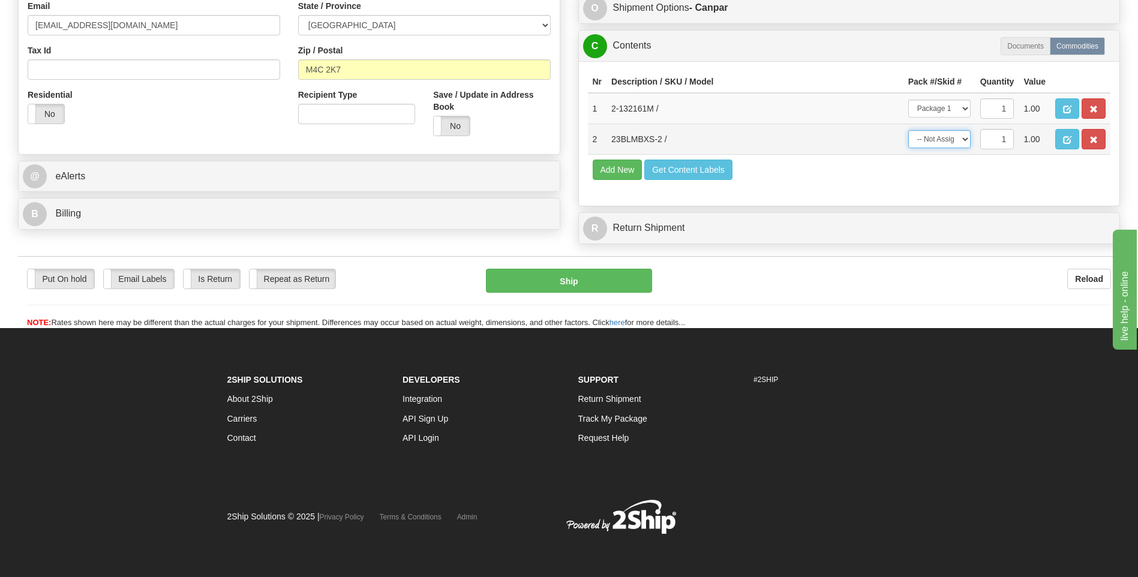
drag, startPoint x: 961, startPoint y: 137, endPoint x: 958, endPoint y: 150, distance: 13.5
click at [961, 137] on select "-- Not Assigned -- Package 1 Package 2" at bounding box center [939, 139] width 62 height 18
select select "1"
click at [908, 130] on select "-- Not Assigned -- Package 1 Package 2" at bounding box center [939, 139] width 62 height 18
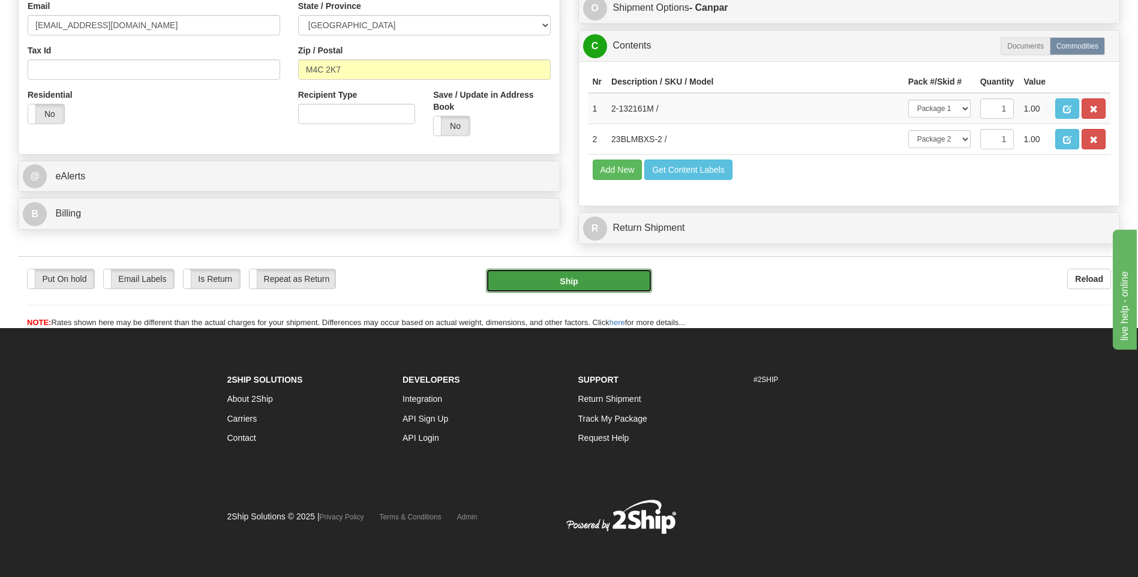
click at [522, 274] on button "Ship" at bounding box center [569, 281] width 166 height 24
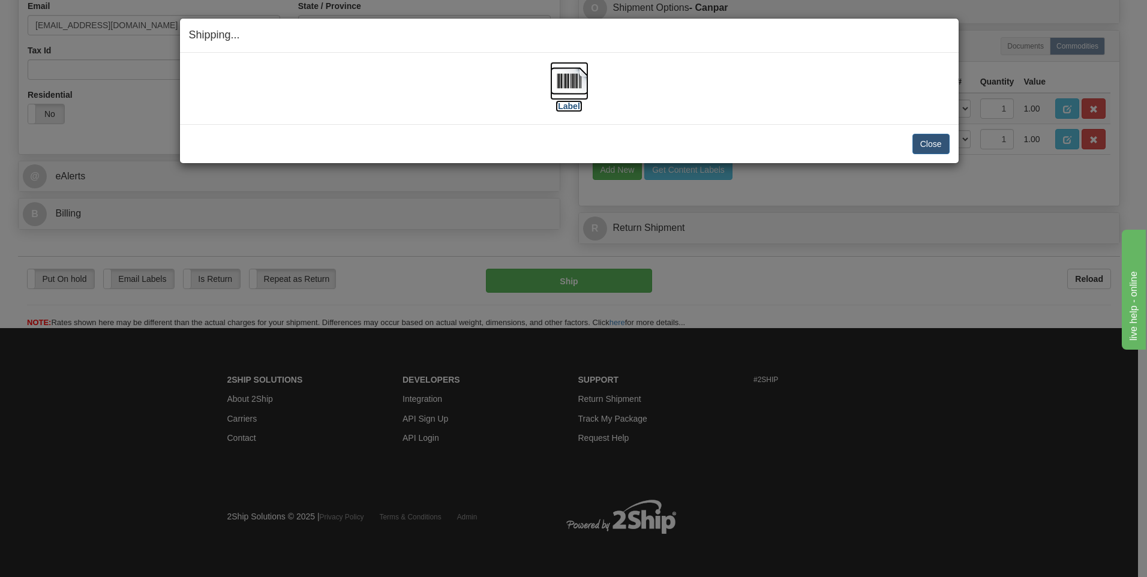
click at [576, 76] on img at bounding box center [569, 81] width 38 height 38
click at [945, 149] on button "Close" at bounding box center [930, 144] width 37 height 20
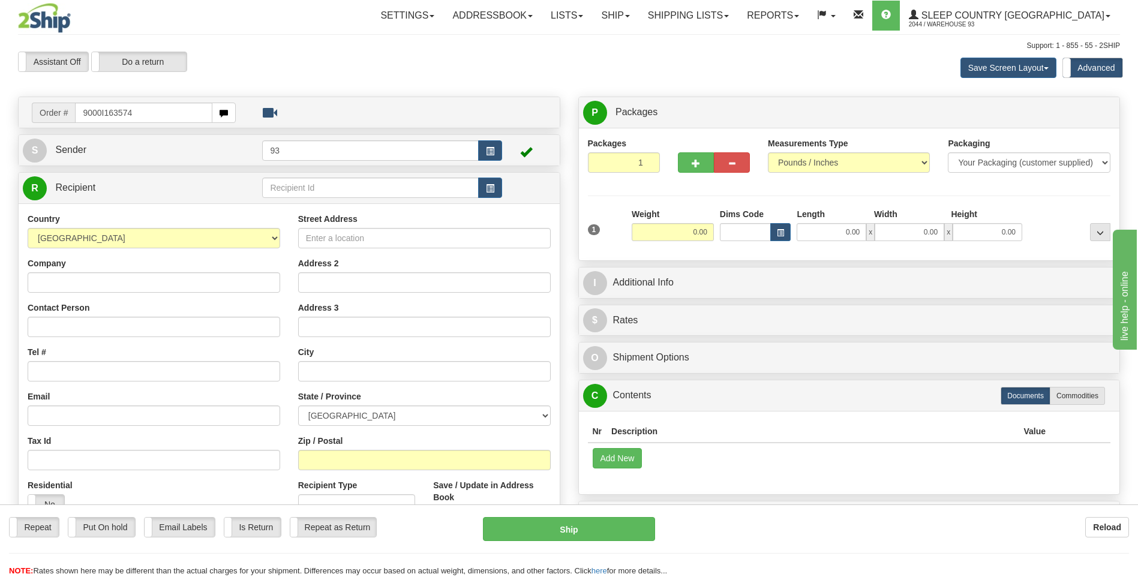
type input "9000I163574"
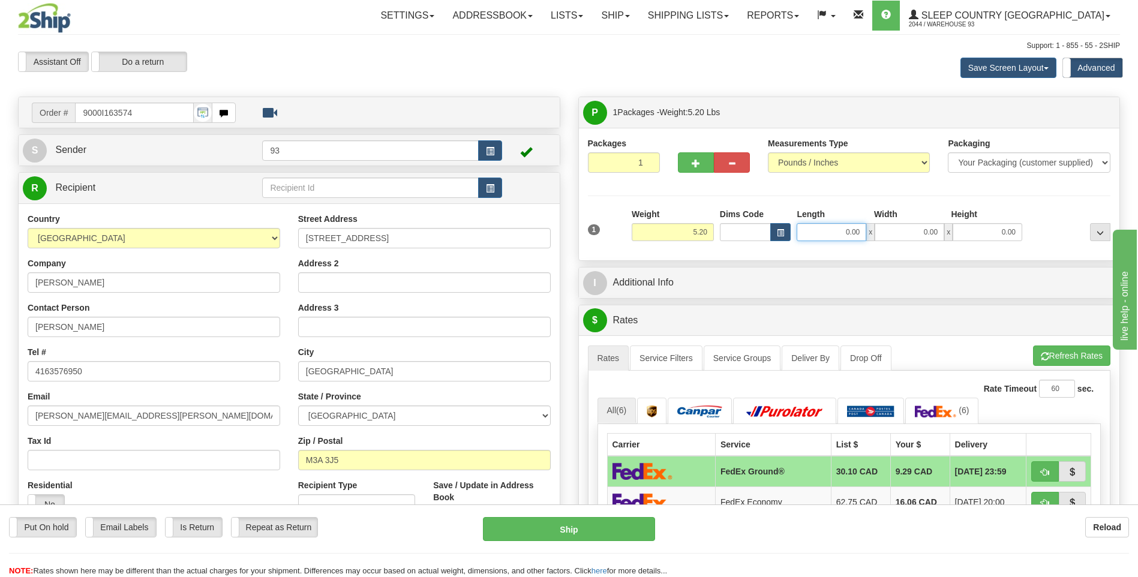
drag, startPoint x: 842, startPoint y: 238, endPoint x: 914, endPoint y: 229, distance: 73.1
click at [914, 226] on div "0.00 x 0.00 x 0.00" at bounding box center [910, 232] width 226 height 18
type input "26.00"
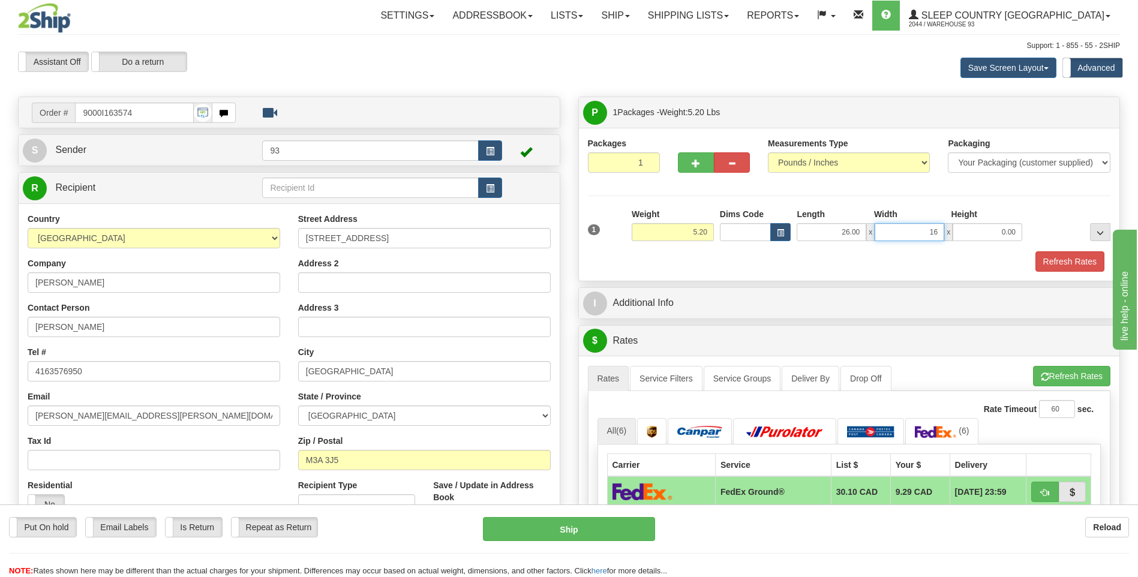
type input "16.00"
type input "6.00"
click at [1067, 262] on button "Refresh Rates" at bounding box center [1069, 261] width 69 height 20
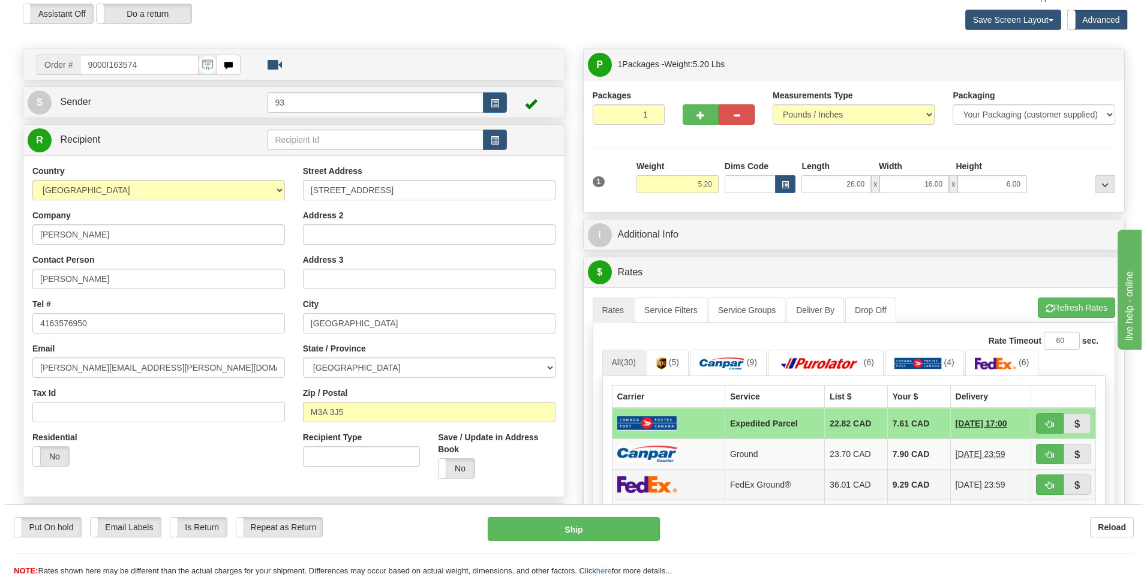
scroll to position [120, 0]
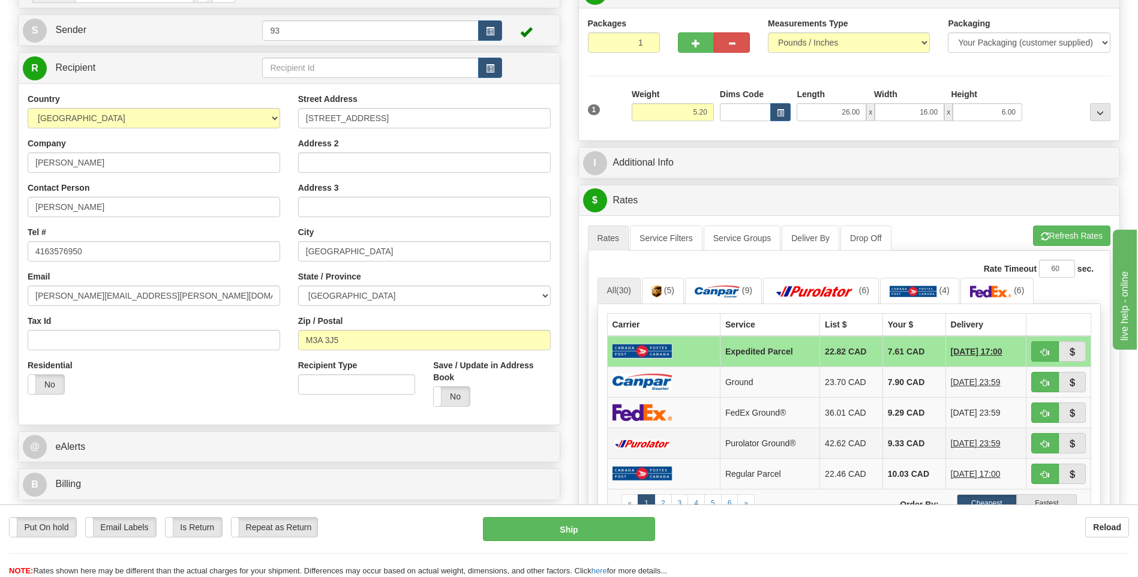
drag, startPoint x: 692, startPoint y: 380, endPoint x: 648, endPoint y: 449, distance: 82.2
click at [692, 380] on td at bounding box center [663, 382] width 113 height 31
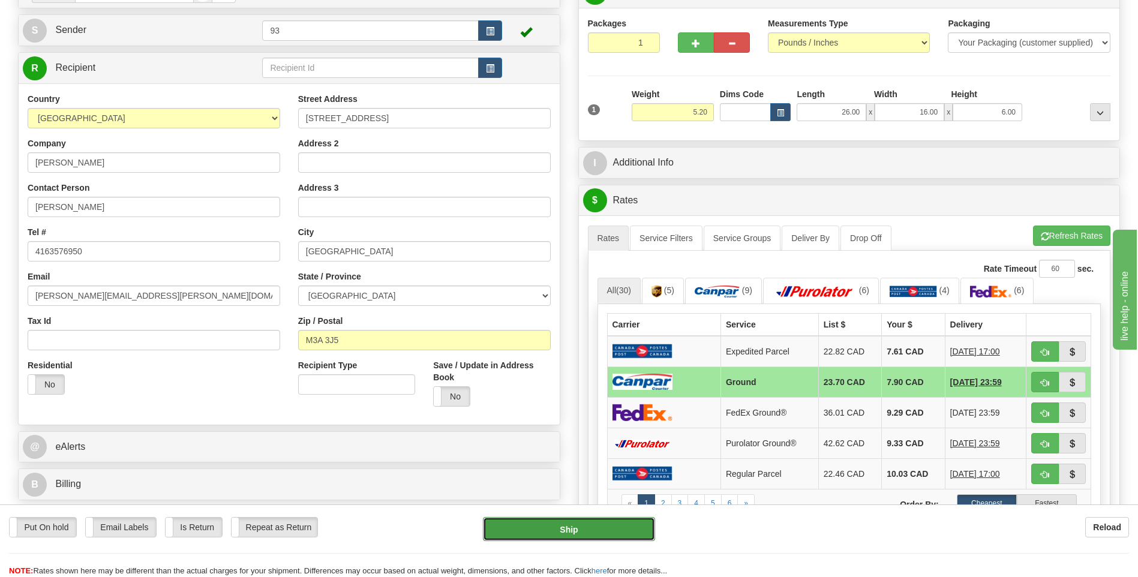
click at [581, 524] on button "Ship" at bounding box center [569, 529] width 172 height 24
type input "1"
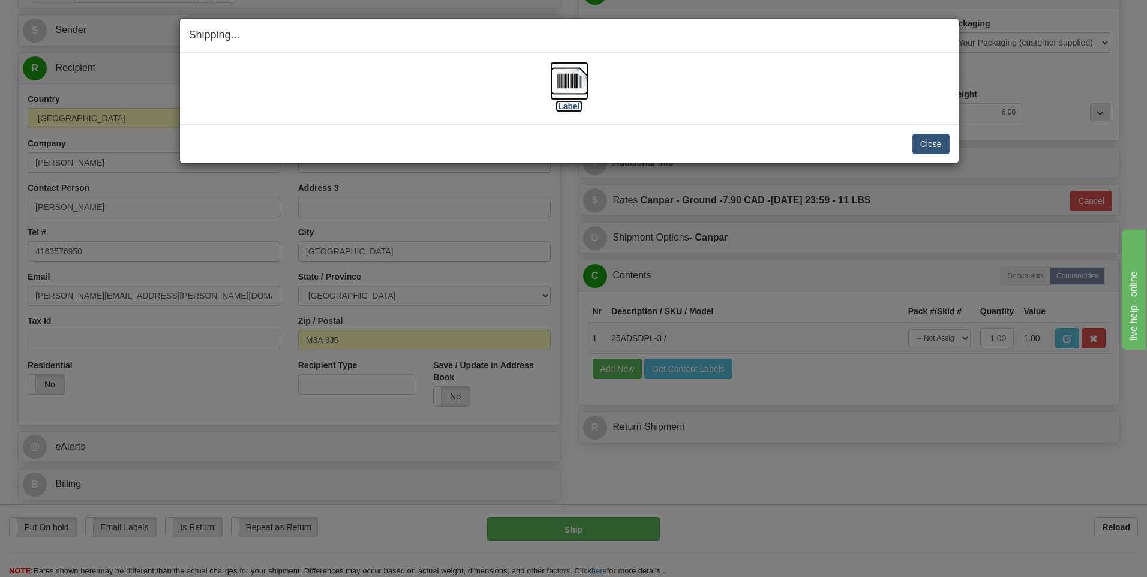
click at [568, 80] on img at bounding box center [569, 81] width 38 height 38
click at [925, 145] on button "Close" at bounding box center [930, 144] width 37 height 20
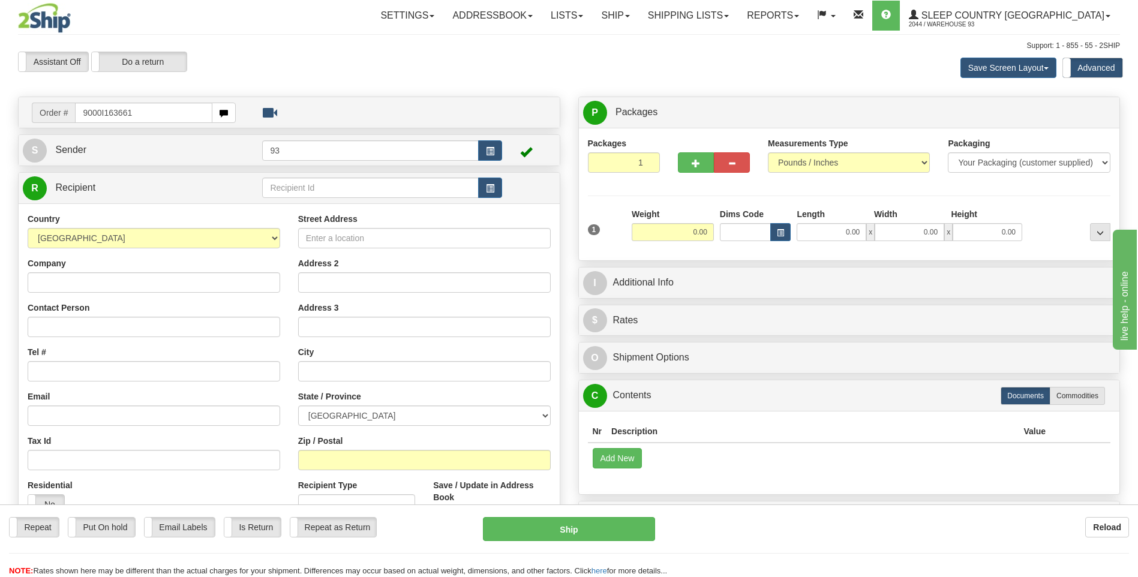
type input "9000I163661"
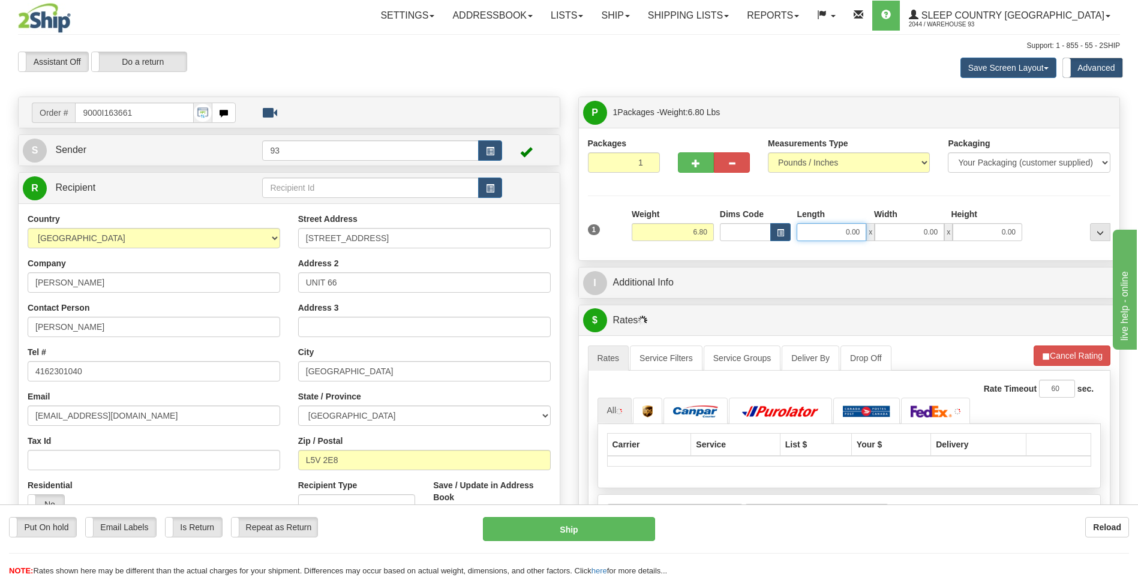
drag, startPoint x: 852, startPoint y: 229, endPoint x: 967, endPoint y: 227, distance: 115.2
click at [965, 226] on div "0.00 x 0.00 x 0.00" at bounding box center [910, 232] width 226 height 18
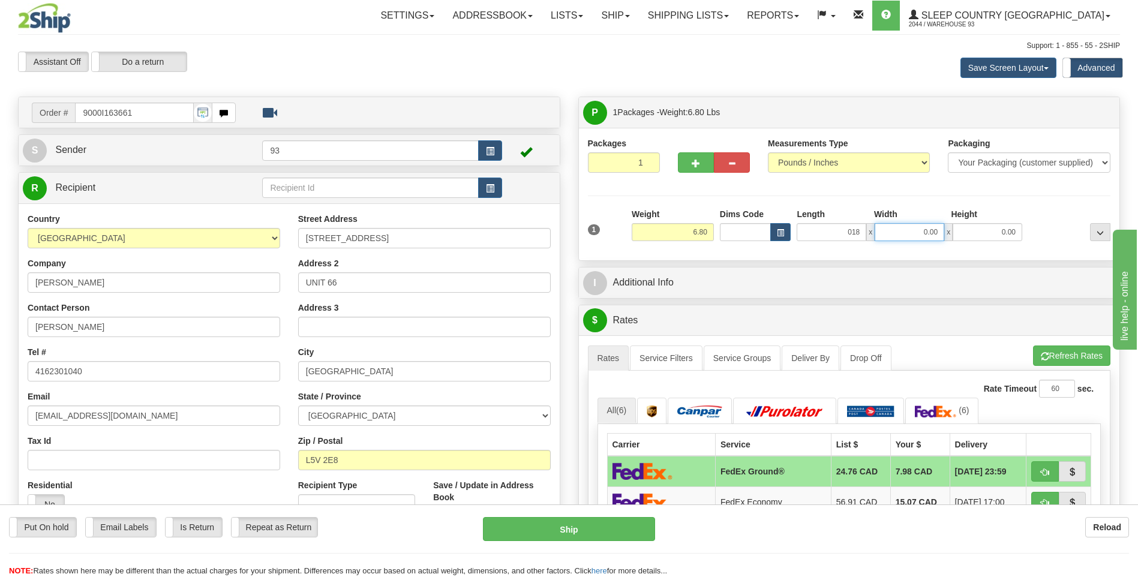
type input "18.00"
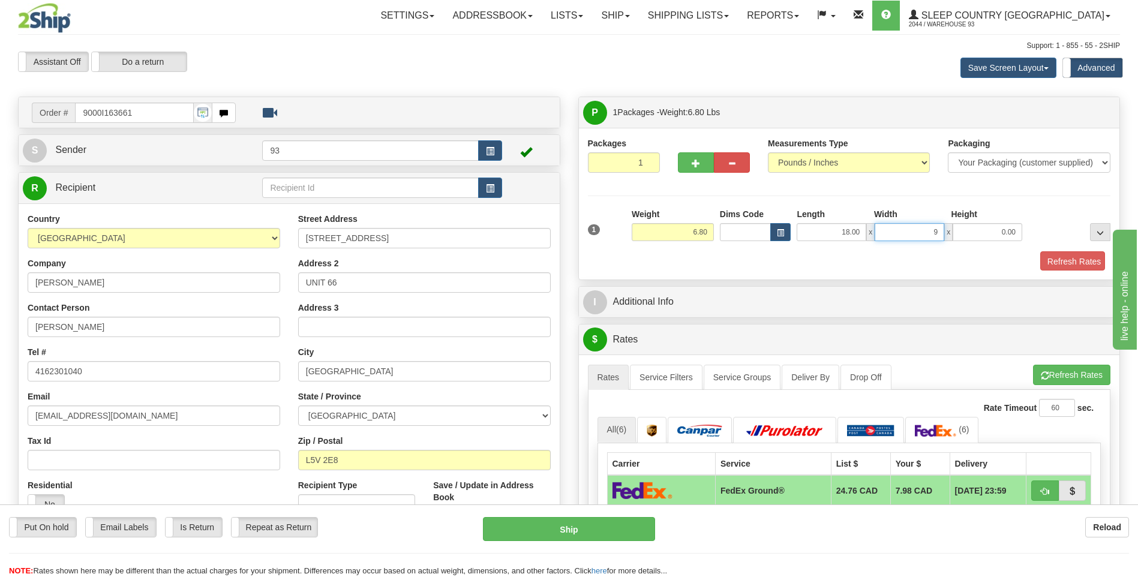
type input "9.00"
click at [1080, 256] on button "Refresh Rates" at bounding box center [1069, 261] width 69 height 20
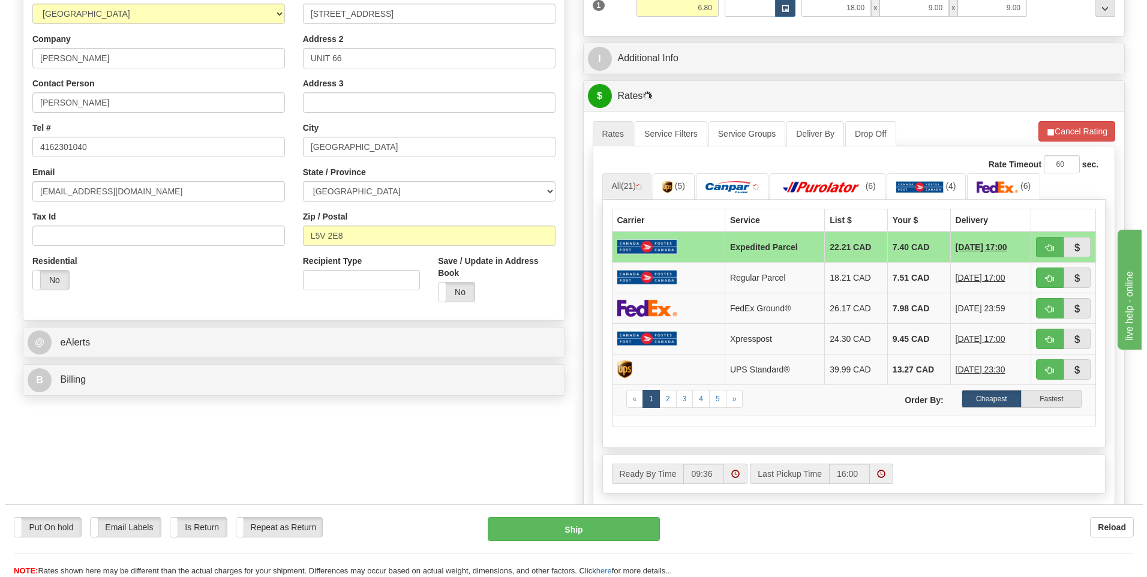
scroll to position [300, 0]
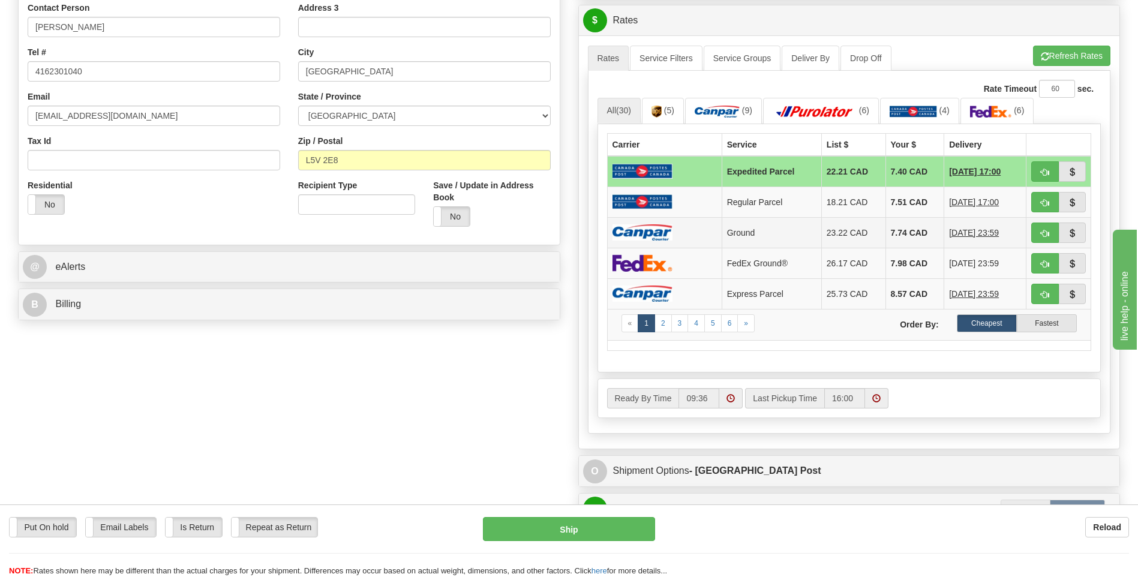
click at [674, 229] on td at bounding box center [664, 232] width 115 height 31
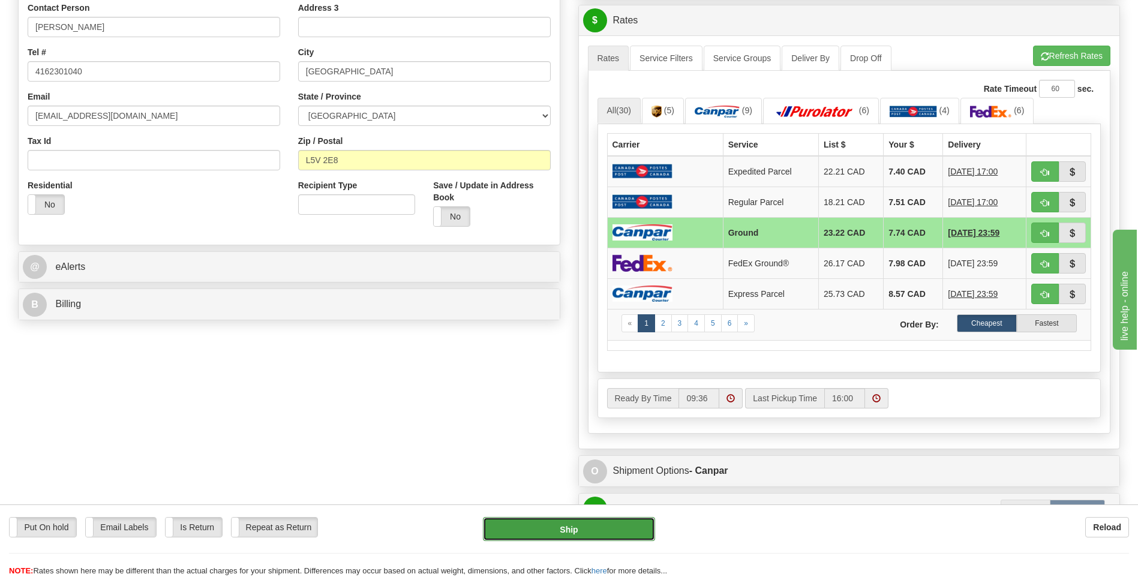
click at [527, 518] on button "Ship" at bounding box center [569, 529] width 172 height 24
type input "1"
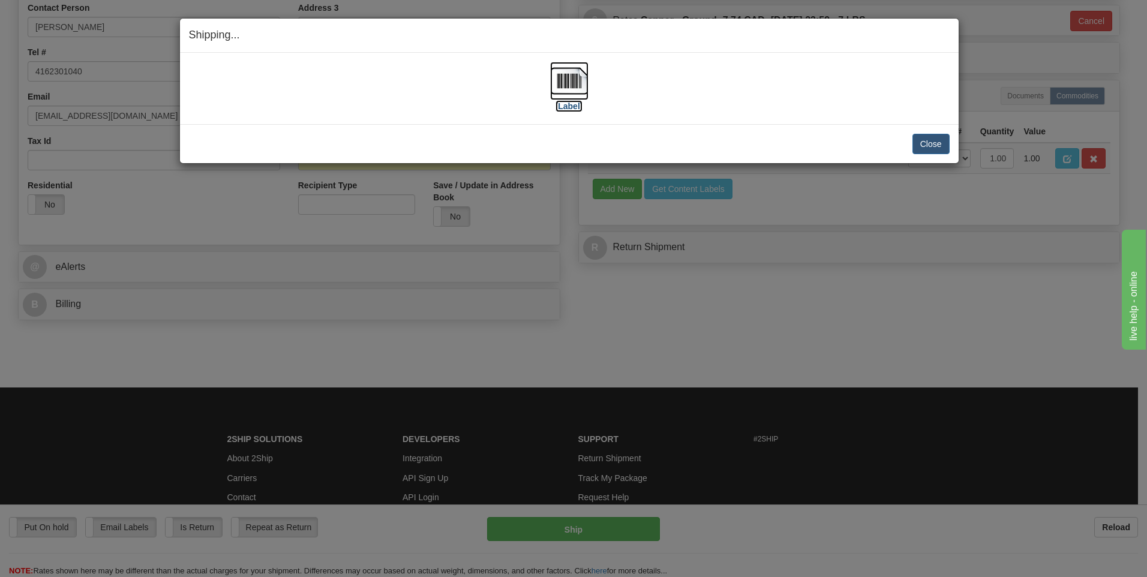
click at [566, 77] on img at bounding box center [569, 81] width 38 height 38
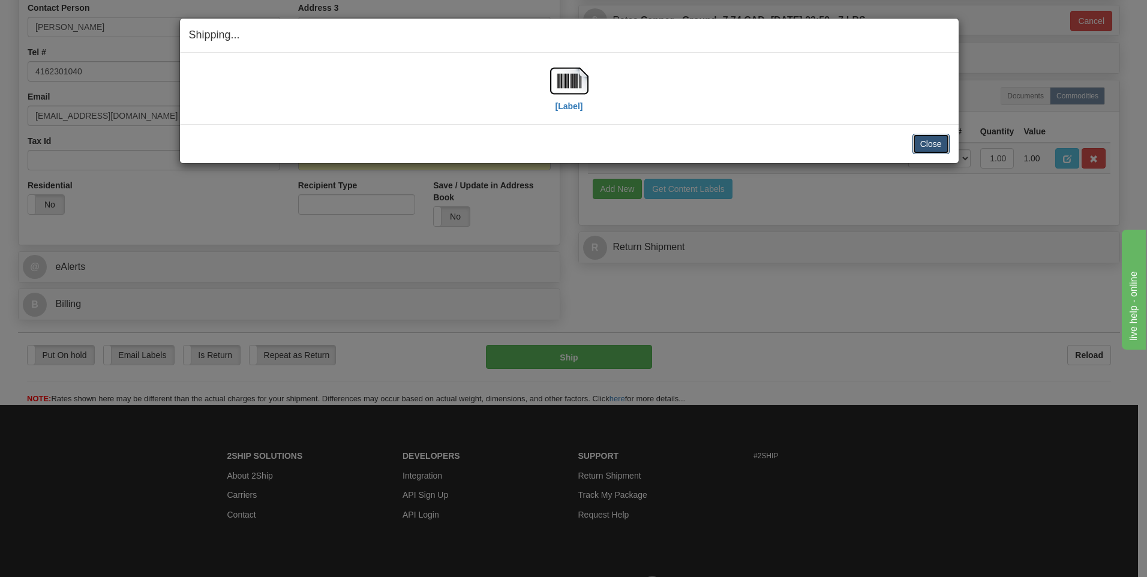
click at [922, 144] on button "Close" at bounding box center [930, 144] width 37 height 20
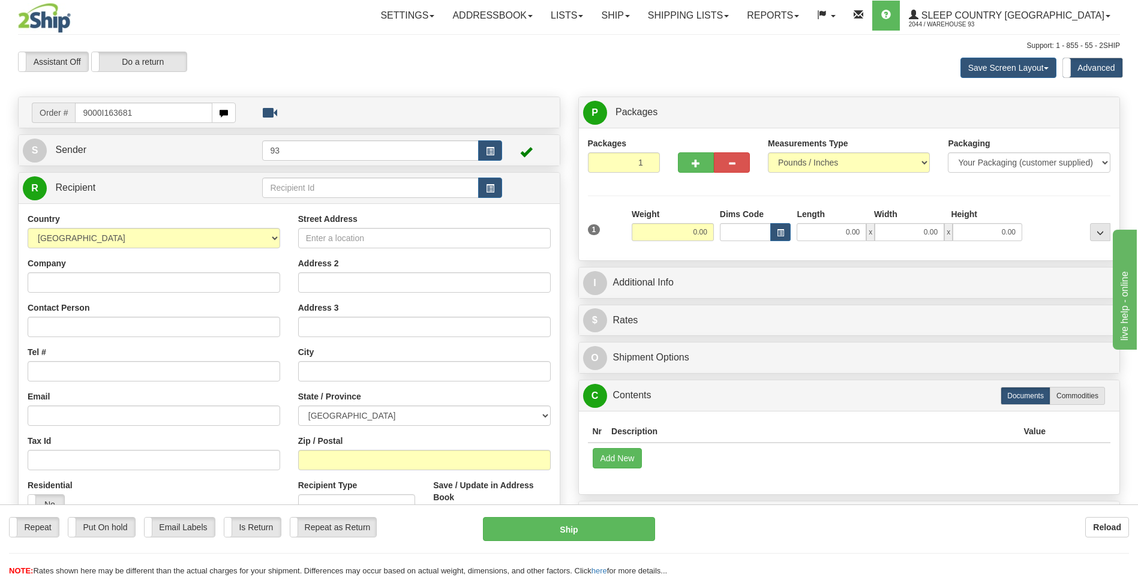
type input "9000I163681"
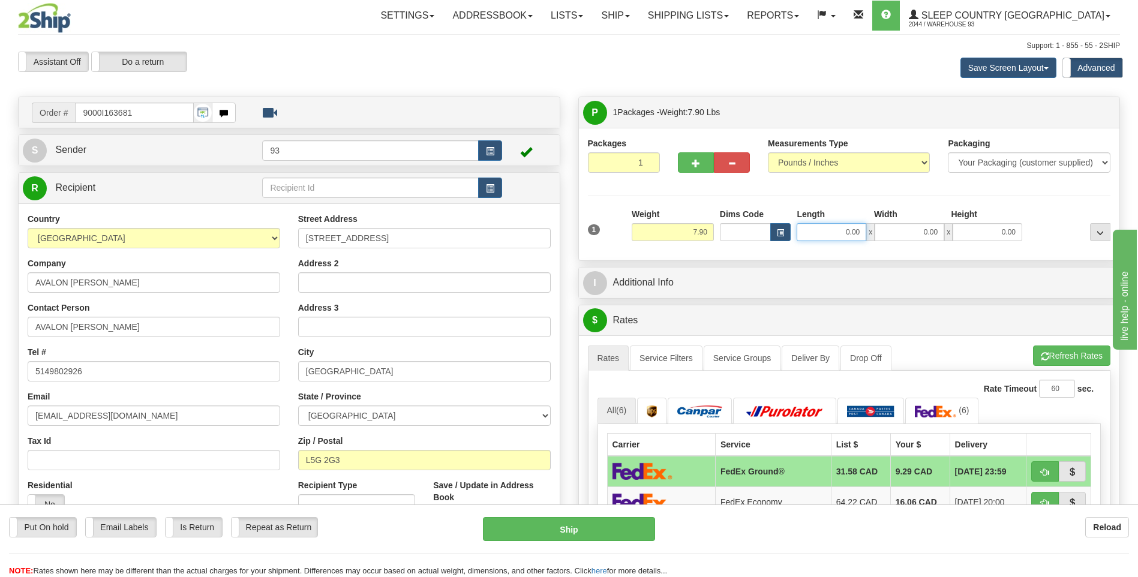
drag, startPoint x: 839, startPoint y: 236, endPoint x: 967, endPoint y: 236, distance: 128.4
click at [966, 236] on div "0.00 x 0.00 x 0.00" at bounding box center [910, 232] width 226 height 18
type input "32.00"
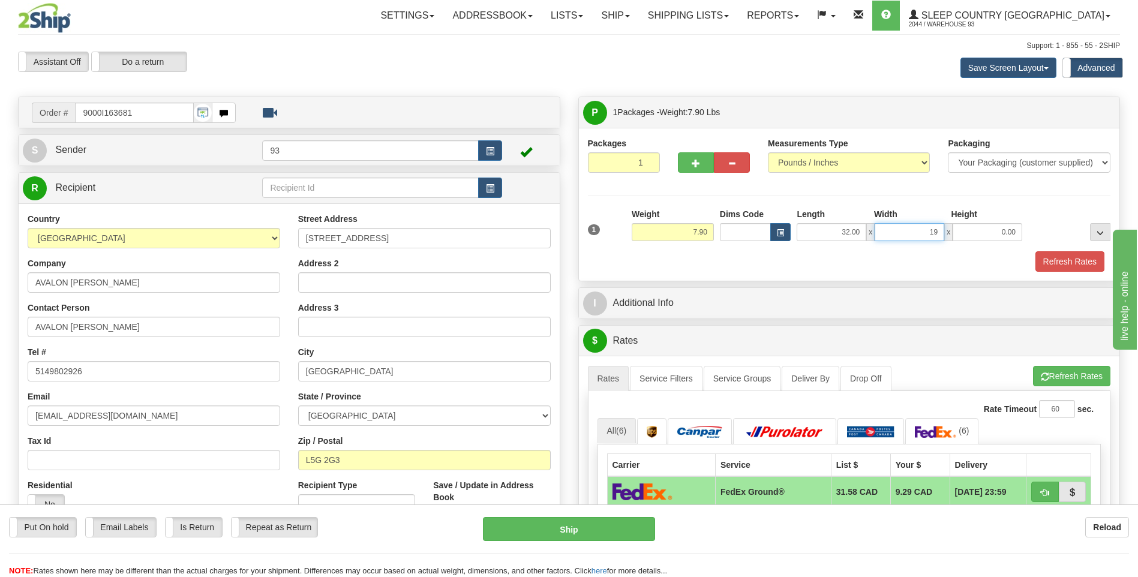
type input "19.00"
type input "6.00"
click at [1077, 266] on button "Refresh Rates" at bounding box center [1069, 261] width 69 height 20
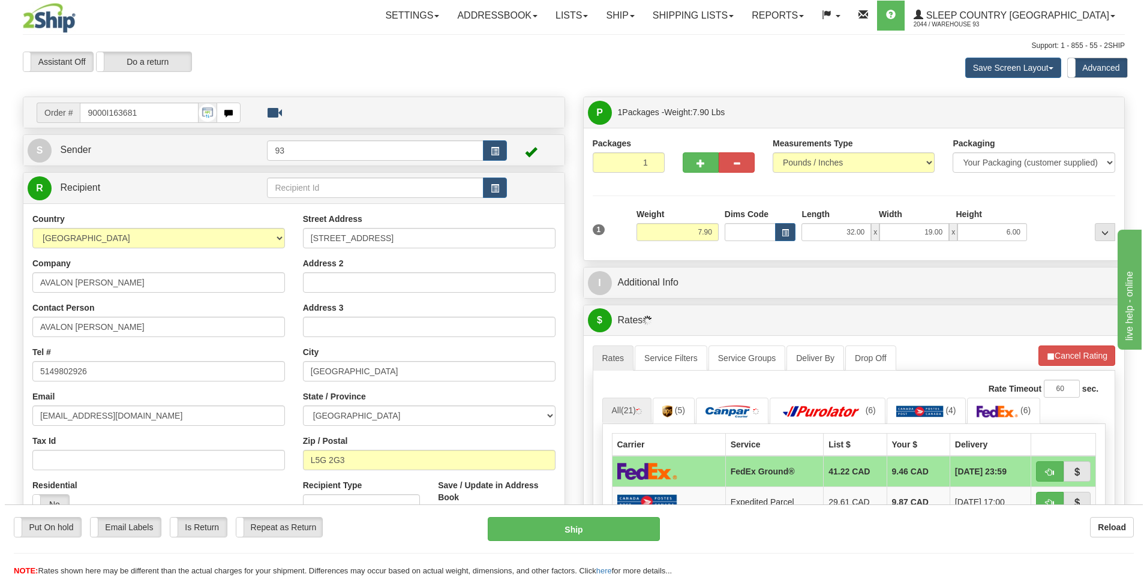
scroll to position [240, 0]
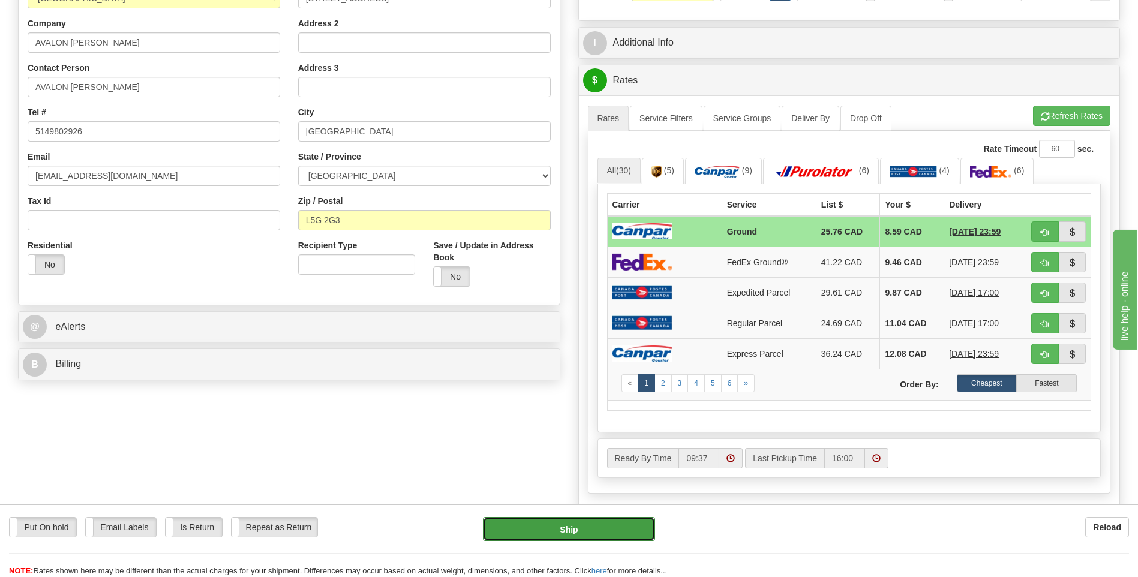
click at [577, 534] on button "Ship" at bounding box center [569, 529] width 172 height 24
type input "1"
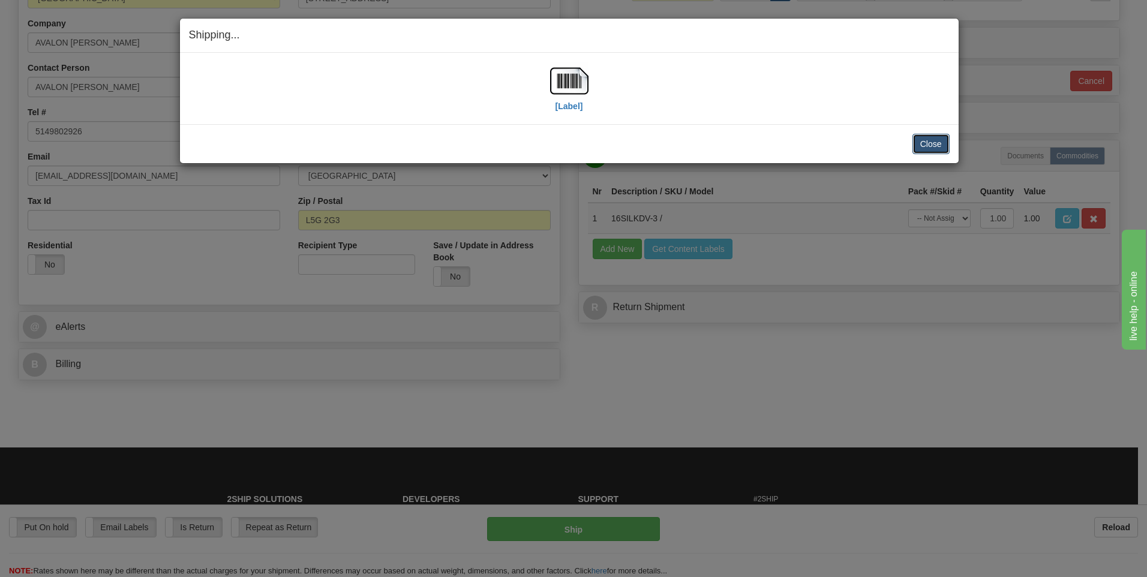
click at [930, 143] on button "Close" at bounding box center [930, 144] width 37 height 20
